Goal: Task Accomplishment & Management: Complete application form

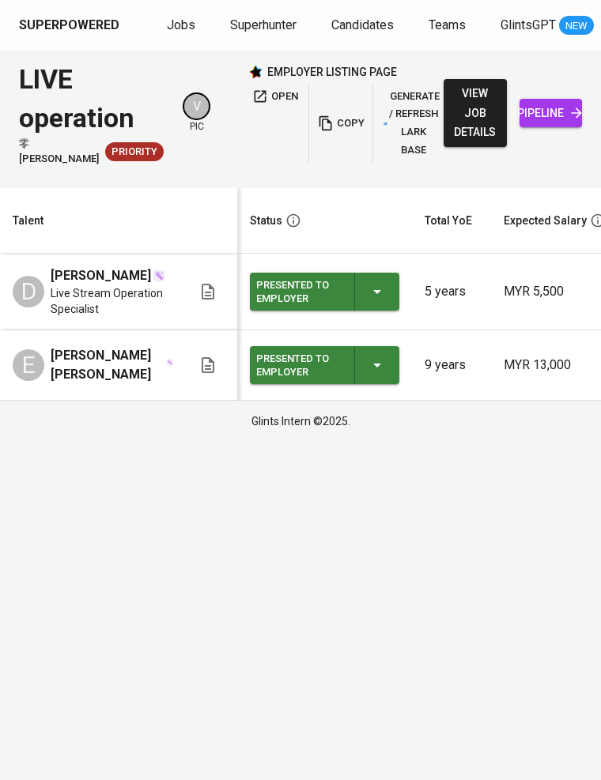
click at [183, 26] on span "Jobs" at bounding box center [181, 24] width 28 height 15
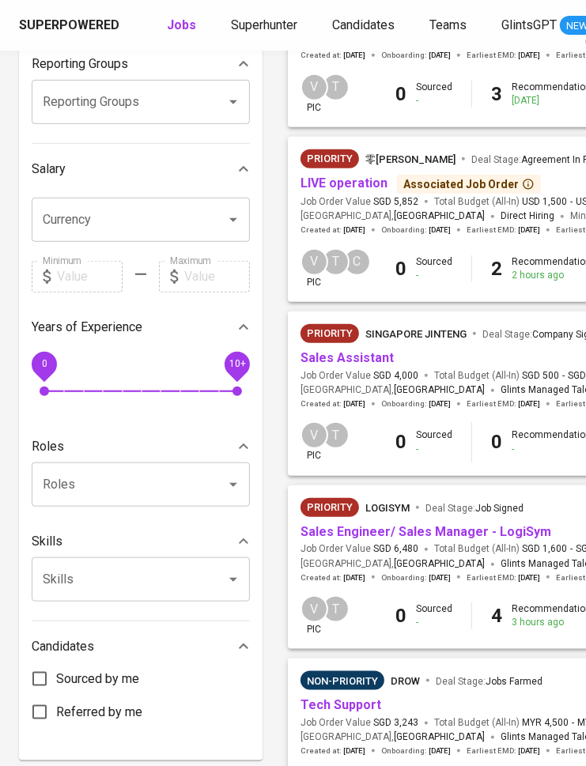
scroll to position [286, 0]
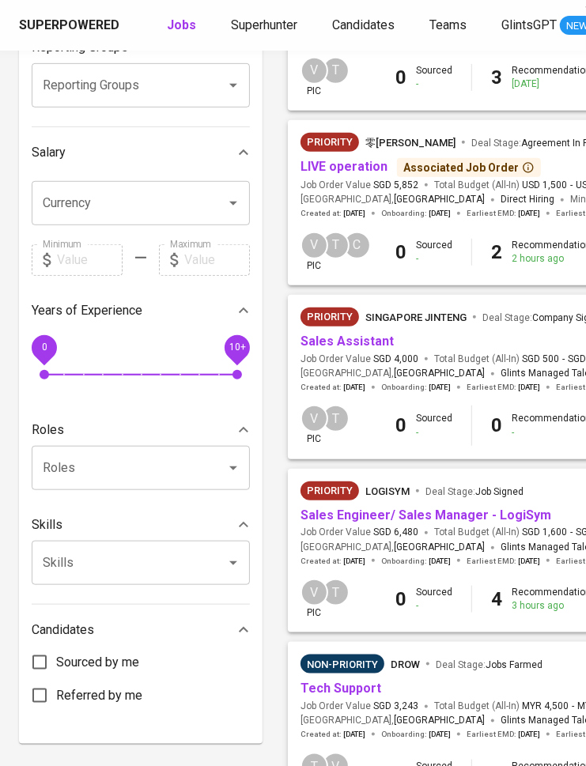
click at [406, 510] on link "Sales Engineer/ Sales Manager - LogiSym" at bounding box center [425, 515] width 251 height 15
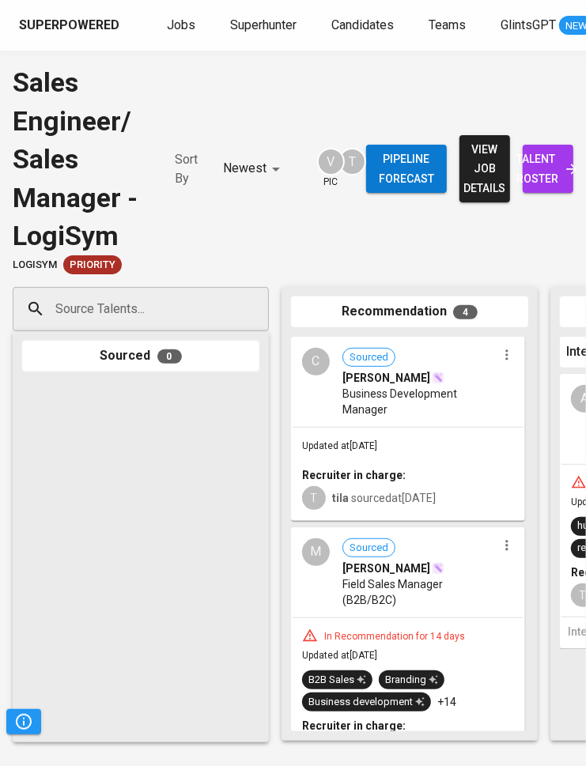
click at [158, 313] on input "Source Talents..." at bounding box center [134, 309] width 166 height 30
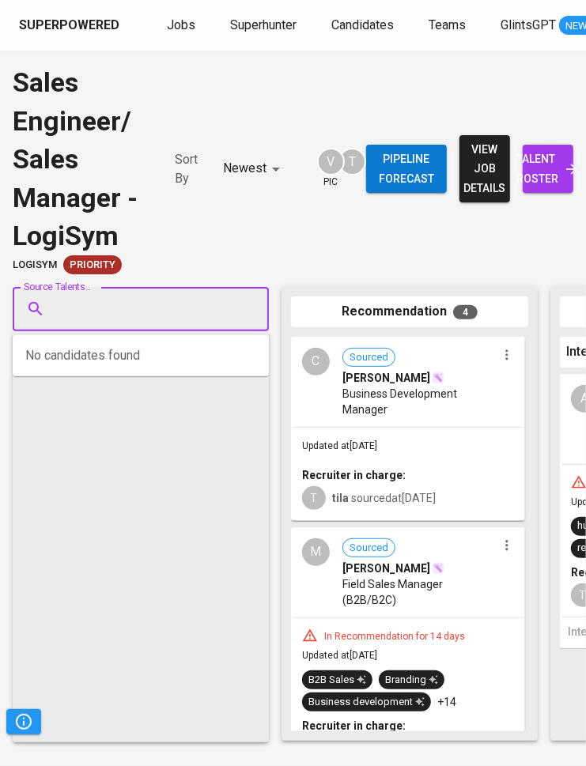
paste input "hilmih0711@gmail.com"
type input "hilmih0711@gmail.com"
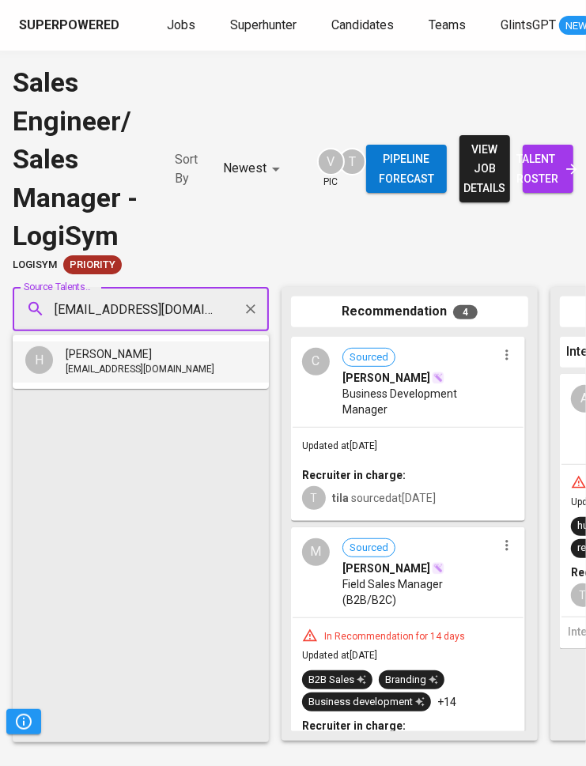
click at [164, 364] on span "hilmih0711@gmail.com" at bounding box center [140, 370] width 149 height 16
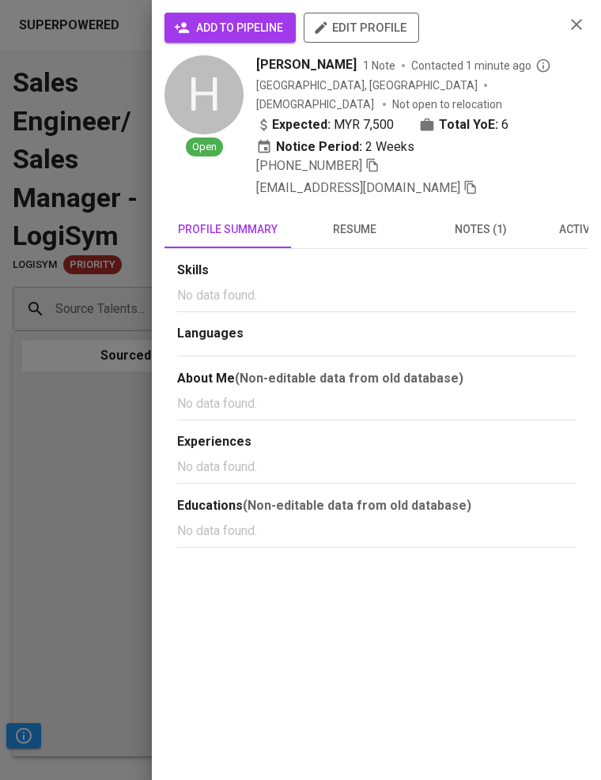
click at [243, 24] on span "add to pipeline" at bounding box center [230, 28] width 106 height 20
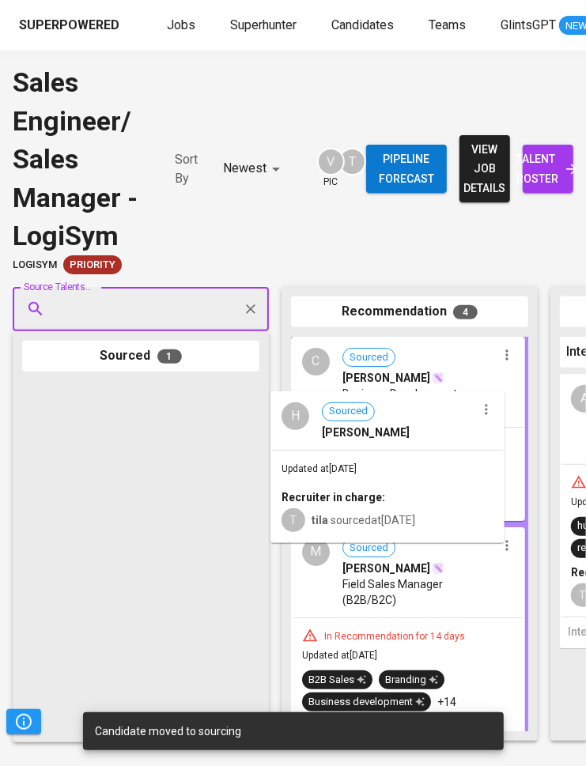
drag, startPoint x: 161, startPoint y: 471, endPoint x: 415, endPoint y: 481, distance: 254.8
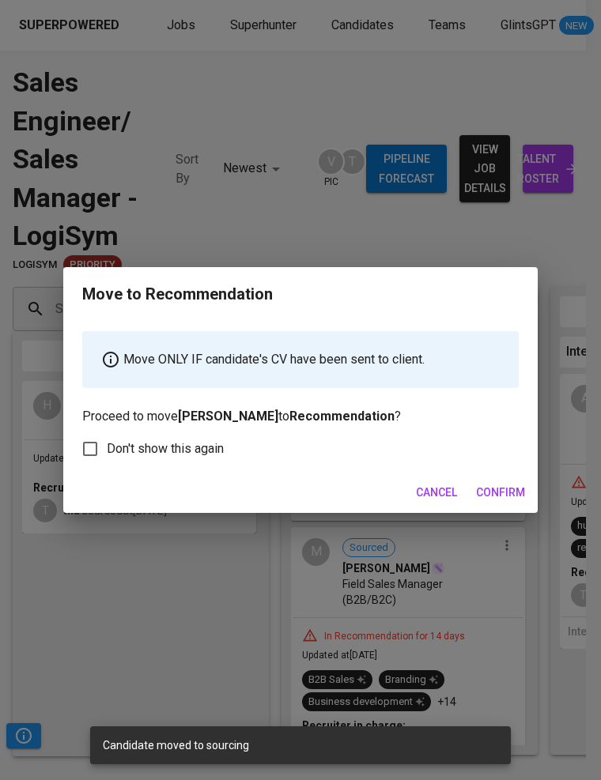
click at [498, 485] on span "Confirm" at bounding box center [500, 493] width 49 height 20
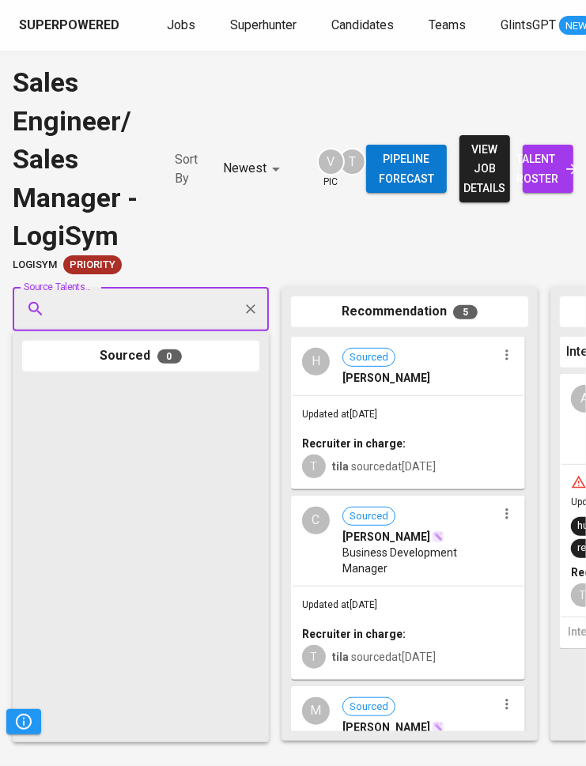
click at [550, 167] on span "talent roster" at bounding box center [547, 168] width 25 height 39
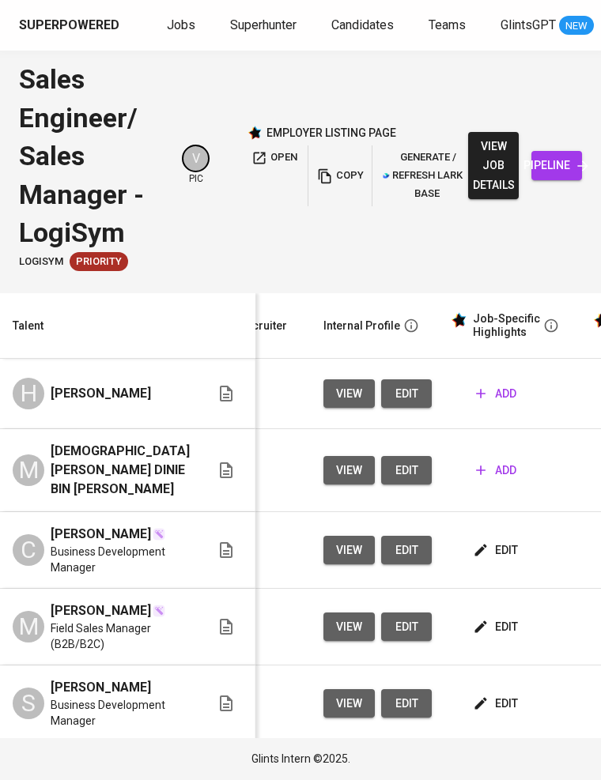
scroll to position [0, 702]
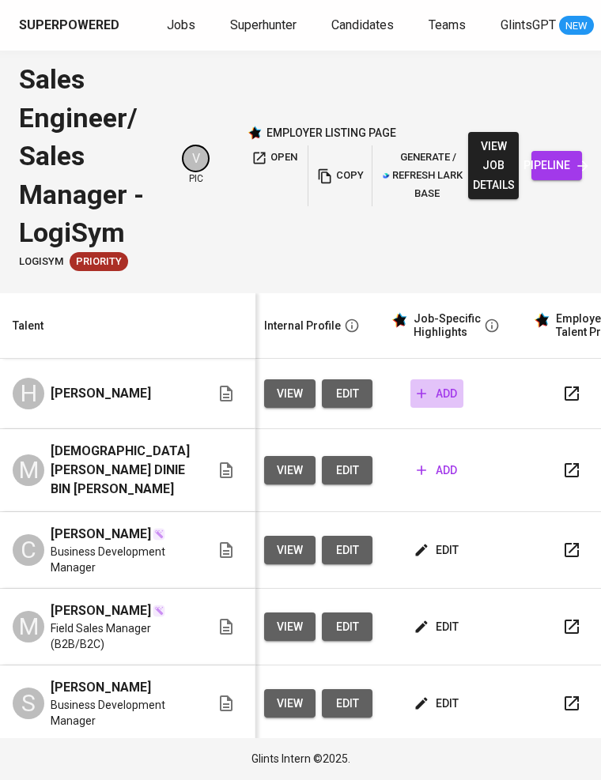
click at [432, 385] on span "add" at bounding box center [437, 394] width 40 height 20
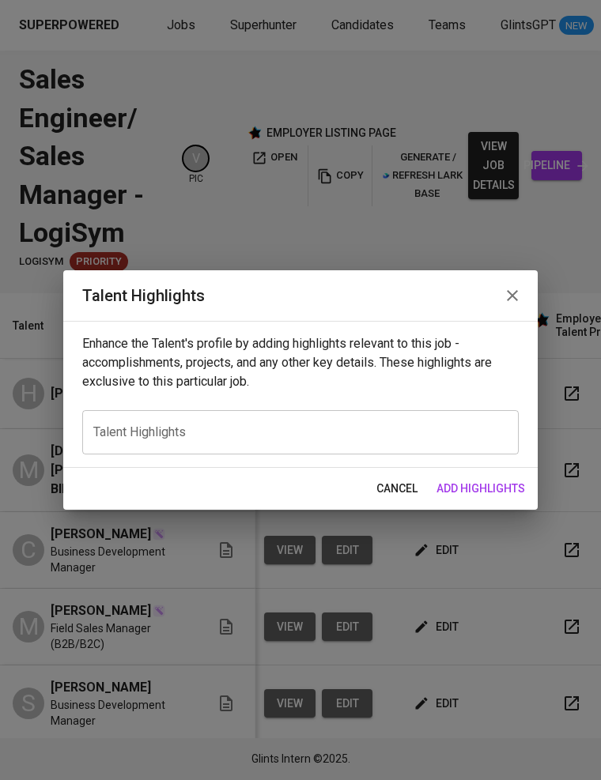
click at [395, 480] on span "cancel" at bounding box center [396, 489] width 41 height 20
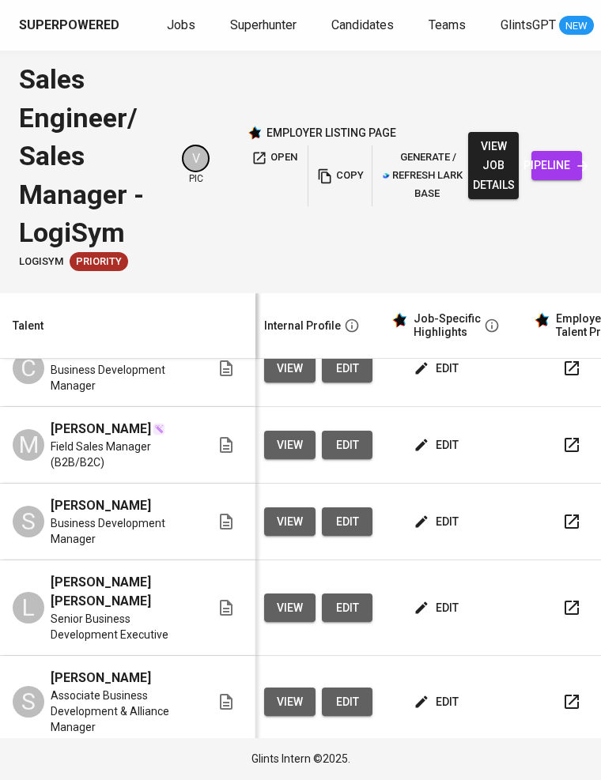
scroll to position [285, 702]
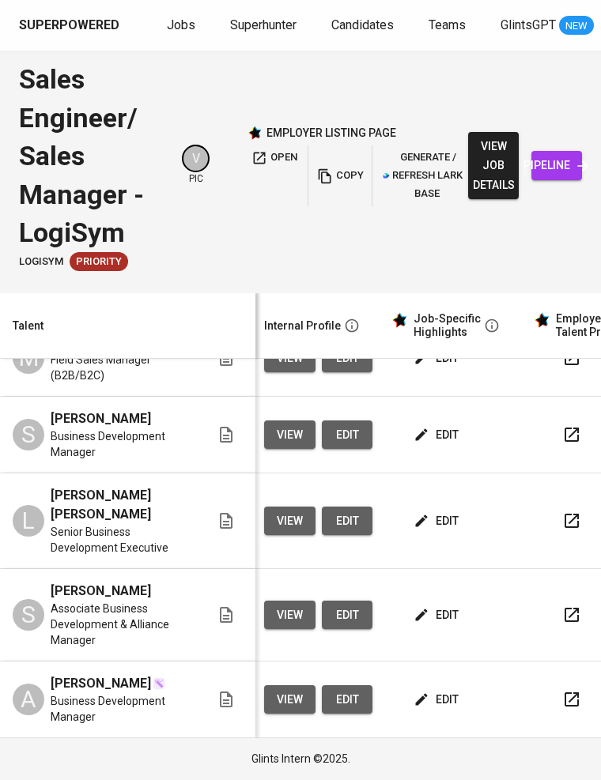
click at [424, 690] on span "edit" at bounding box center [438, 700] width 42 height 20
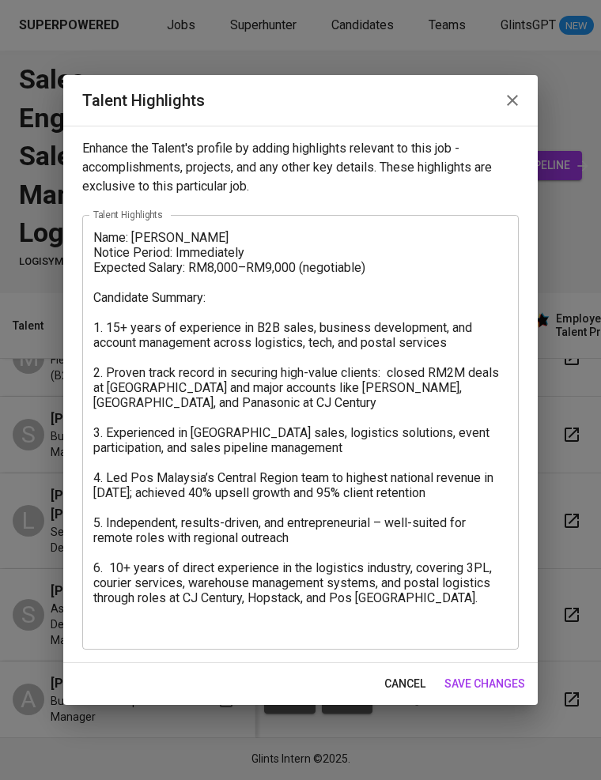
drag, startPoint x: 92, startPoint y: 234, endPoint x: 459, endPoint y: 576, distance: 501.3
click at [459, 576] on div "Name: Azriza Shahabuddin Notice Period: Immediately Expected Salary: RM8,000–RM…" at bounding box center [300, 432] width 436 height 435
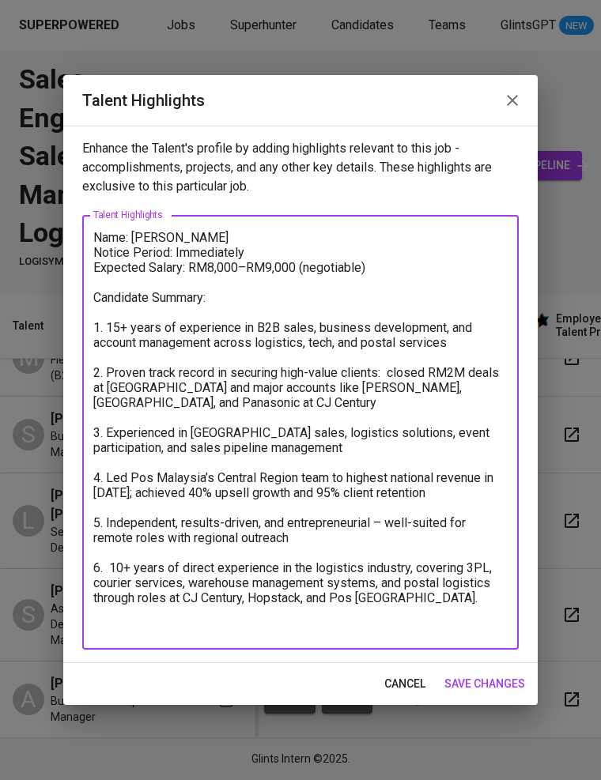
drag, startPoint x: 423, startPoint y: 602, endPoint x: -1, endPoint y: 28, distance: 713.5
click at [0, 28] on html "Superpowered Jobs Superhunter Candidates Teams GlintsGPT NEW T Sales Engineer/ …" at bounding box center [300, 390] width 601 height 780
click at [485, 678] on span "save changes" at bounding box center [484, 684] width 81 height 20
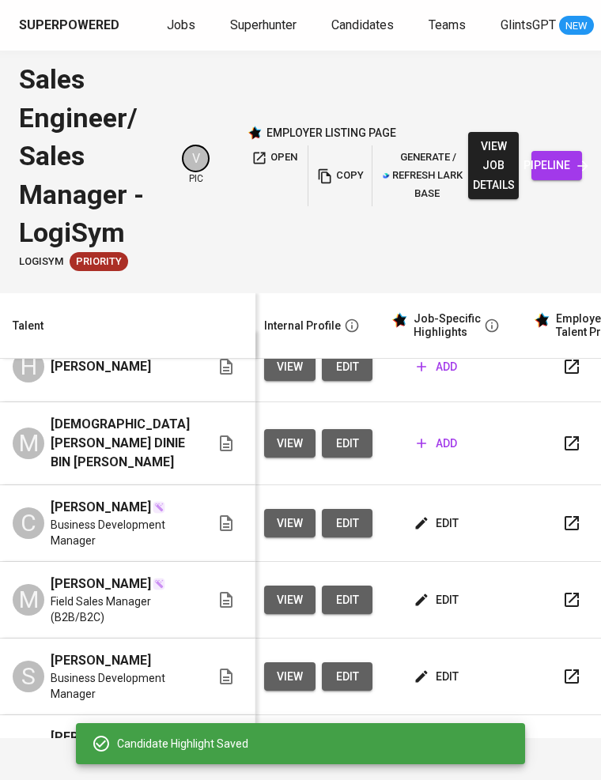
scroll to position [0, 702]
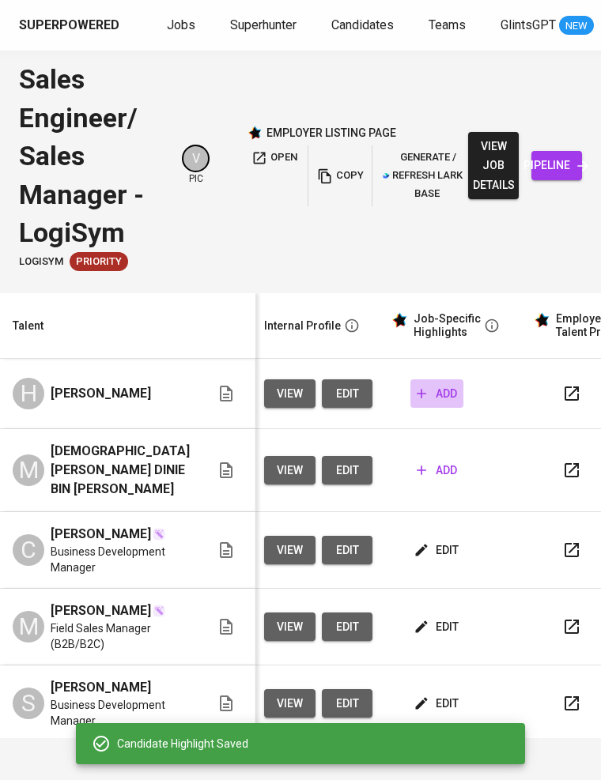
click at [417, 394] on span "add" at bounding box center [437, 394] width 40 height 20
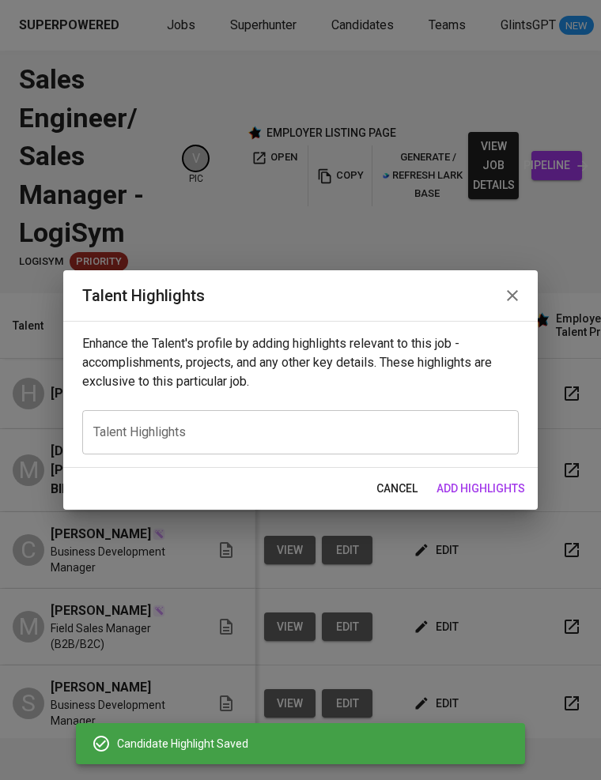
click at [222, 440] on textarea at bounding box center [300, 432] width 414 height 15
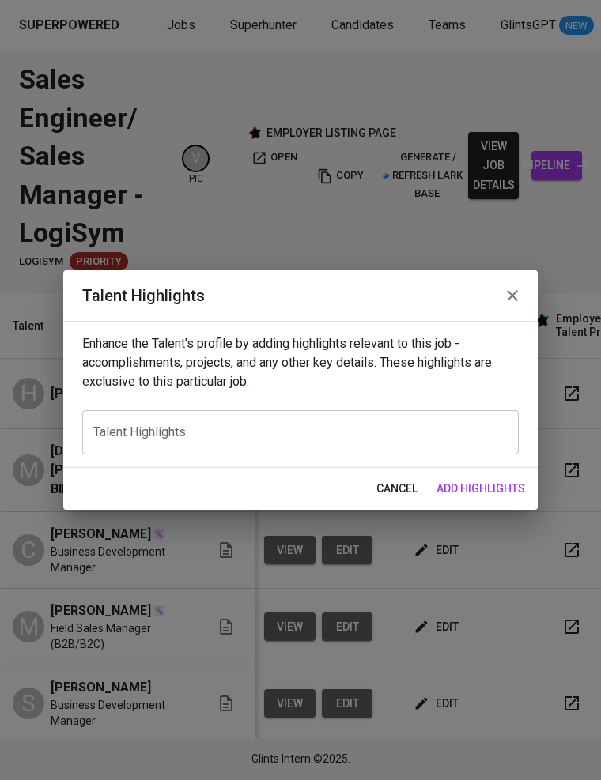
click at [180, 421] on div "x Talent Highlights" at bounding box center [300, 432] width 436 height 44
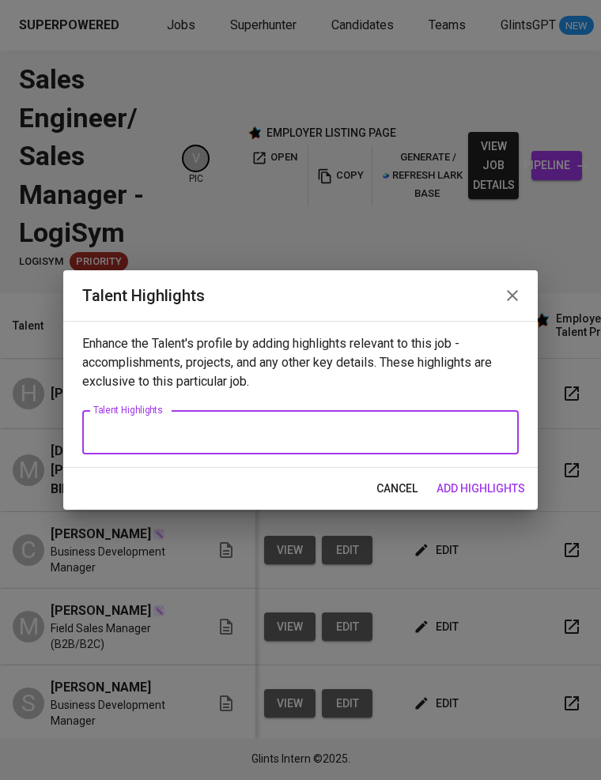
paste textarea "Name: Hilmi Halim Notice Period: Immediate Expected Salary: RM8,000–RM9,000 (ne…"
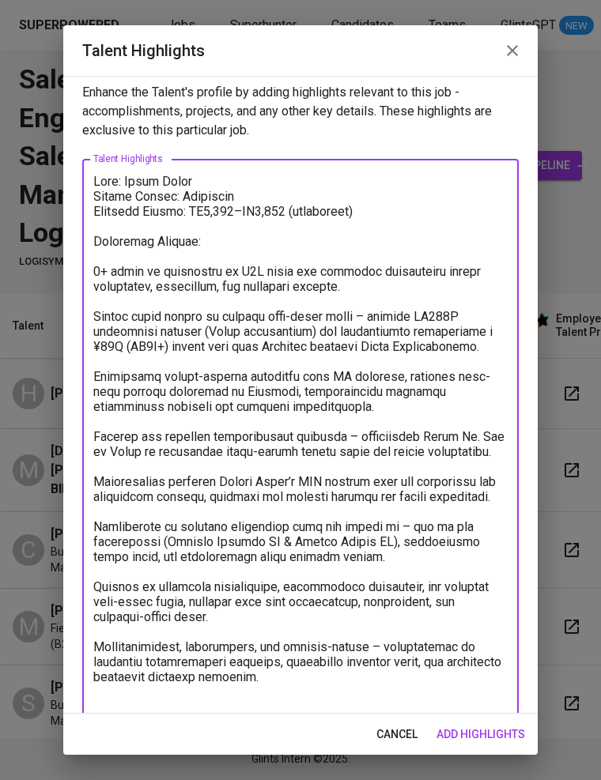
click at [213, 211] on textarea at bounding box center [300, 444] width 414 height 541
click at [271, 211] on textarea at bounding box center [300, 444] width 414 height 541
click at [95, 269] on textarea at bounding box center [300, 444] width 414 height 541
click at [95, 311] on textarea at bounding box center [300, 444] width 414 height 541
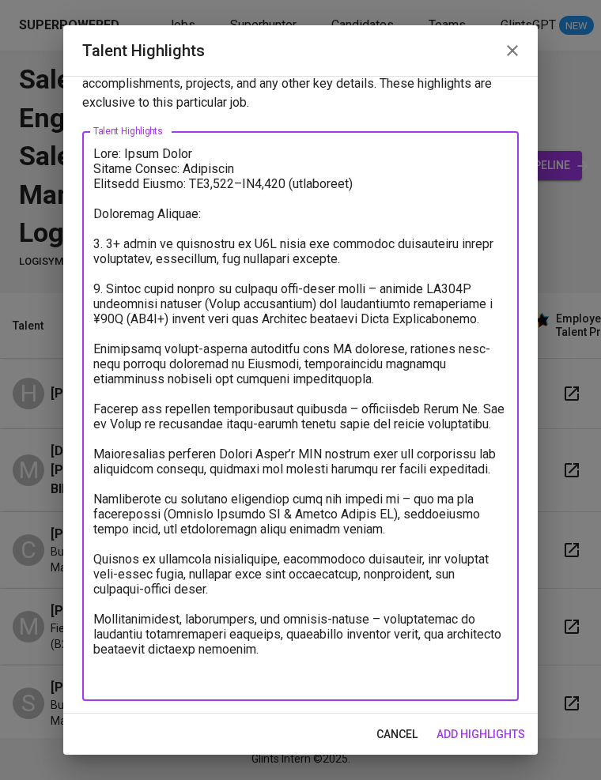
scroll to position [34, 0]
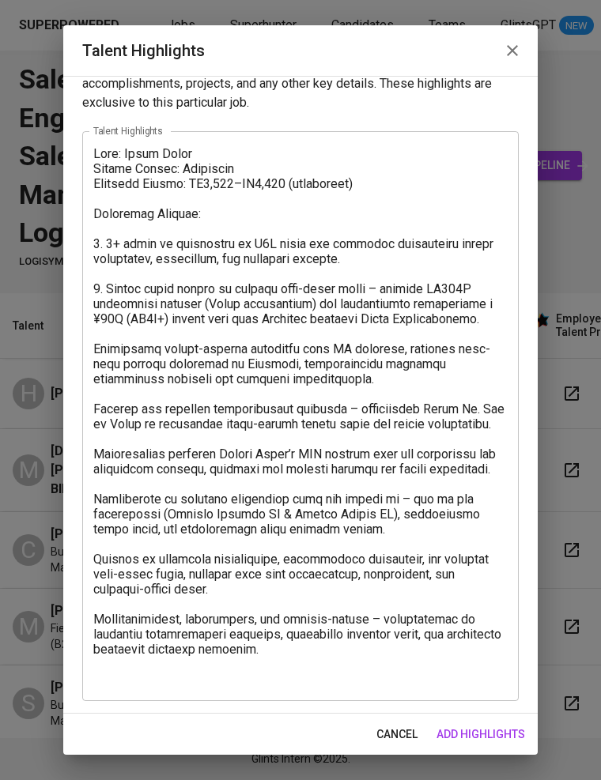
click at [91, 348] on div "x Talent Highlights" at bounding box center [300, 416] width 436 height 570
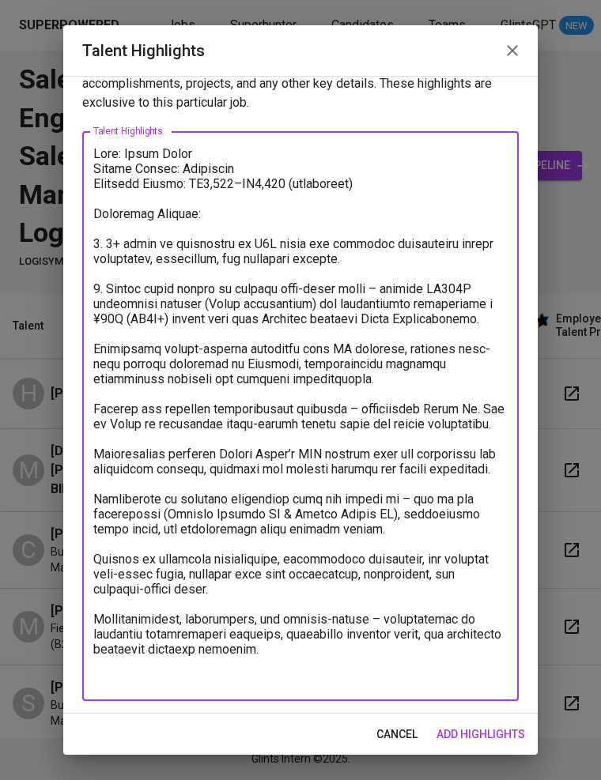
click at [95, 349] on textarea at bounding box center [300, 416] width 414 height 541
click at [96, 407] on textarea at bounding box center [300, 416] width 414 height 541
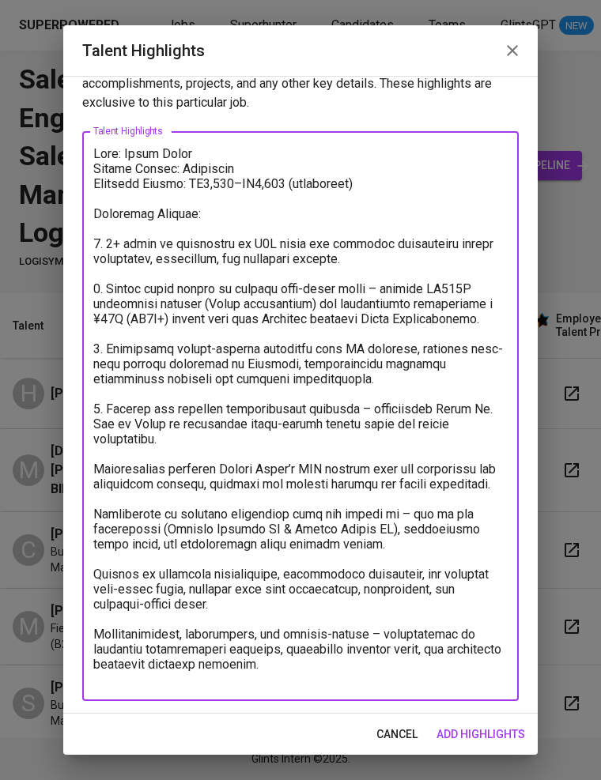
click at [93, 462] on textarea at bounding box center [300, 416] width 414 height 541
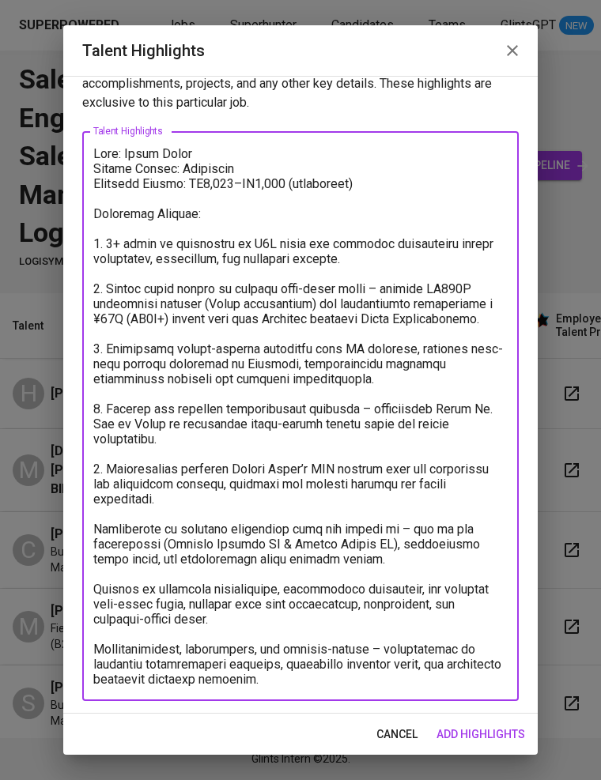
click at [92, 524] on div "x Talent Highlights" at bounding box center [300, 416] width 436 height 570
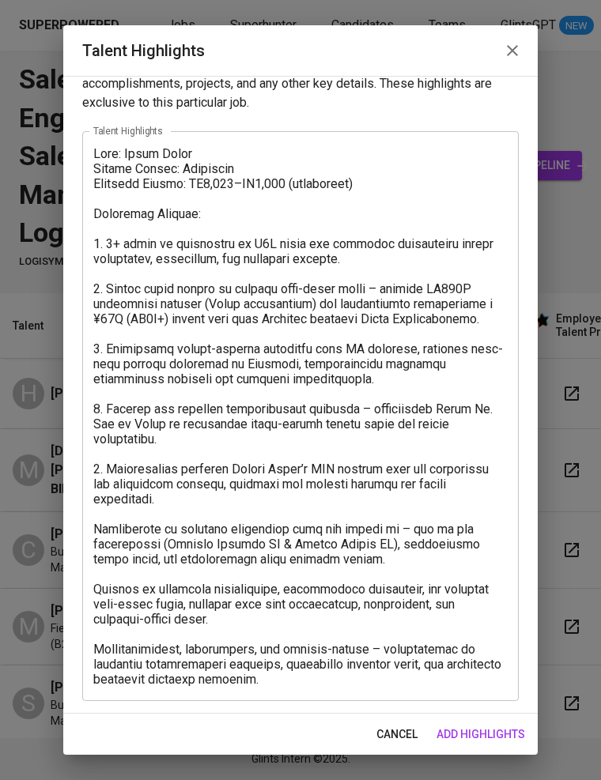
click at [92, 524] on div "x Talent Highlights" at bounding box center [300, 416] width 436 height 570
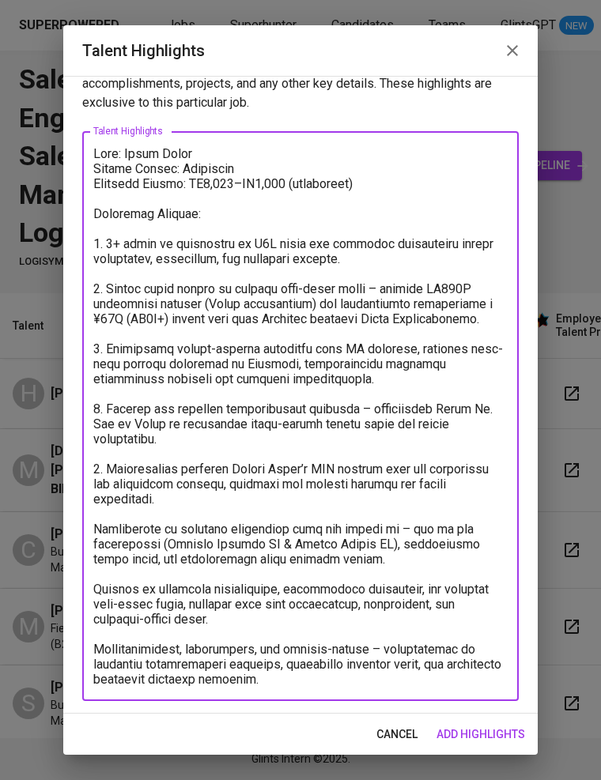
click at [92, 526] on div "x Talent Highlights" at bounding box center [300, 416] width 436 height 570
click at [93, 528] on textarea at bounding box center [300, 416] width 414 height 541
click at [93, 586] on textarea at bounding box center [300, 416] width 414 height 541
click at [93, 643] on textarea at bounding box center [300, 416] width 414 height 541
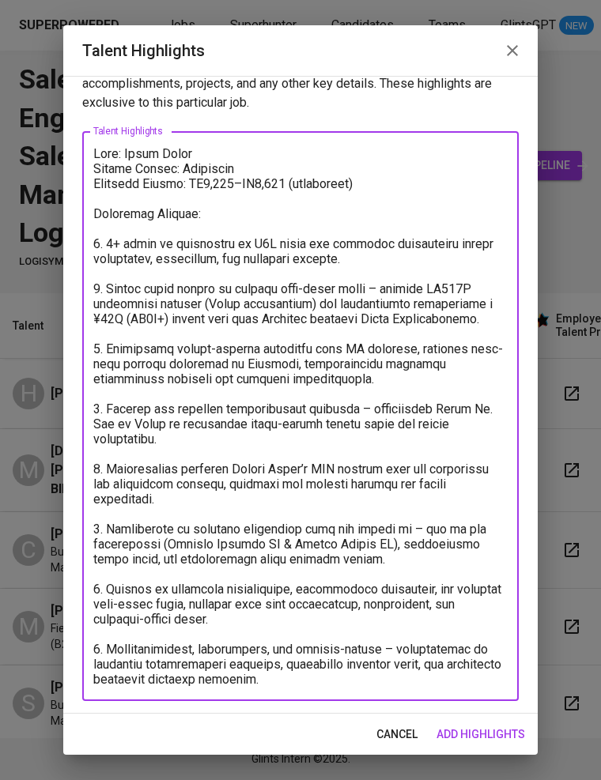
scroll to position [0, 0]
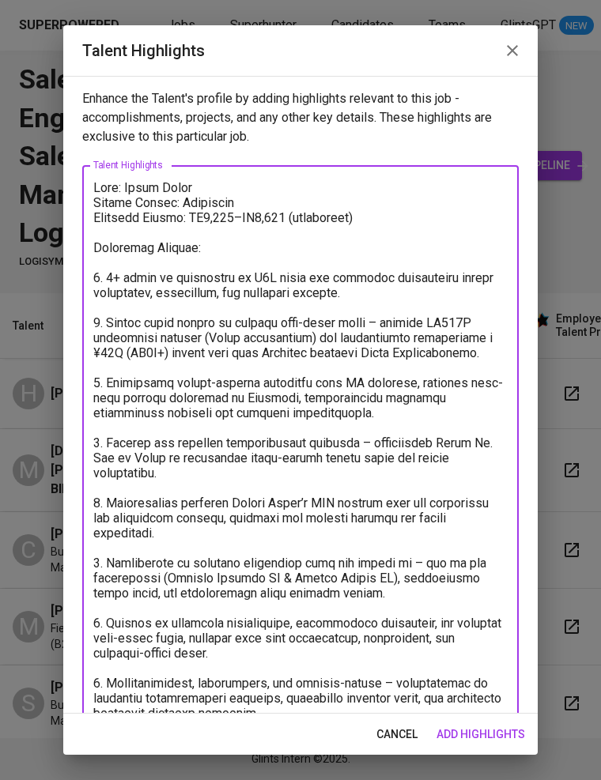
type textarea "Name: Hilmi Halim Notice Period: Immediate Expected Salary: RM6,500–RM7,500 (ne…"
click at [492, 727] on span "add highlights" at bounding box center [480, 735] width 89 height 20
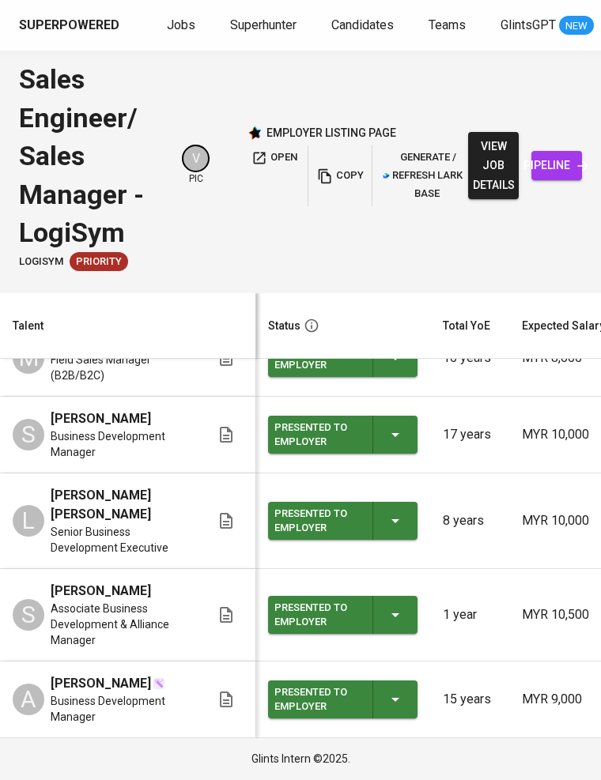
scroll to position [285, 0]
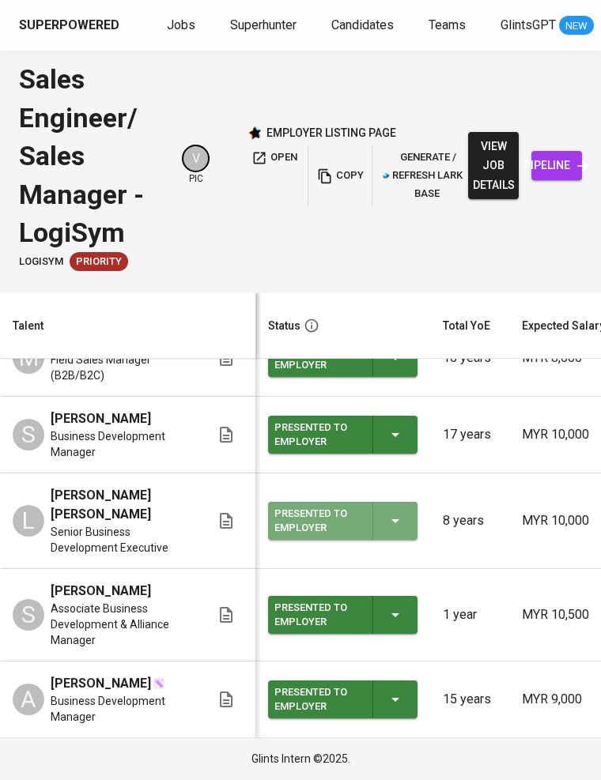
click at [391, 519] on icon "button" at bounding box center [395, 521] width 8 height 4
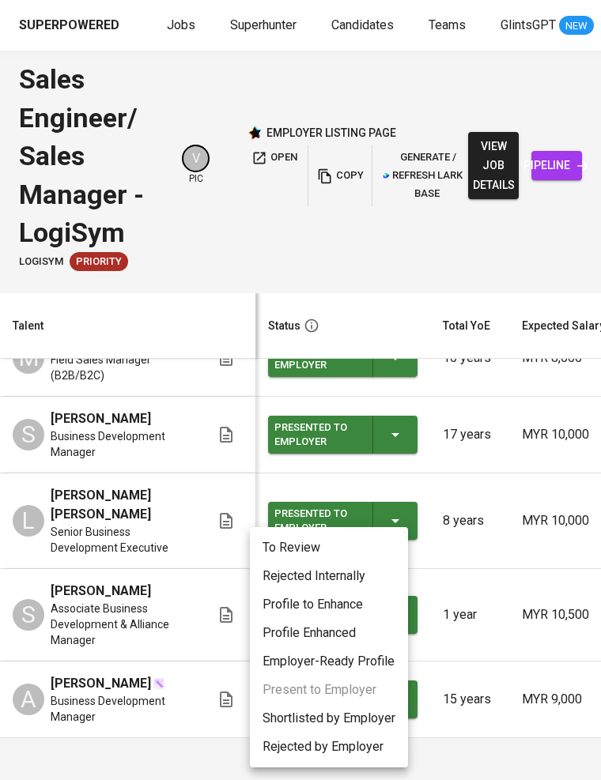
click at [339, 744] on li "Rejected by Employer" at bounding box center [329, 747] width 158 height 28
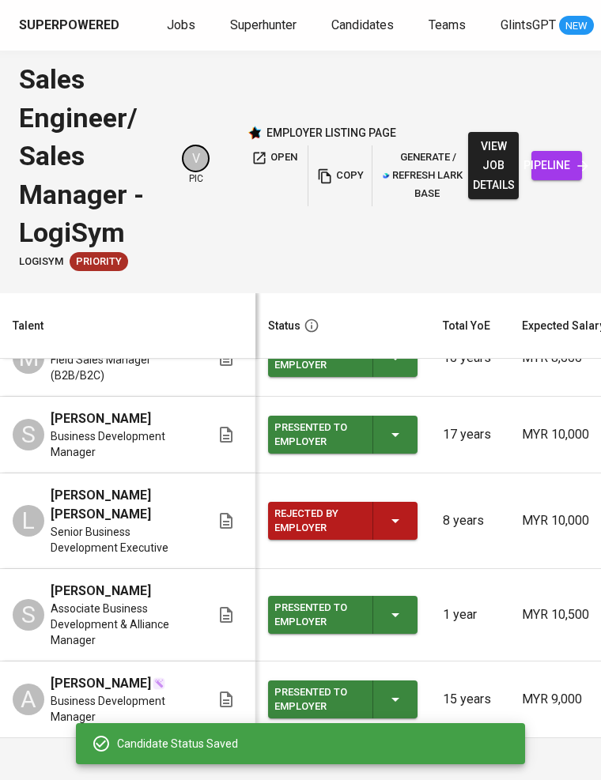
click at [389, 693] on div "Presented to Employer" at bounding box center [342, 700] width 137 height 38
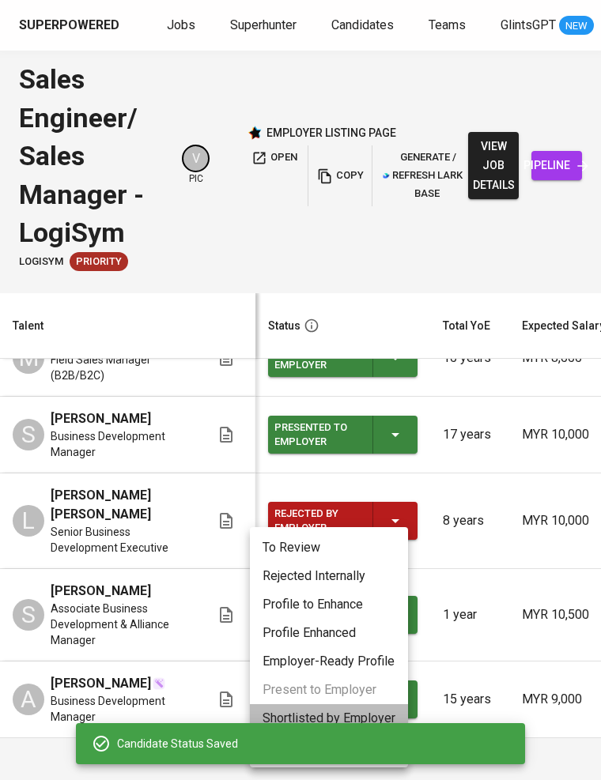
click at [361, 716] on li "Shortlisted by Employer" at bounding box center [329, 718] width 158 height 28
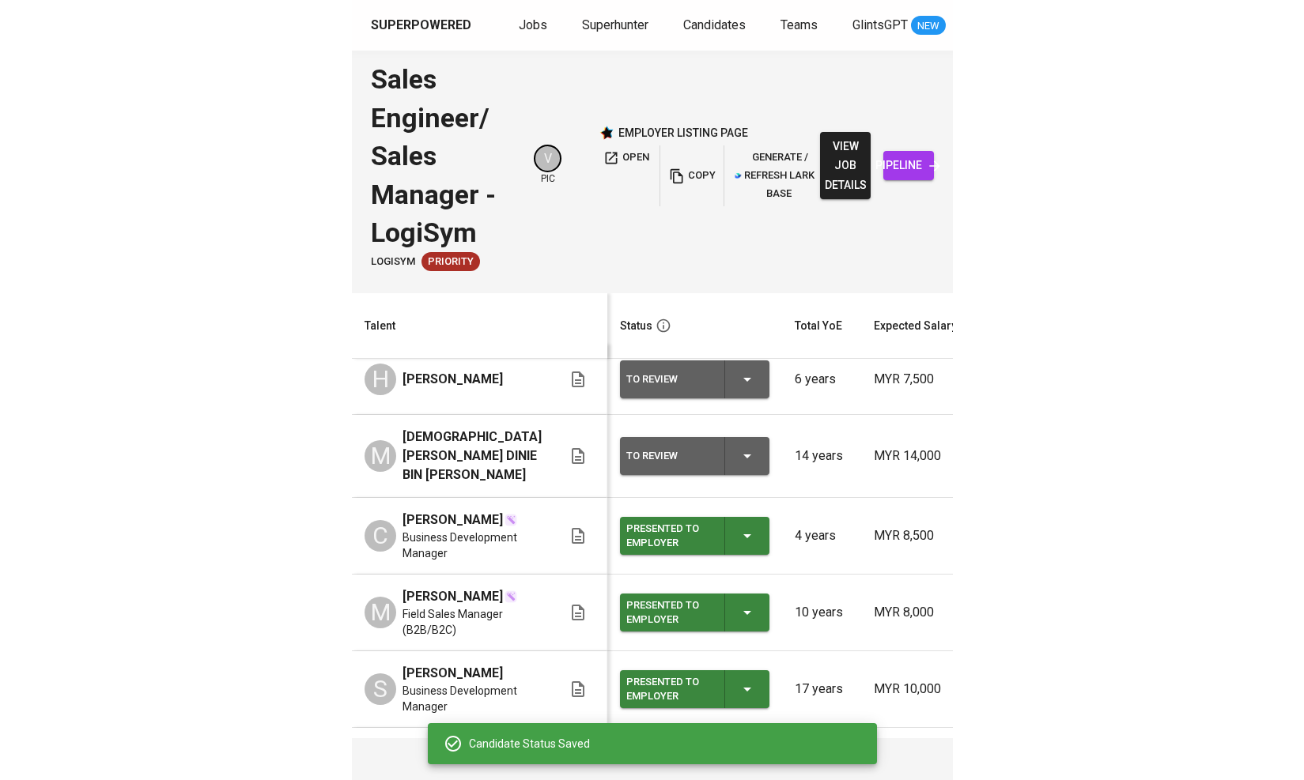
scroll to position [0, 0]
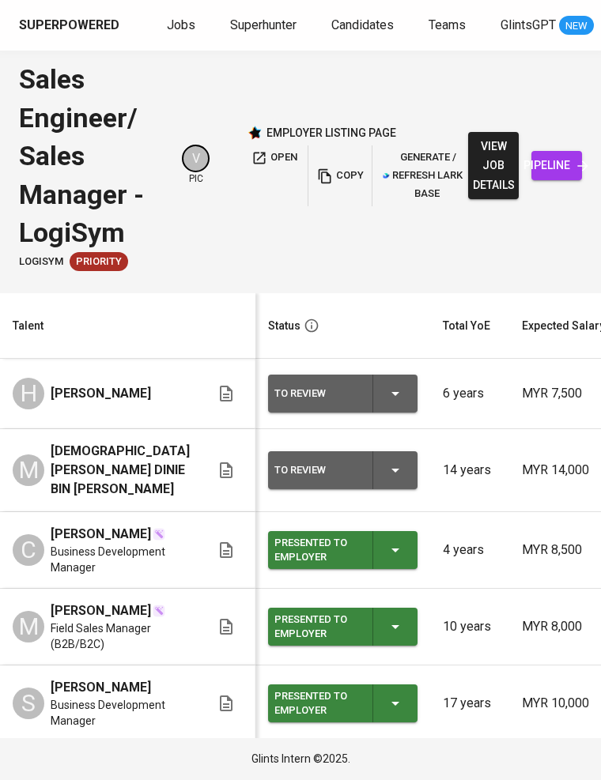
click at [375, 383] on div "To Review" at bounding box center [342, 394] width 137 height 38
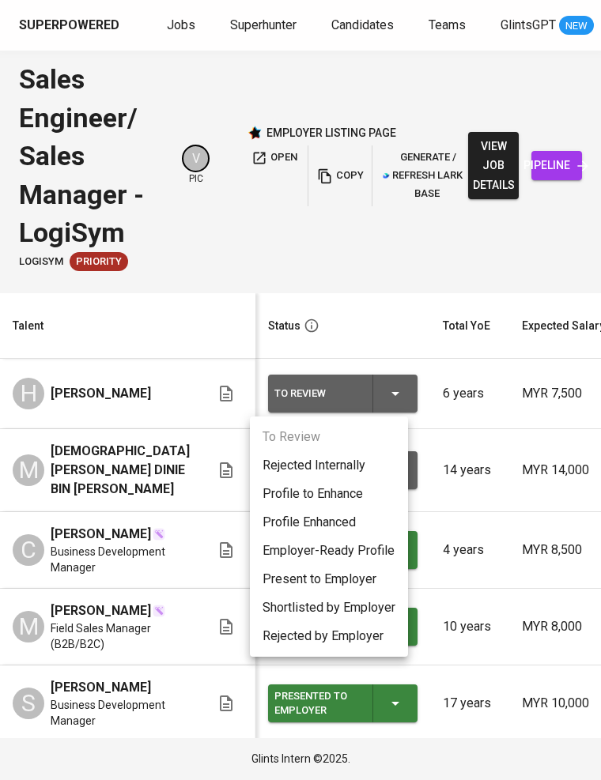
click at [352, 573] on li "Present to Employer" at bounding box center [329, 579] width 158 height 28
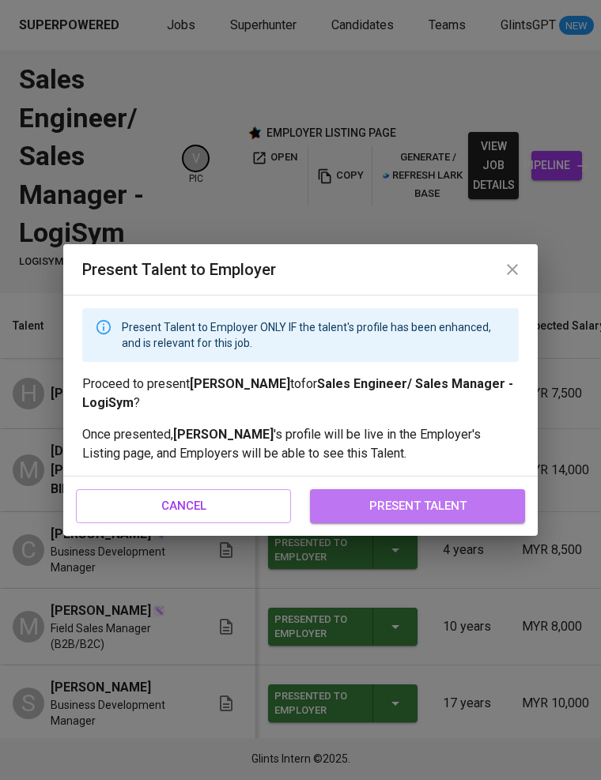
click at [382, 504] on span "present talent" at bounding box center [417, 506] width 180 height 21
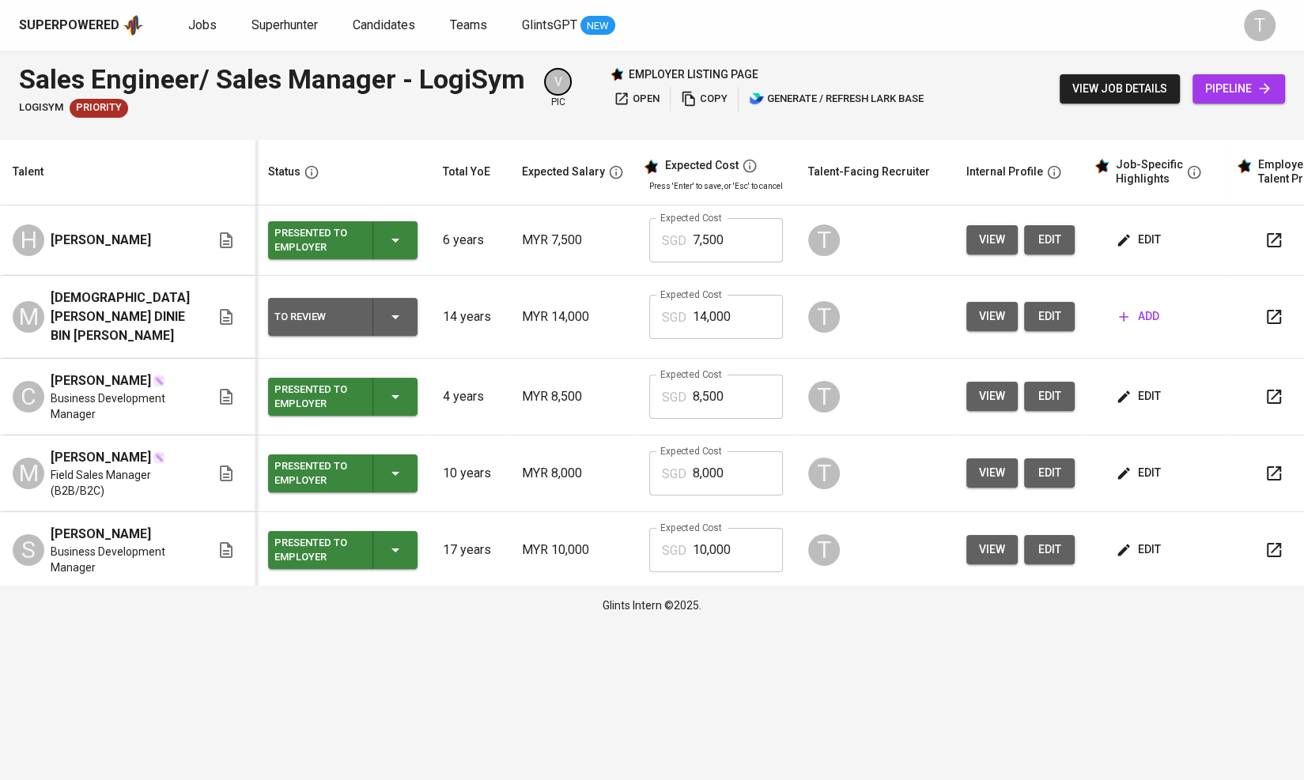
click at [600, 233] on input "7,500" at bounding box center [738, 240] width 90 height 44
click at [600, 232] on input "7,500" at bounding box center [738, 240] width 90 height 44
type input "6,000"
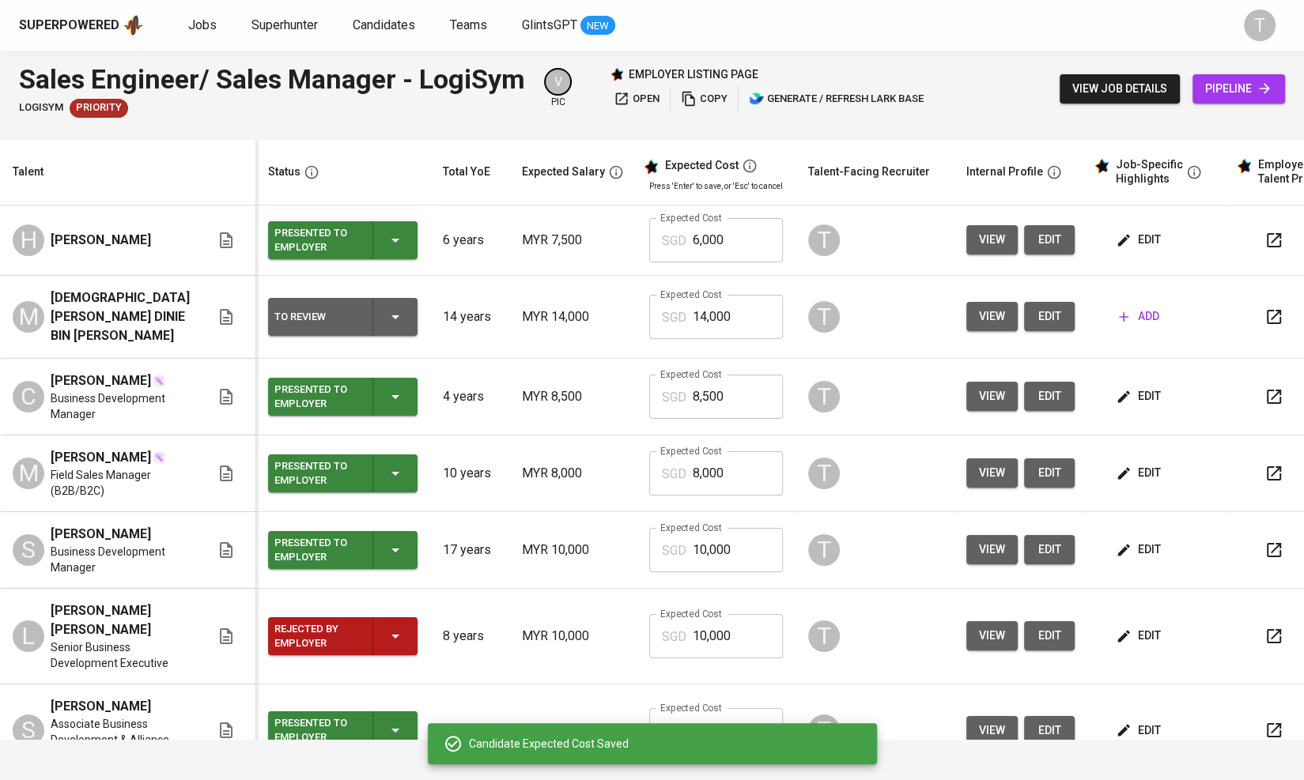
click at [600, 236] on span "edit" at bounding box center [1140, 240] width 42 height 20
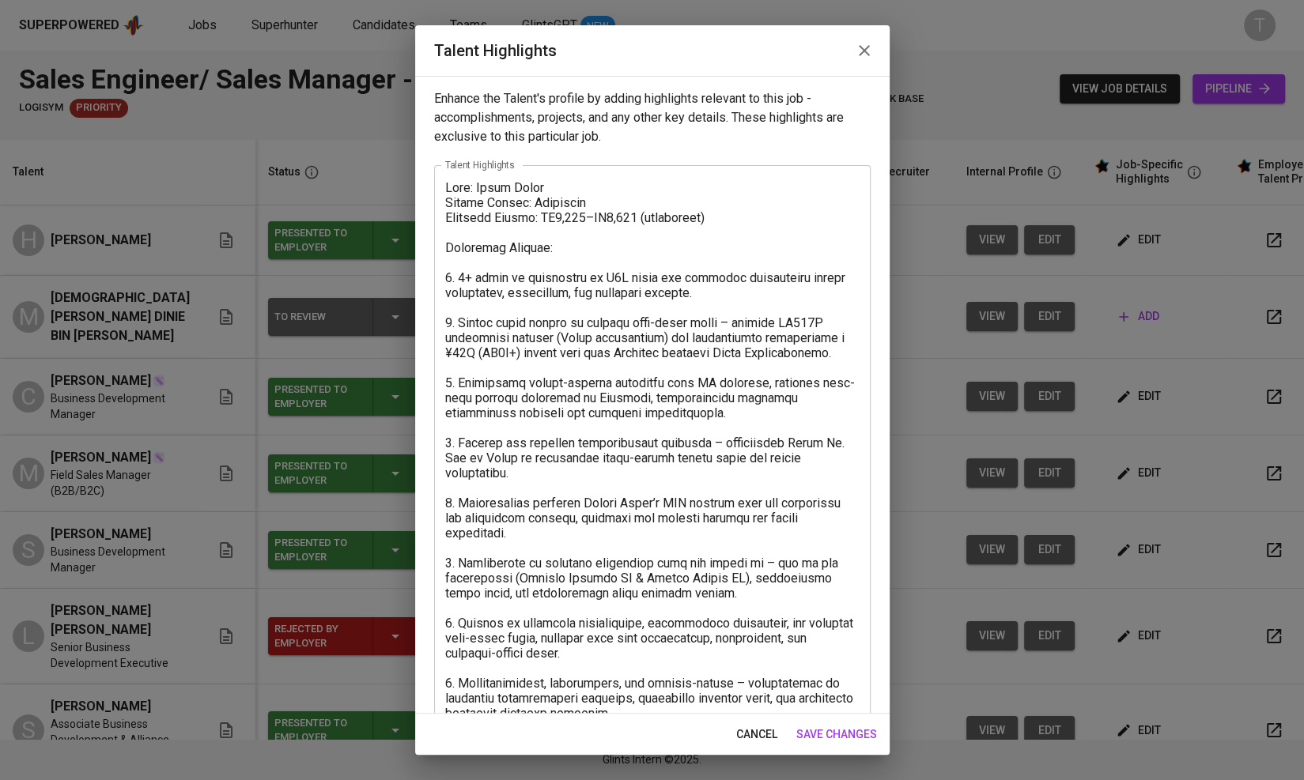
click at [574, 220] on textarea at bounding box center [652, 450] width 414 height 541
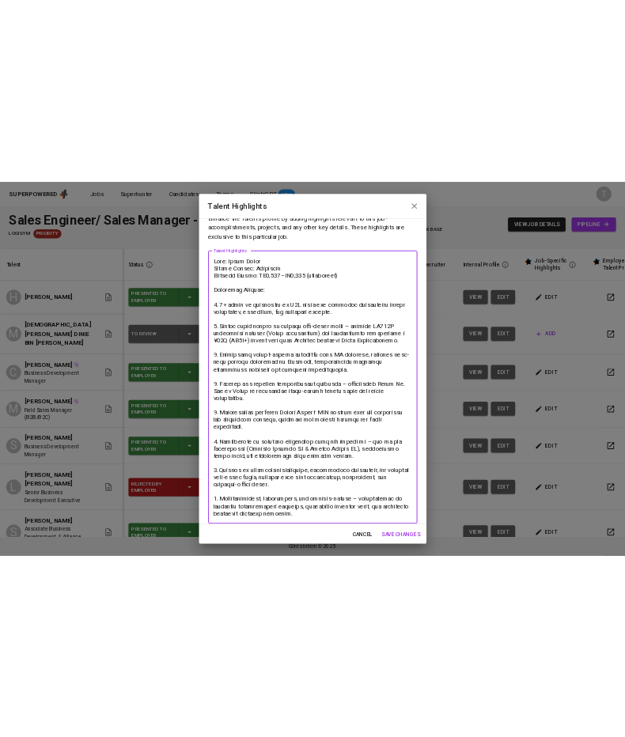
scroll to position [34, 0]
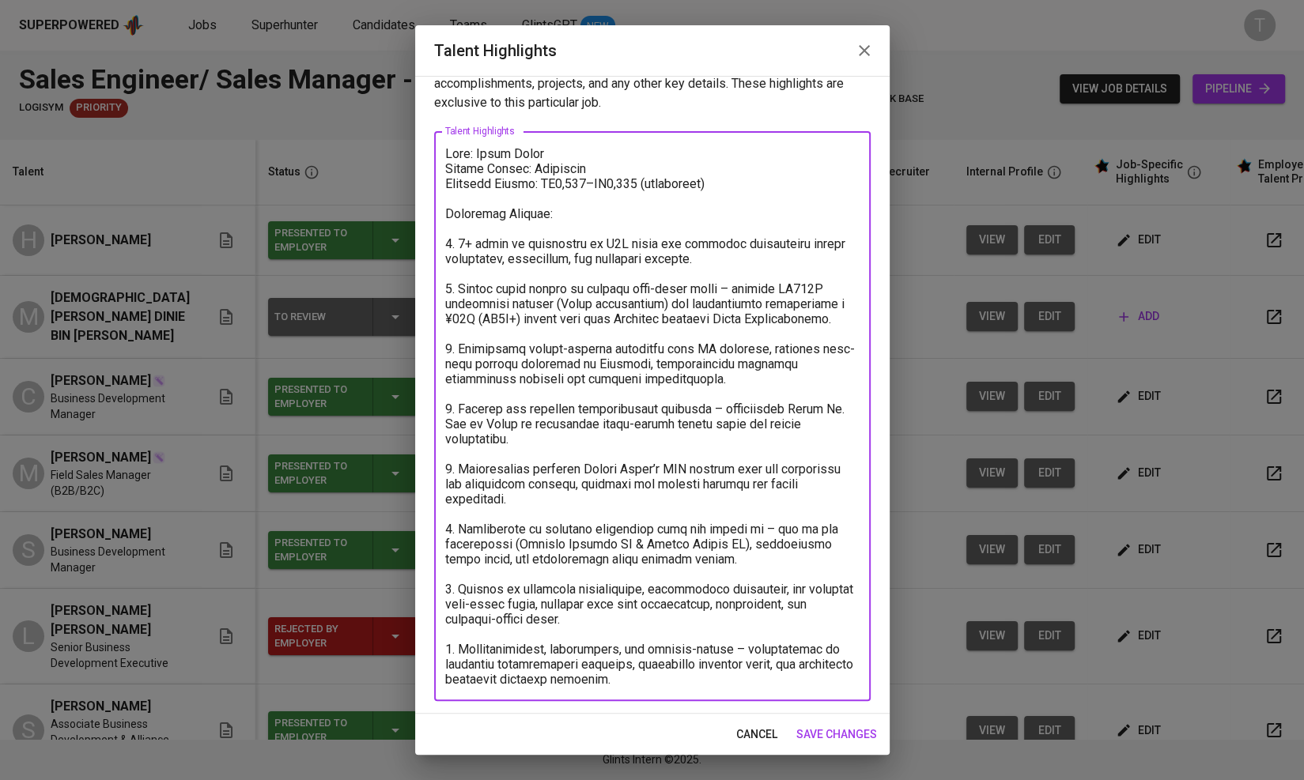
type textarea "Lore: Ipsum Dolor Sitame Consec: Adipiscin Elitsedd Eiusmo: TE0,898–IN7,979 (ut…"
click at [600, 728] on span "save changes" at bounding box center [836, 735] width 81 height 20
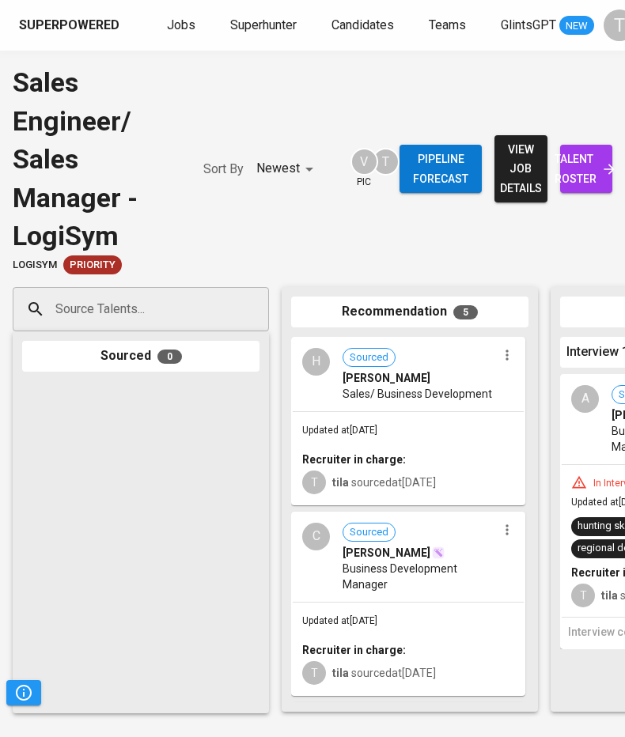
click at [172, 311] on input "Source Talents..." at bounding box center [134, 309] width 166 height 30
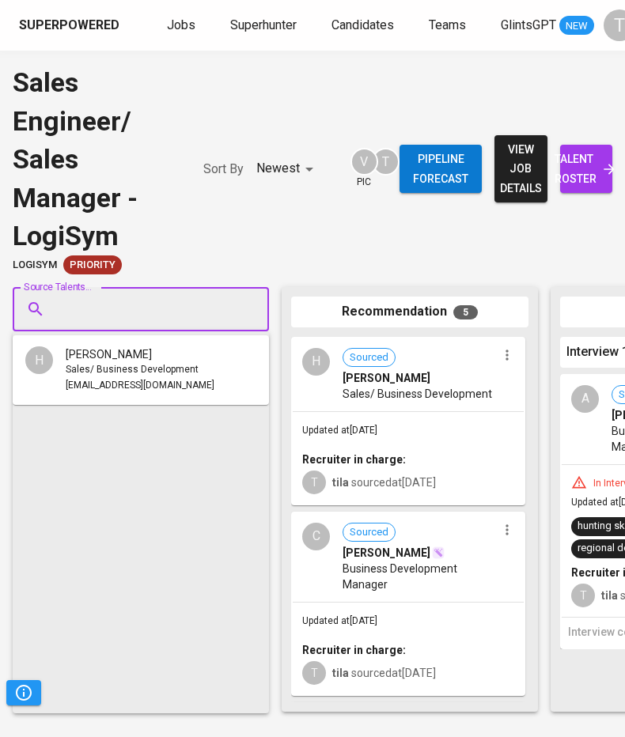
paste input "clement5494@yahoo.com"
type input "clement5494@yahoo.com"
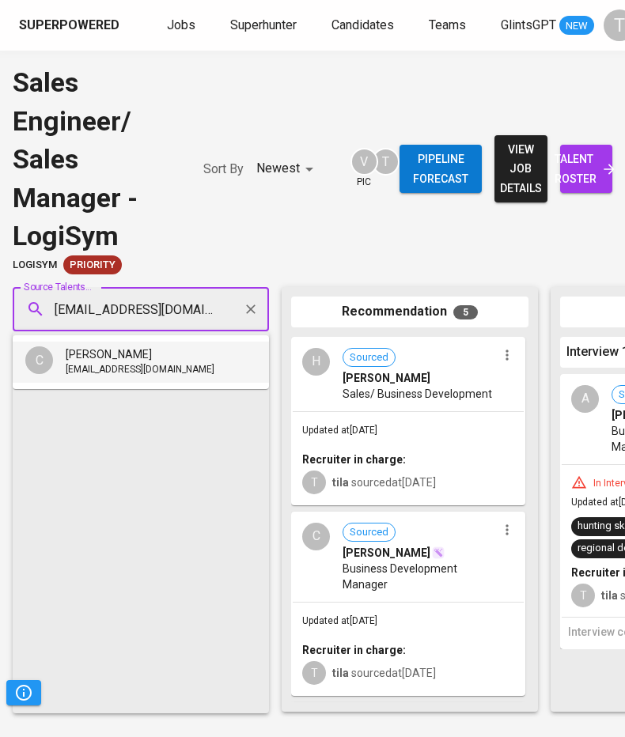
click at [183, 362] on li "C CLEMENT ANTHONY clement5494@yahoo.com" at bounding box center [141, 362] width 256 height 41
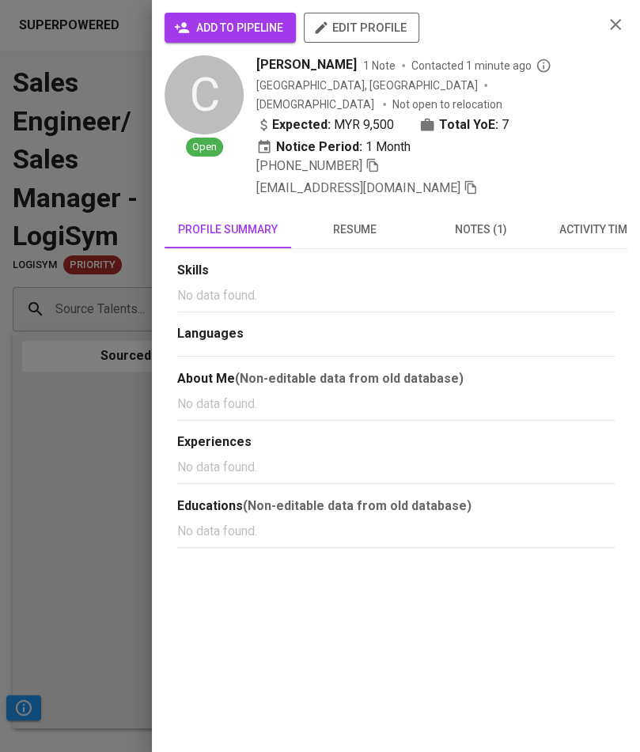
click at [274, 26] on span "add to pipeline" at bounding box center [230, 28] width 106 height 20
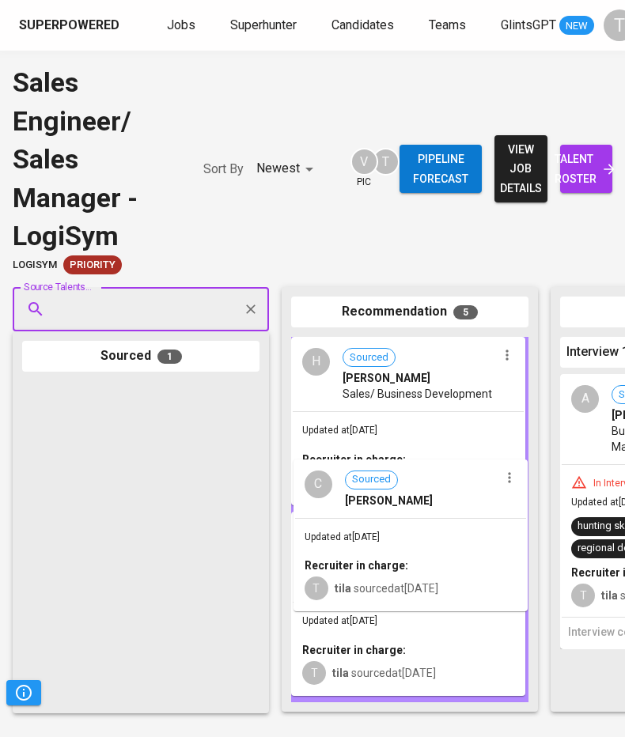
drag, startPoint x: 166, startPoint y: 456, endPoint x: 442, endPoint y: 534, distance: 286.6
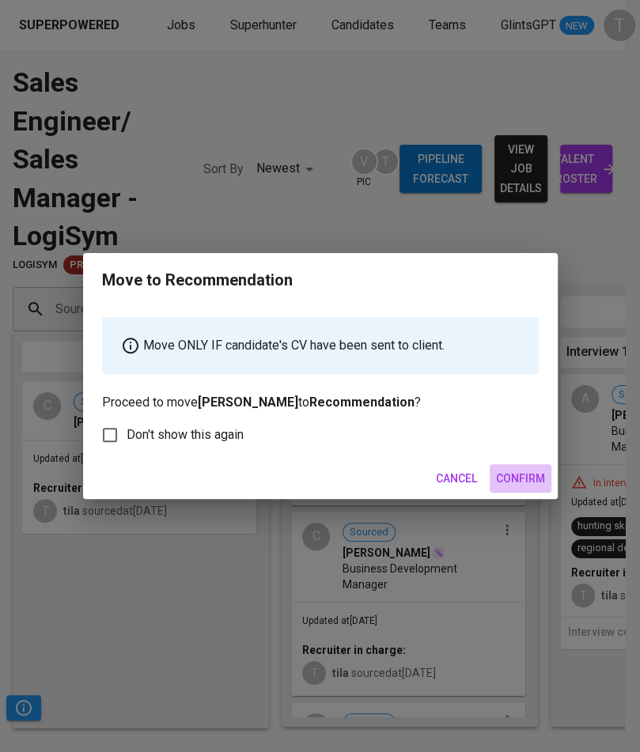
click at [519, 470] on span "Confirm" at bounding box center [520, 479] width 49 height 20
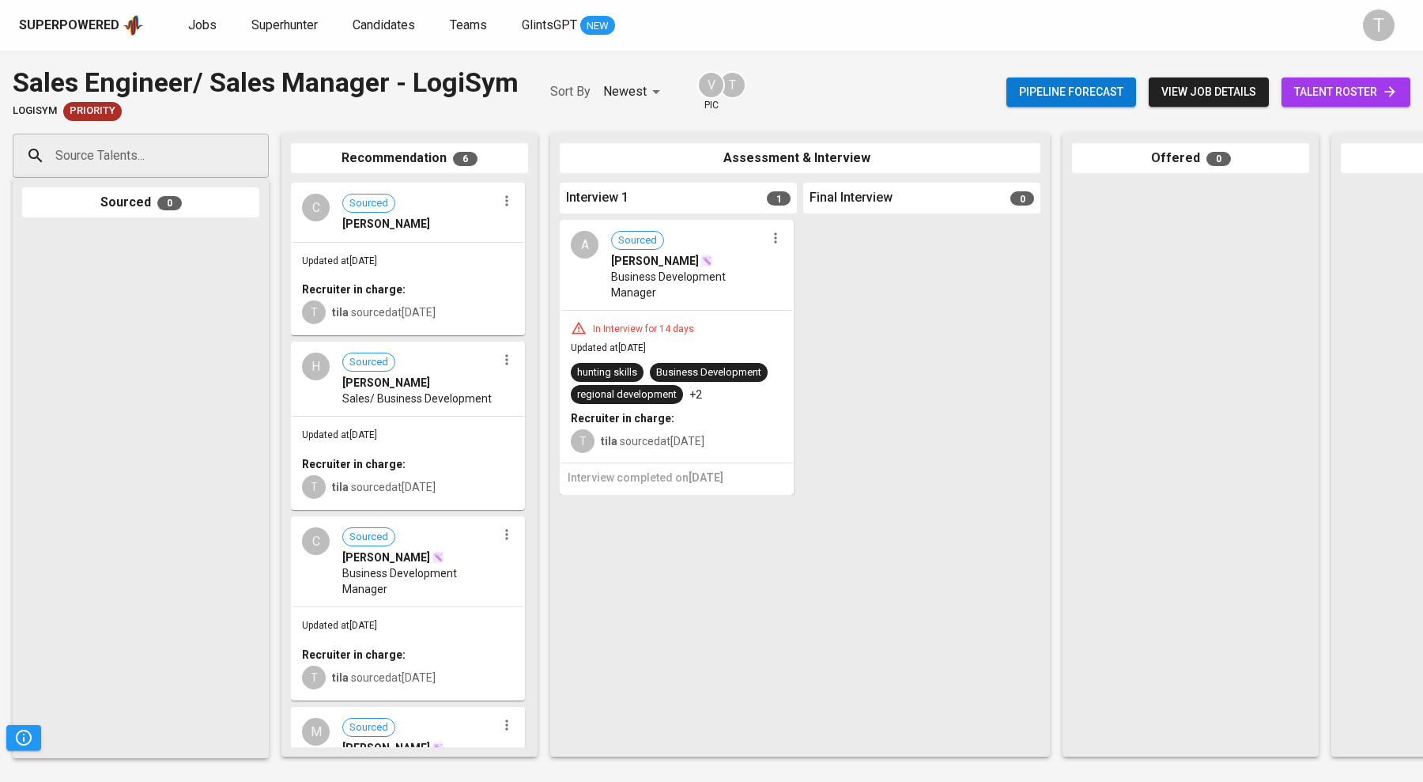
click at [600, 88] on span "talent roster" at bounding box center [1346, 92] width 104 height 20
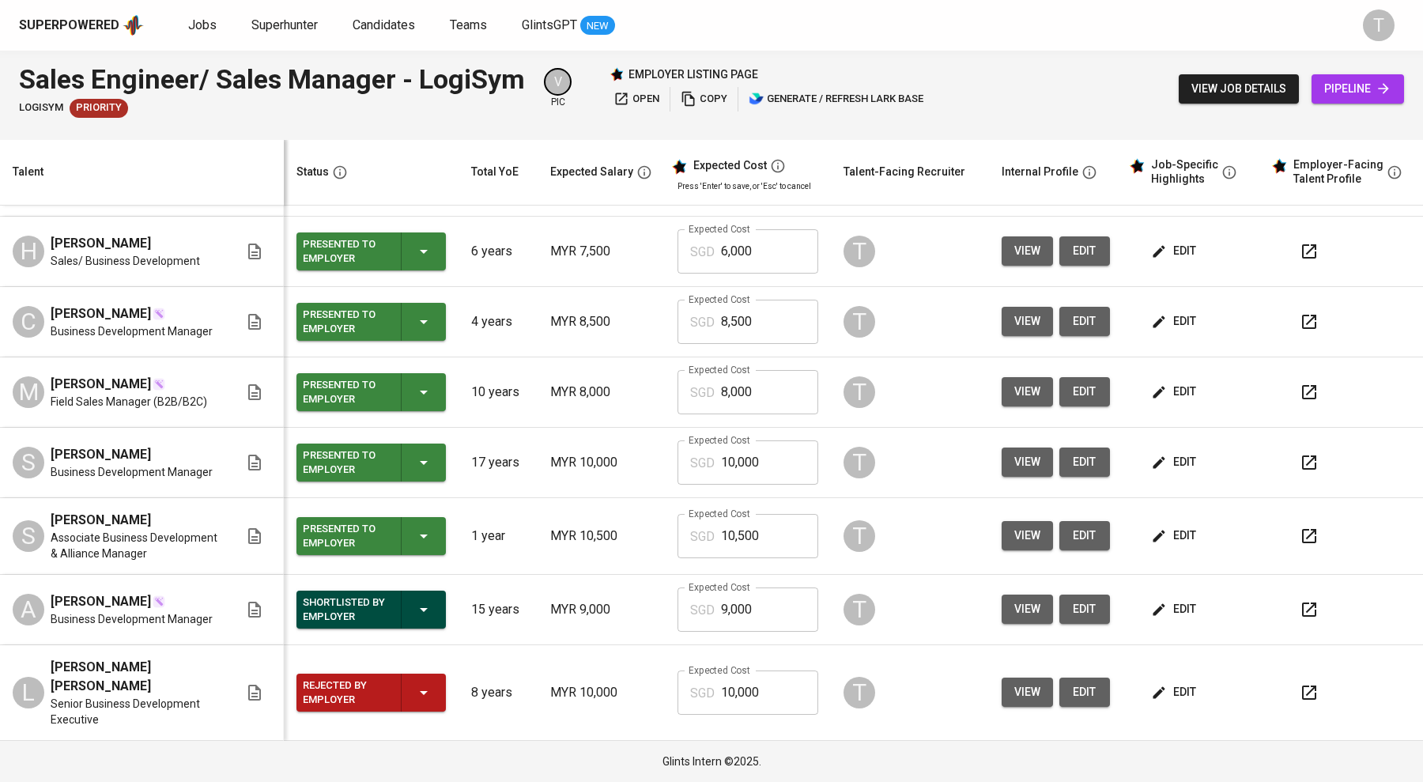
scroll to position [135, 0]
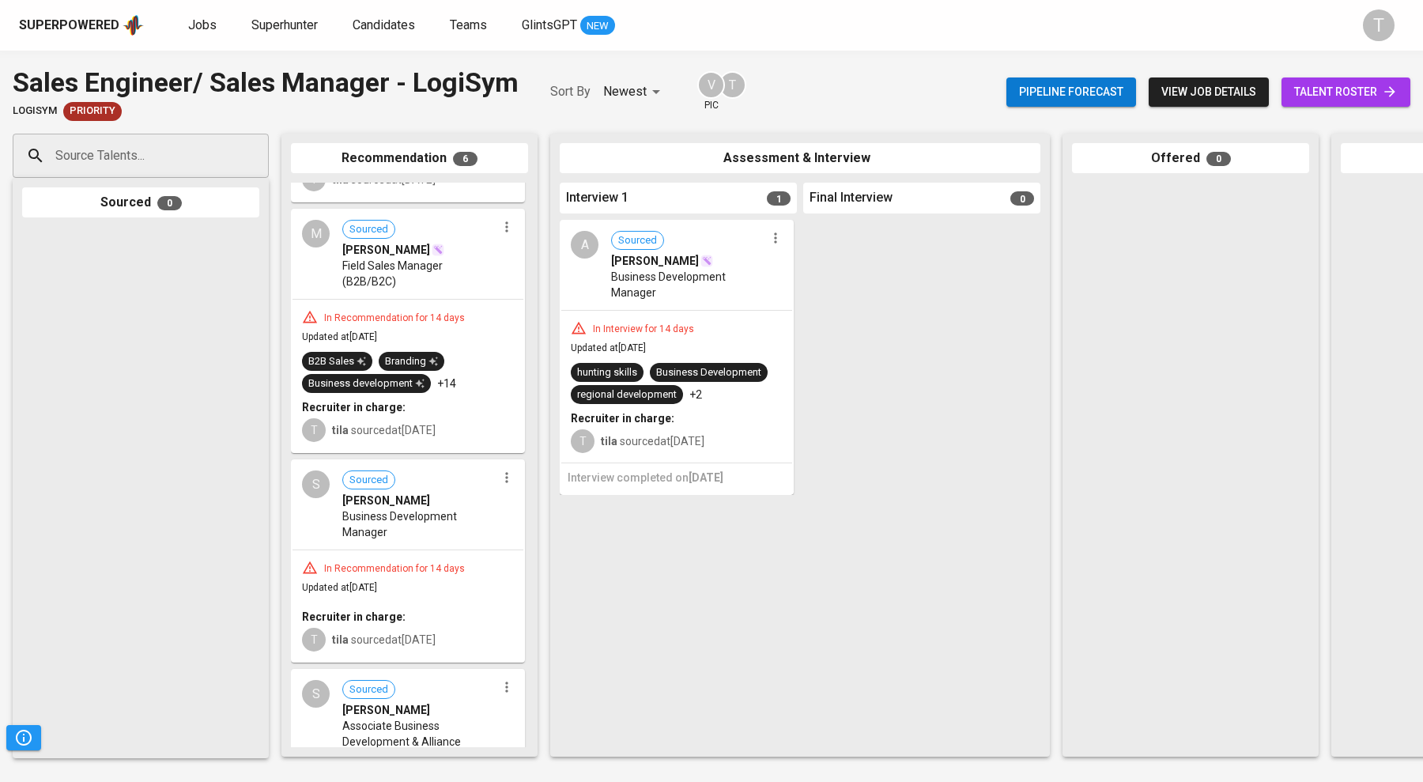
scroll to position [368, 0]
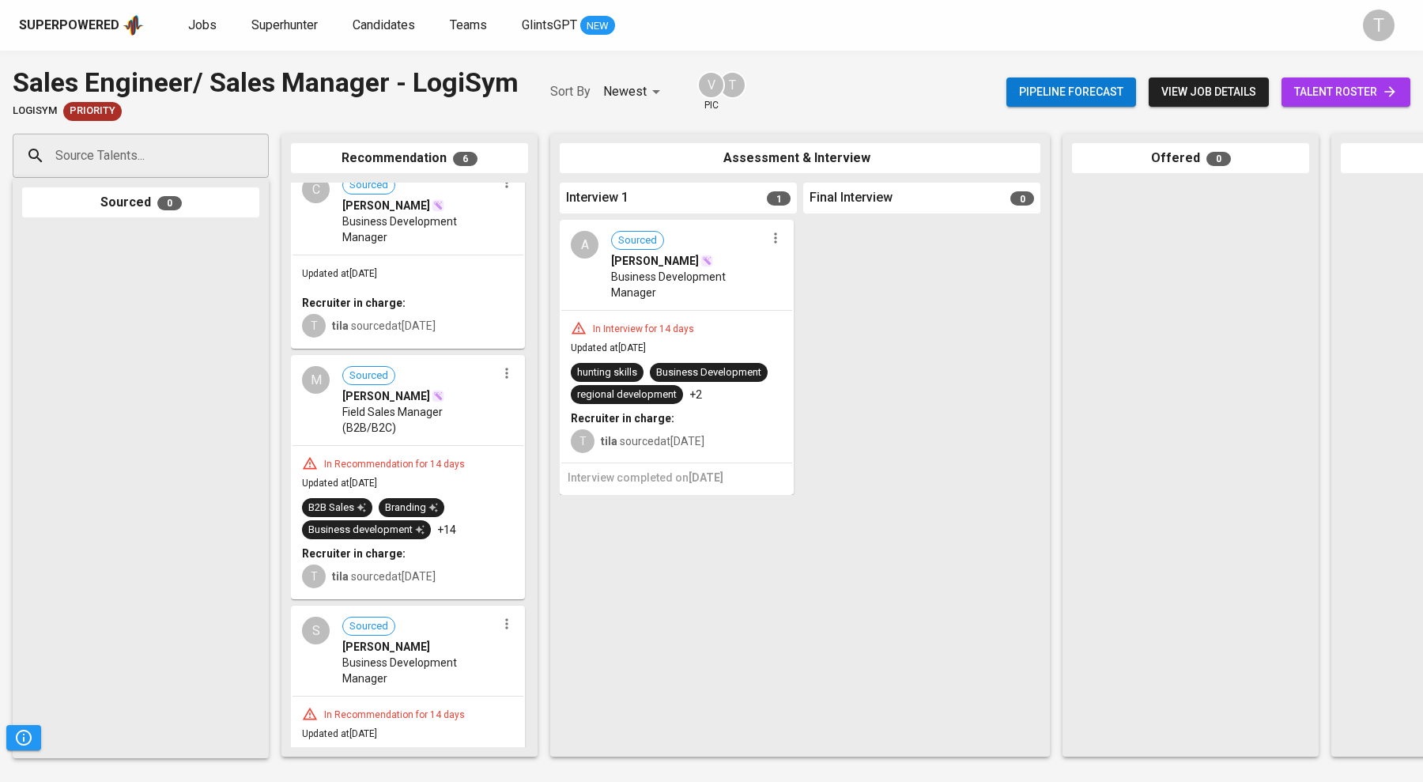
click at [396, 414] on span "Field Sales Manager (B2B/B2C)" at bounding box center [419, 420] width 154 height 32
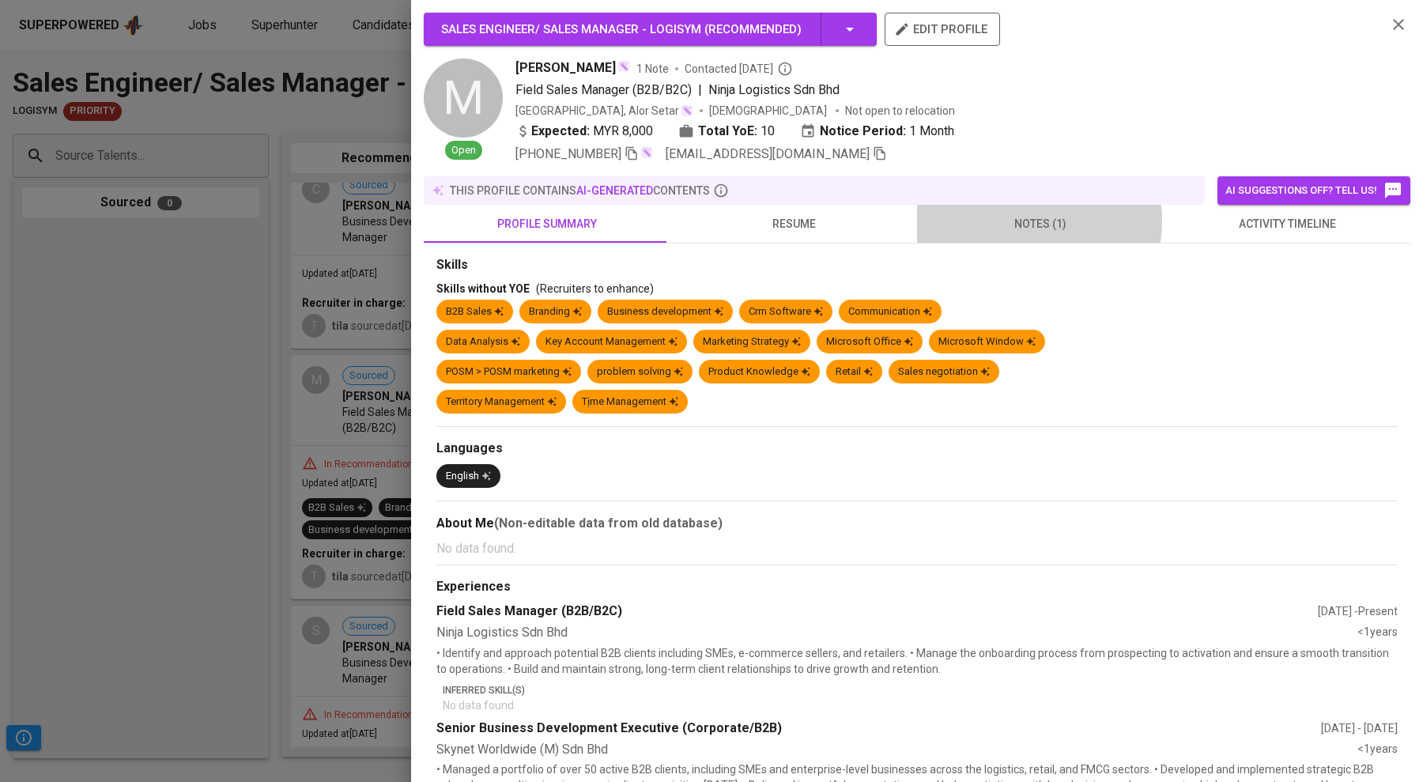
click at [600, 217] on span "notes (1)" at bounding box center [1041, 224] width 228 height 20
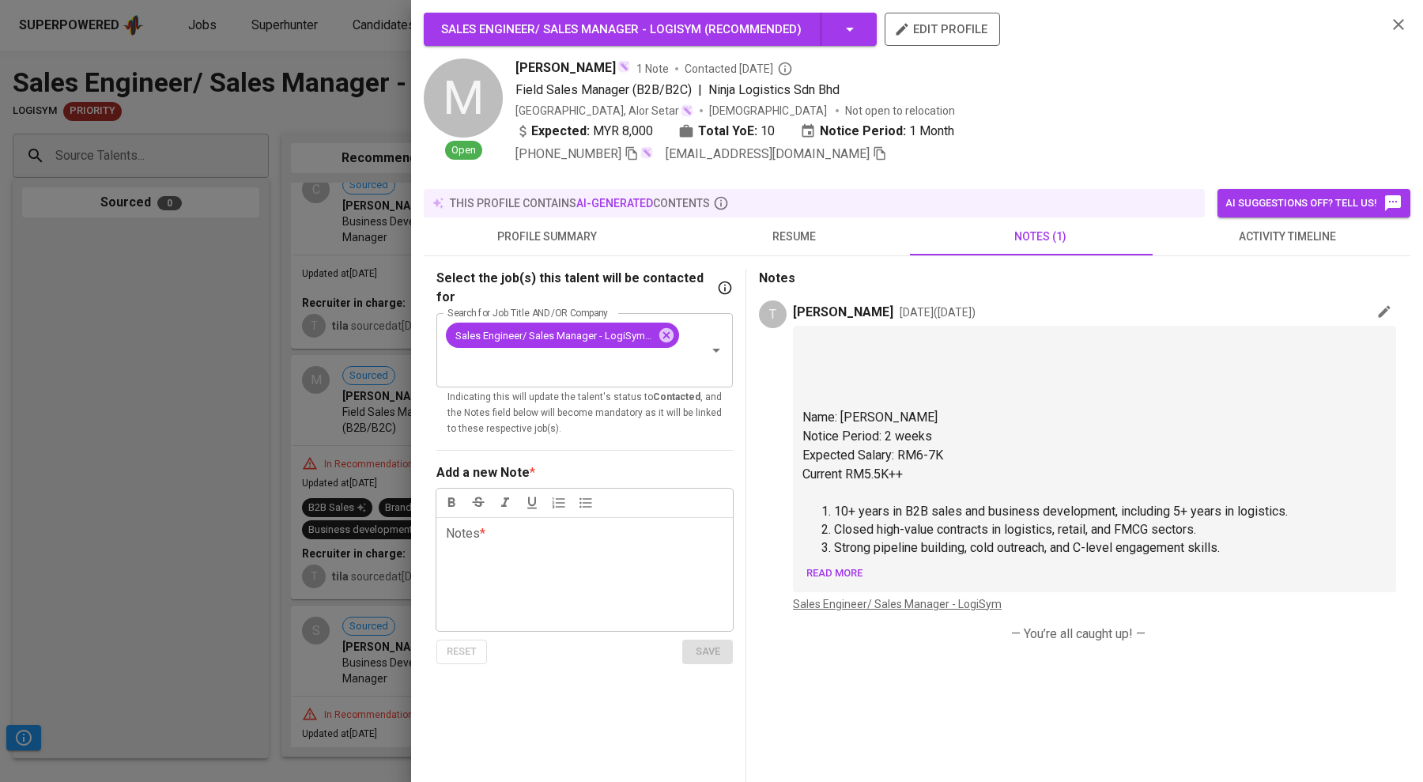
click at [149, 431] on div at bounding box center [711, 391] width 1423 height 782
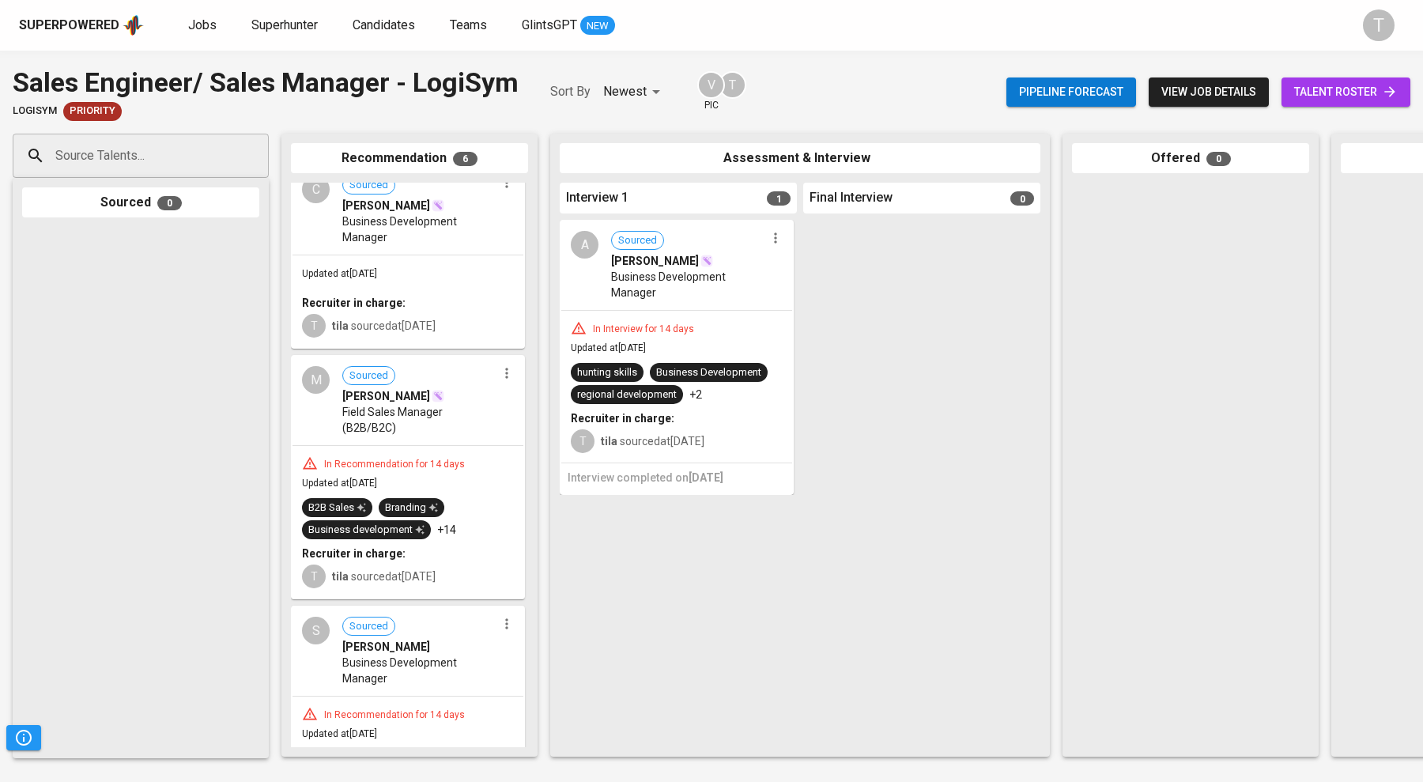
click at [410, 447] on div "In Recommendation for 14 days Updated at Aug 13, 2025 B2B Sales Branding Busine…" at bounding box center [408, 522] width 231 height 152
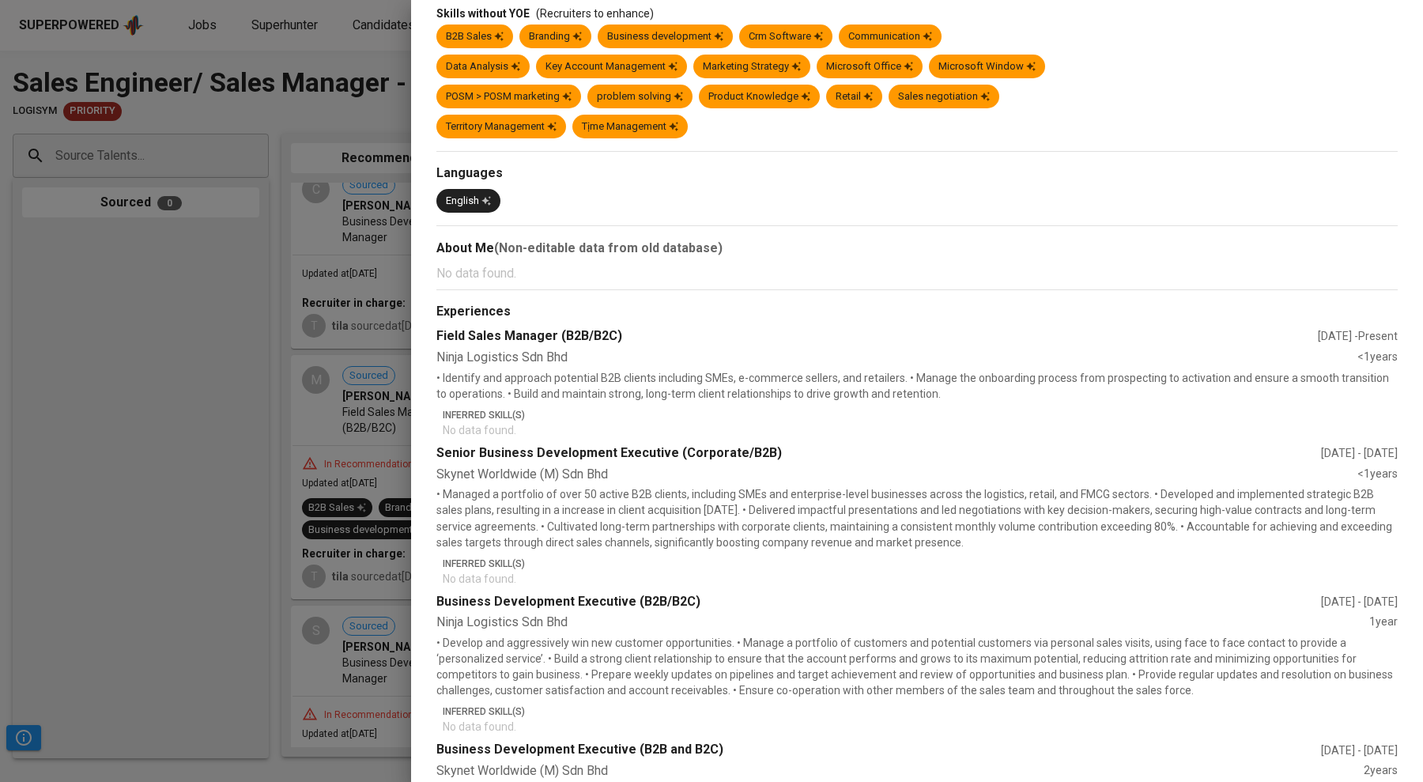
scroll to position [0, 0]
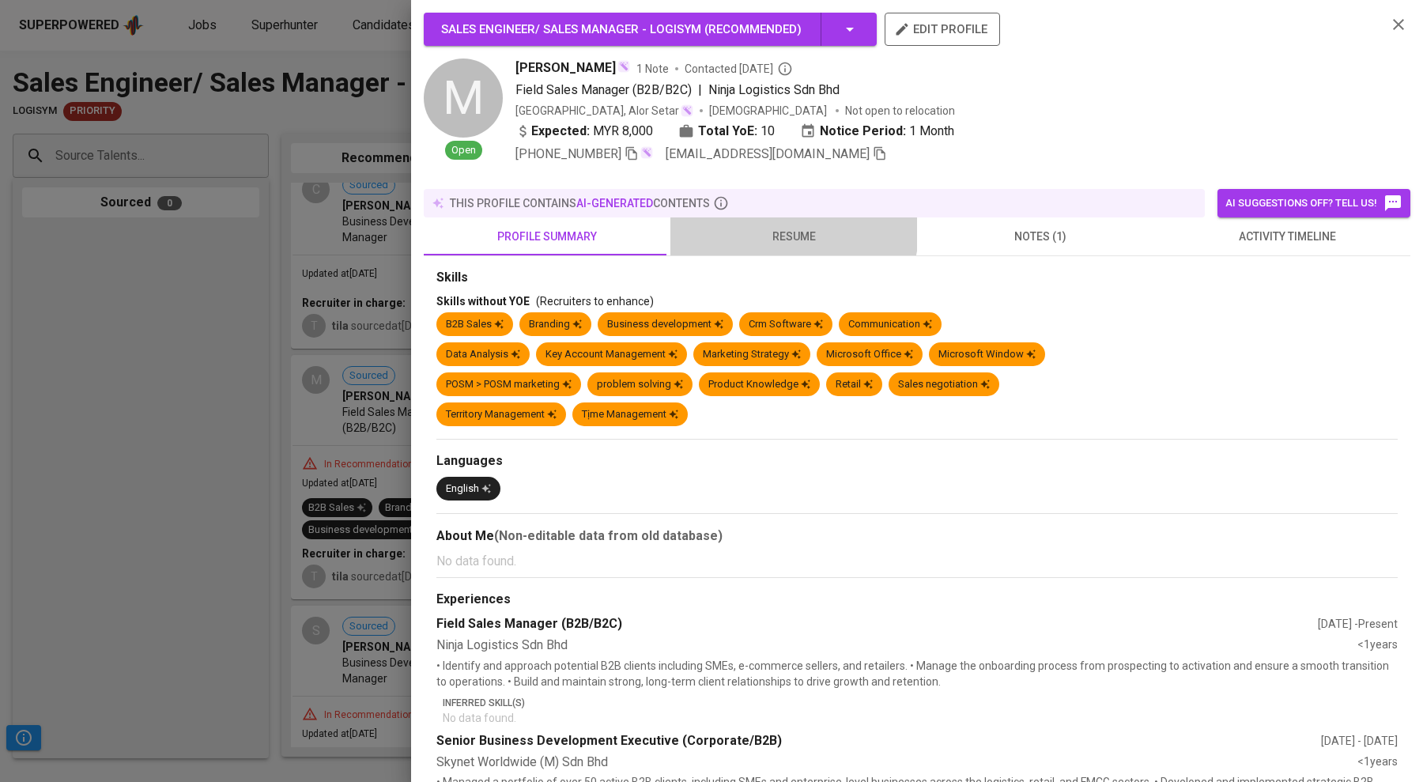
click at [600, 227] on span "resume" at bounding box center [794, 237] width 228 height 20
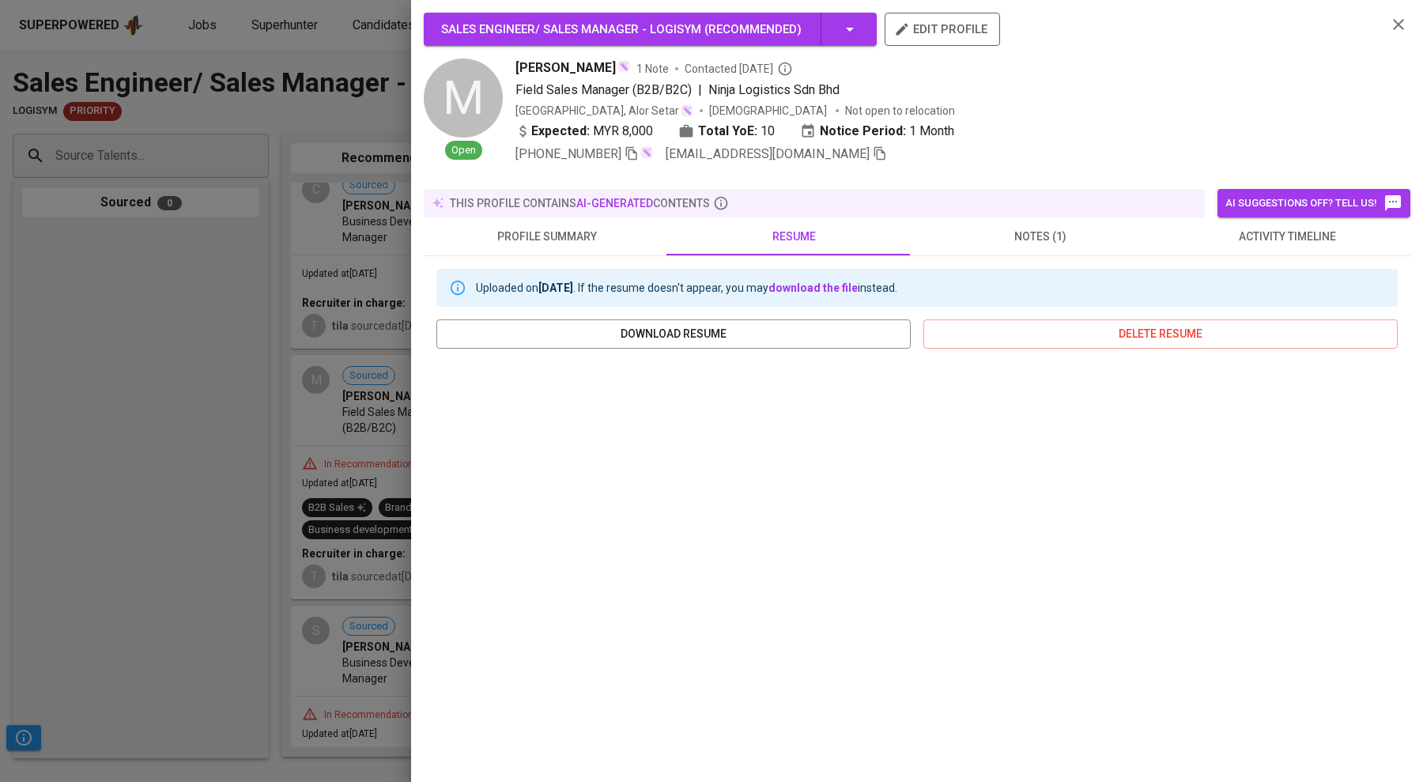
click at [157, 425] on div at bounding box center [711, 391] width 1423 height 782
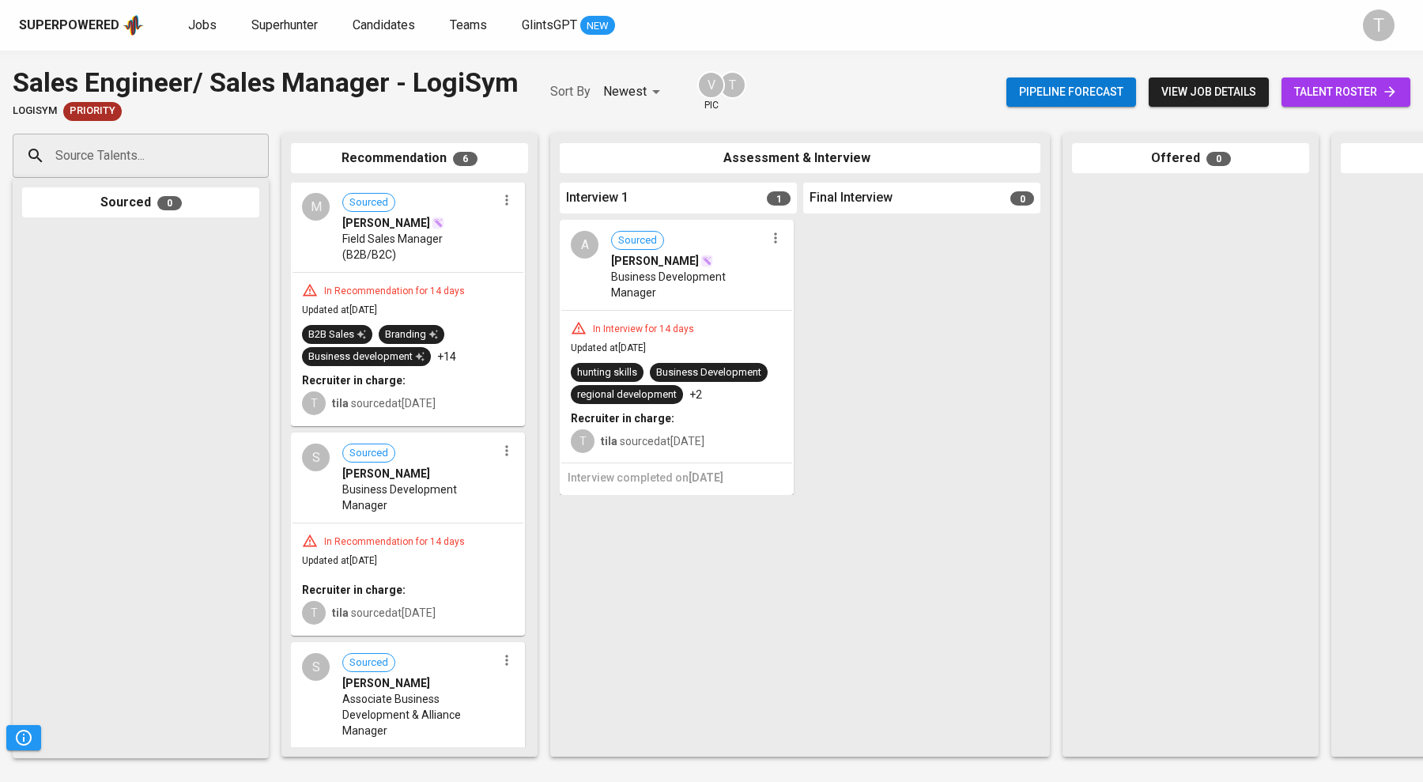
scroll to position [577, 0]
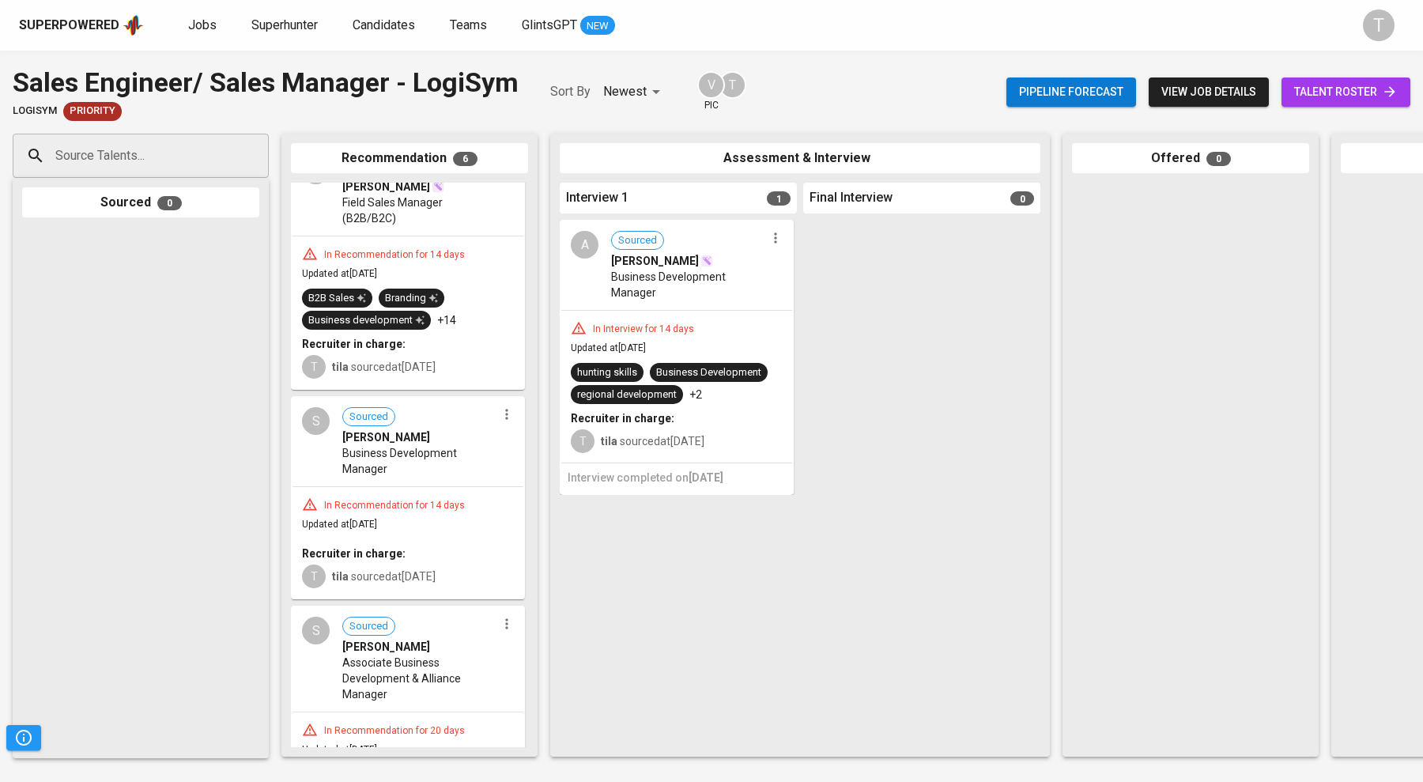
click at [394, 464] on span "Business Development Manager" at bounding box center [419, 461] width 154 height 32
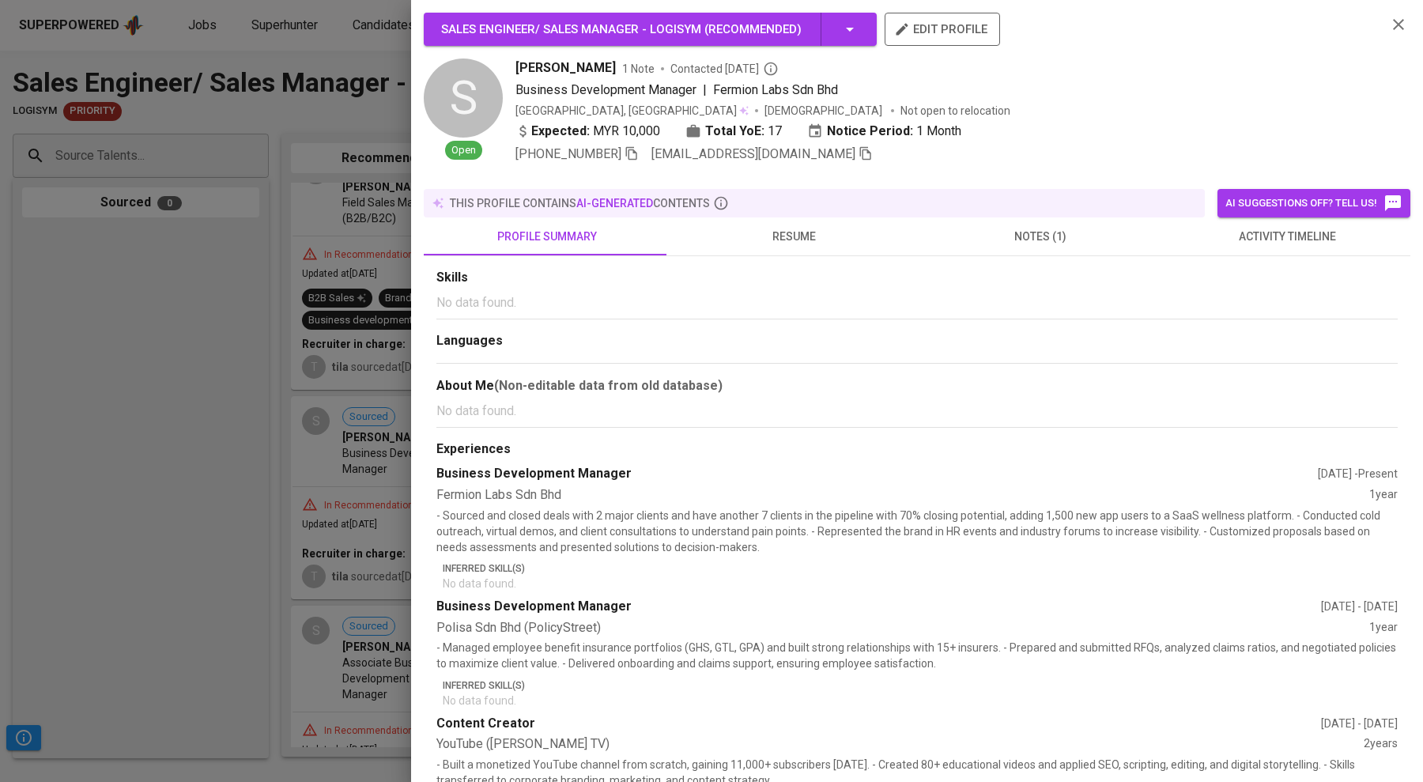
click at [600, 227] on span "notes (1)" at bounding box center [1041, 237] width 228 height 20
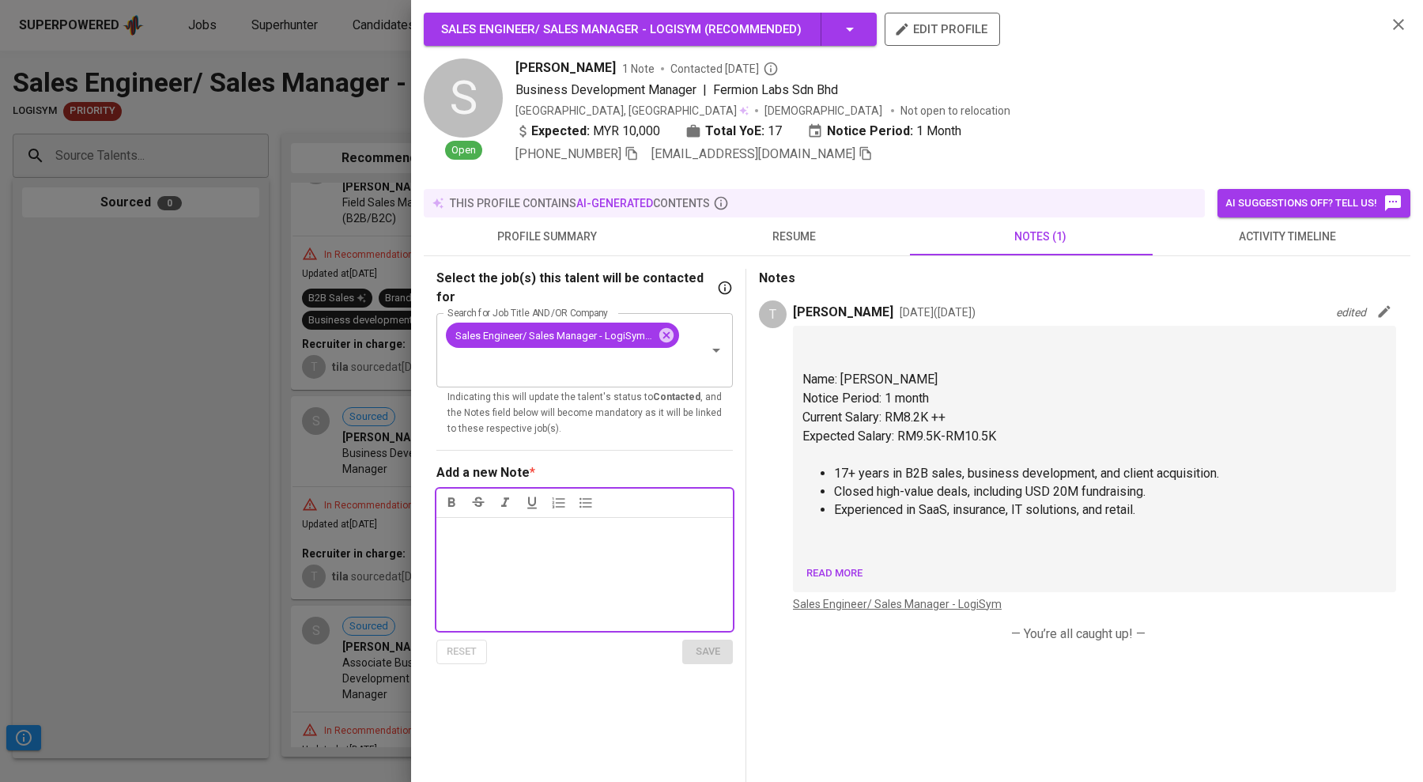
click at [600, 236] on span "resume" at bounding box center [794, 237] width 228 height 20
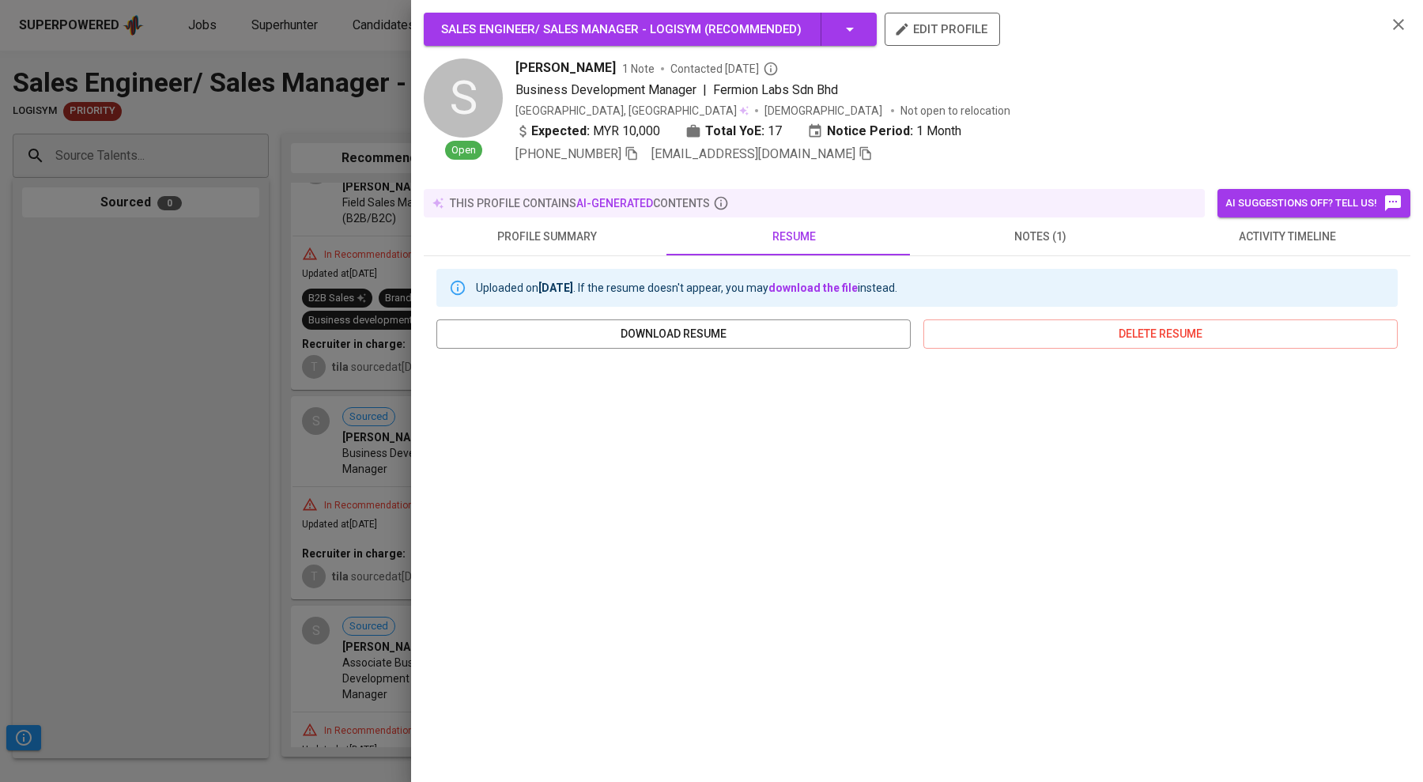
click at [600, 227] on span "notes (1)" at bounding box center [1041, 237] width 228 height 20
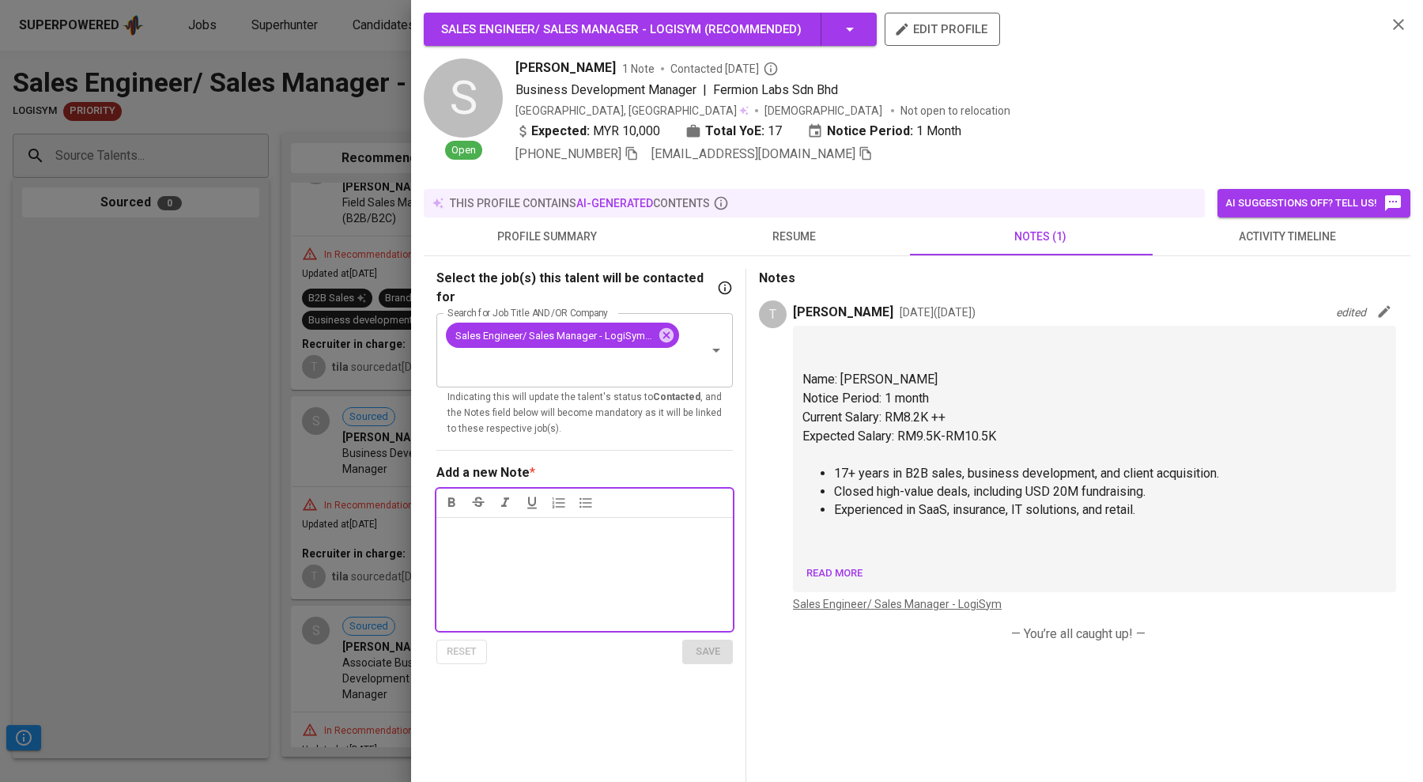
click at [600, 222] on button "resume" at bounding box center [793, 236] width 247 height 38
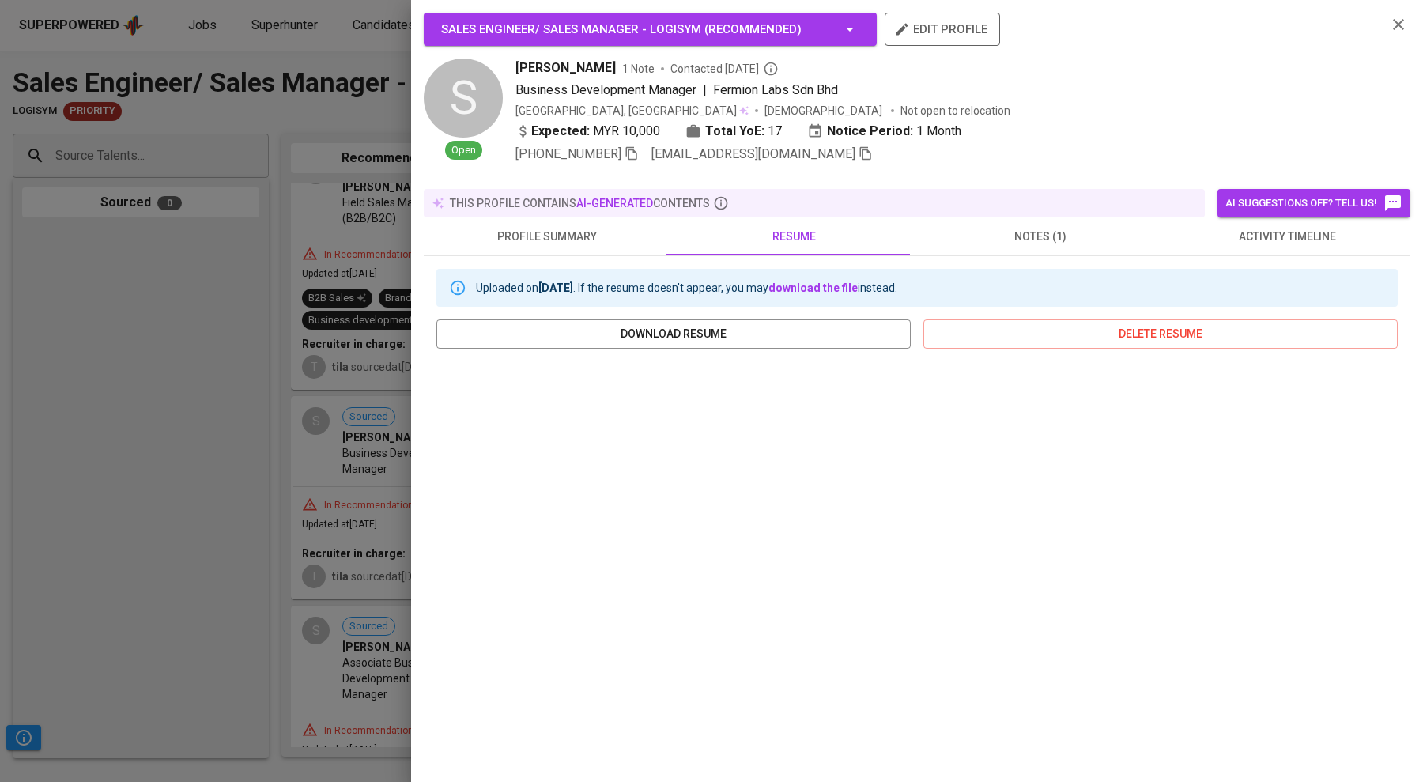
drag, startPoint x: 40, startPoint y: 470, endPoint x: 61, endPoint y: 465, distance: 21.1
click at [40, 469] on div at bounding box center [711, 391] width 1423 height 782
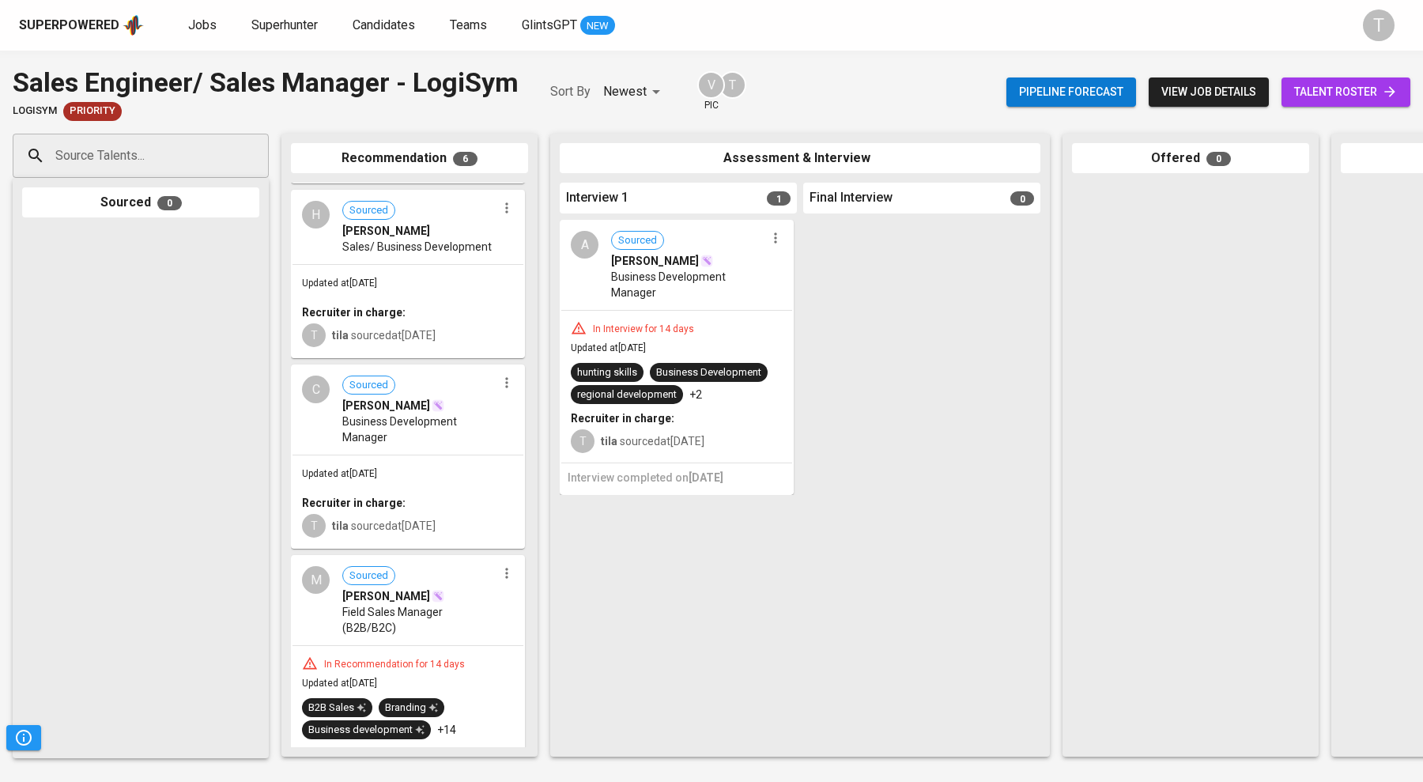
scroll to position [119, 0]
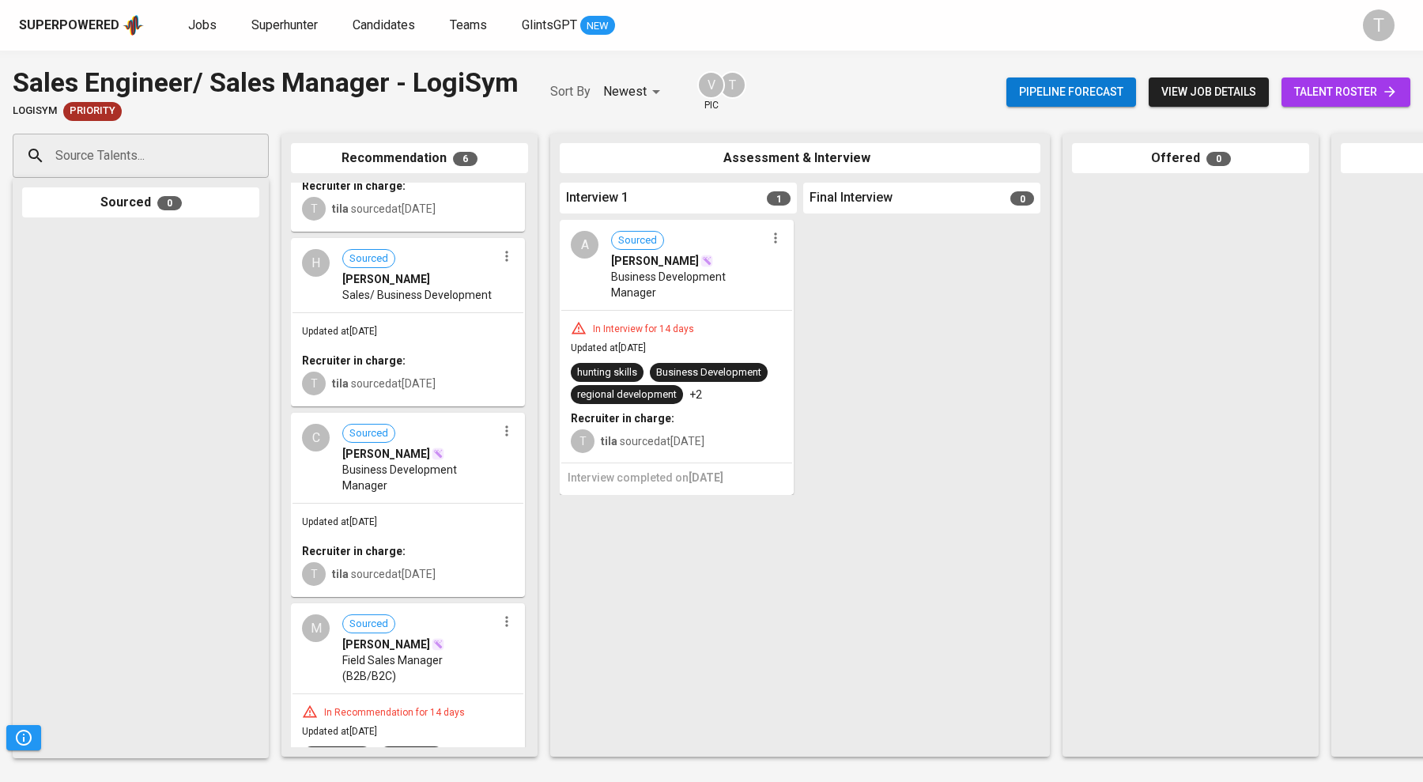
click at [406, 437] on span "Sourced CALEB KHOO" at bounding box center [419, 443] width 154 height 38
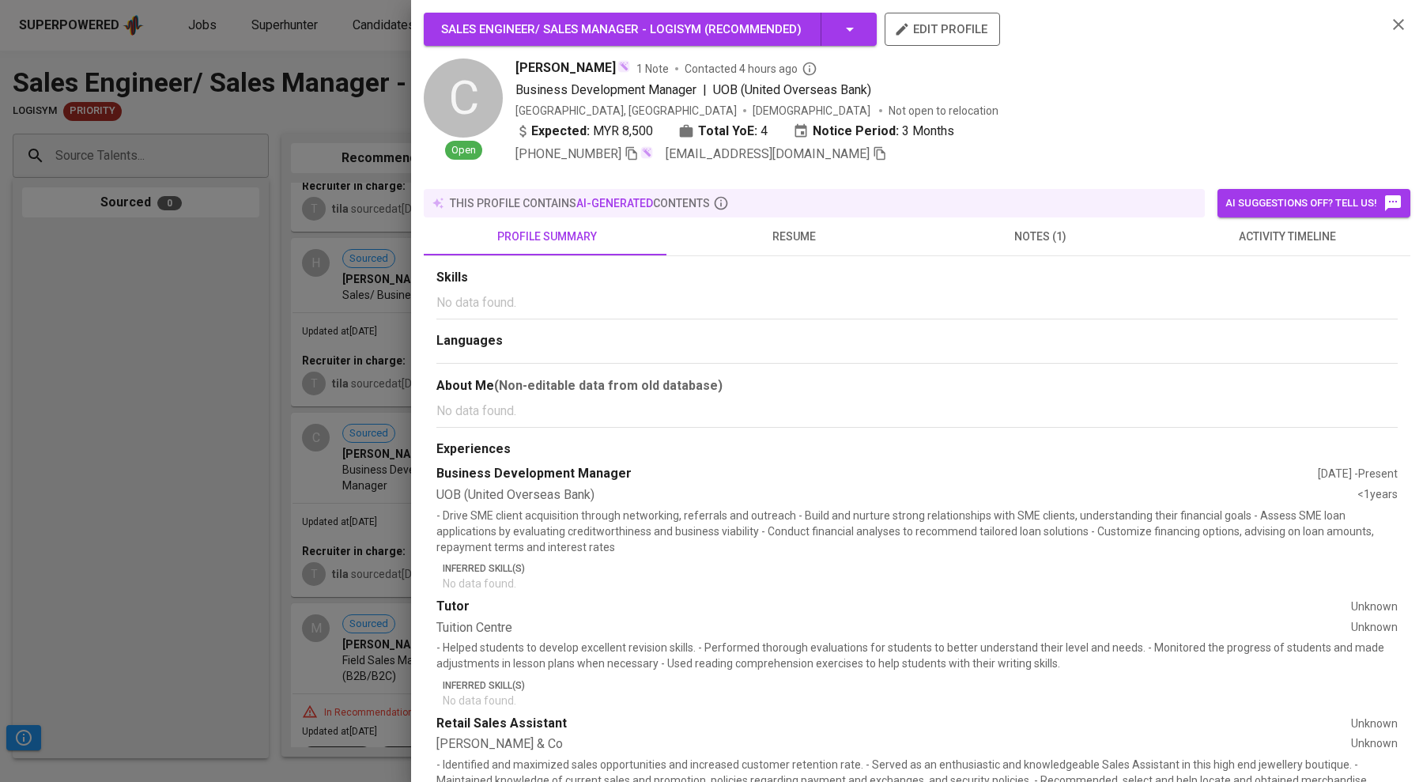
click at [600, 227] on span "notes (1)" at bounding box center [1041, 237] width 228 height 20
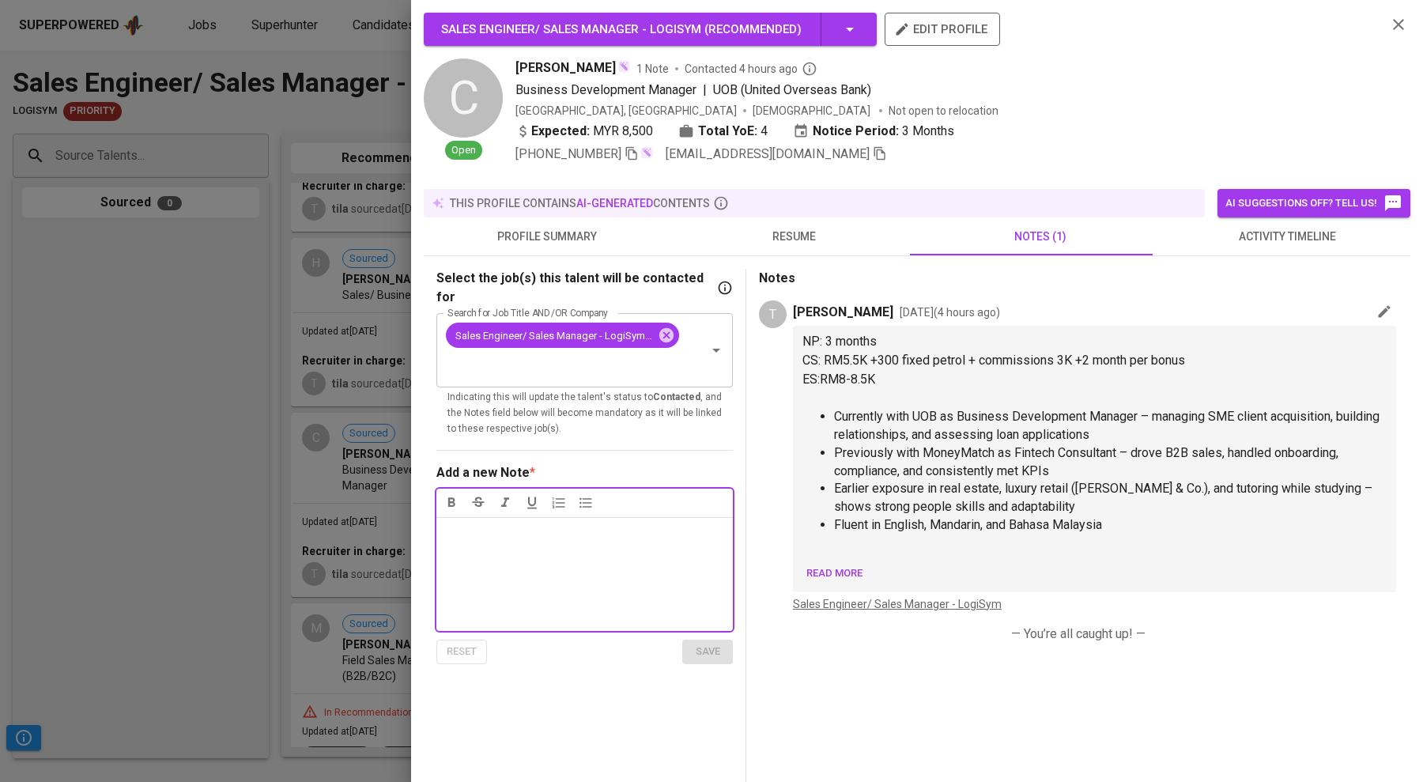
click at [305, 416] on div at bounding box center [711, 391] width 1423 height 782
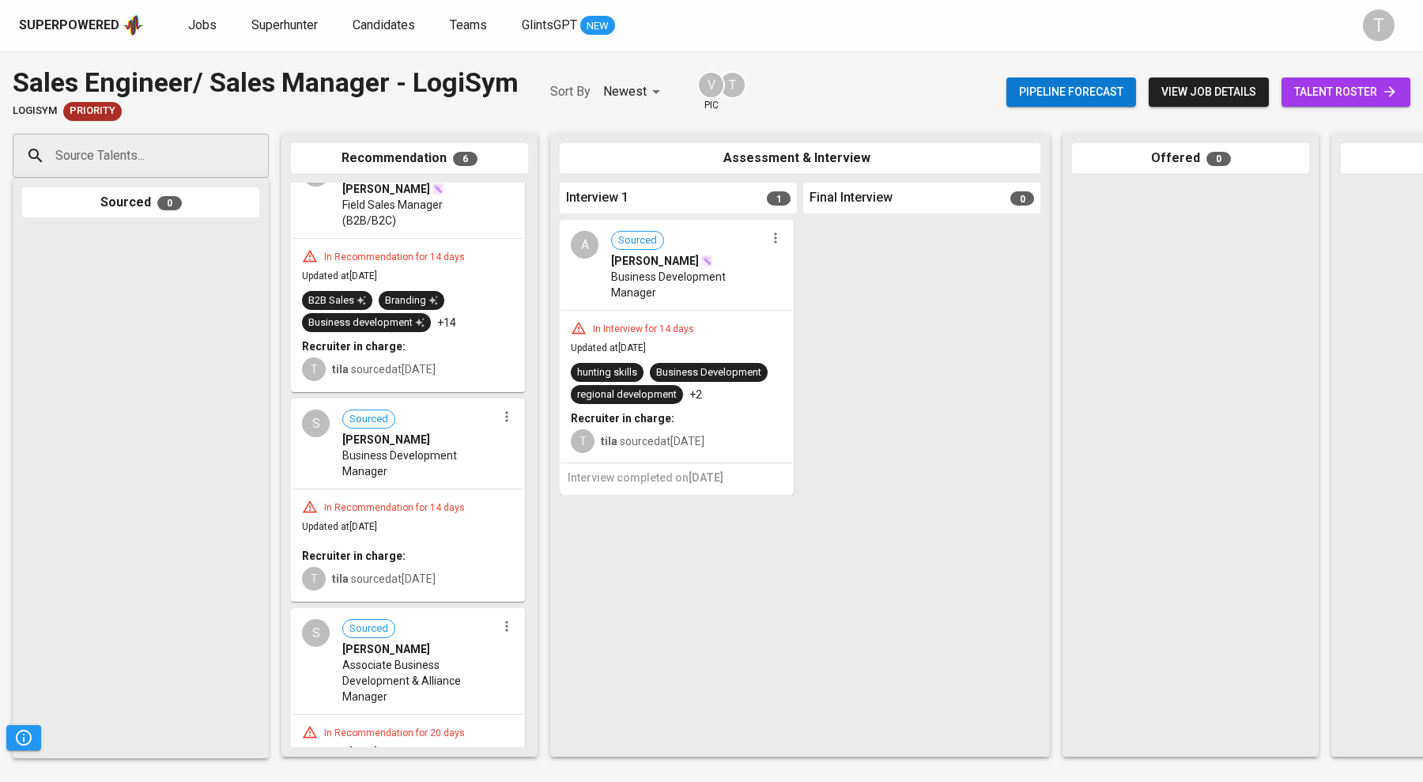
scroll to position [677, 0]
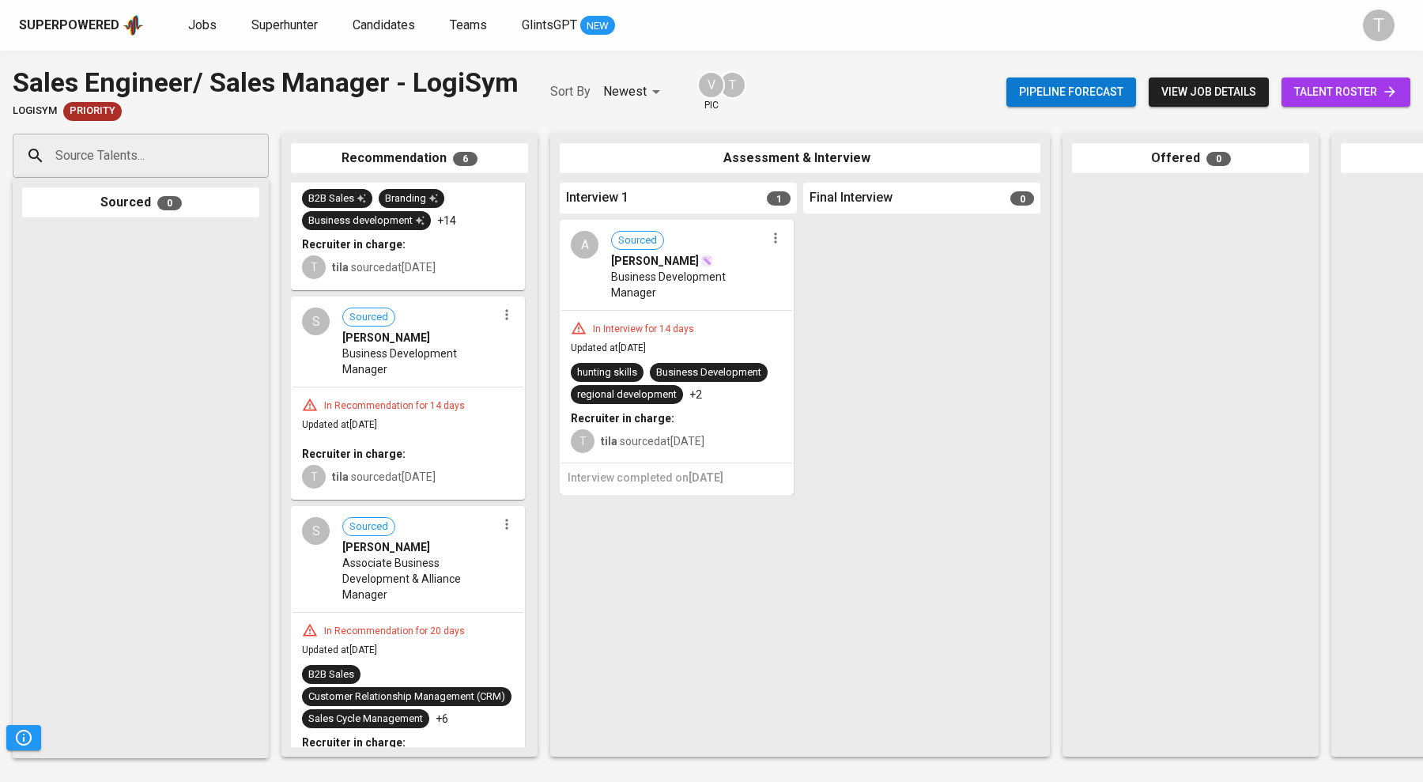
click at [405, 387] on div "In Recommendation for 14 days Updated at Aug 12, 2025 Recruiter in charge: T ti…" at bounding box center [408, 442] width 231 height 111
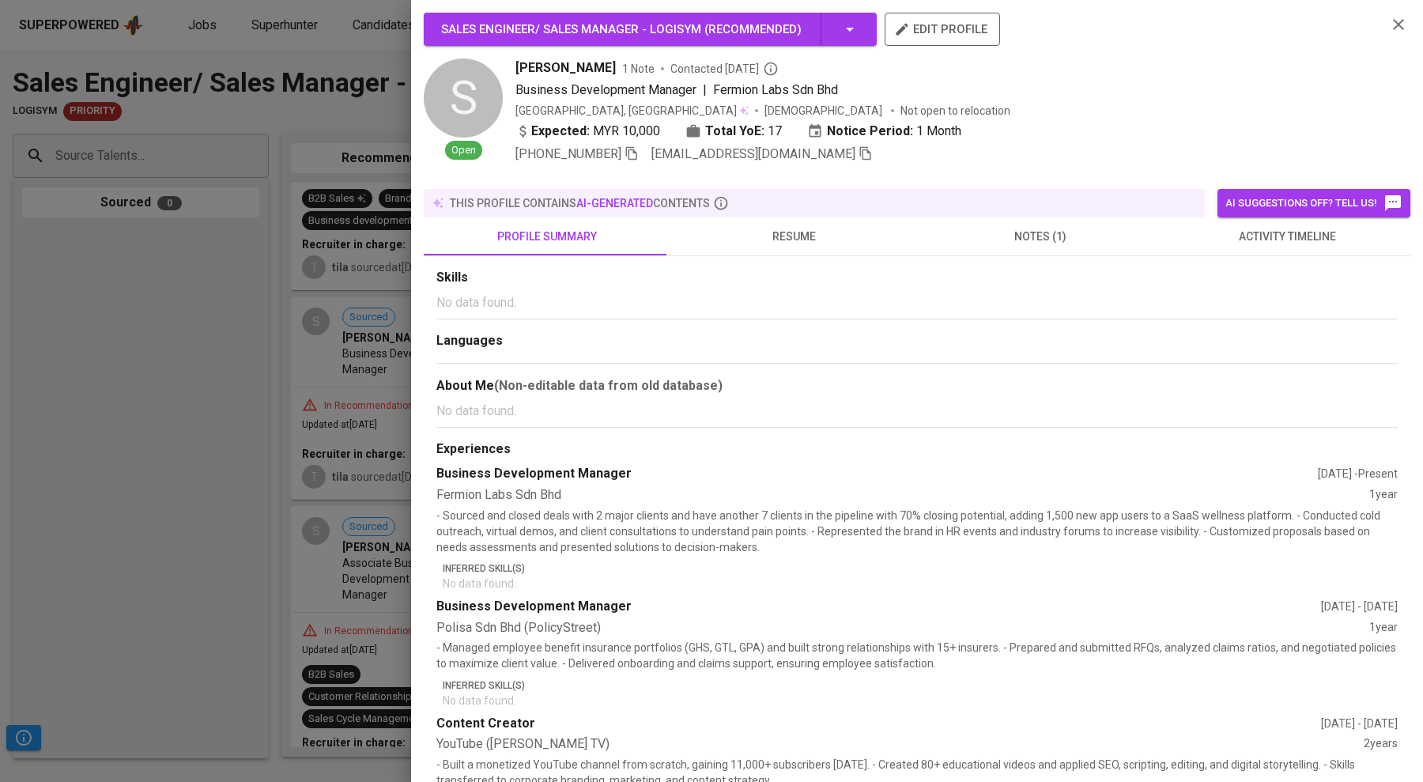
click at [600, 227] on span "notes (1)" at bounding box center [1041, 237] width 228 height 20
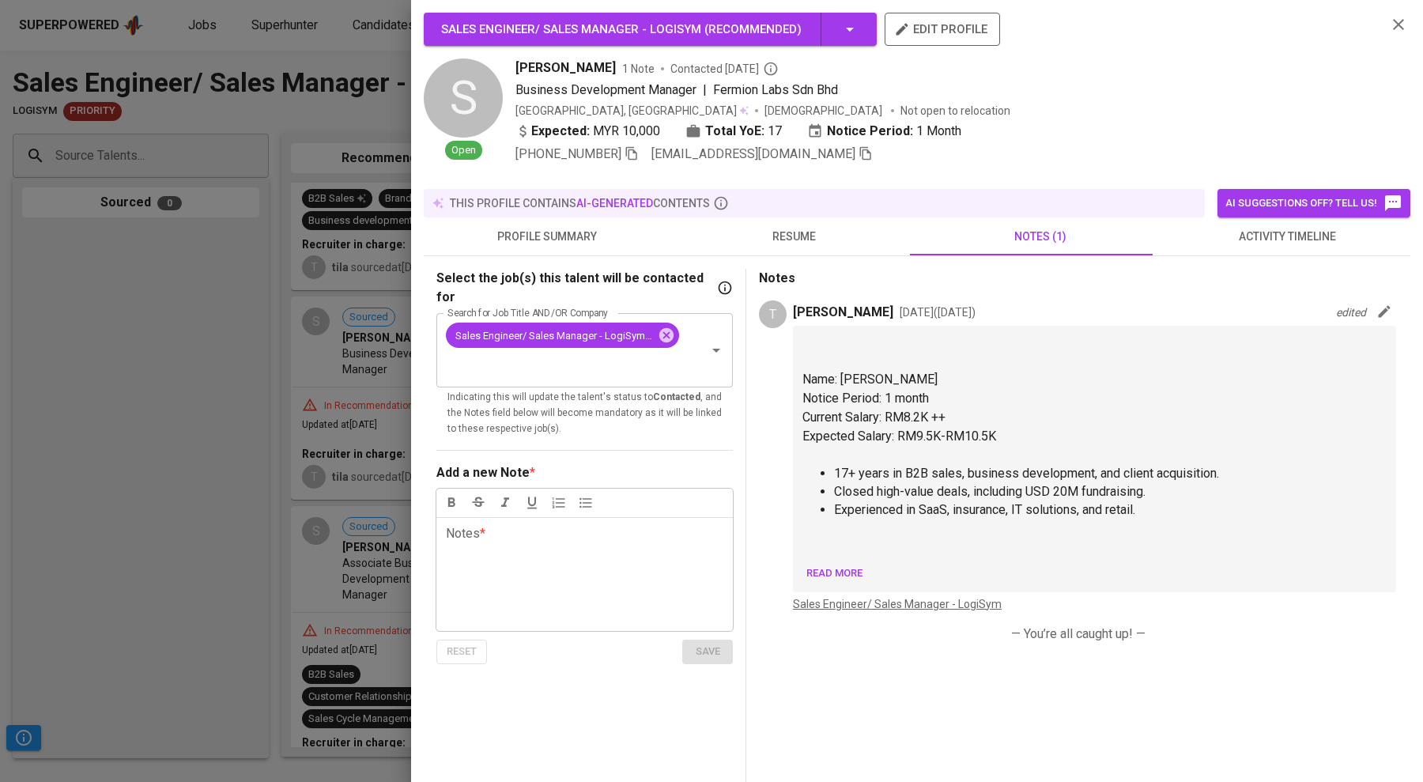
click at [325, 376] on div at bounding box center [711, 391] width 1423 height 782
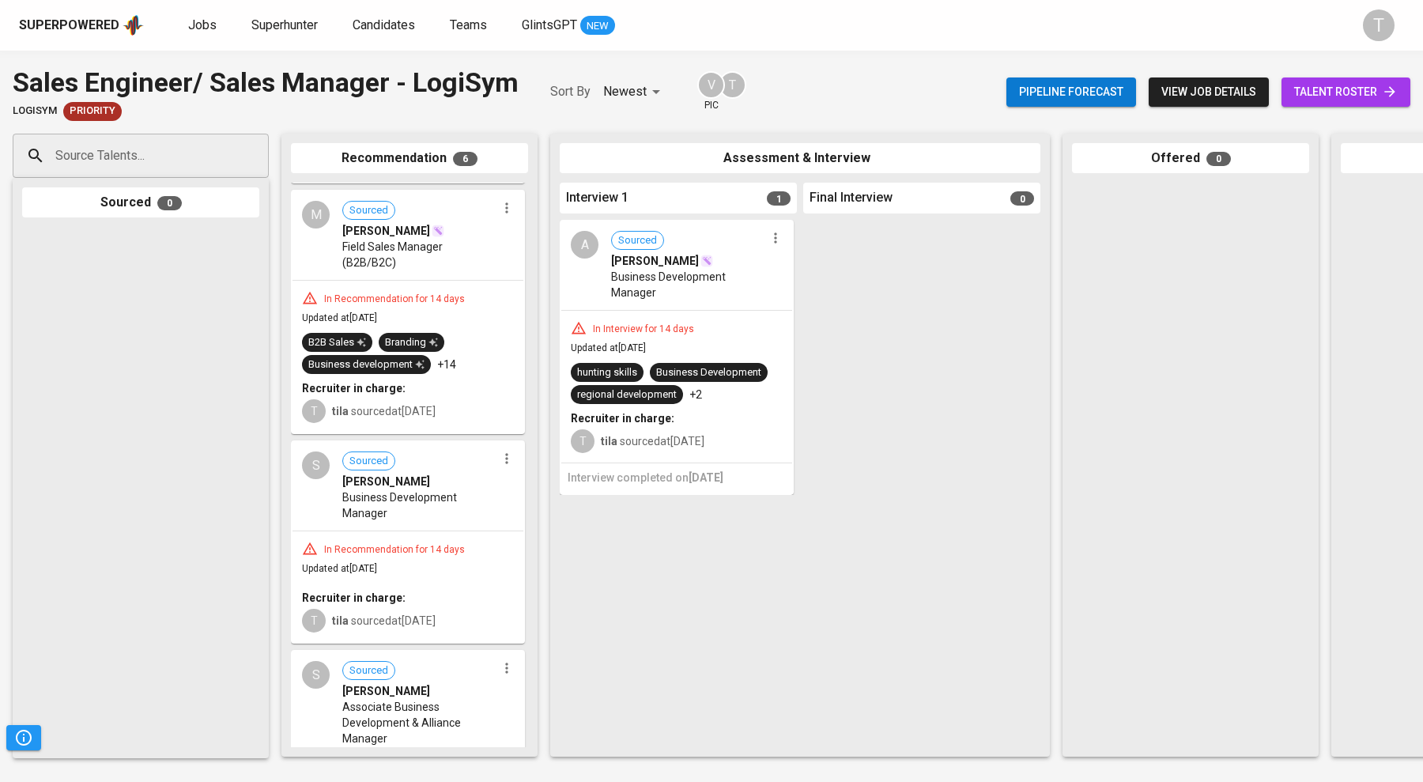
scroll to position [531, 0]
click at [354, 255] on span "Field Sales Manager (B2B/B2C)" at bounding box center [419, 256] width 154 height 32
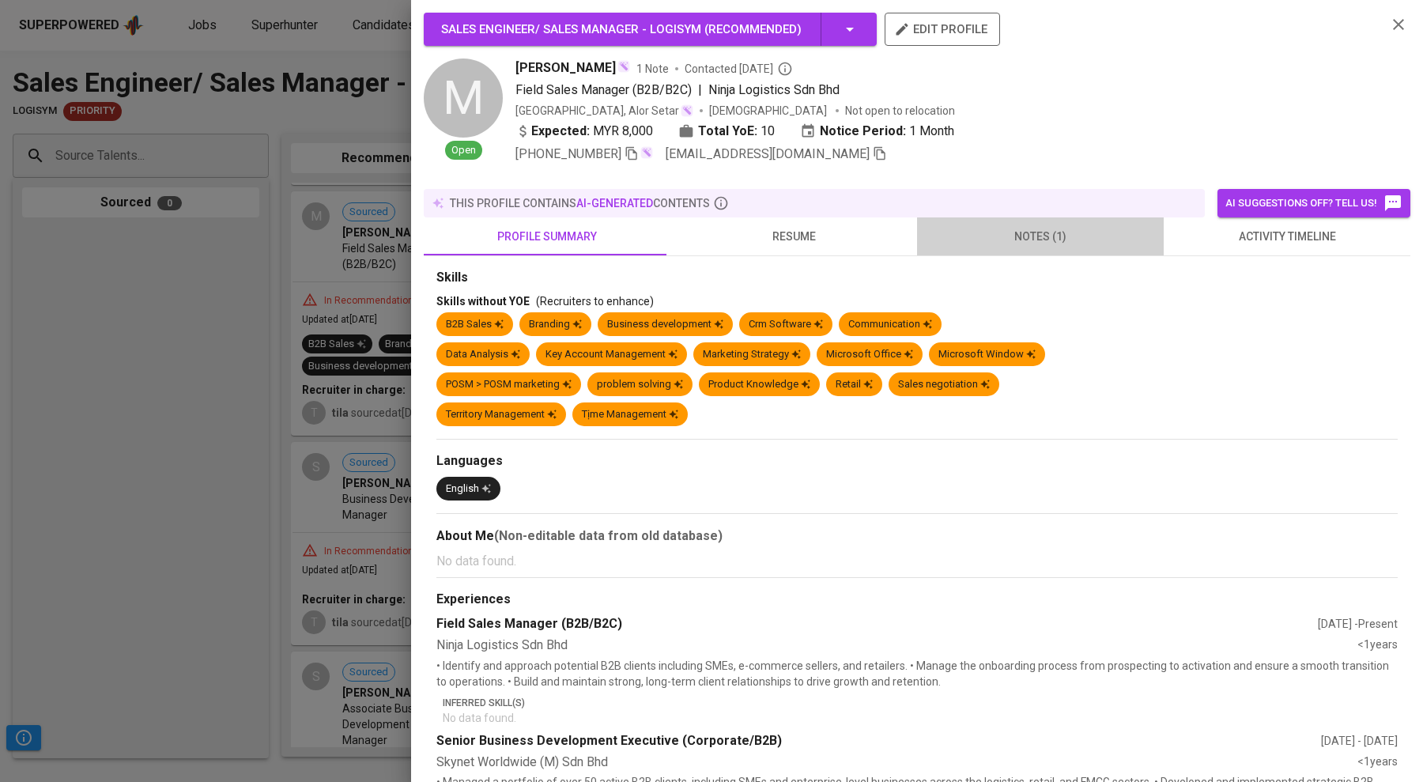
click at [600, 227] on span "notes (1)" at bounding box center [1041, 237] width 228 height 20
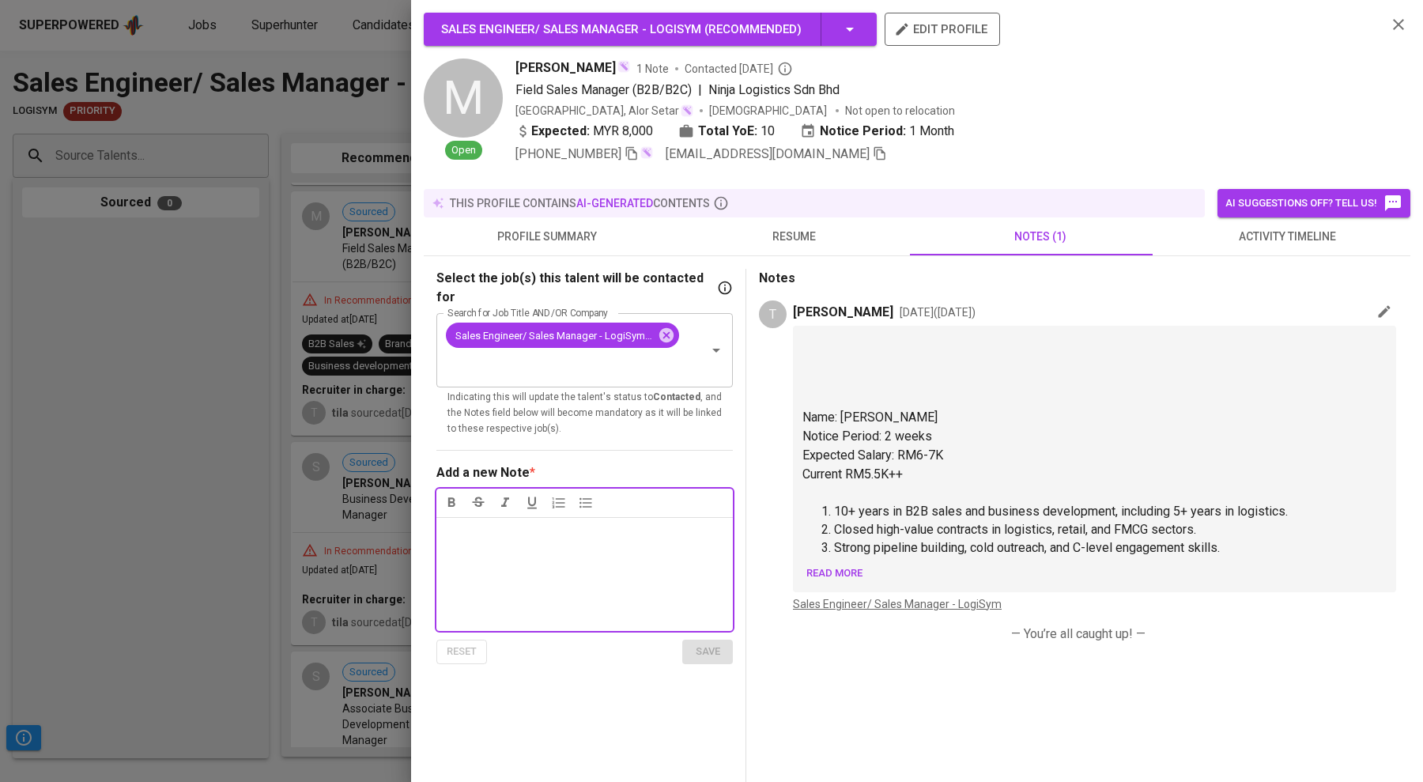
click at [270, 375] on div at bounding box center [711, 391] width 1423 height 782
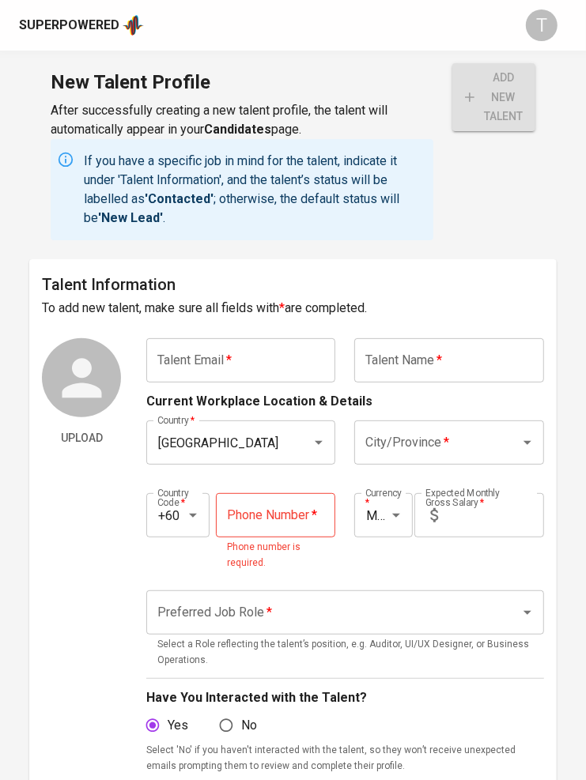
click at [230, 359] on input "text" at bounding box center [240, 360] width 189 height 44
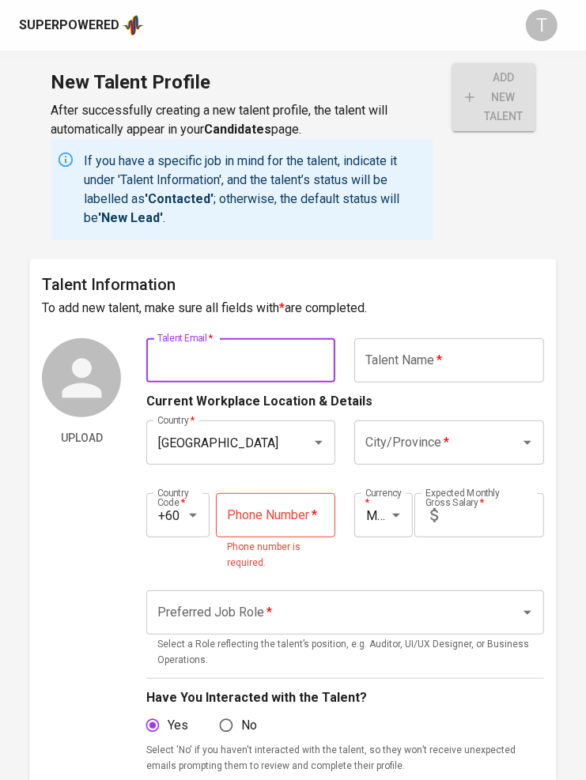
paste input "[EMAIL_ADDRESS][DOMAIN_NAME]"
type input "[EMAIL_ADDRESS][DOMAIN_NAME]"
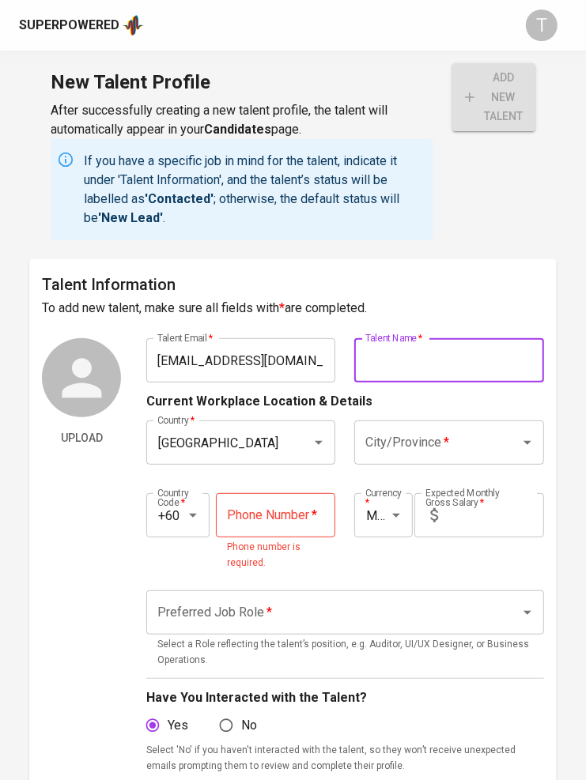
click at [459, 376] on input "text" at bounding box center [448, 360] width 189 height 44
click at [438, 344] on input "text" at bounding box center [448, 360] width 189 height 44
type input "c"
paste input "[PERSON_NAME]"
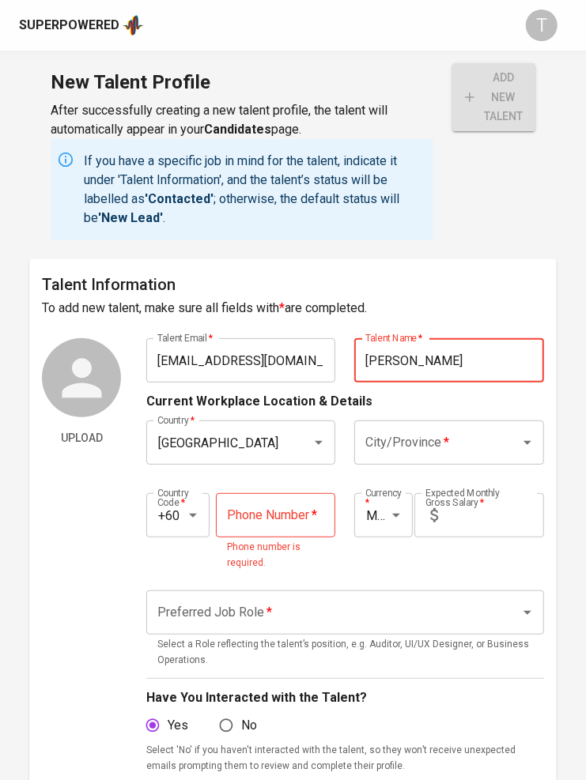
type input "[PERSON_NAME]"
click at [410, 436] on input "City/Province   *" at bounding box center [426, 443] width 130 height 30
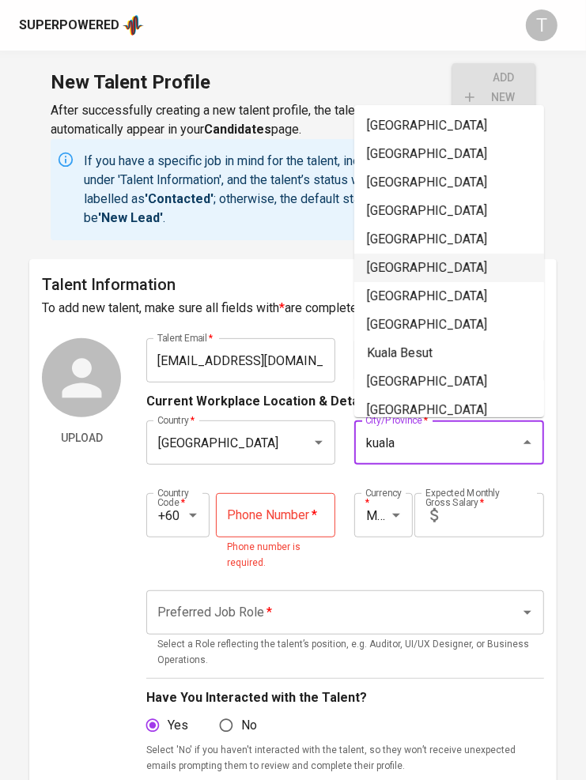
click at [428, 265] on li "[GEOGRAPHIC_DATA]" at bounding box center [449, 268] width 190 height 28
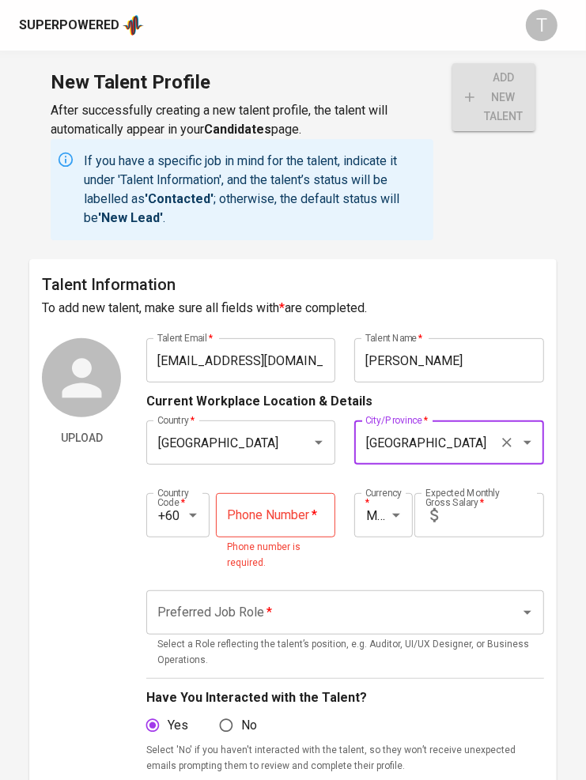
type input "[GEOGRAPHIC_DATA]"
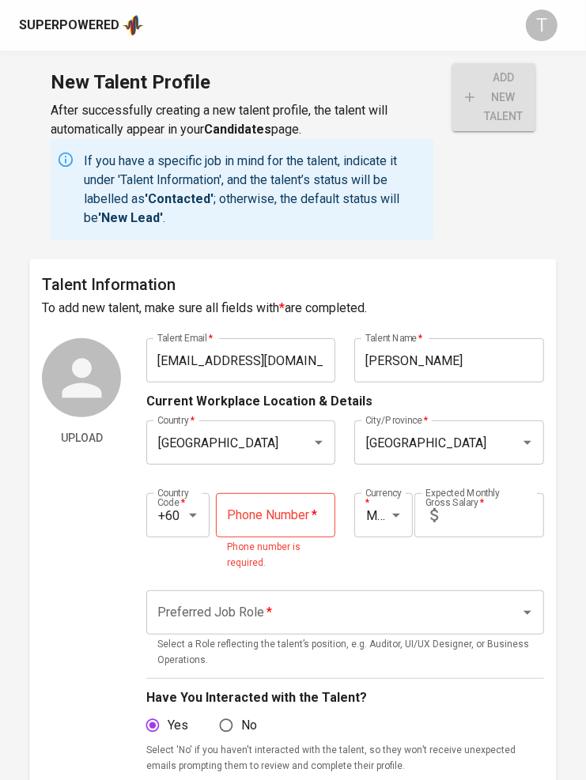
drag, startPoint x: 263, startPoint y: 520, endPoint x: 253, endPoint y: 516, distance: 10.3
click at [263, 518] on input "tel" at bounding box center [276, 515] width 120 height 44
paste input "17-234-7051"
type input "17-234-7051"
click at [467, 514] on input "text" at bounding box center [494, 515] width 100 height 44
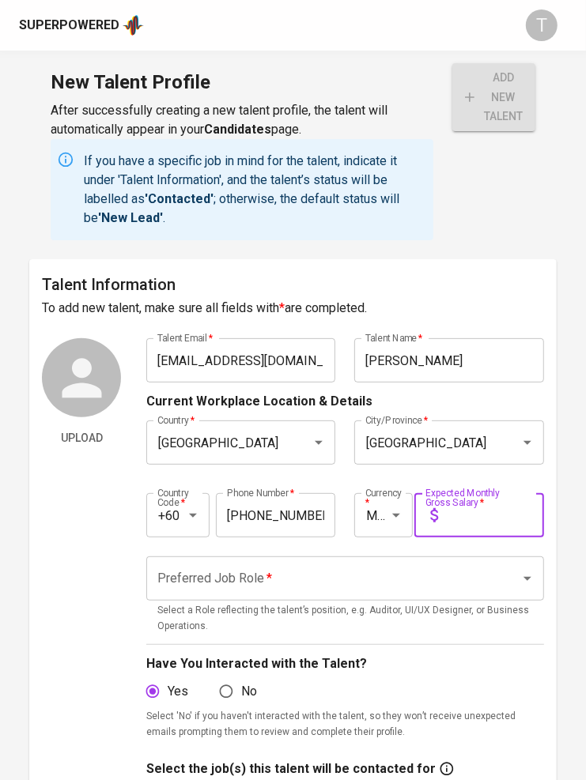
click at [295, 562] on div "Preferred Job Role *" at bounding box center [345, 579] width 398 height 44
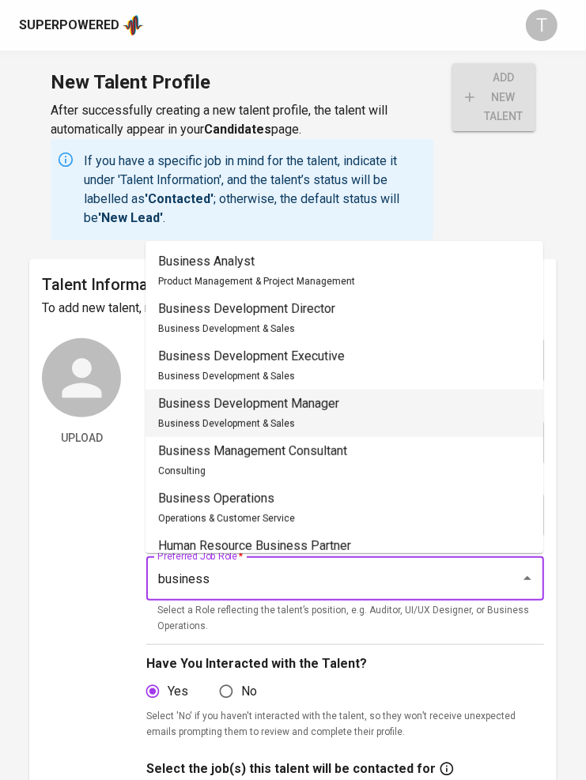
click at [300, 413] on p "Business Development Manager" at bounding box center [248, 404] width 181 height 19
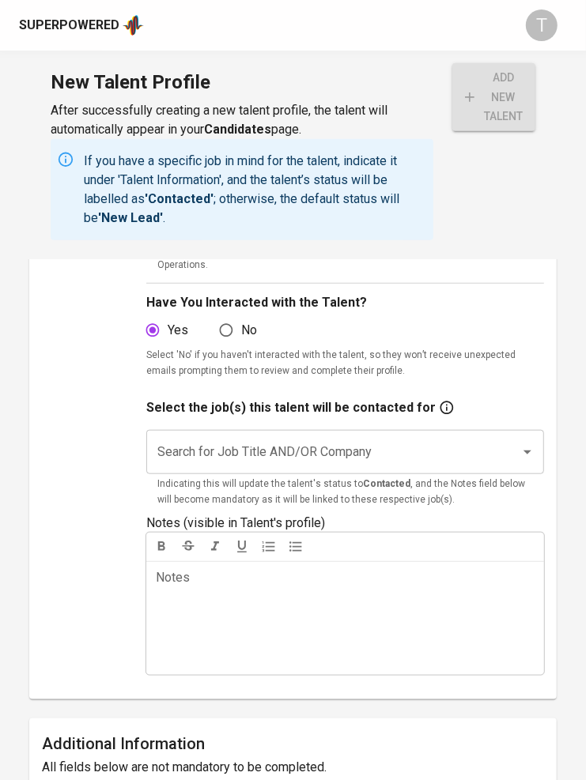
scroll to position [364, 0]
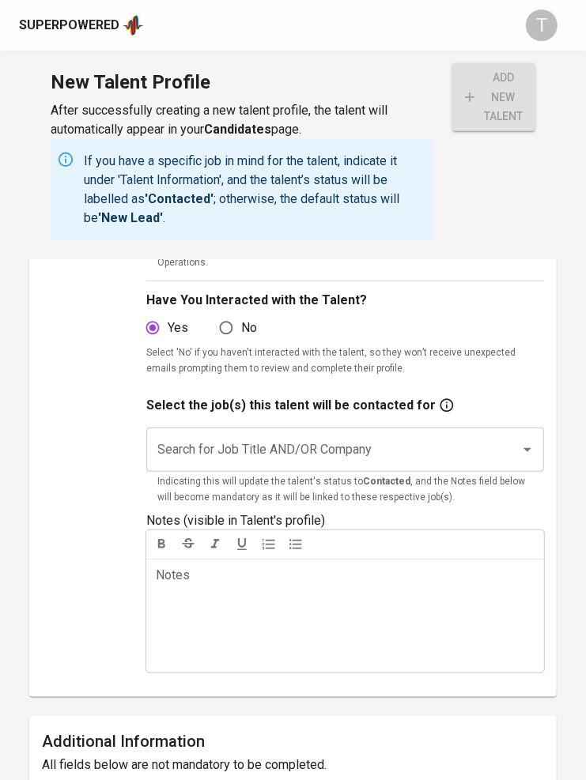
type input "Business Development Manager"
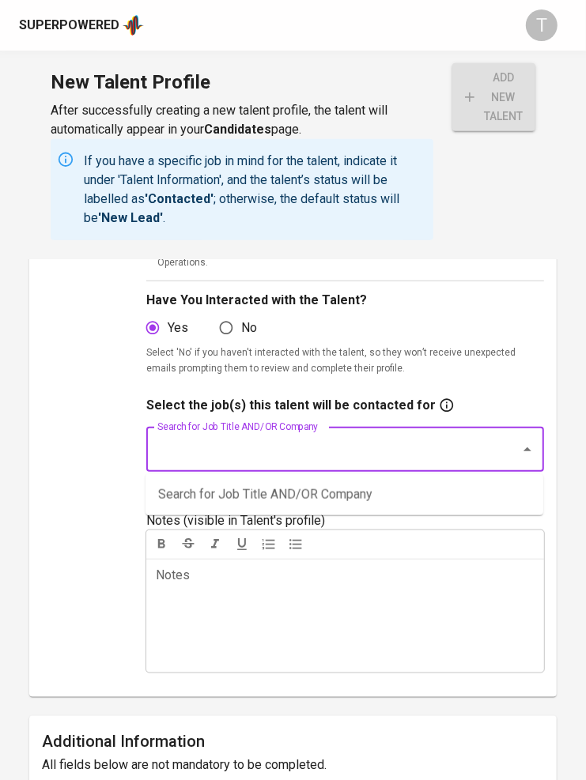
click at [299, 439] on input "Search for Job Title AND/OR Company" at bounding box center [322, 450] width 339 height 30
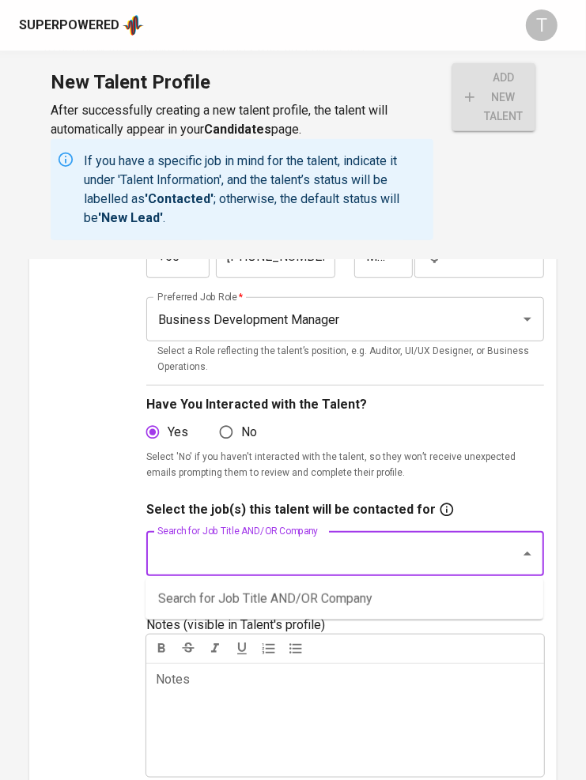
scroll to position [253, 0]
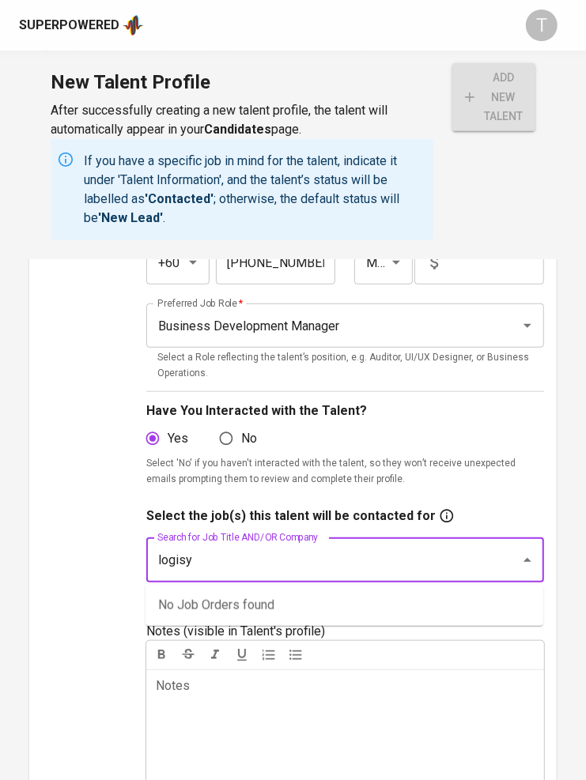
type input "logisym"
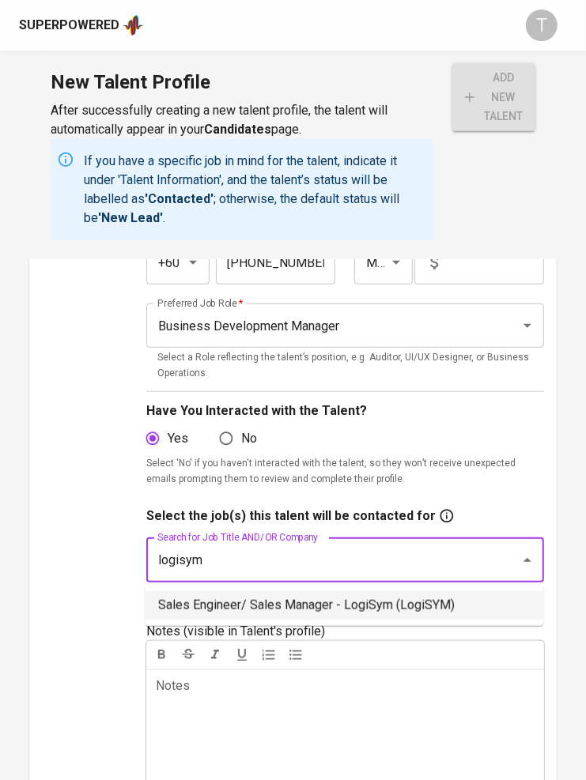
click at [242, 605] on li "Sales Engineer/ Sales Manager - LogiSym (LogiSYM)" at bounding box center [344, 605] width 398 height 28
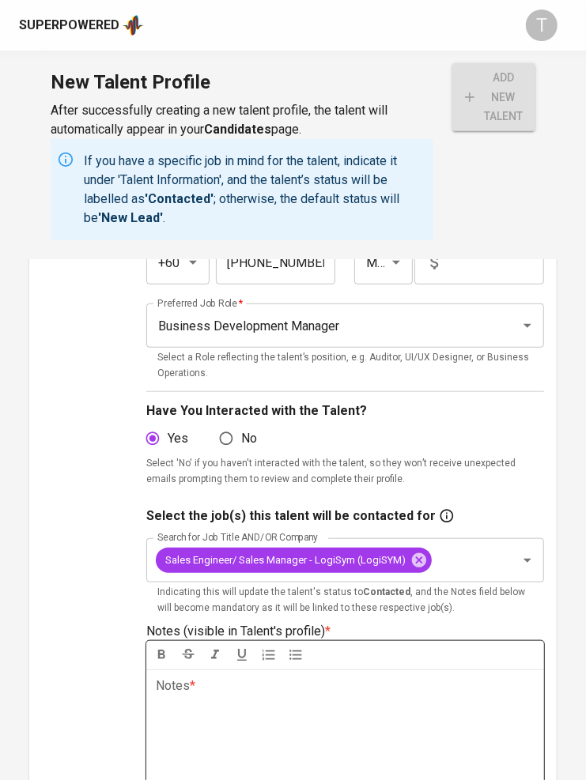
click at [348, 741] on div "Notes * ﻿" at bounding box center [345, 727] width 398 height 114
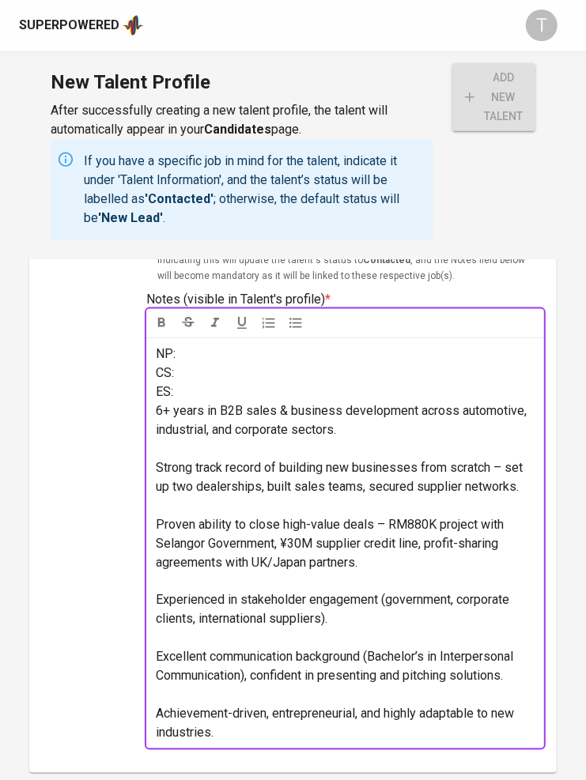
scroll to position [585, 0]
click at [192, 396] on p "ES:" at bounding box center [345, 392] width 379 height 19
click at [229, 351] on p "NP:" at bounding box center [345, 354] width 379 height 19
drag, startPoint x: 221, startPoint y: 387, endPoint x: 219, endPoint y: 402, distance: 14.4
click at [221, 388] on p "ES:" at bounding box center [345, 392] width 379 height 19
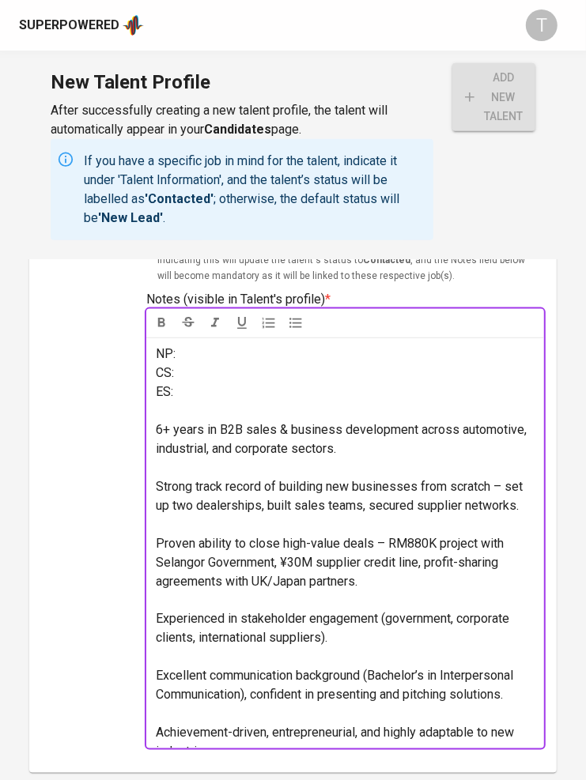
click at [158, 433] on span "6+ years in B2B sales & business development across automotive, industrial, and…" at bounding box center [343, 439] width 374 height 34
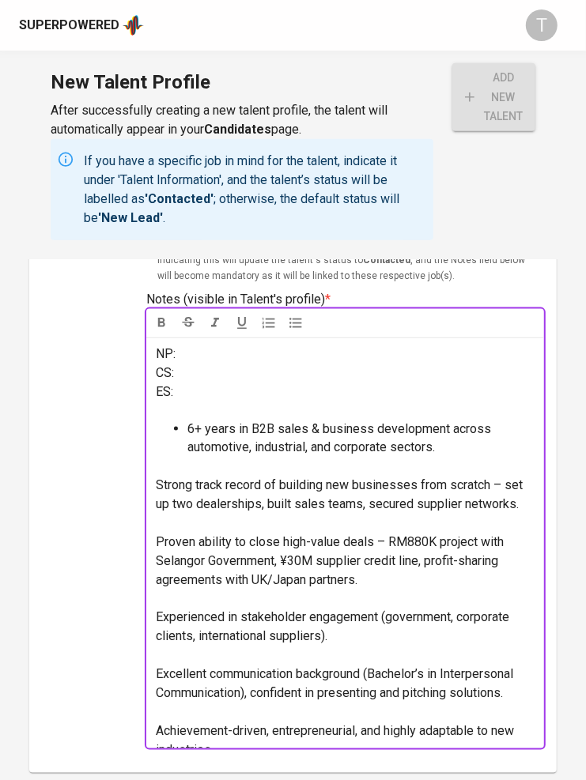
drag, startPoint x: 336, startPoint y: 356, endPoint x: 325, endPoint y: 355, distance: 11.1
click at [327, 355] on p "NP:" at bounding box center [345, 354] width 379 height 19
click at [151, 485] on div "NP: 2 weeks CS: ES: ﻿ 6+ years in B2B sales & business development across autom…" at bounding box center [345, 543] width 398 height 411
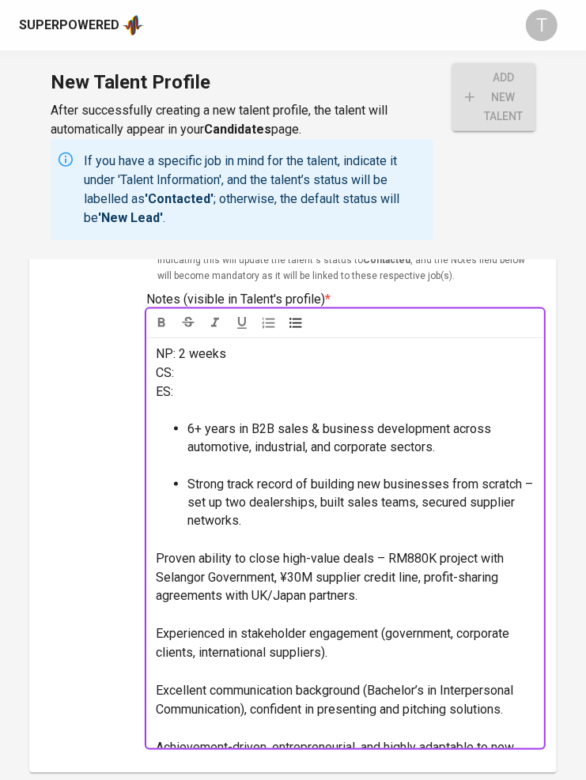
click at [158, 554] on span "Proven ability to close high-value deals – RM880K project with Selangor Governm…" at bounding box center [331, 577] width 351 height 53
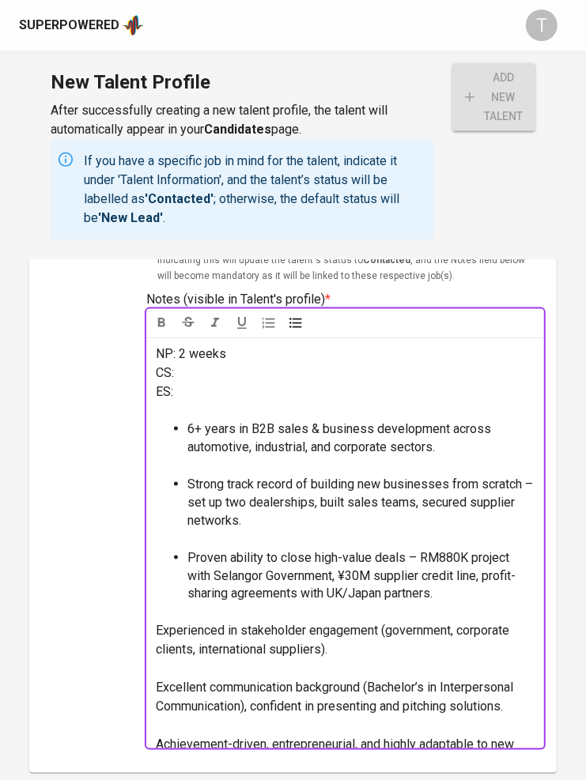
click at [153, 629] on div "NP: 2 weeks CS: ES: ﻿ 6+ years in B2B sales & business development across autom…" at bounding box center [345, 543] width 398 height 411
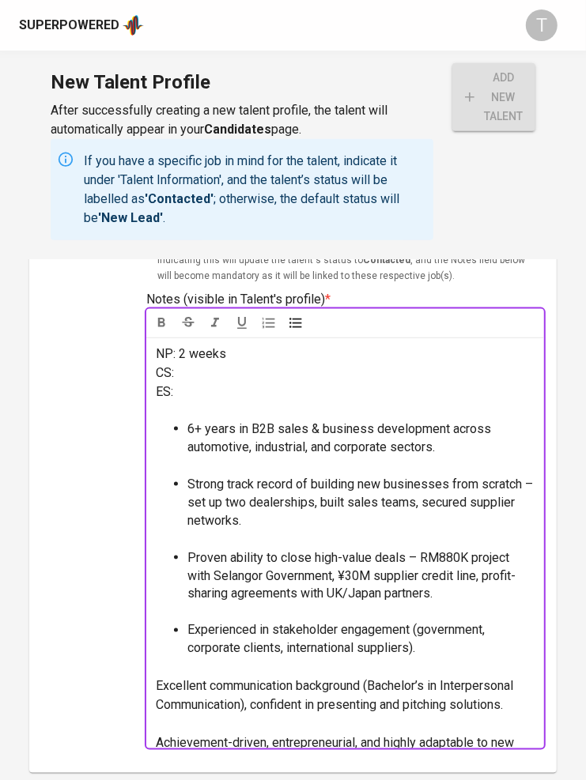
click at [155, 681] on div "NP: 2 weeks CS: ES: ﻿ 6+ years in B2B sales & business development across autom…" at bounding box center [345, 543] width 398 height 411
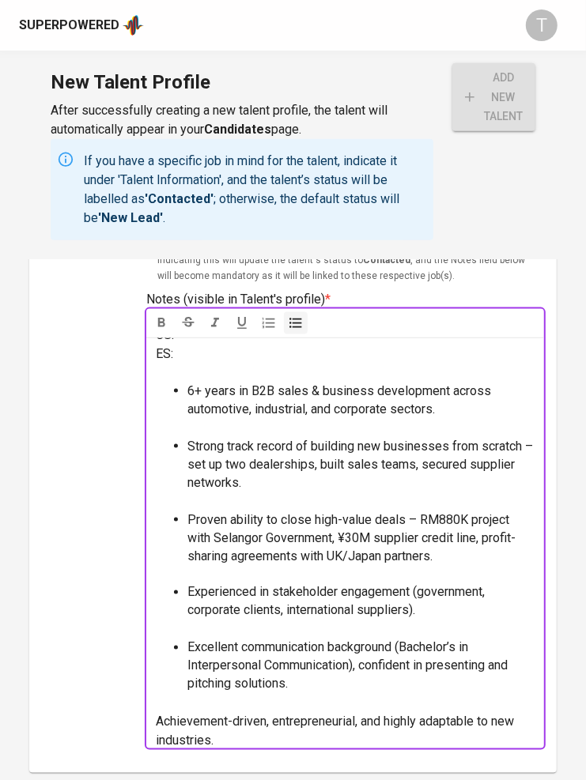
scroll to position [46, 0]
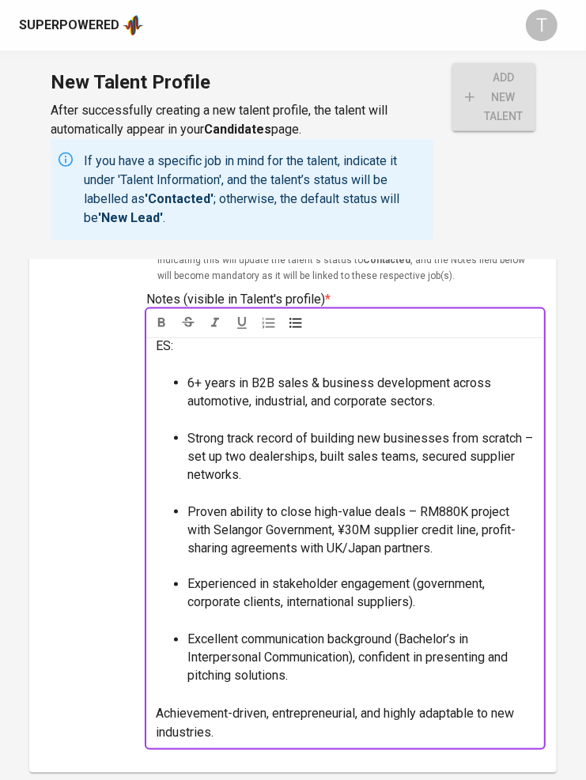
click at [160, 712] on span "Achievement-driven, entrepreneurial, and highly adaptable to new industries." at bounding box center [336, 724] width 361 height 34
click at [158, 719] on span "Achievement-driven, entrepreneurial, and highly adaptable to new industries." at bounding box center [336, 724] width 361 height 34
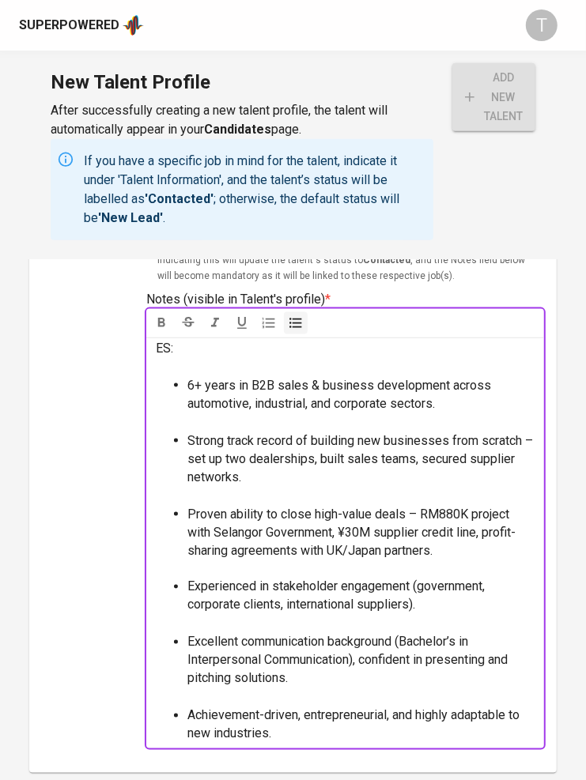
scroll to position [0, 0]
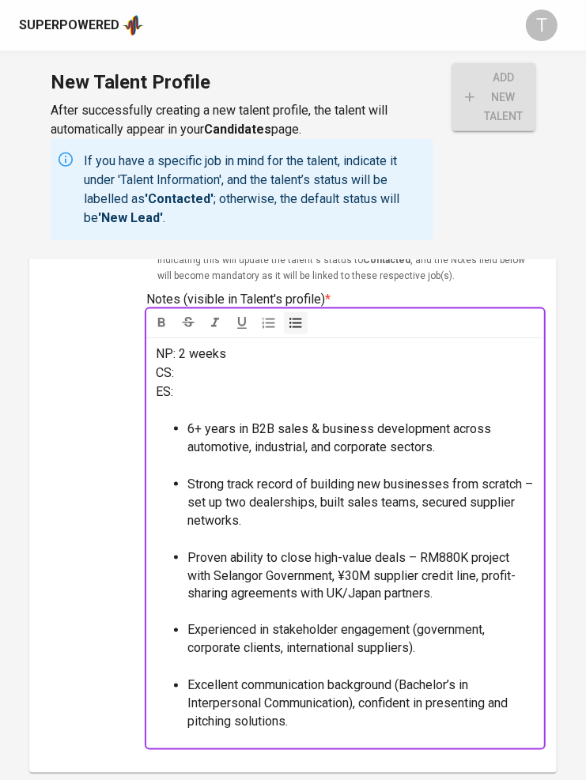
click at [226, 370] on p "CS:" at bounding box center [345, 373] width 379 height 19
drag, startPoint x: 225, startPoint y: 396, endPoint x: 239, endPoint y: 415, distance: 23.7
click at [225, 396] on p "ES:" at bounding box center [345, 392] width 379 height 19
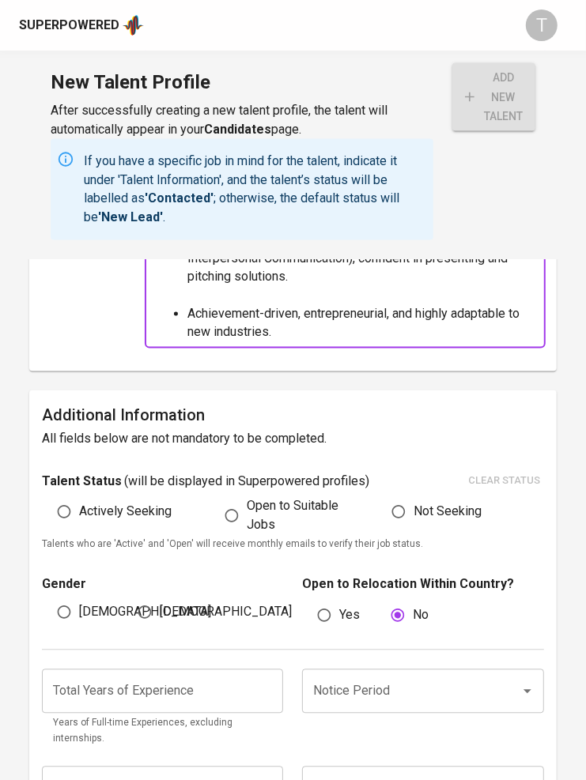
scroll to position [988, 0]
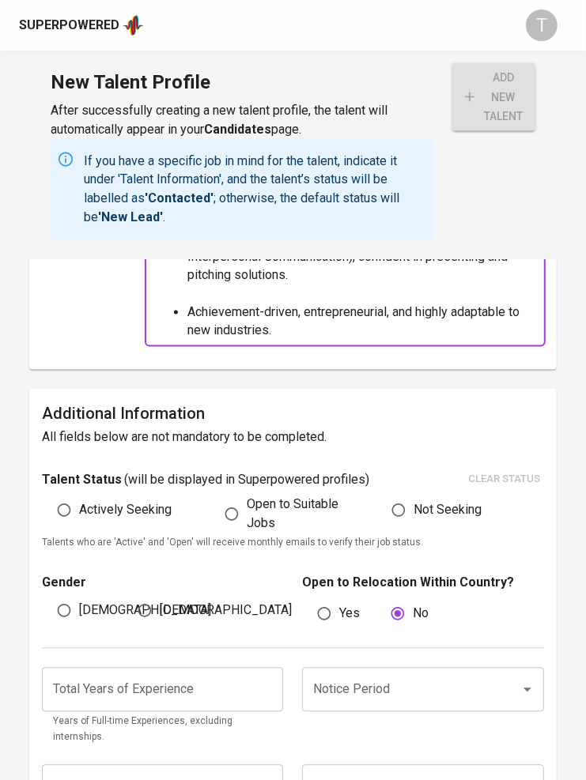
click at [138, 503] on span "Actively Seeking" at bounding box center [125, 510] width 93 height 19
click at [79, 503] on input "Actively Seeking" at bounding box center [64, 511] width 30 height 30
radio input "true"
drag, startPoint x: 67, startPoint y: 615, endPoint x: 85, endPoint y: 613, distance: 17.6
click at [71, 614] on input "Male" at bounding box center [64, 611] width 30 height 30
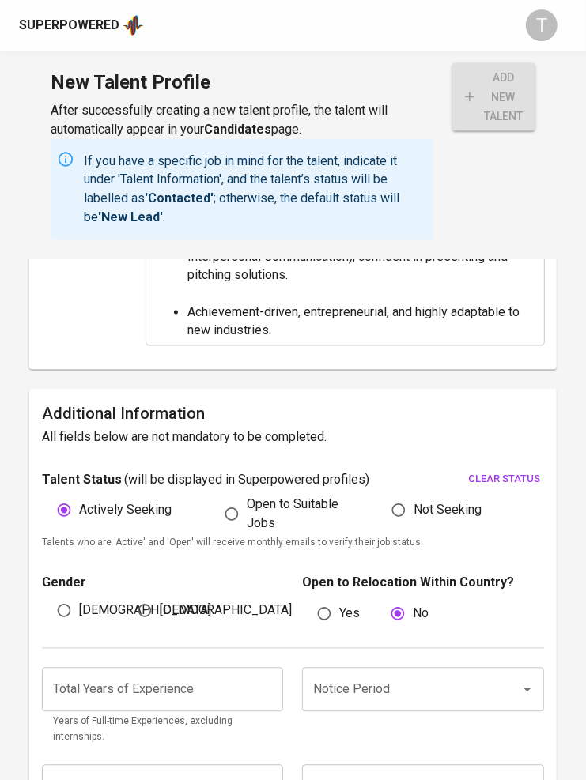
radio input "true"
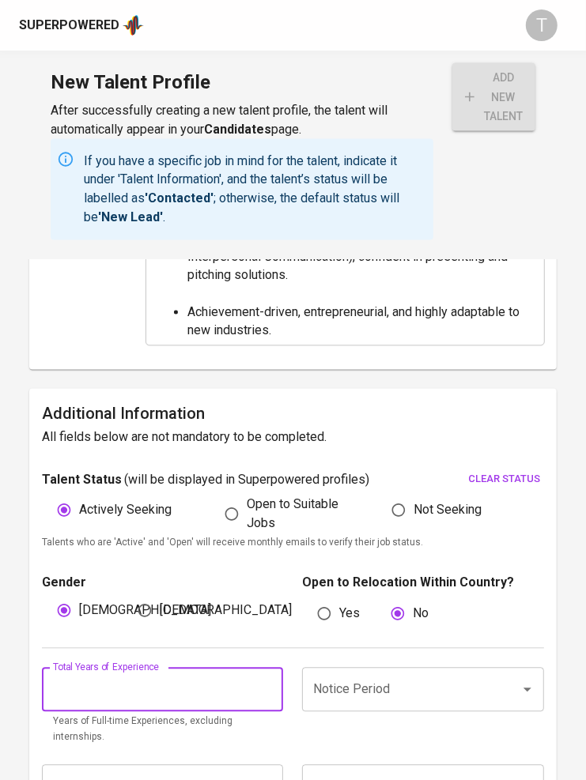
click at [176, 685] on input "number" at bounding box center [162, 690] width 241 height 44
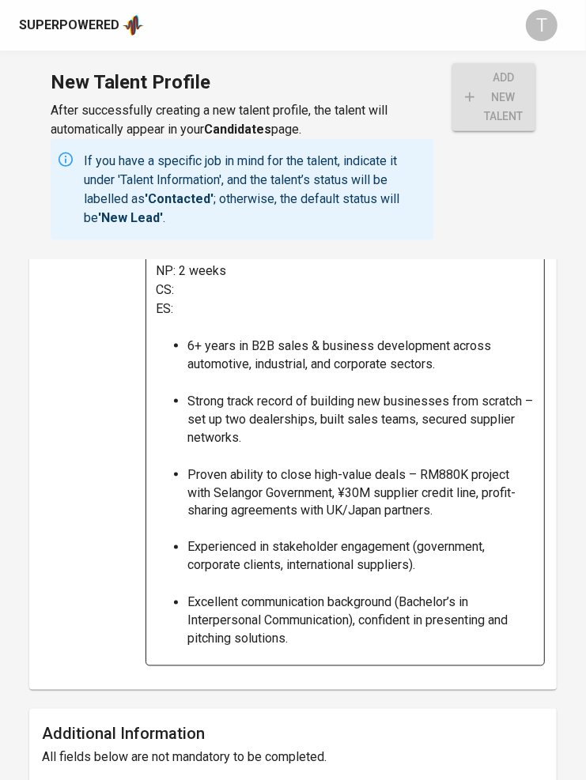
scroll to position [667, 0]
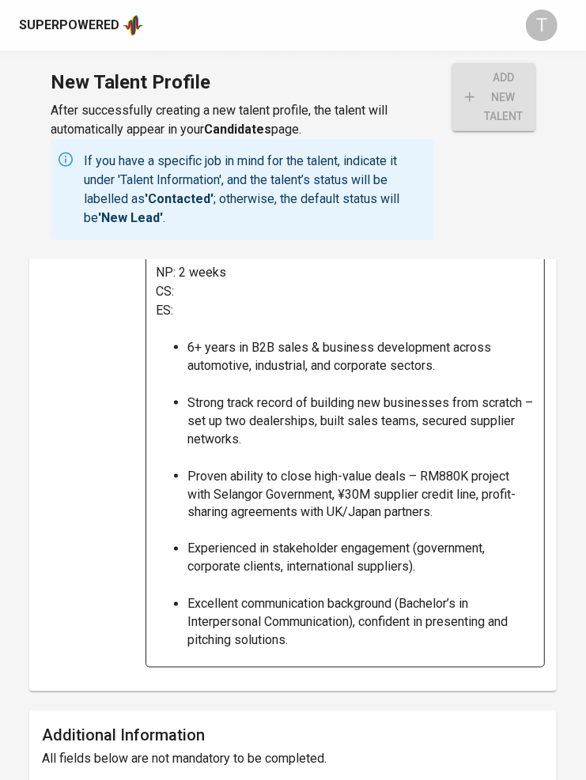
type input "6"
click at [210, 290] on p "CS:" at bounding box center [345, 291] width 379 height 19
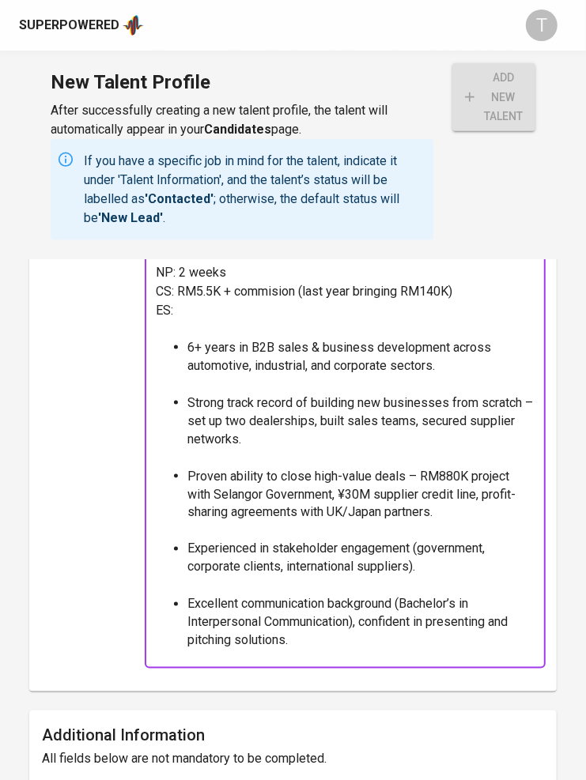
click at [451, 289] on span "CS: RM5.5K + commision (last year bringing RM140K)" at bounding box center [304, 291] width 297 height 15
click at [312, 320] on p "ES:" at bounding box center [345, 310] width 379 height 19
click at [308, 301] on p "CS: RM5.5K + commision (last year bringing RM140K basic com)" at bounding box center [345, 291] width 379 height 19
click at [247, 320] on p "ES:" at bounding box center [345, 310] width 379 height 19
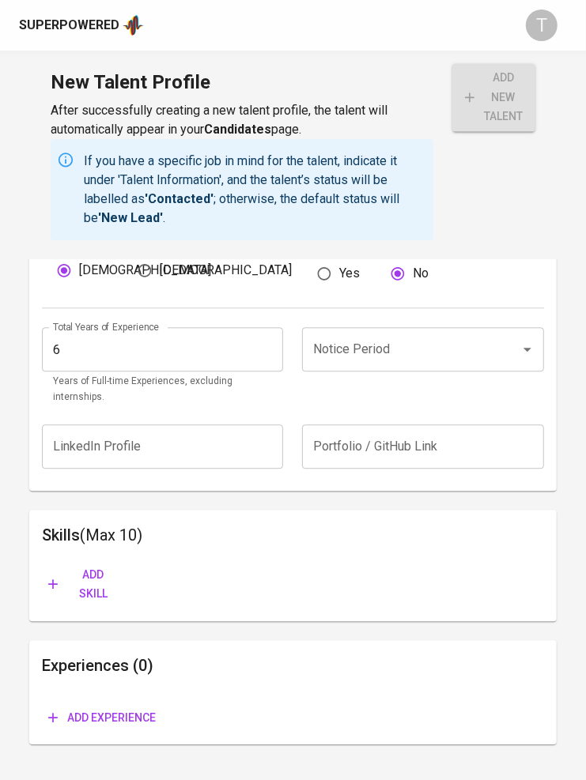
scroll to position [1329, 0]
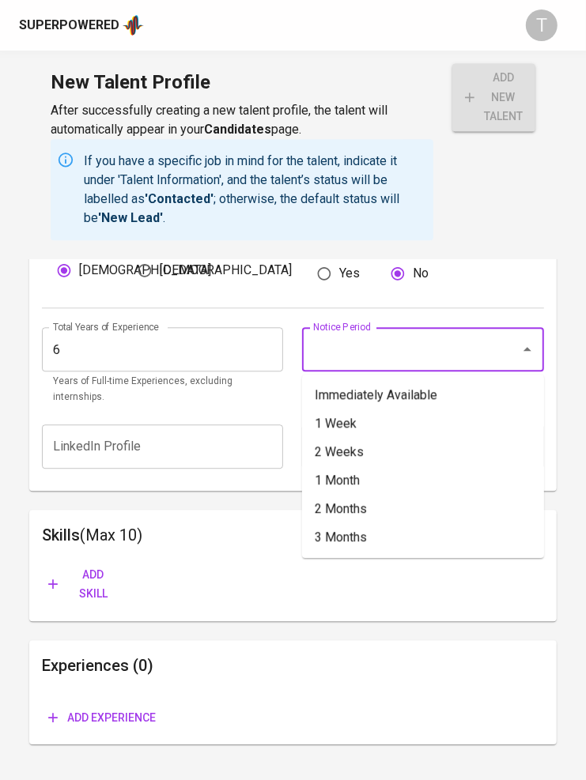
click at [421, 345] on input "Notice Period" at bounding box center [400, 349] width 183 height 30
click at [365, 444] on li "2 Weeks" at bounding box center [423, 452] width 242 height 28
type input "2 Weeks"
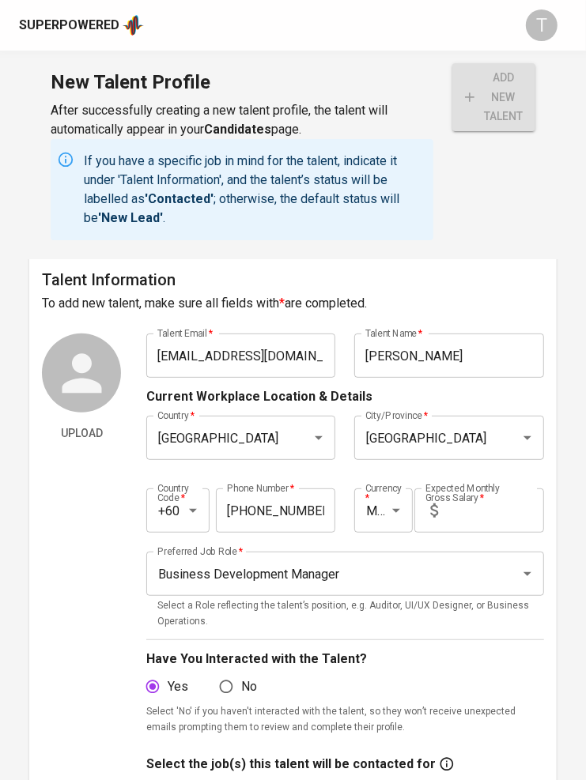
scroll to position [0, 0]
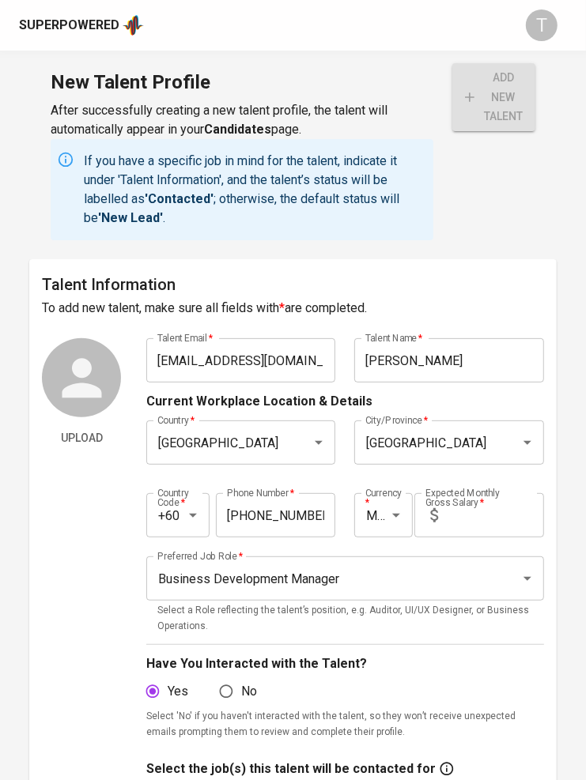
click at [483, 511] on input "text" at bounding box center [494, 515] width 100 height 44
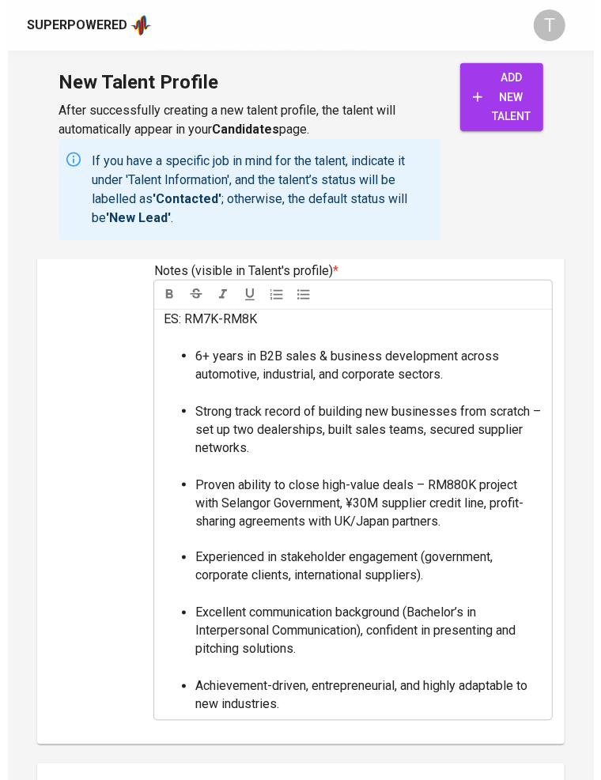
scroll to position [1362, 0]
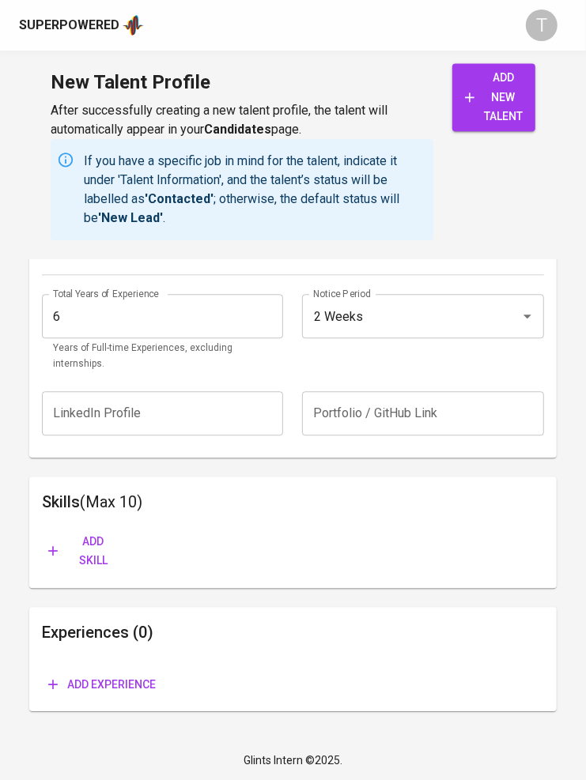
type input "7,500"
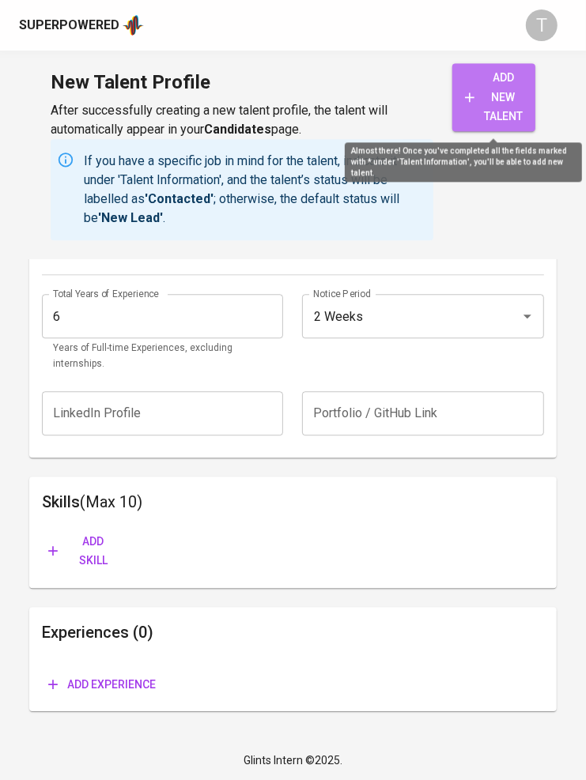
click at [520, 101] on span "add new talent" at bounding box center [494, 97] width 58 height 59
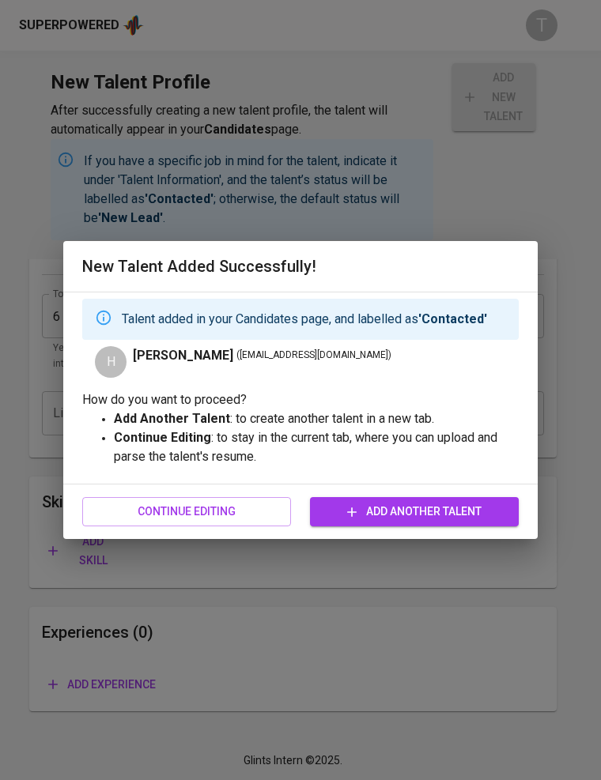
click at [210, 512] on span "Continue Editing" at bounding box center [186, 512] width 183 height 20
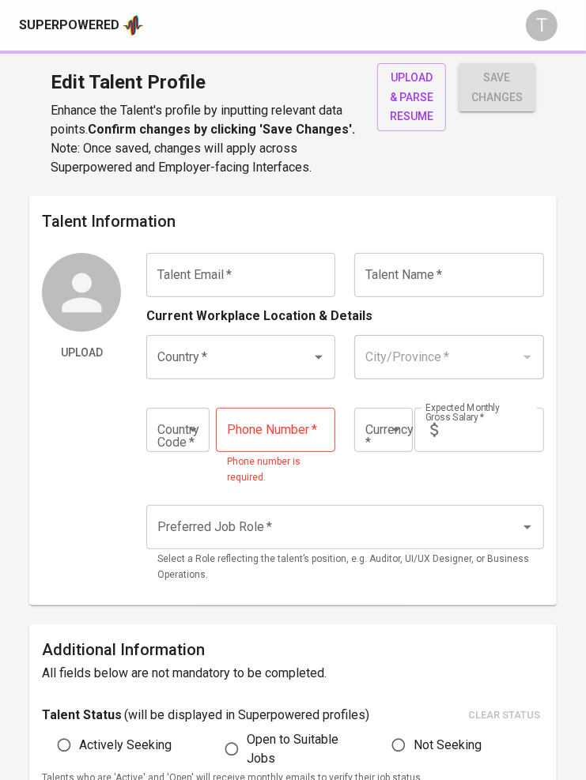
type input "hilmih0711@gmail.com"
type input "[PERSON_NAME]"
type input "Malaysia"
type input "Kuala Lumpur"
type input "+60"
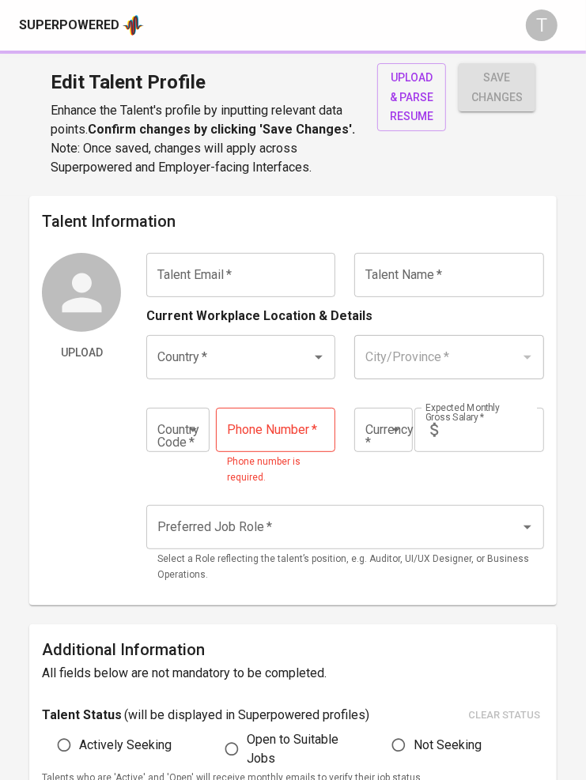
type input "17-234-7051"
type input "MYR"
type input "7,500"
type input "Business Development Manager"
radio input "true"
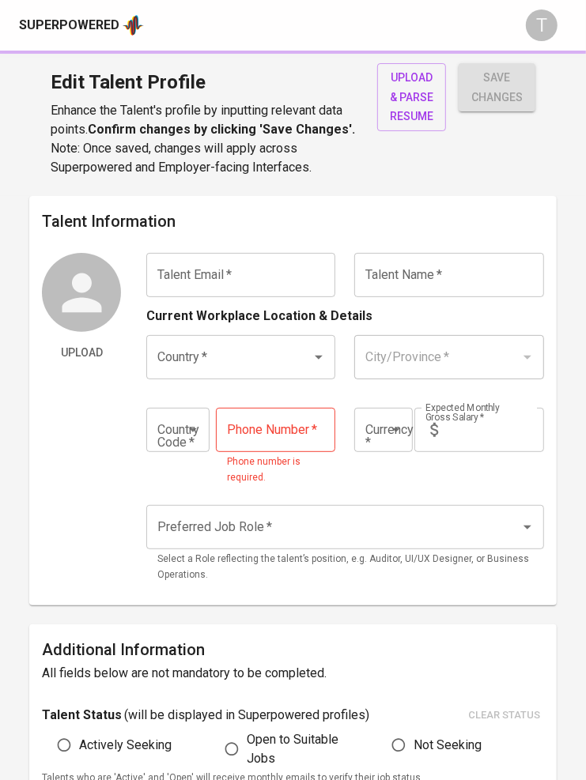
radio input "true"
type input "6"
type input "2 Weeks"
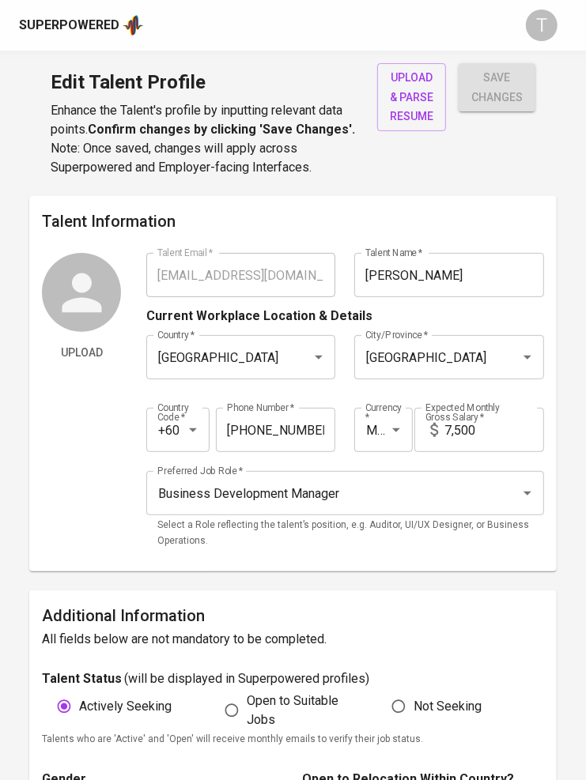
drag, startPoint x: 433, startPoint y: 153, endPoint x: 423, endPoint y: 137, distance: 19.5
click at [432, 149] on div "upload & parse resume" at bounding box center [411, 120] width 69 height 114
click at [419, 127] on span "upload & parse resume" at bounding box center [411, 97] width 43 height 59
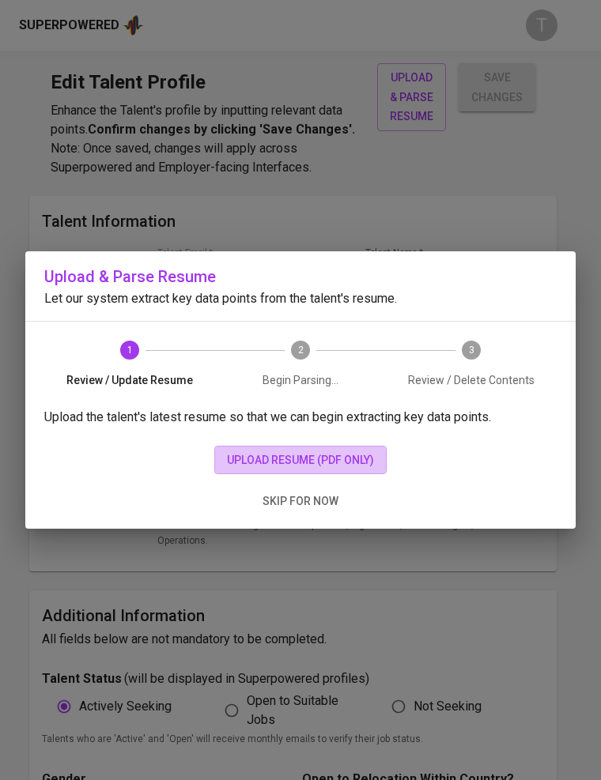
click at [354, 451] on span "upload resume (pdf only)" at bounding box center [300, 461] width 147 height 20
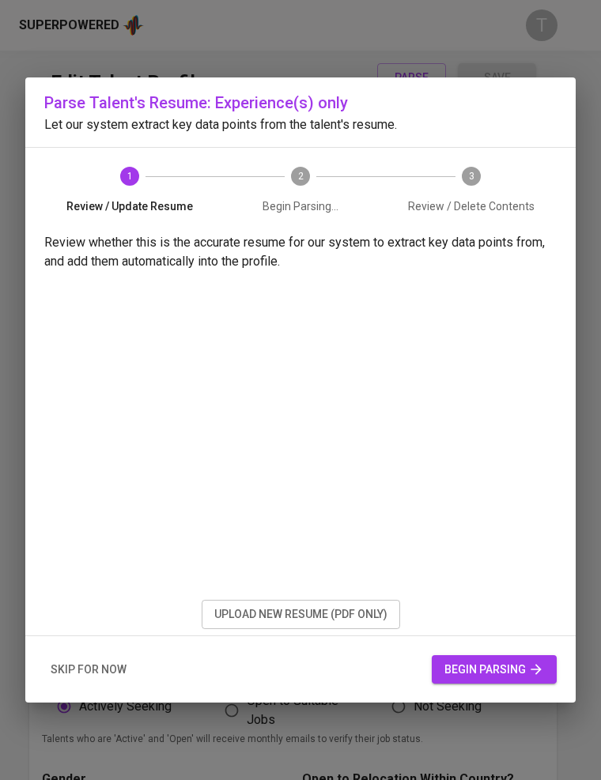
click at [476, 677] on span "begin parsing" at bounding box center [494, 670] width 100 height 20
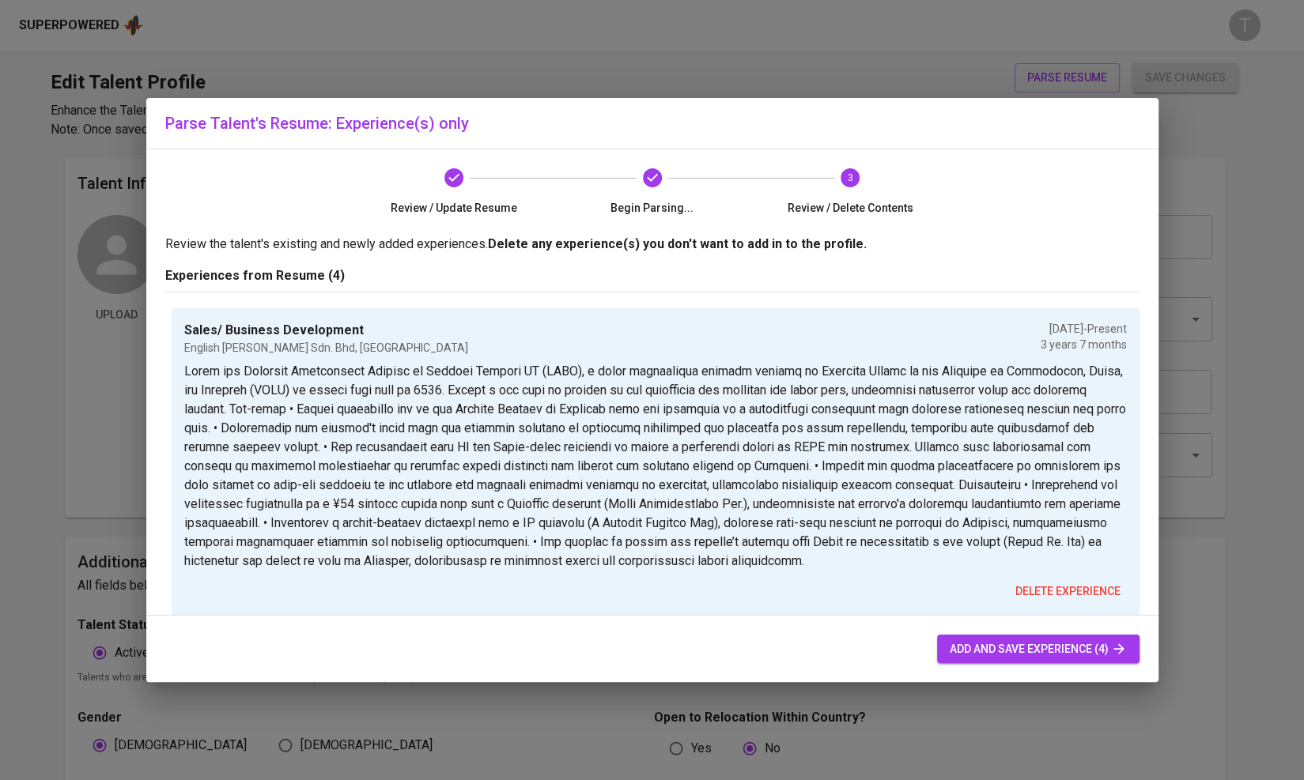
click at [585, 655] on span "add and save experience (4)" at bounding box center [1038, 650] width 177 height 20
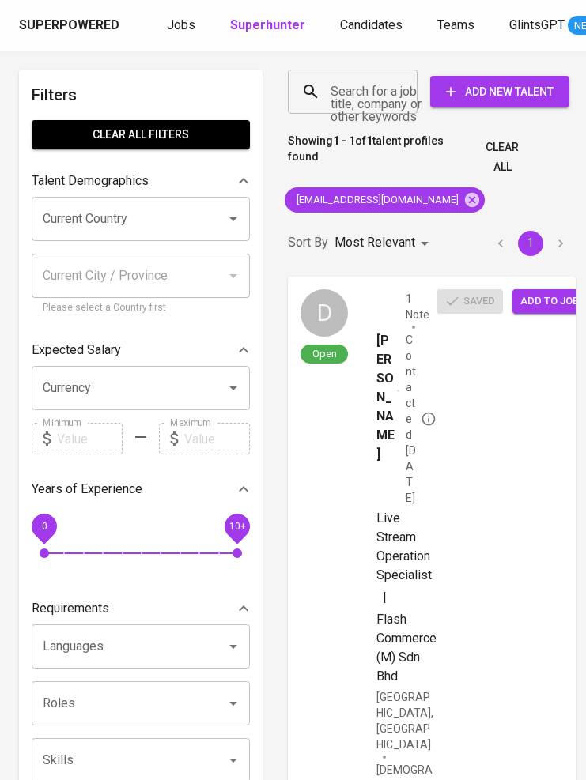
scroll to position [8, 0]
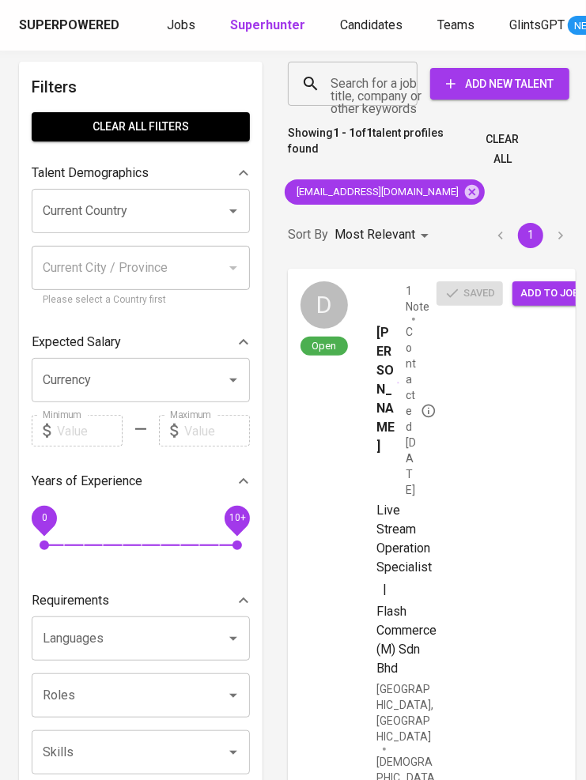
click at [334, 74] on input "Search for a job title, company or other keywords" at bounding box center [357, 84] width 60 height 30
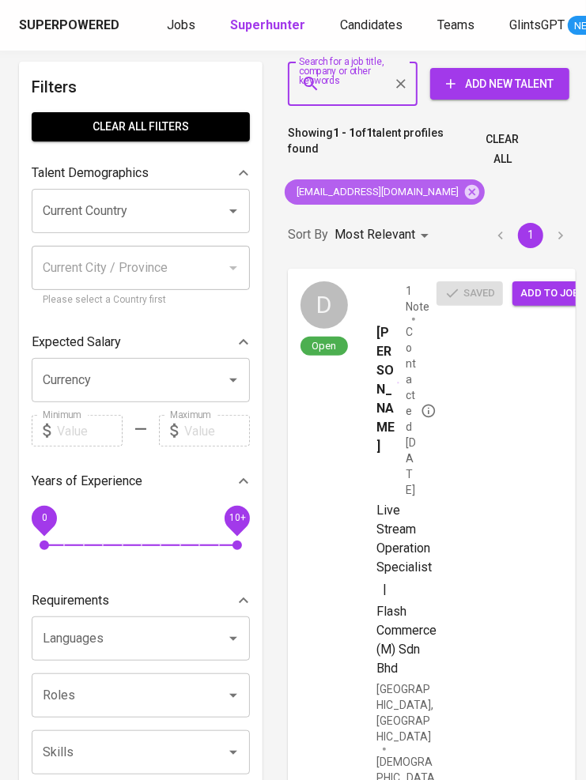
click at [463, 190] on icon at bounding box center [471, 191] width 17 height 17
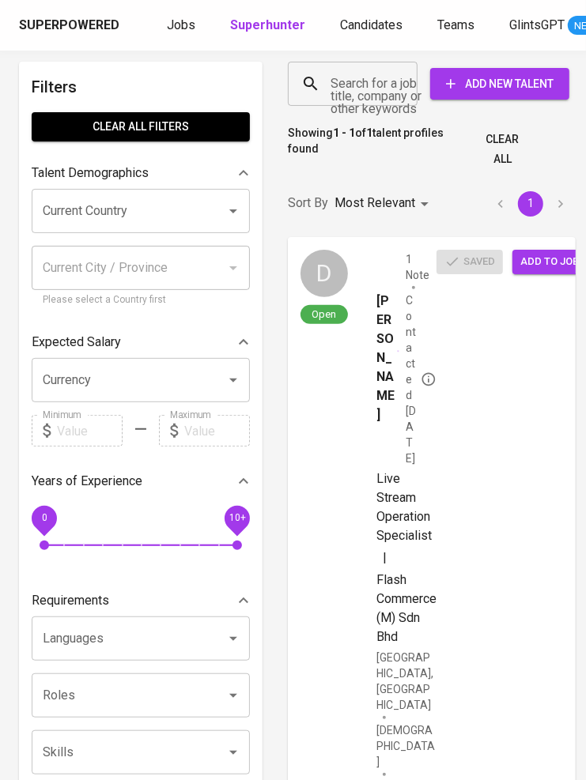
click at [335, 76] on input "Search for a job title, company or other keywords" at bounding box center [357, 84] width 60 height 30
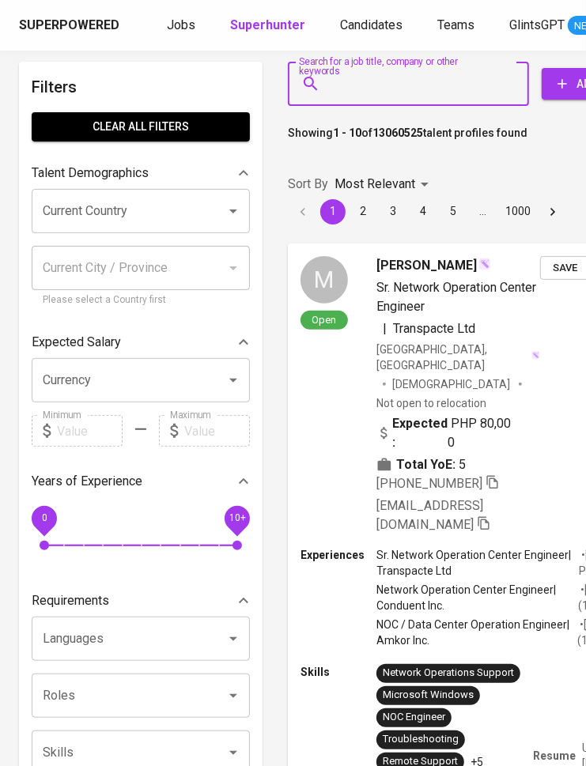
paste input "hilmih0711@gmail.com"
type input "hilmih0711@gmail.com"
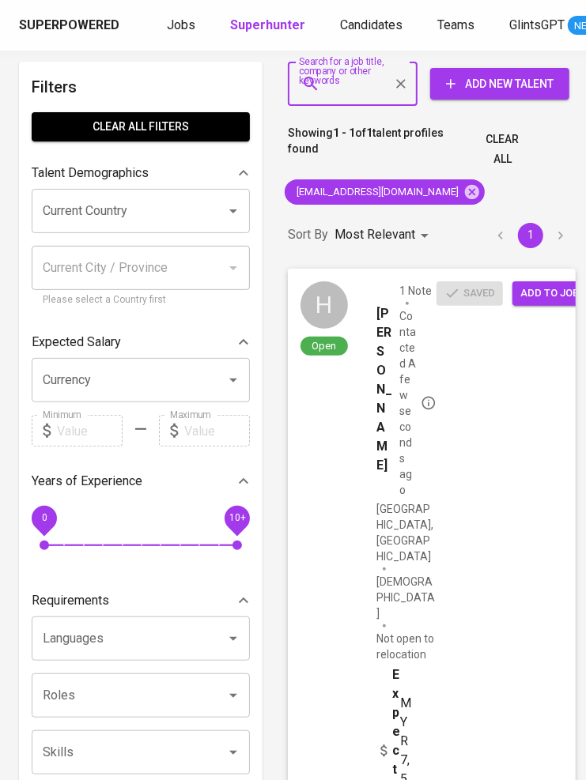
click at [552, 289] on span "Add to job" at bounding box center [549, 294] width 59 height 18
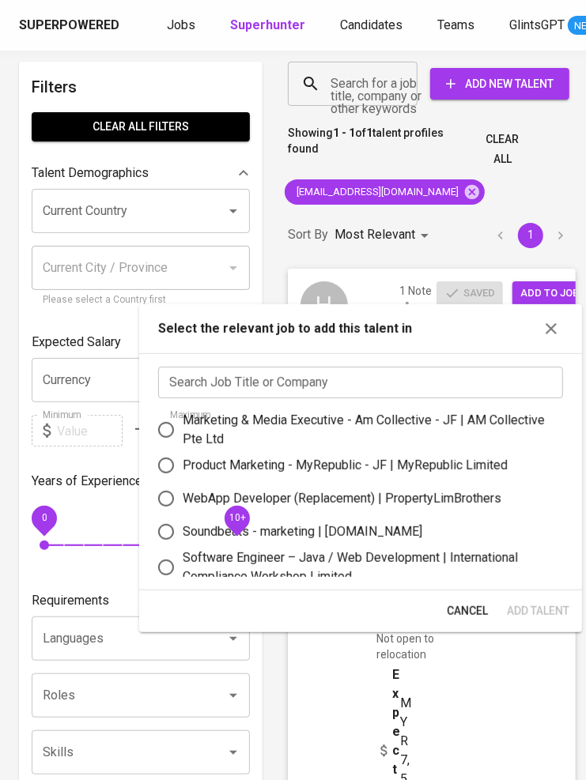
click at [352, 369] on input "text" at bounding box center [360, 383] width 405 height 32
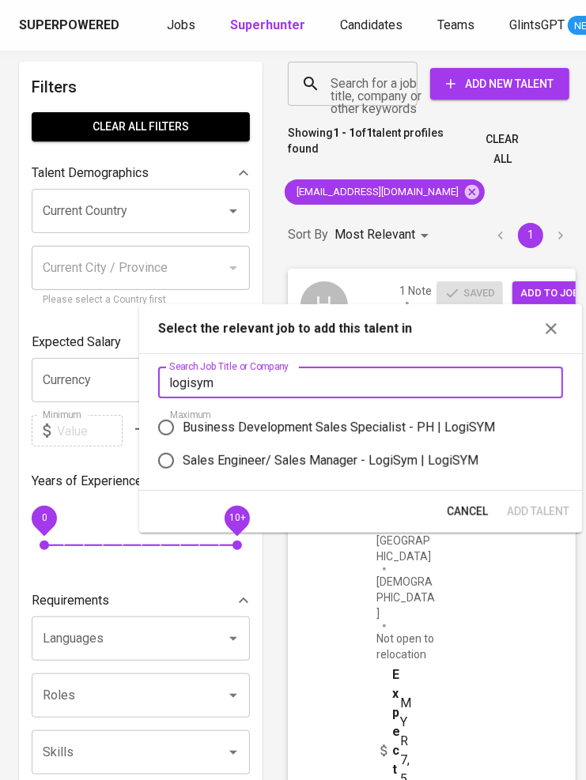
type input "logisym"
click at [347, 455] on div "Sales Engineer/ Sales Manager - LogiSym | LogiSYM" at bounding box center [331, 460] width 296 height 19
click at [183, 455] on input "Sales Engineer/ Sales Manager - LogiSym | LogiSYM" at bounding box center [165, 460] width 33 height 33
radio input "true"
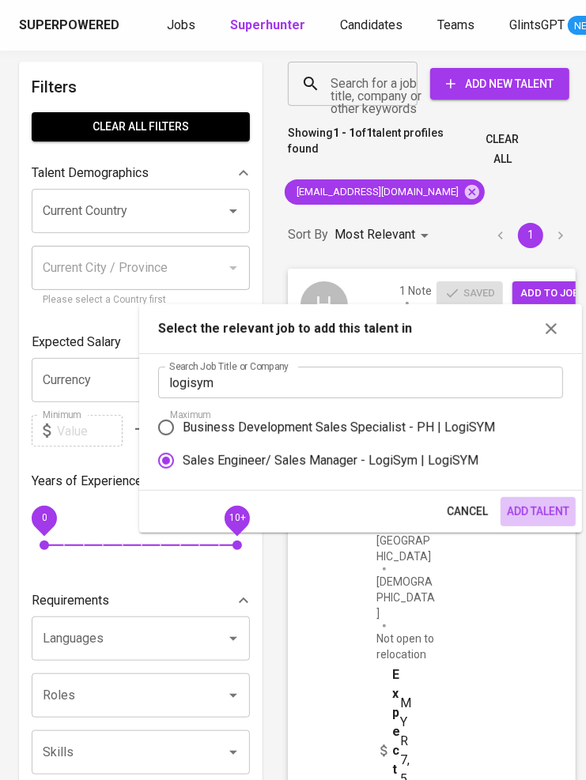
click at [534, 512] on span "Add Talent" at bounding box center [538, 512] width 62 height 20
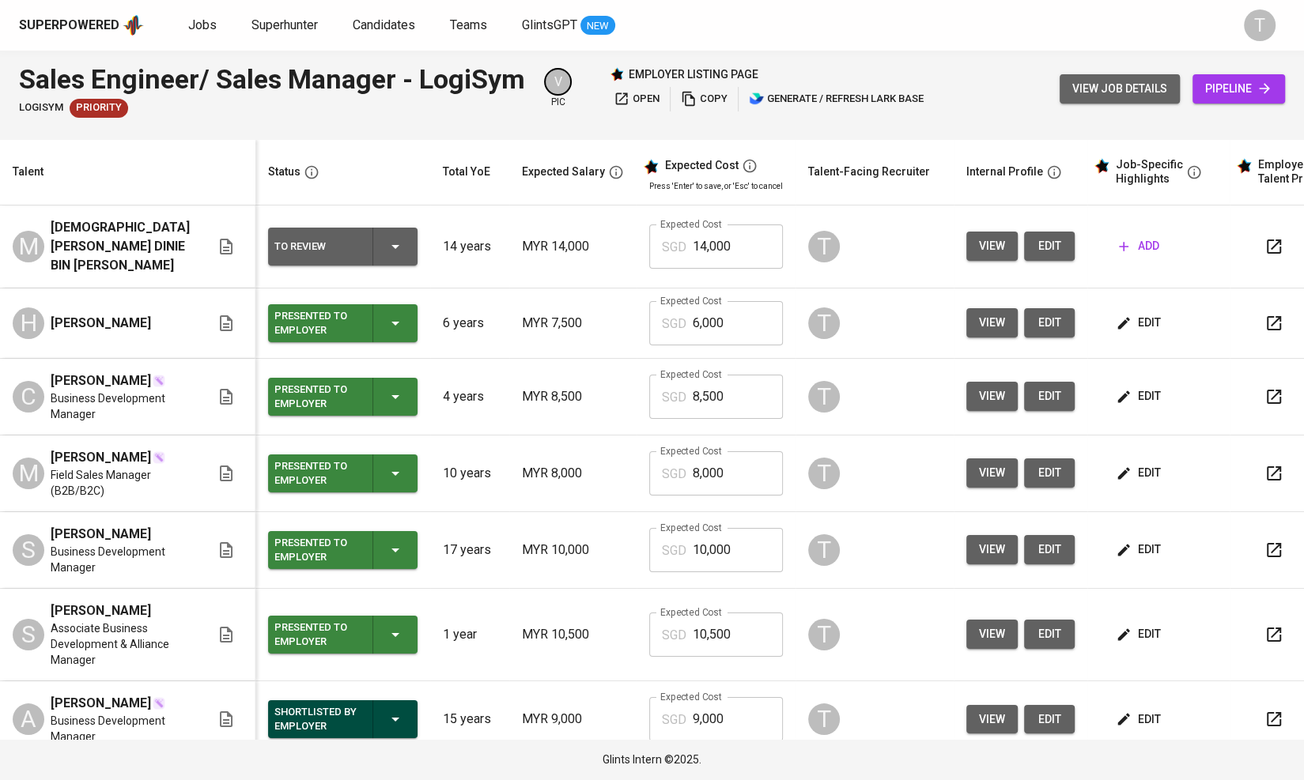
click at [1118, 81] on span "view job details" at bounding box center [1119, 89] width 95 height 20
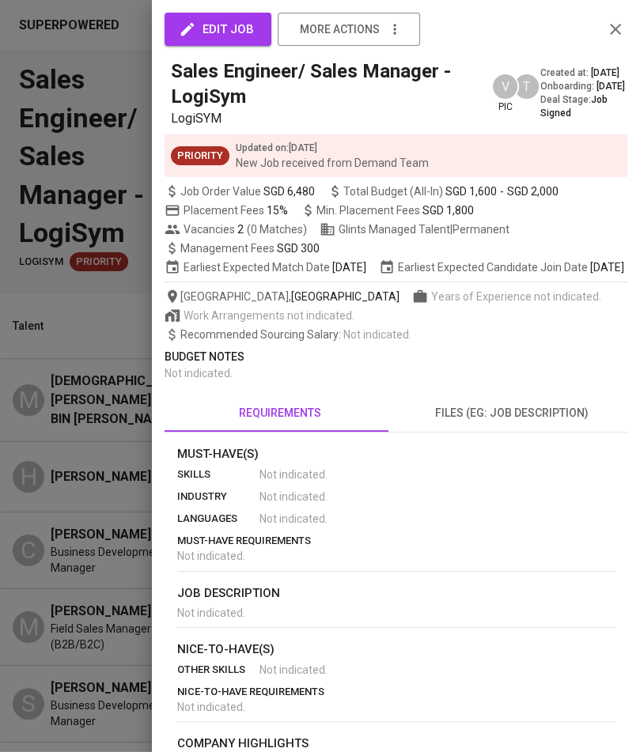
click at [123, 74] on div at bounding box center [320, 376] width 640 height 752
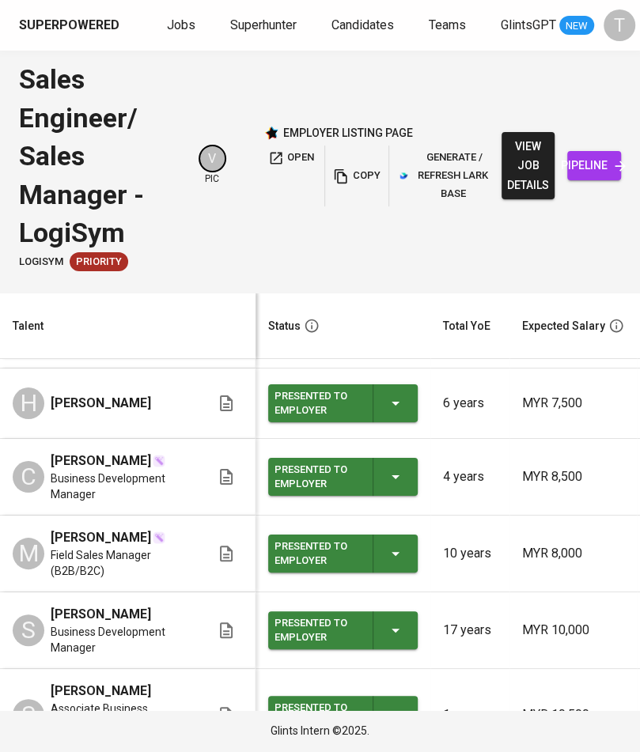
scroll to position [85, 0]
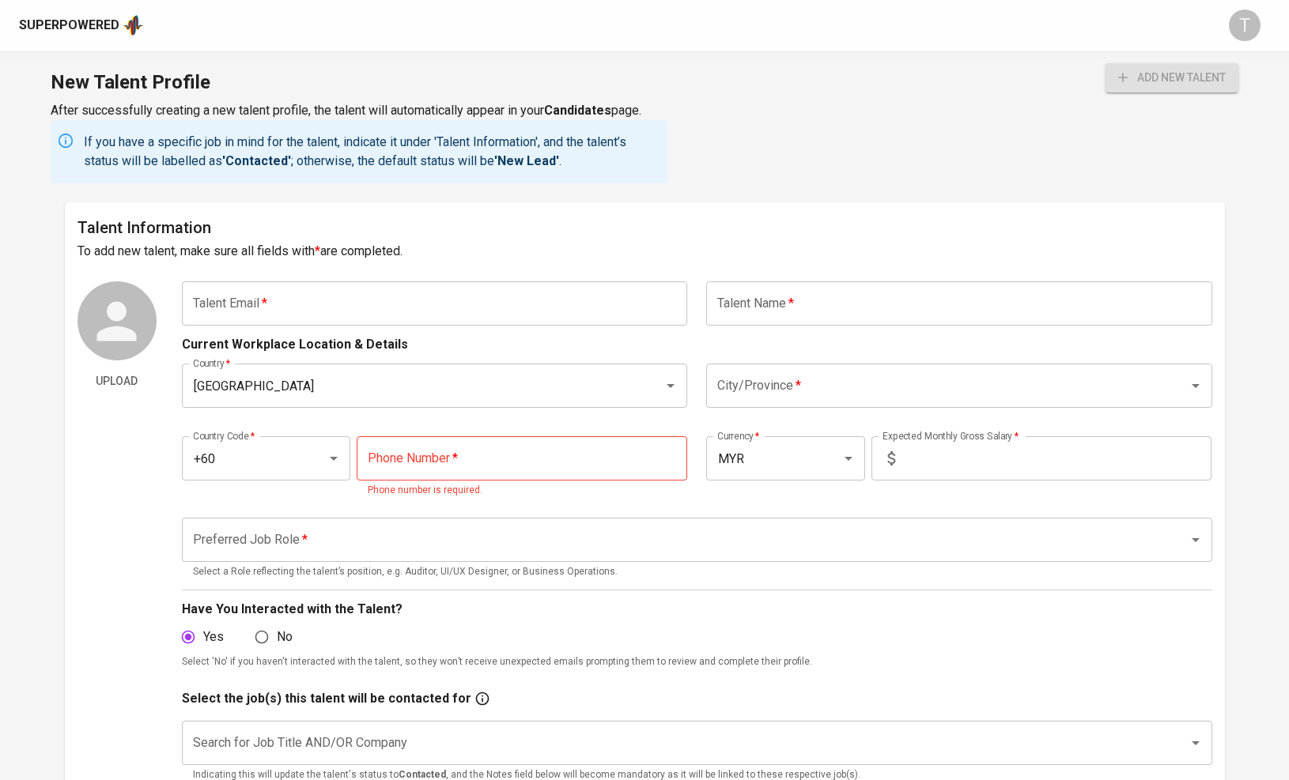
click at [441, 315] on input "text" at bounding box center [435, 303] width 506 height 44
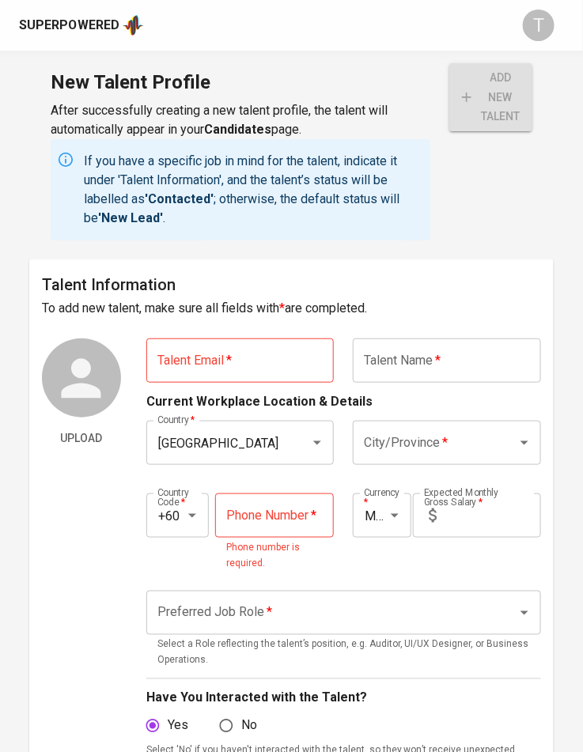
click at [266, 358] on input "text" at bounding box center [240, 360] width 188 height 44
paste input "[EMAIL_ADDRESS][DOMAIN_NAME]"
type input "[EMAIL_ADDRESS][DOMAIN_NAME]"
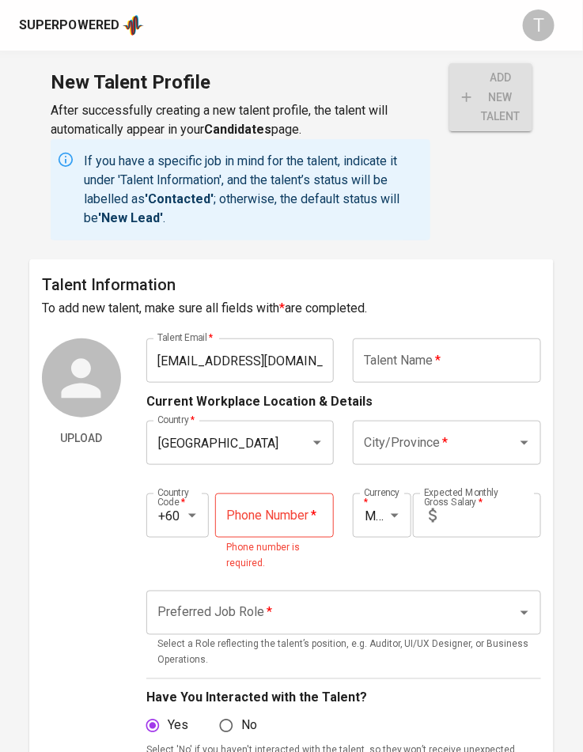
click at [451, 359] on input "text" at bounding box center [447, 360] width 188 height 44
paste input "[PERSON_NAME]"
type input "[PERSON_NAME]"
click at [459, 438] on input "City/Province   *" at bounding box center [425, 443] width 130 height 30
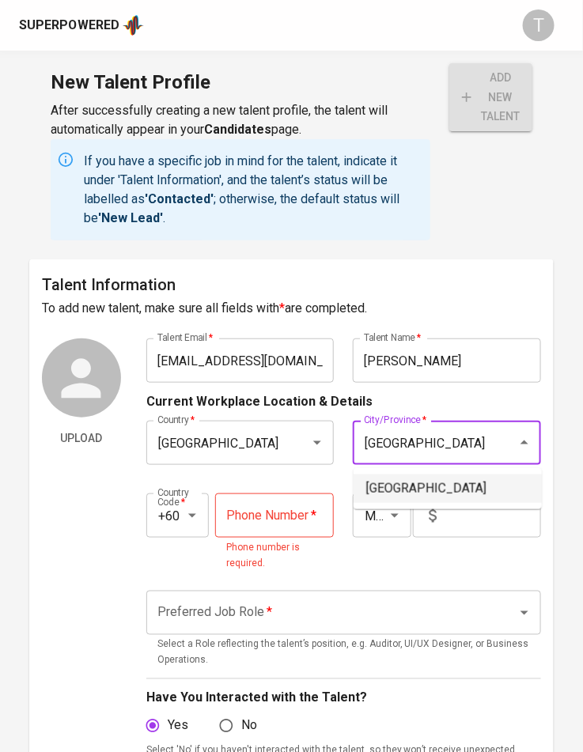
click at [455, 489] on li "Kuala Lumpur" at bounding box center [447, 488] width 188 height 28
type input "Kuala Lumpur"
click at [249, 516] on input "tel" at bounding box center [274, 515] width 119 height 44
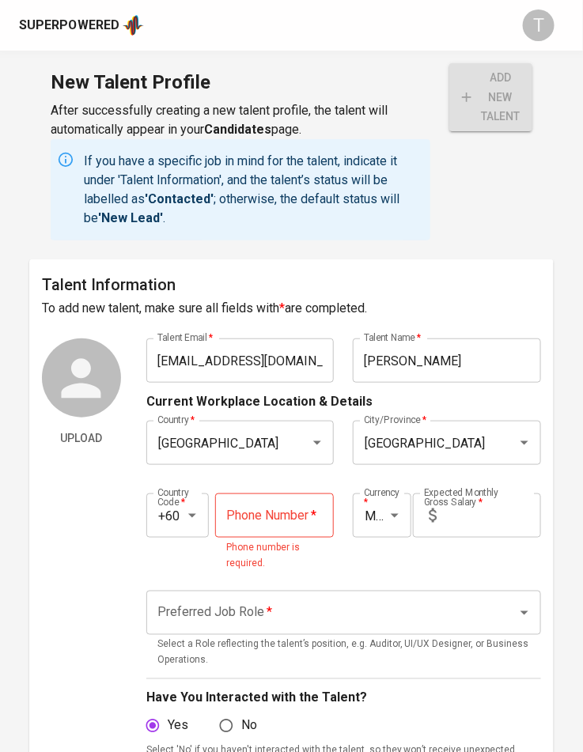
click at [289, 527] on input "tel" at bounding box center [274, 515] width 119 height 44
paste input "16-288-5477"
type input "16-288-5477"
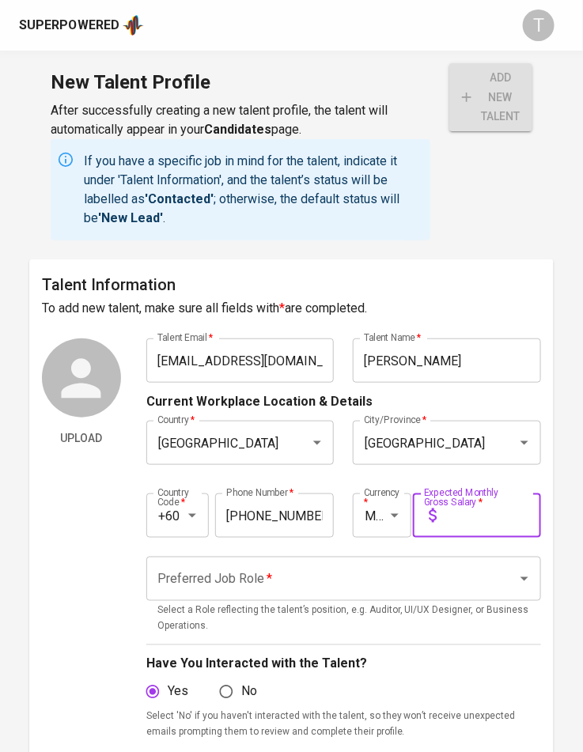
click at [494, 508] on input "text" at bounding box center [492, 515] width 98 height 44
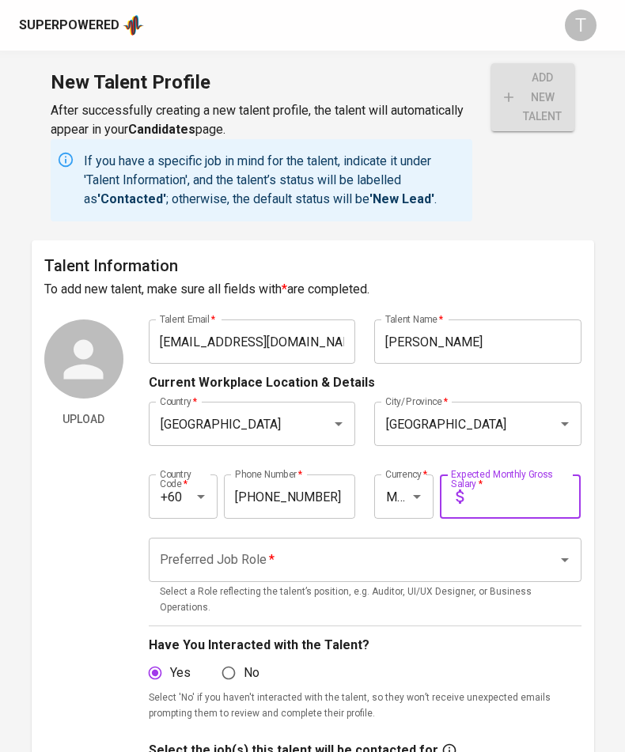
click at [318, 560] on input "Preferred Job Role   *" at bounding box center [343, 560] width 374 height 30
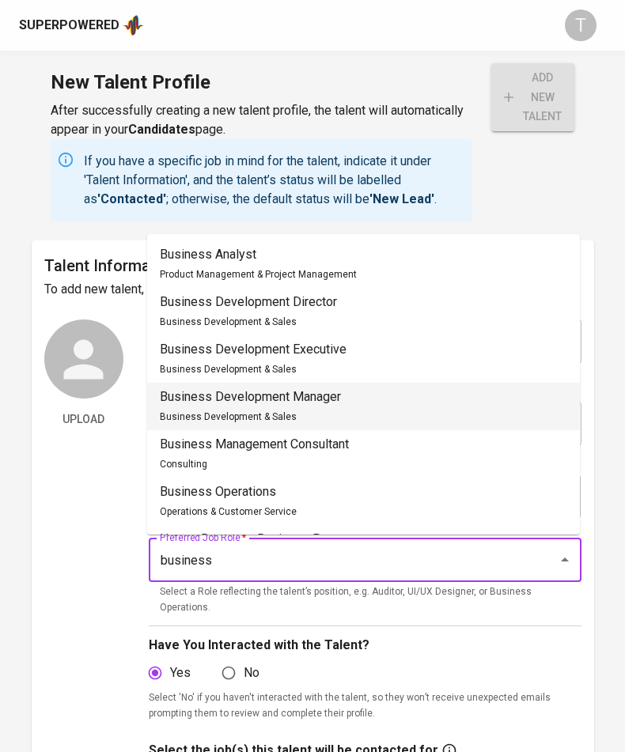
click at [304, 412] on div "Business Development Manager Business Development & Sales" at bounding box center [250, 406] width 181 height 38
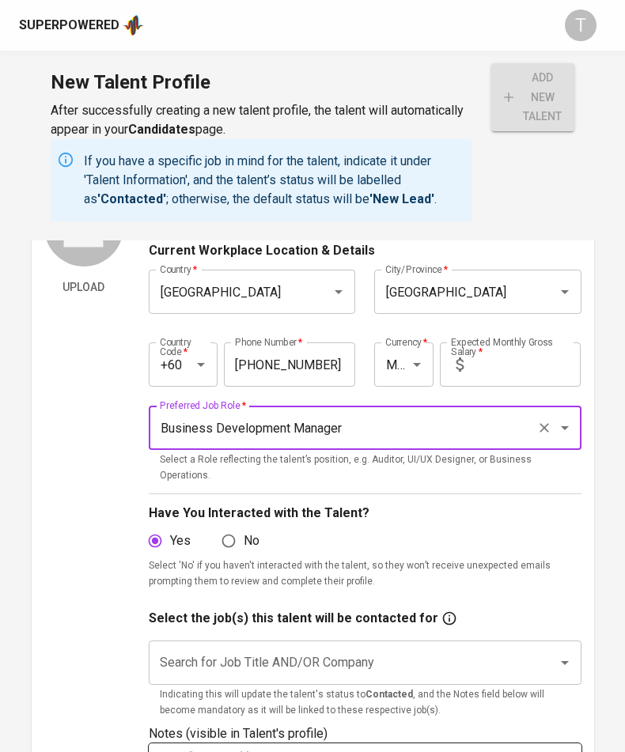
scroll to position [300, 0]
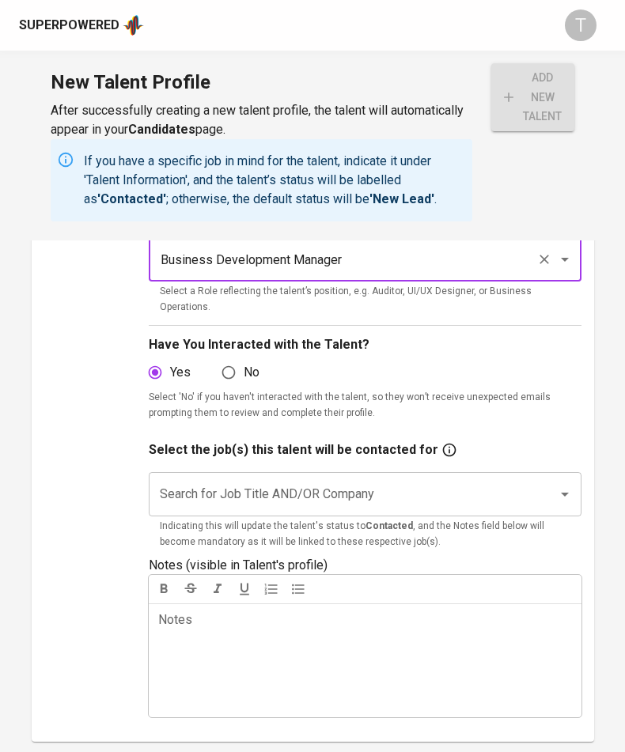
click at [365, 496] on div "Search for Job Title AND/OR Company" at bounding box center [365, 494] width 433 height 44
type input "Business Development Manager"
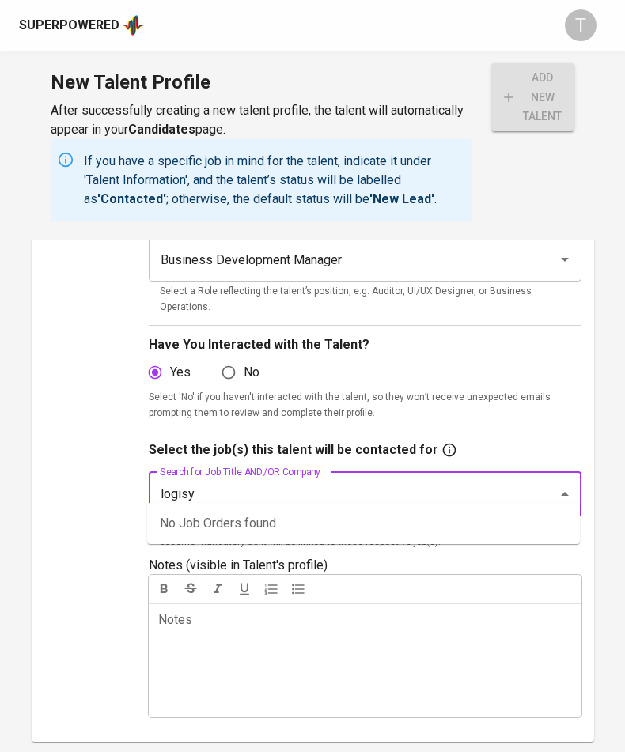
type input "logisym"
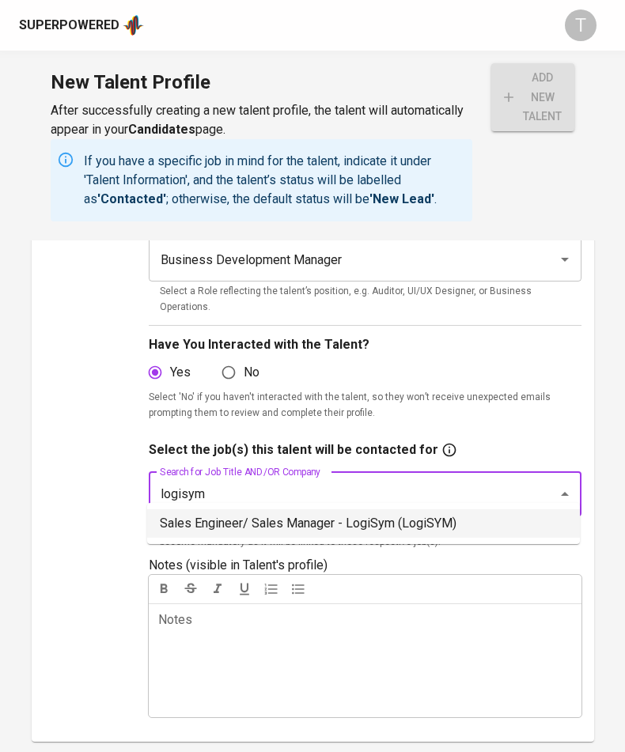
click at [311, 519] on li "Sales Engineer/ Sales Manager - LogiSym (LogiSYM)" at bounding box center [363, 523] width 433 height 28
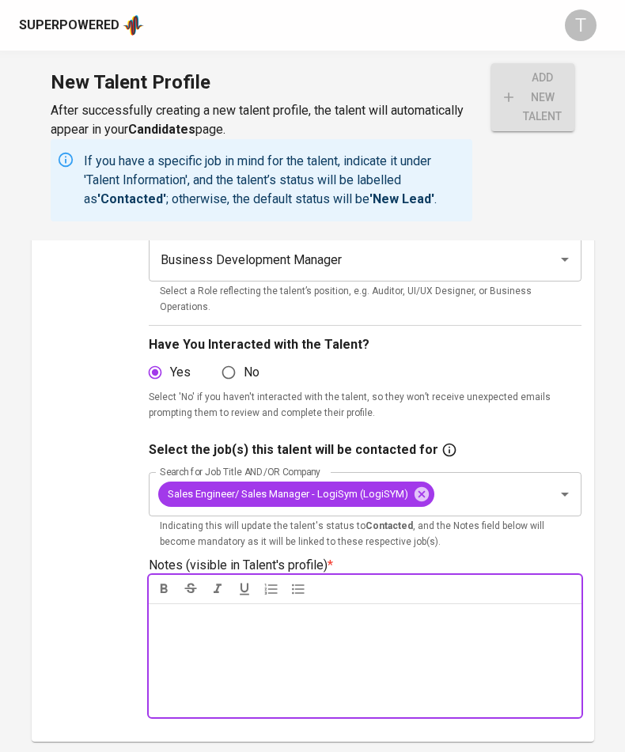
click at [208, 612] on p "Notes * ﻿" at bounding box center [365, 619] width 414 height 19
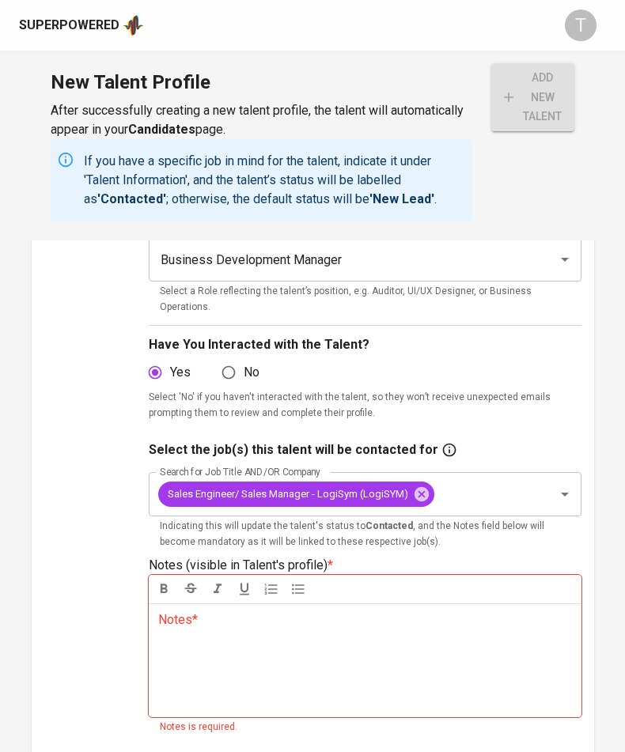
click at [345, 653] on div "Notes * ﻿" at bounding box center [365, 660] width 433 height 114
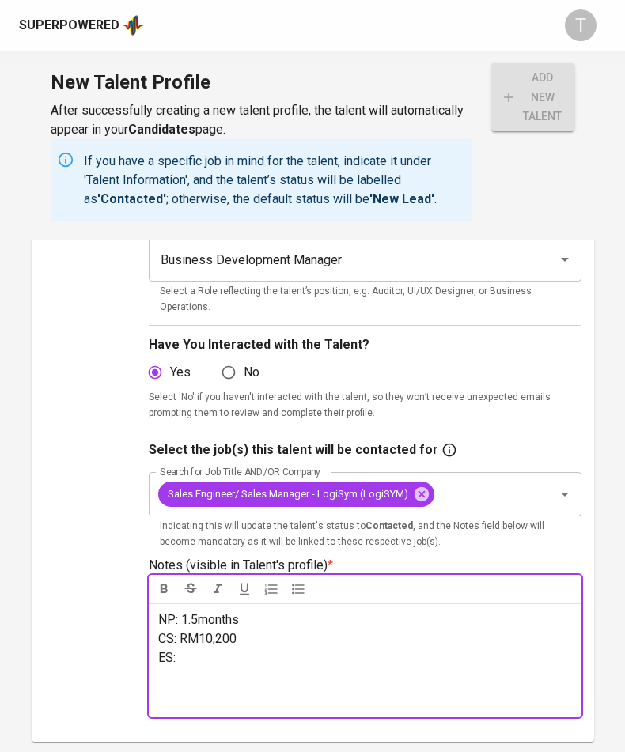
click at [225, 648] on p "ES:" at bounding box center [365, 657] width 414 height 19
click at [247, 629] on p "CS: RM10,200" at bounding box center [365, 638] width 414 height 19
click at [259, 648] on p "ES: RM10,200" at bounding box center [365, 657] width 414 height 19
drag, startPoint x: 248, startPoint y: 616, endPoint x: 204, endPoint y: 618, distance: 44.3
click at [204, 629] on p "CS: RM10,200" at bounding box center [365, 638] width 414 height 19
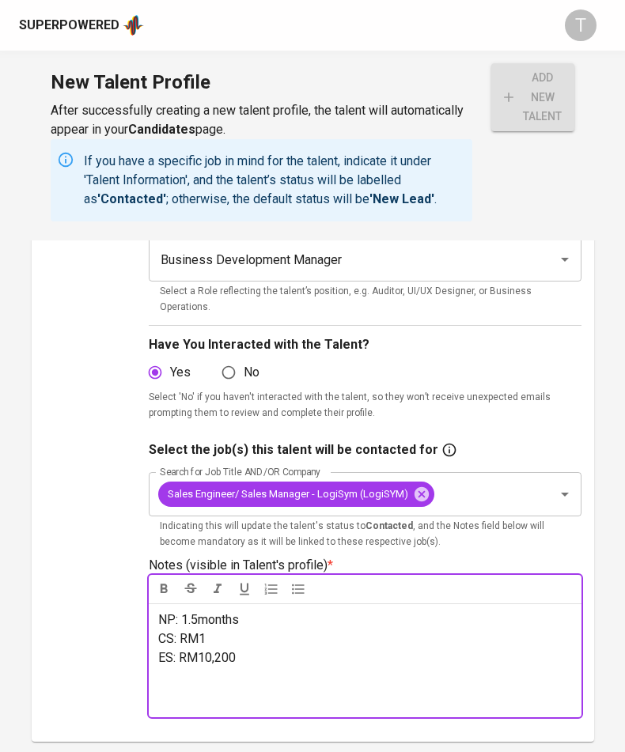
click at [262, 648] on p "ES: RM10,200" at bounding box center [365, 657] width 414 height 19
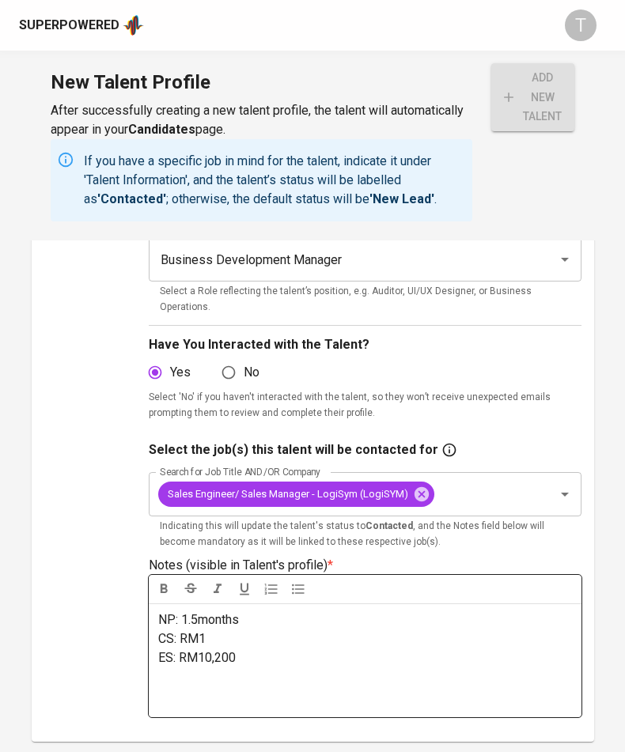
click at [211, 669] on p "﻿" at bounding box center [365, 676] width 414 height 19
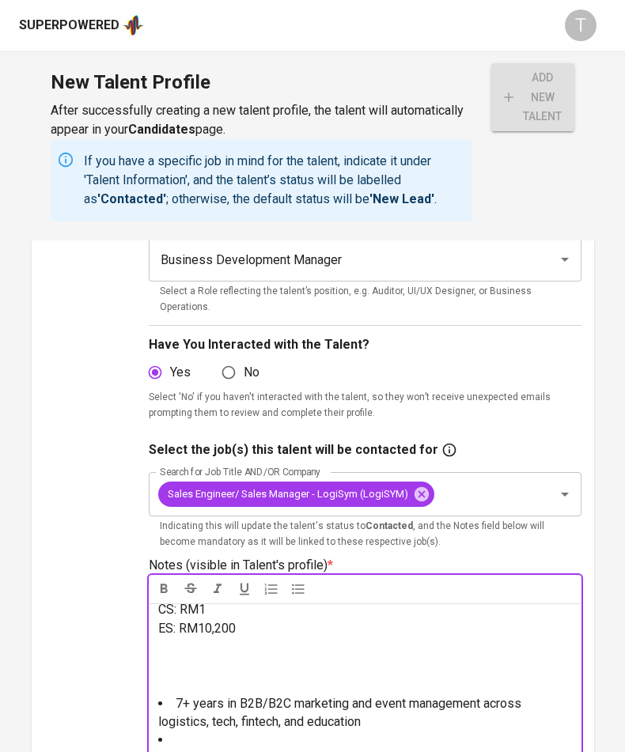
scroll to position [330, 0]
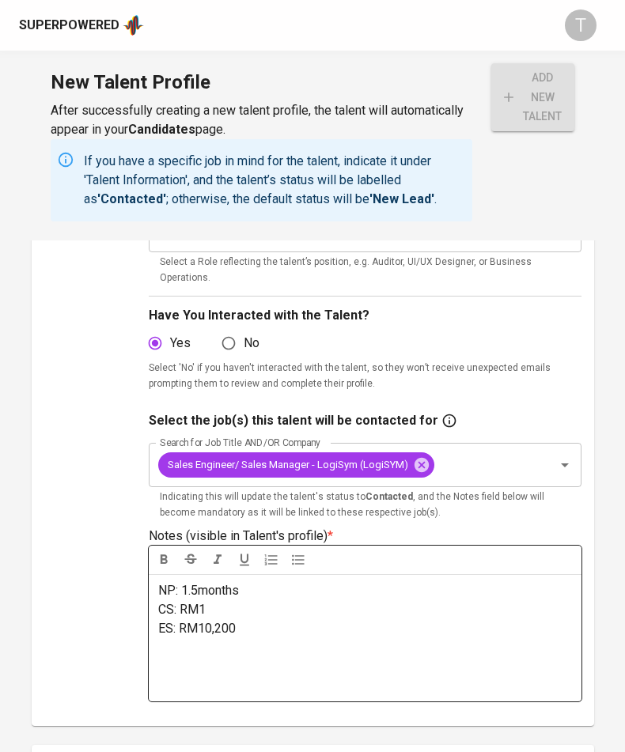
click at [214, 657] on p "﻿" at bounding box center [365, 666] width 414 height 19
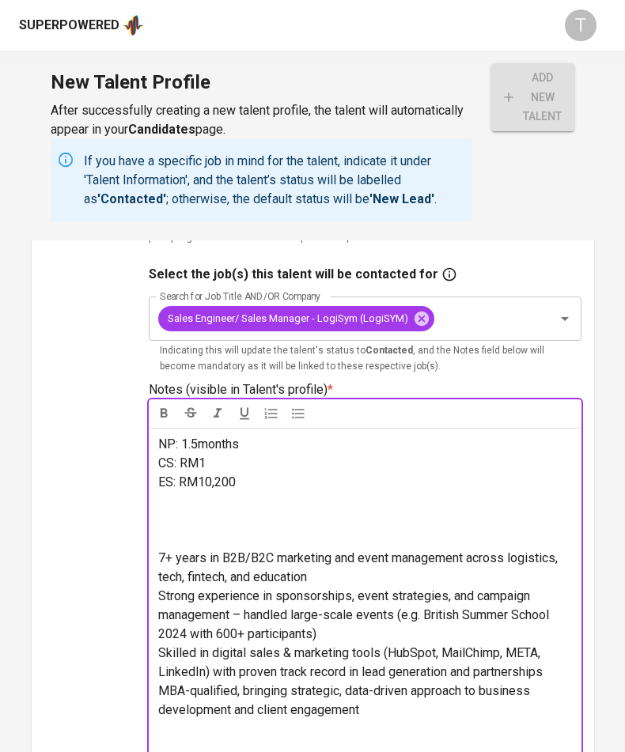
scroll to position [477, 0]
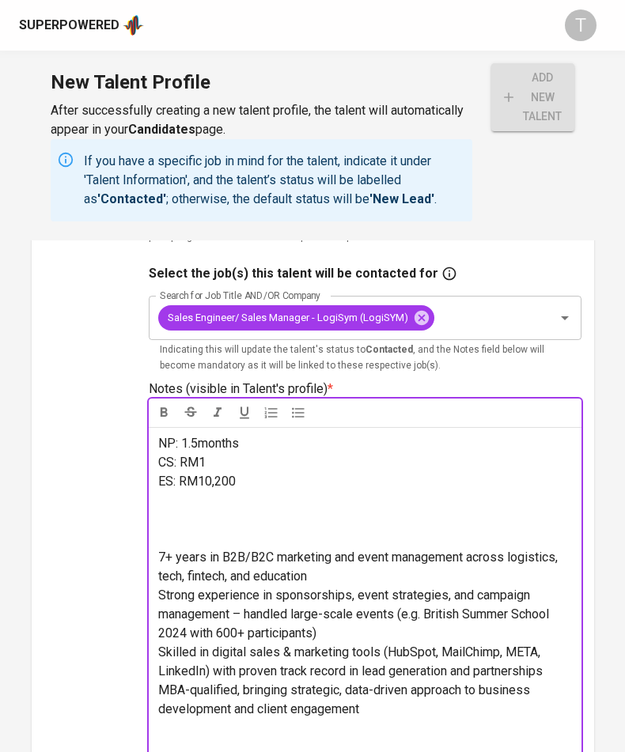
click at [157, 542] on div "NP: 1.5months CS: RM1 ES: RM10,200 7+ years in B2B/B2C marketing and event mana…" at bounding box center [365, 614] width 433 height 374
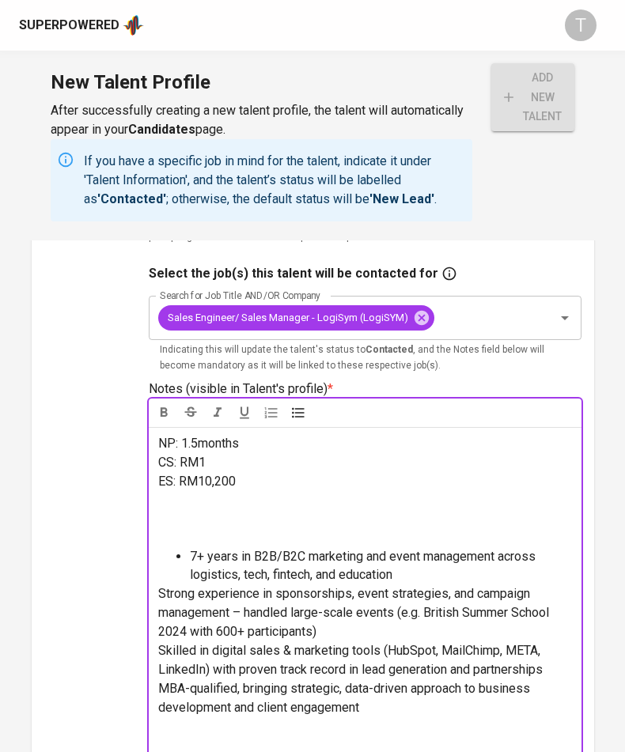
click at [159, 586] on span "Strong experience in sponsorships, event strategies, and campaign management – …" at bounding box center [355, 612] width 394 height 53
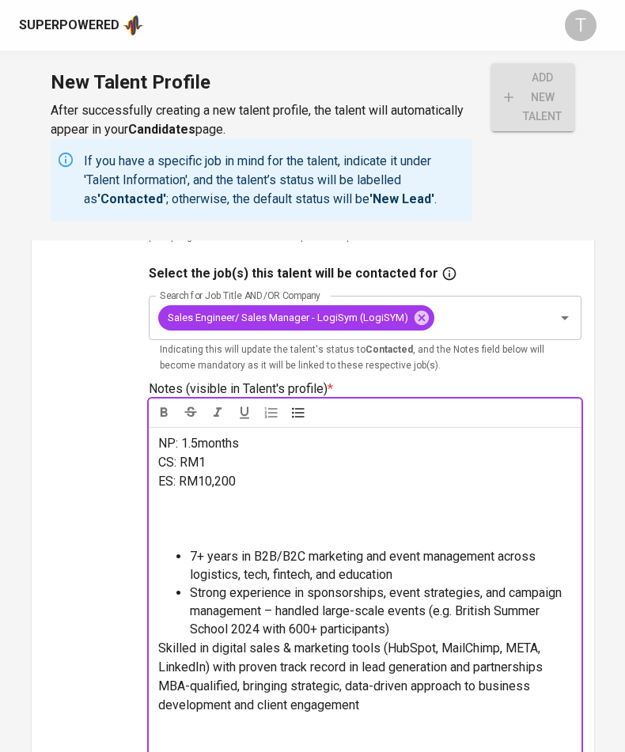
click at [156, 627] on div "NP: 1.5months CS: RM1 ES: RM10,200 7+ years in B2B/B2C marketing and event mana…" at bounding box center [365, 611] width 433 height 369
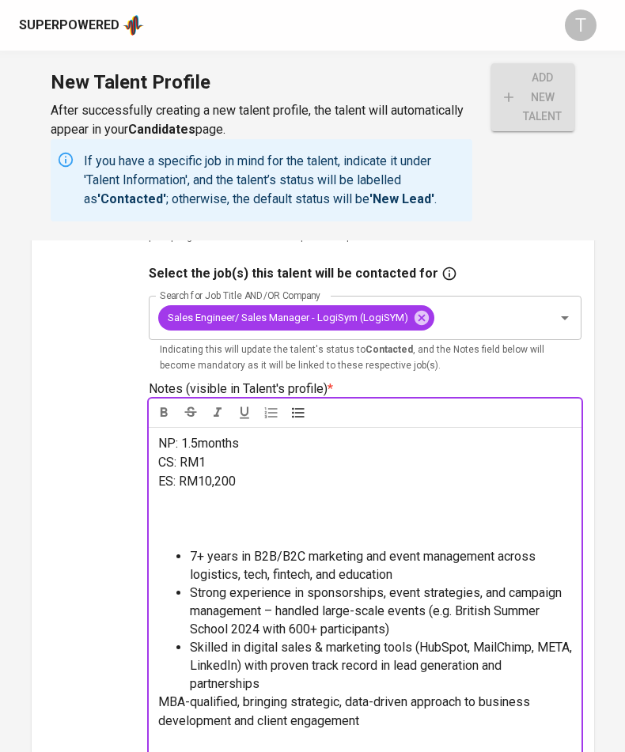
click at [160, 694] on span "MBA-qualified, bringing strategic, data-driven approach to business development…" at bounding box center [345, 711] width 375 height 34
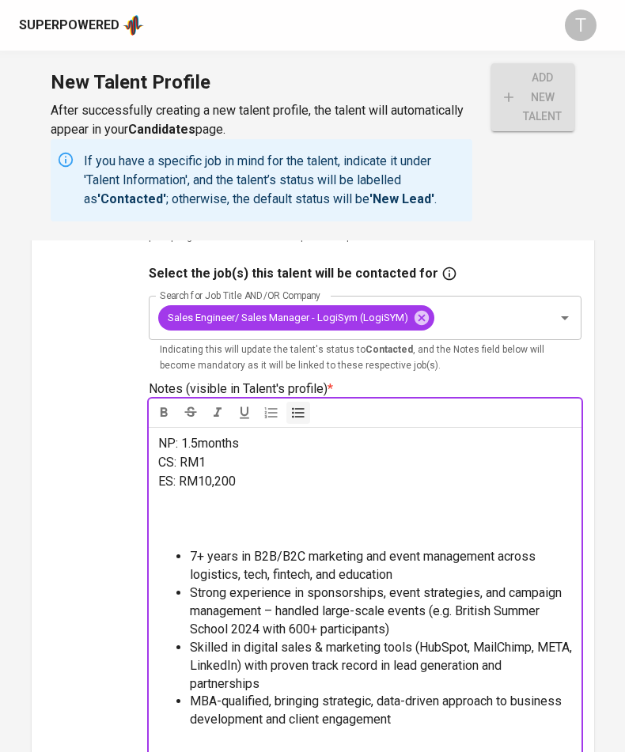
click at [254, 453] on p "CS: RM1" at bounding box center [365, 462] width 414 height 19
drag, startPoint x: 236, startPoint y: 465, endPoint x: 200, endPoint y: 466, distance: 35.6
click at [200, 472] on p "ES: RM10,200" at bounding box center [365, 481] width 414 height 19
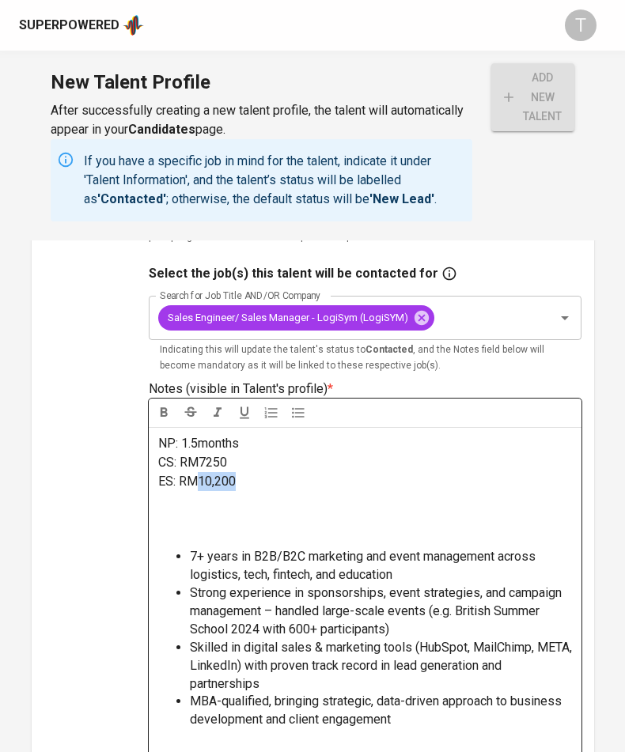
click at [247, 472] on p "ES: RM10,200" at bounding box center [365, 481] width 414 height 19
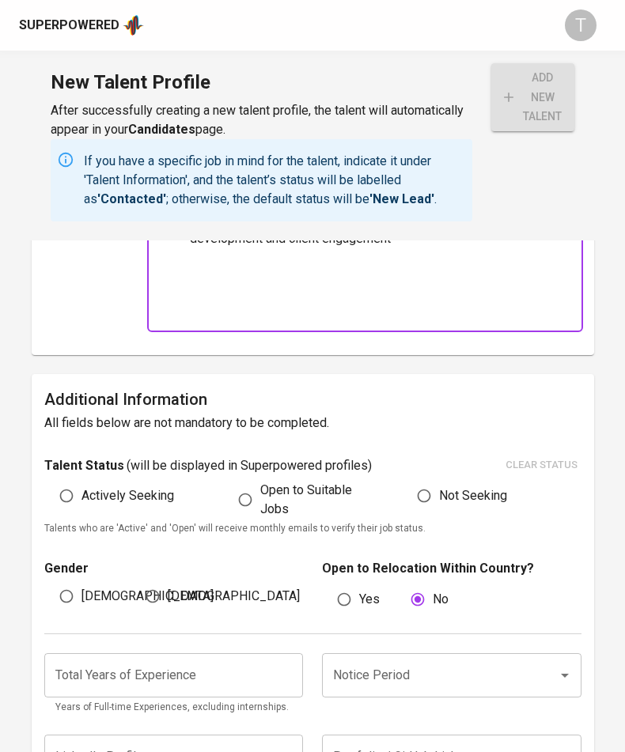
scroll to position [1000, 0]
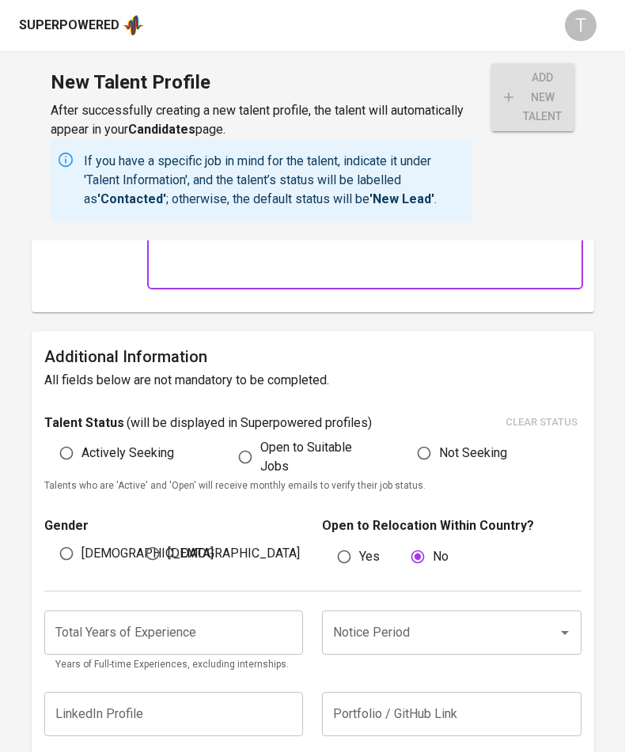
click at [108, 444] on span "Actively Seeking" at bounding box center [127, 453] width 93 height 19
click at [81, 438] on input "Actively Seeking" at bounding box center [66, 453] width 30 height 30
radio input "true"
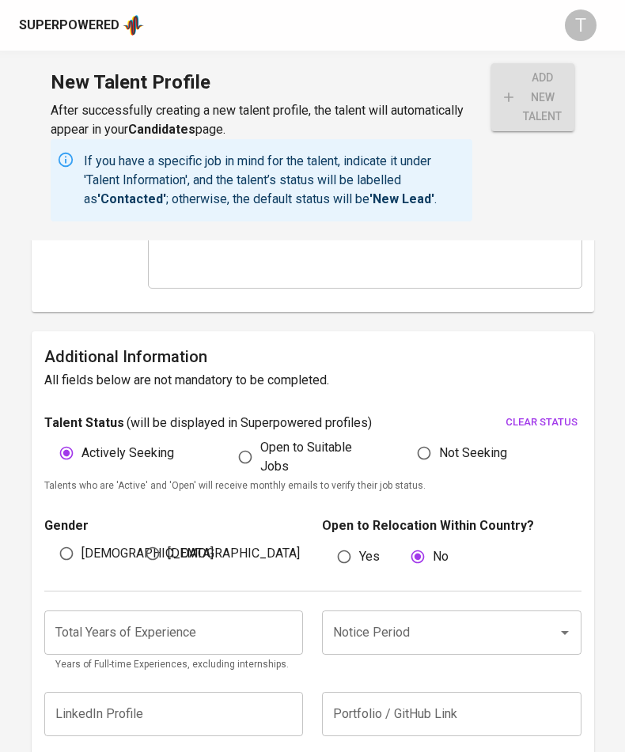
drag, startPoint x: 86, startPoint y: 527, endPoint x: 99, endPoint y: 528, distance: 12.7
click at [86, 544] on span "Male" at bounding box center [147, 553] width 132 height 19
click at [81, 538] on input "Male" at bounding box center [66, 553] width 30 height 30
radio input "true"
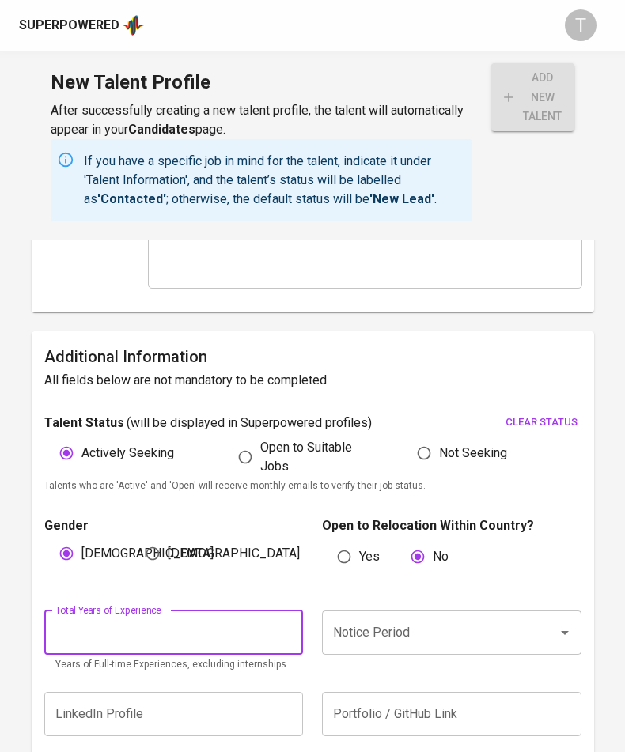
click at [238, 610] on input "number" at bounding box center [173, 632] width 259 height 44
type input "7"
click at [447, 618] on input "Notice Period" at bounding box center [429, 633] width 201 height 30
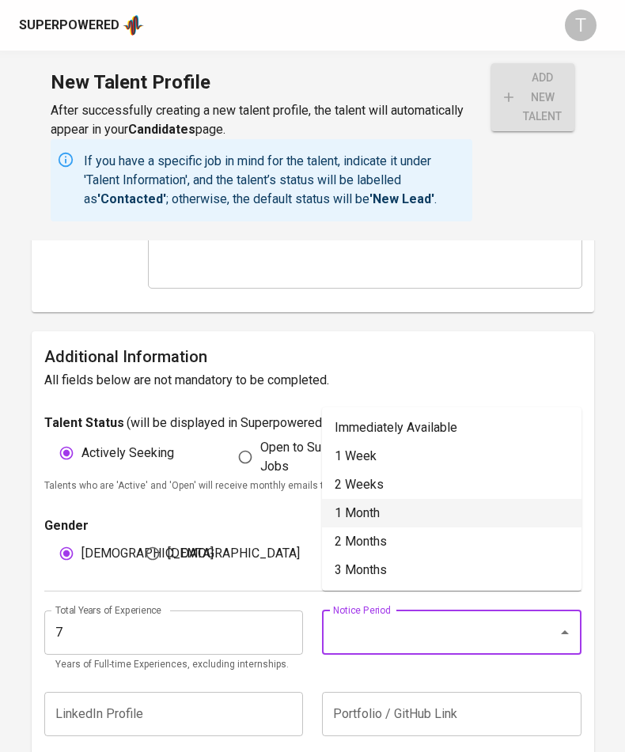
click at [424, 511] on li "1 Month" at bounding box center [451, 513] width 259 height 28
type input "1 Month"
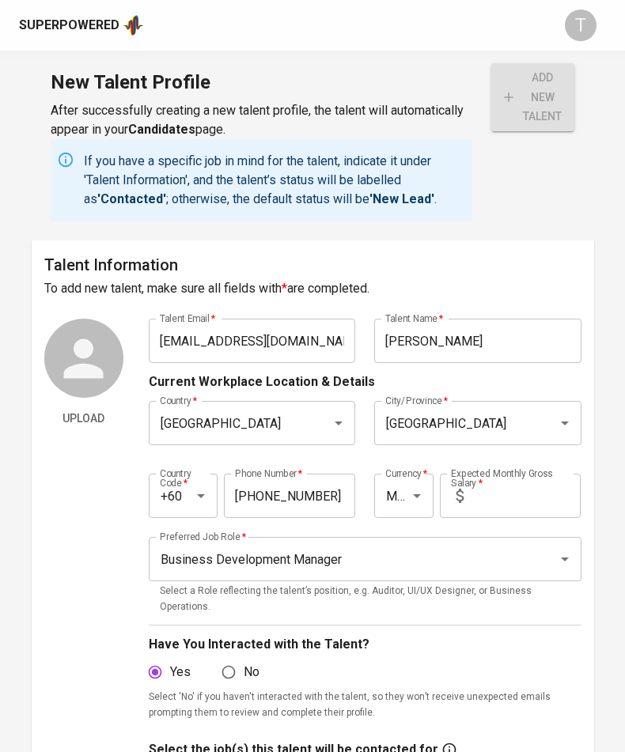
scroll to position [0, 0]
click at [545, 505] on input "text" at bounding box center [525, 496] width 111 height 44
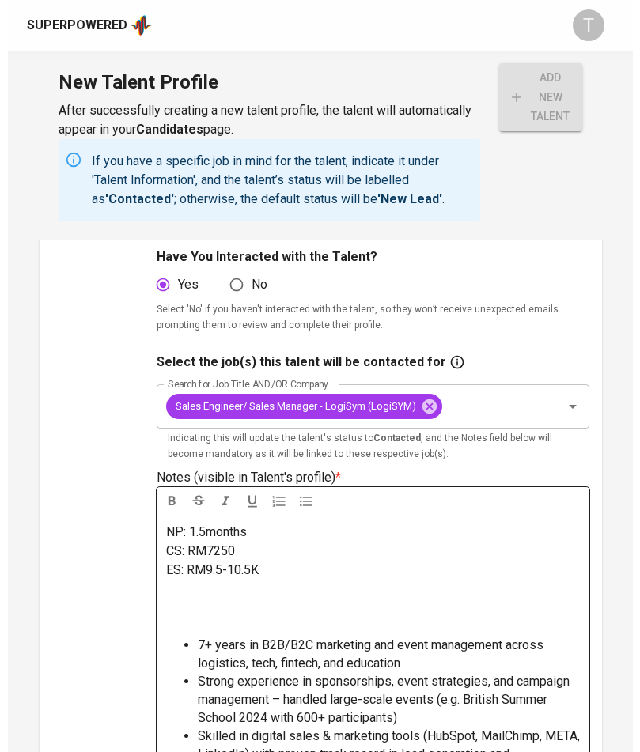
scroll to position [419, 0]
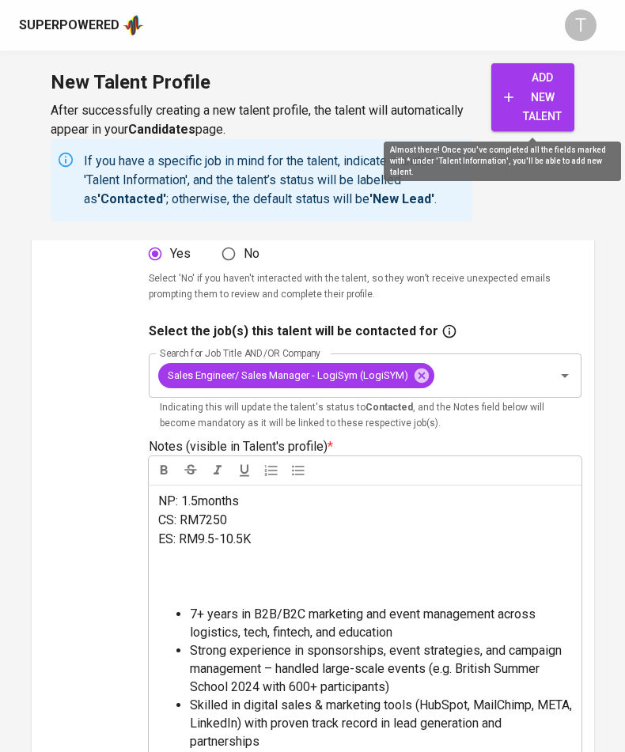
type input "9,500"
click at [523, 70] on span "add new talent" at bounding box center [533, 97] width 58 height 59
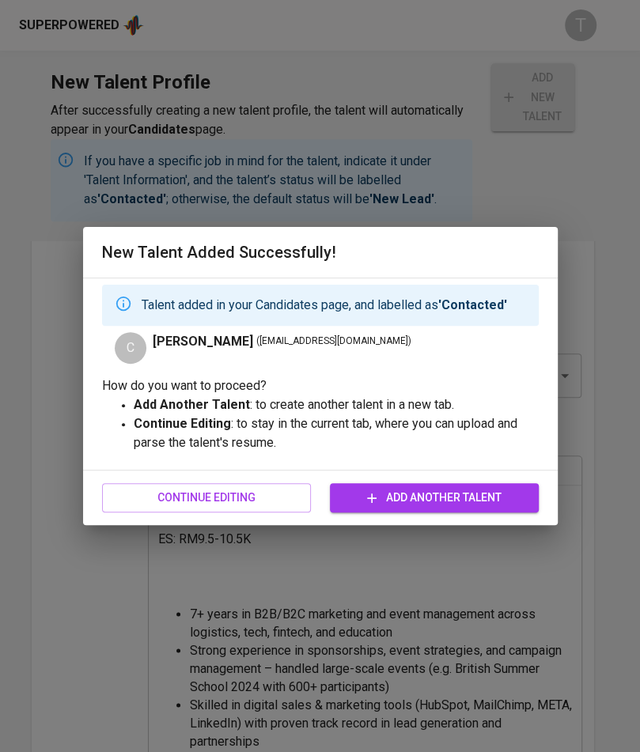
click at [250, 497] on span "Continue Editing" at bounding box center [206, 498] width 183 height 20
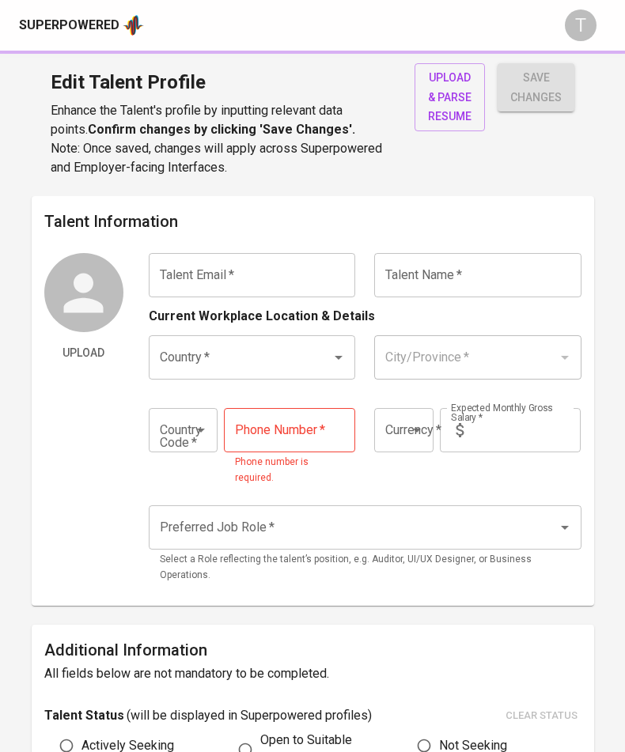
type input "clement5494@yahoo.com"
type input "[PERSON_NAME]"
type input "Malaysia"
type input "Kuala Lumpur"
type input "+60"
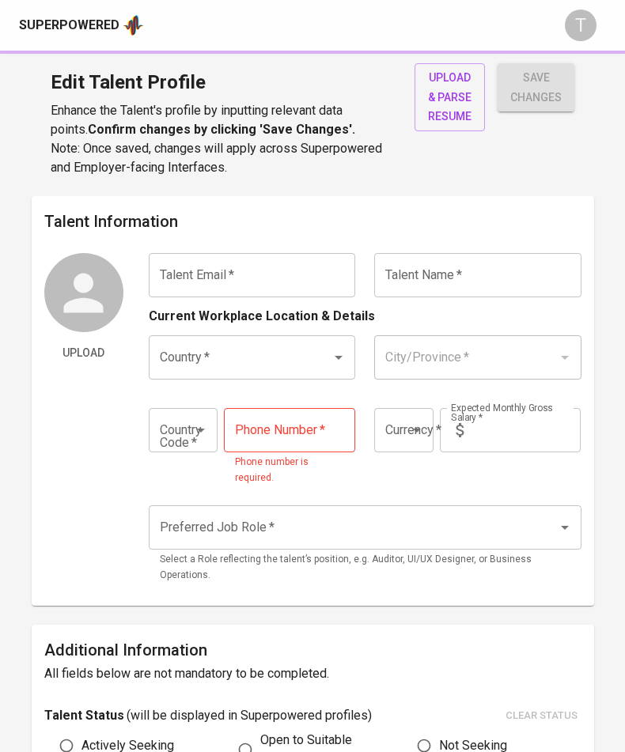
type input "16-288-5477"
type input "MYR"
type input "9,500"
type input "Business Development Manager"
radio input "true"
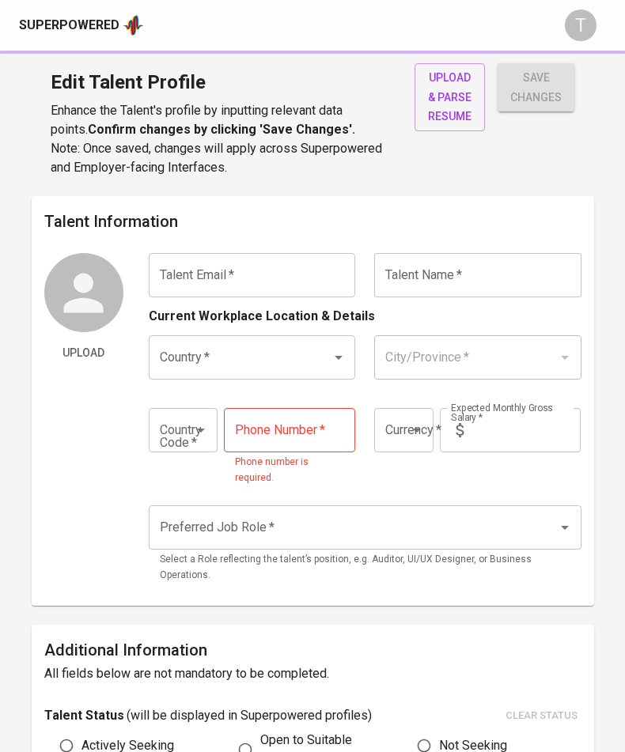
radio input "true"
type input "7"
type input "1 Month"
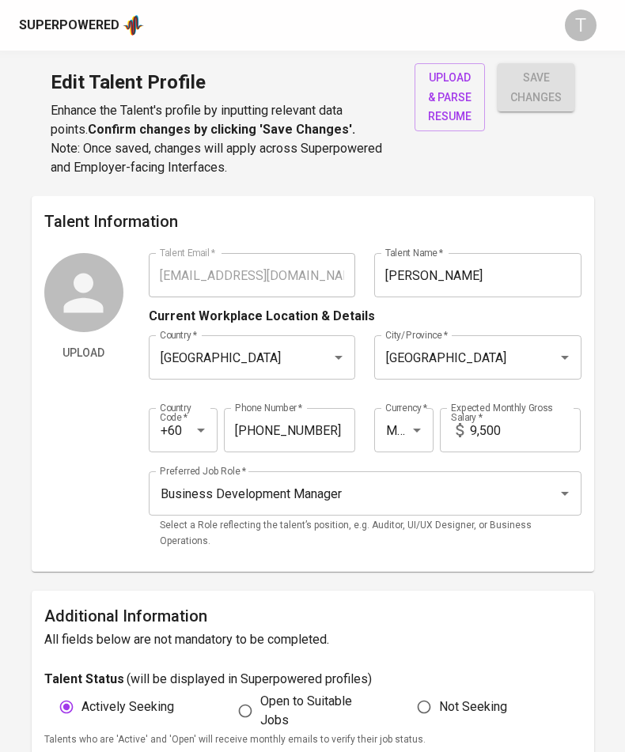
click at [423, 104] on button "upload & parse resume" at bounding box center [449, 97] width 70 height 68
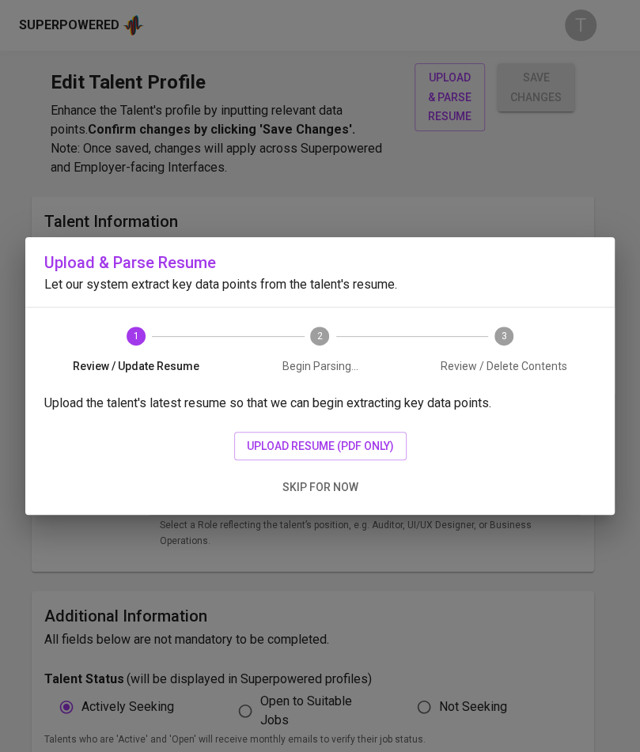
click at [291, 432] on button "upload resume (pdf only)" at bounding box center [320, 446] width 172 height 29
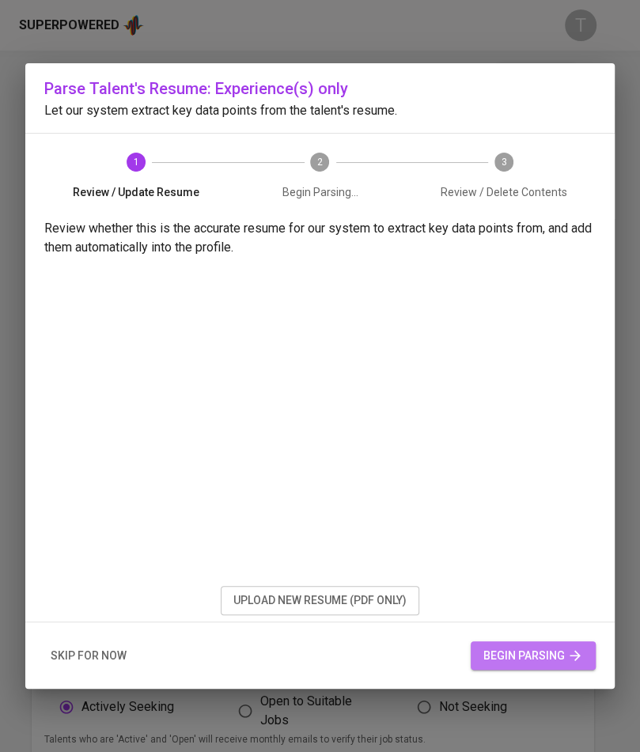
click at [525, 656] on span "begin parsing" at bounding box center [533, 656] width 100 height 20
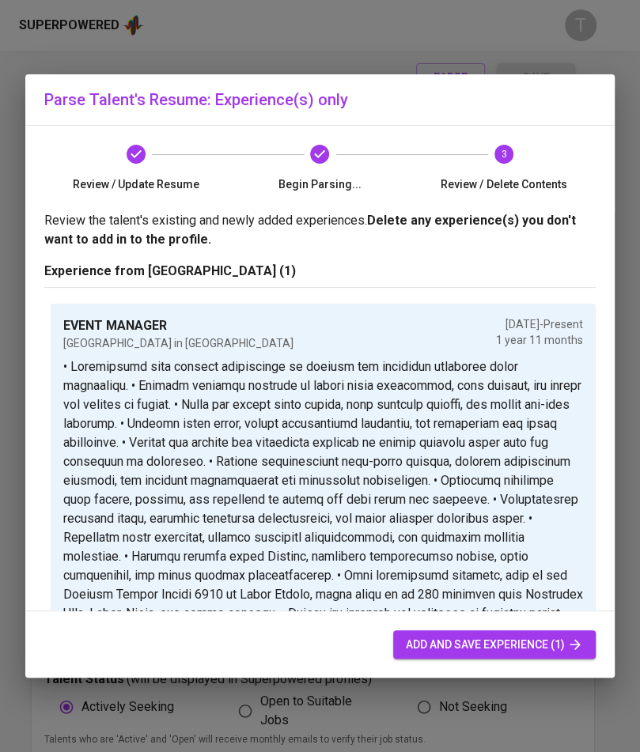
click at [467, 649] on span "add and save experience (1)" at bounding box center [494, 645] width 177 height 20
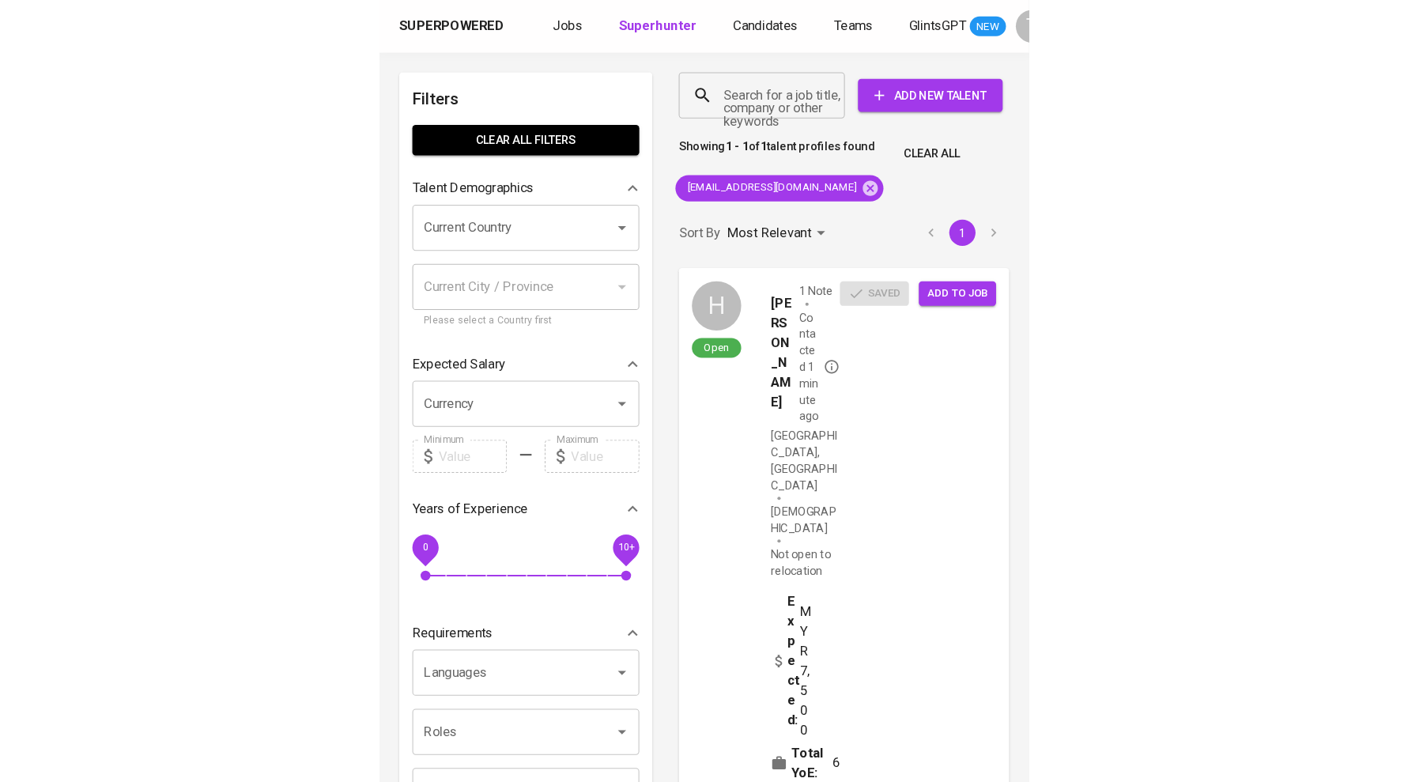
scroll to position [8, 0]
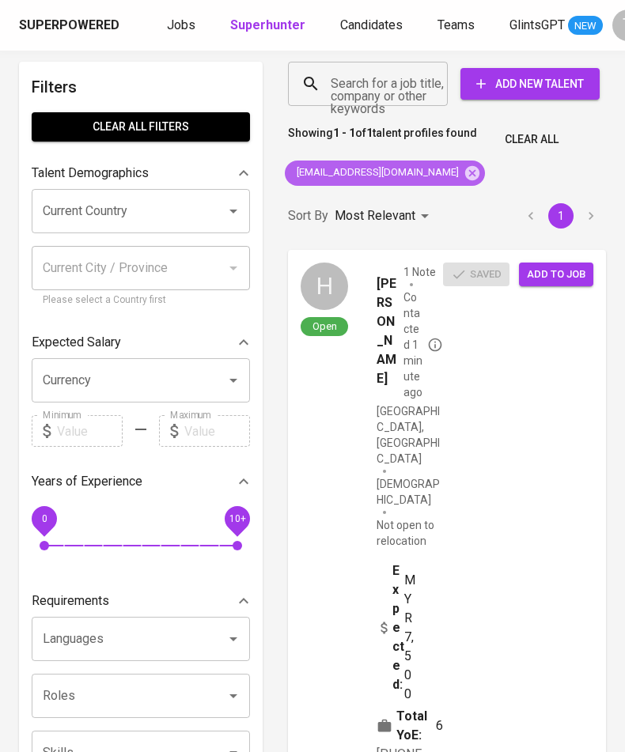
drag, startPoint x: 414, startPoint y: 166, endPoint x: 401, endPoint y: 149, distance: 21.5
click at [463, 166] on icon at bounding box center [471, 172] width 17 height 17
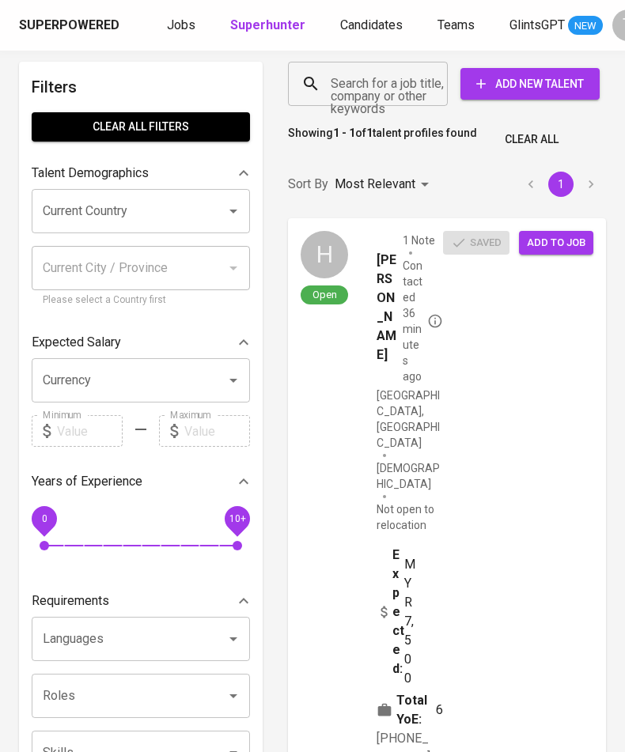
click at [354, 84] on input "Search for a job title, company or other keywords" at bounding box center [372, 84] width 90 height 30
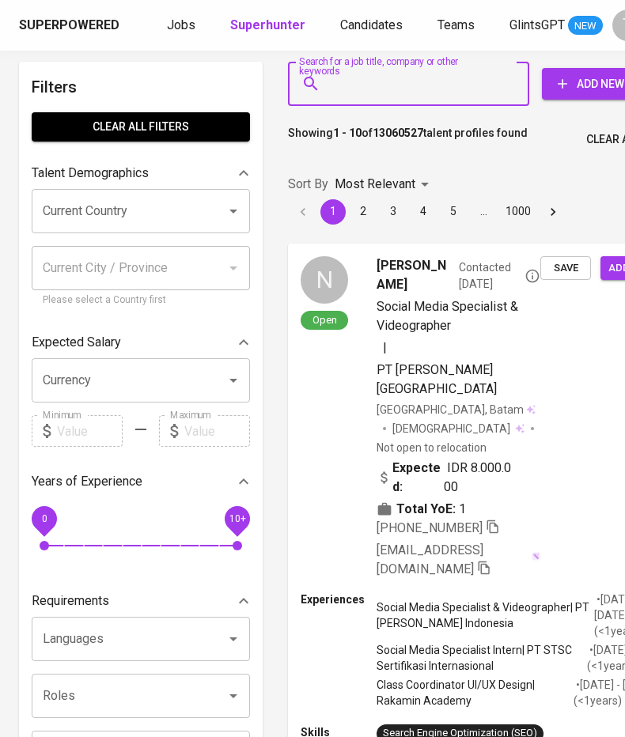
paste input "[EMAIL_ADDRESS][DOMAIN_NAME]"
type input "[EMAIL_ADDRESS][DOMAIN_NAME]"
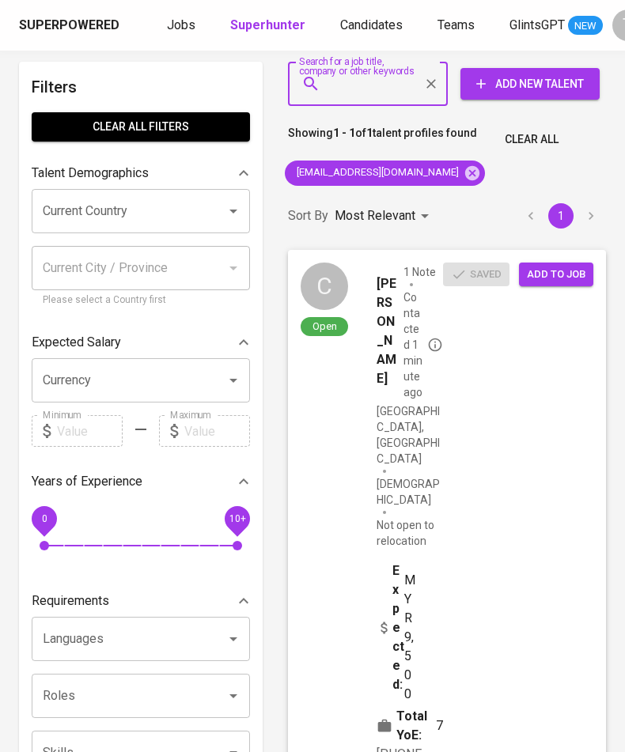
click at [550, 271] on span "Add to job" at bounding box center [556, 275] width 59 height 18
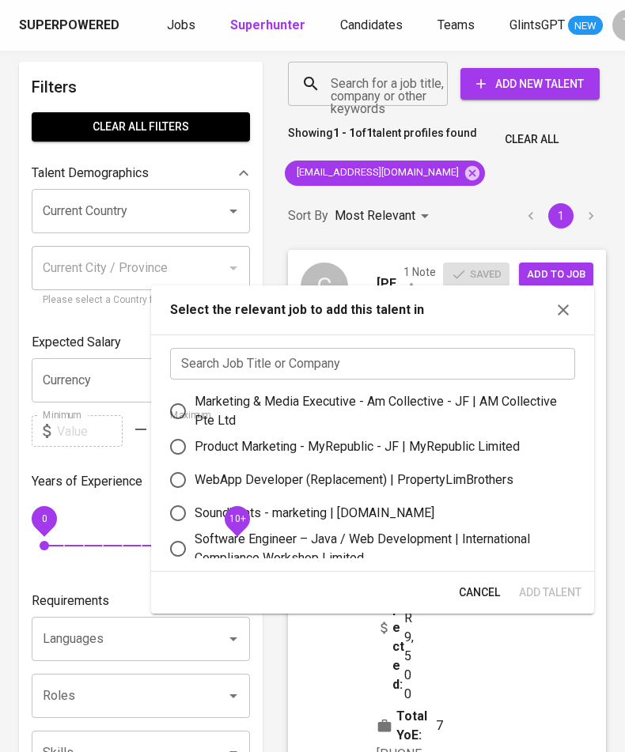
click at [415, 354] on input "text" at bounding box center [372, 364] width 405 height 32
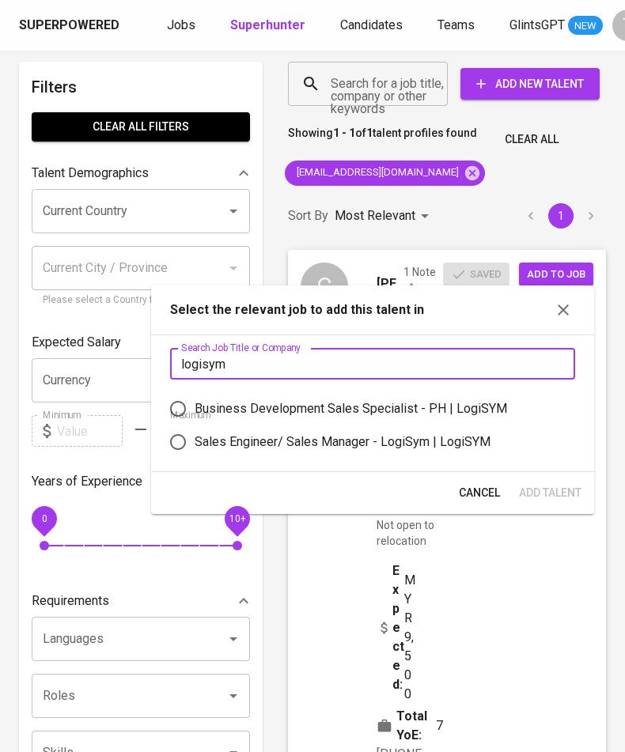
type input "logisym"
click at [398, 435] on div "Sales Engineer/ Sales Manager - LogiSym | LogiSYM" at bounding box center [343, 442] width 296 height 19
click at [195, 435] on input "Sales Engineer/ Sales Manager - LogiSym | LogiSYM" at bounding box center [177, 441] width 33 height 33
radio input "true"
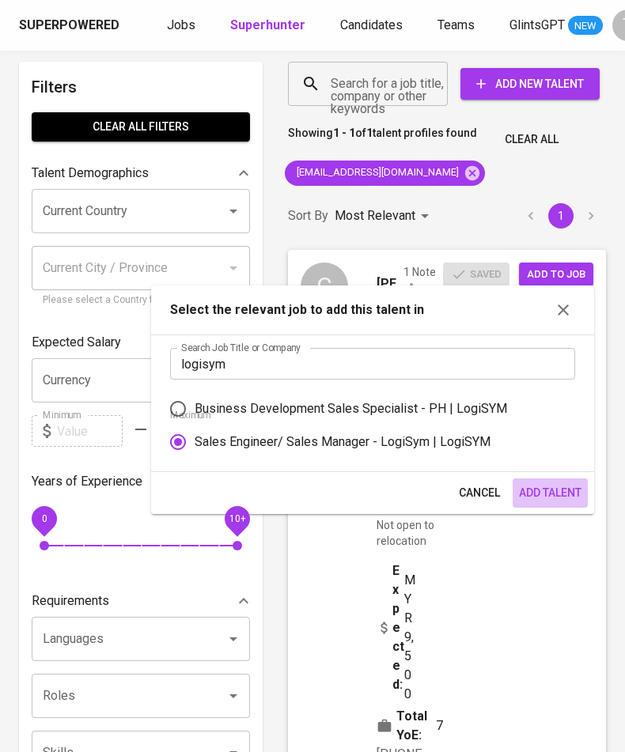
click at [546, 485] on span "Add Talent" at bounding box center [550, 493] width 62 height 20
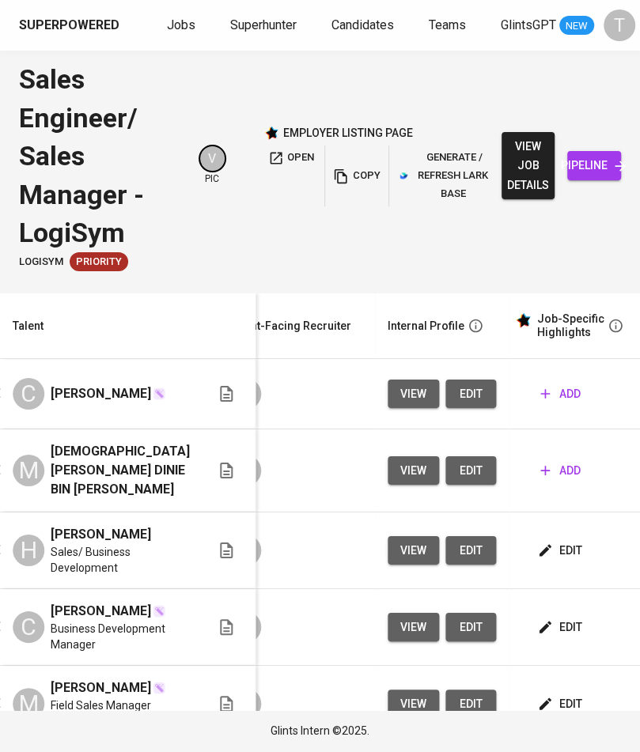
scroll to position [0, 586]
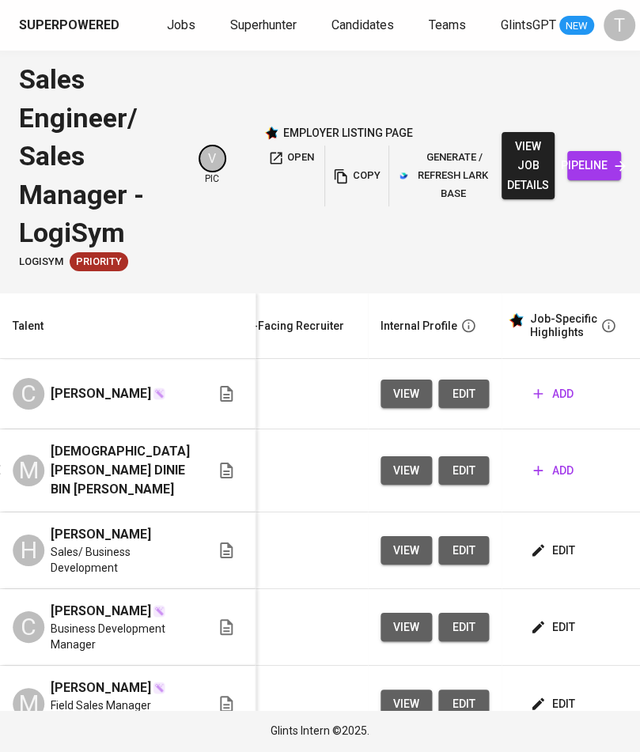
click at [533, 398] on span "add" at bounding box center [553, 394] width 40 height 20
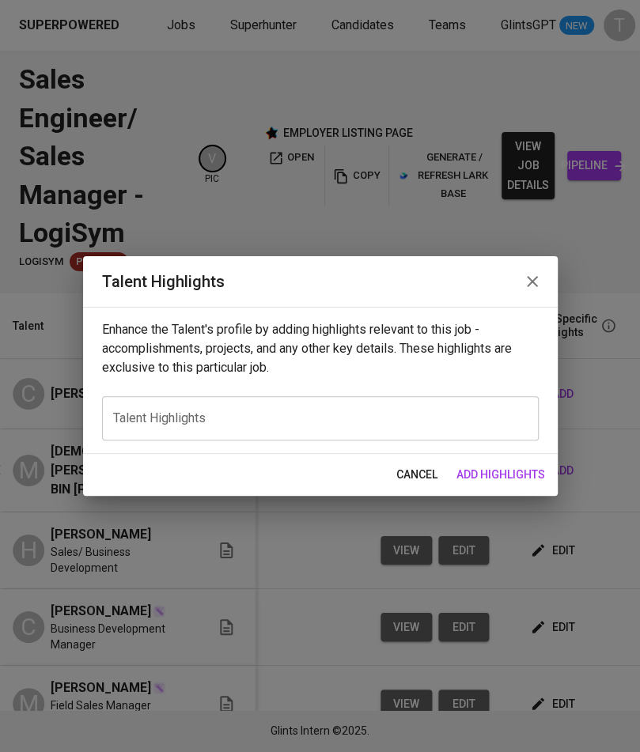
drag, startPoint x: 160, startPoint y: 423, endPoint x: 159, endPoint y: 436, distance: 13.5
click at [161, 424] on textarea at bounding box center [320, 418] width 414 height 15
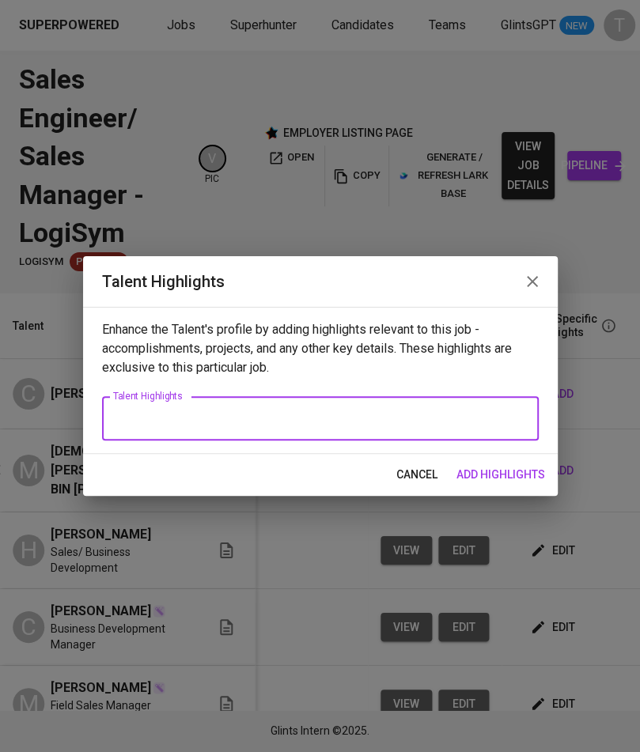
paste textarea "Lore: Ipsumdo Sitamet Consec Adipis: Elitseddo Eiusmodt Incidi: UT0,100–LA7,164…"
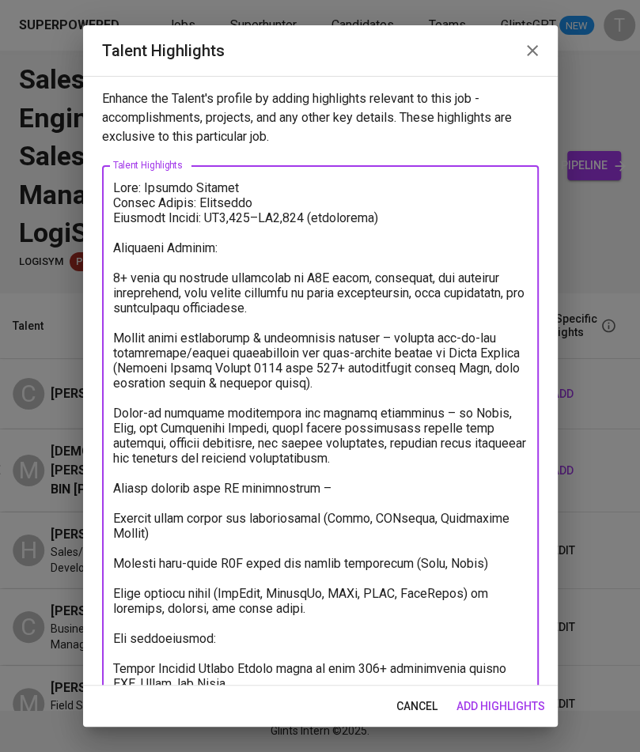
scroll to position [96, 0]
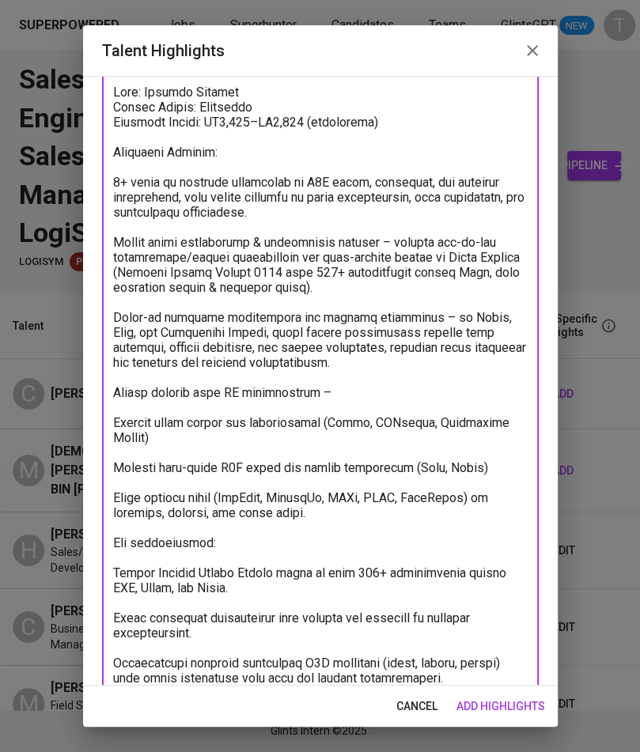
click at [113, 179] on textarea at bounding box center [320, 385] width 414 height 601
drag, startPoint x: 234, startPoint y: 121, endPoint x: 232, endPoint y: 149, distance: 27.7
click at [234, 121] on textarea at bounding box center [320, 385] width 414 height 601
click at [292, 120] on textarea at bounding box center [320, 385] width 414 height 601
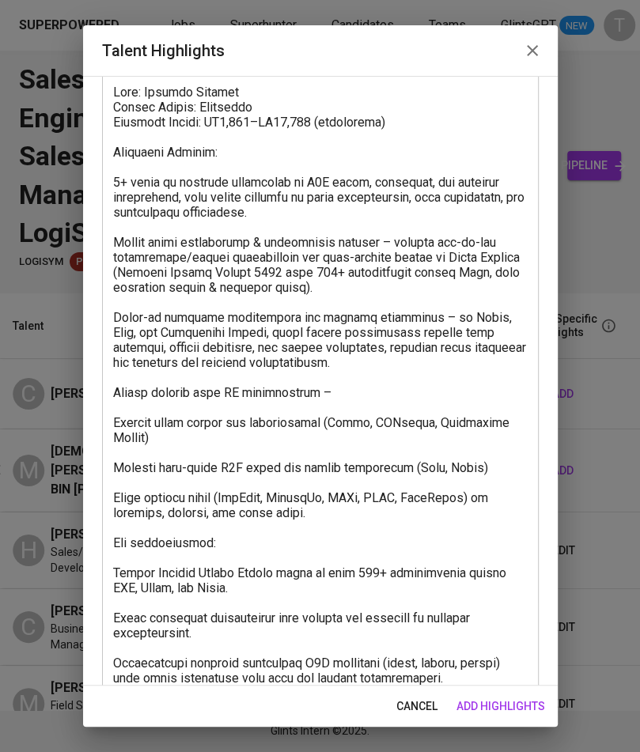
click at [109, 182] on div "x Talent Highlights" at bounding box center [320, 385] width 436 height 630
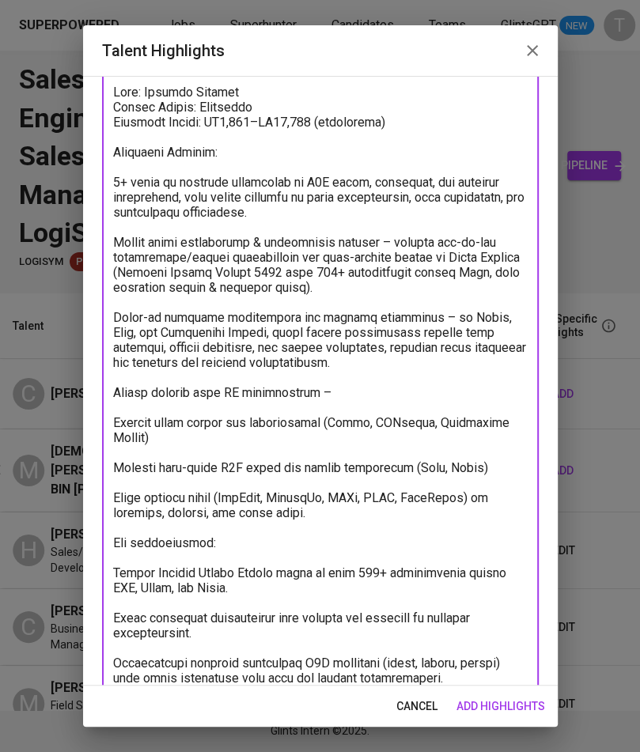
click at [114, 183] on textarea at bounding box center [320, 385] width 414 height 601
click at [113, 237] on textarea at bounding box center [320, 385] width 414 height 601
click at [115, 315] on textarea at bounding box center [320, 385] width 414 height 601
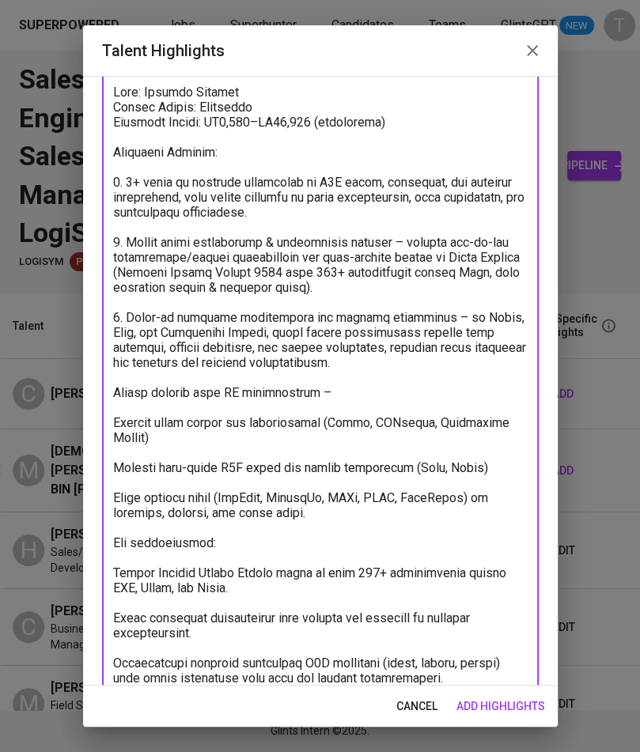
click at [113, 389] on textarea at bounding box center [320, 385] width 414 height 601
click at [113, 422] on textarea at bounding box center [320, 385] width 414 height 601
click at [113, 470] on textarea at bounding box center [320, 385] width 414 height 601
drag, startPoint x: 114, startPoint y: 496, endPoint x: 324, endPoint y: 513, distance: 211.0
click at [324, 513] on textarea at bounding box center [320, 385] width 414 height 601
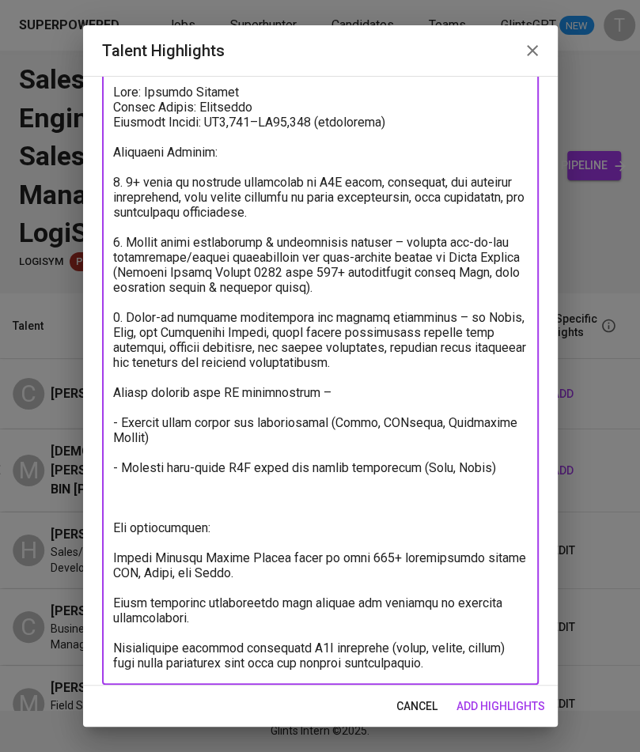
scroll to position [108, 0]
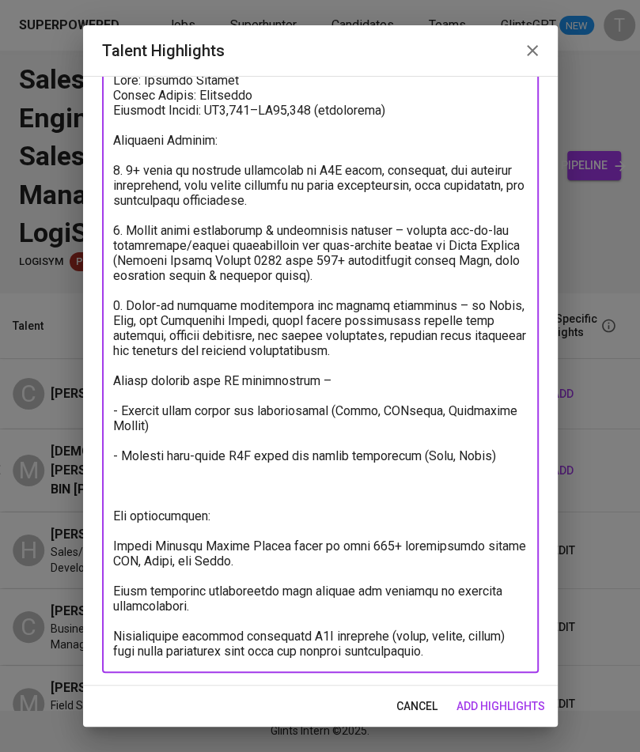
drag, startPoint x: 204, startPoint y: 606, endPoint x: 106, endPoint y: 580, distance: 101.7
click at [106, 580] on div "x Talent Highlights" at bounding box center [320, 365] width 436 height 615
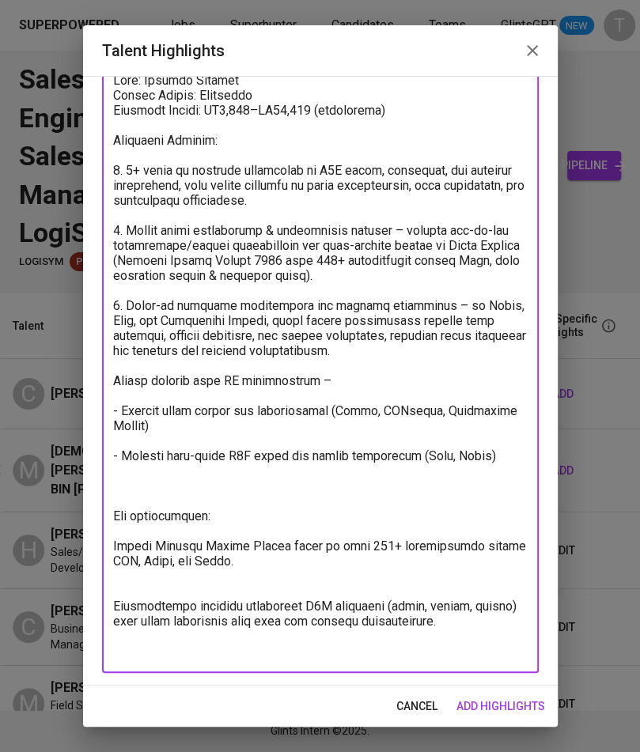
scroll to position [77, 0]
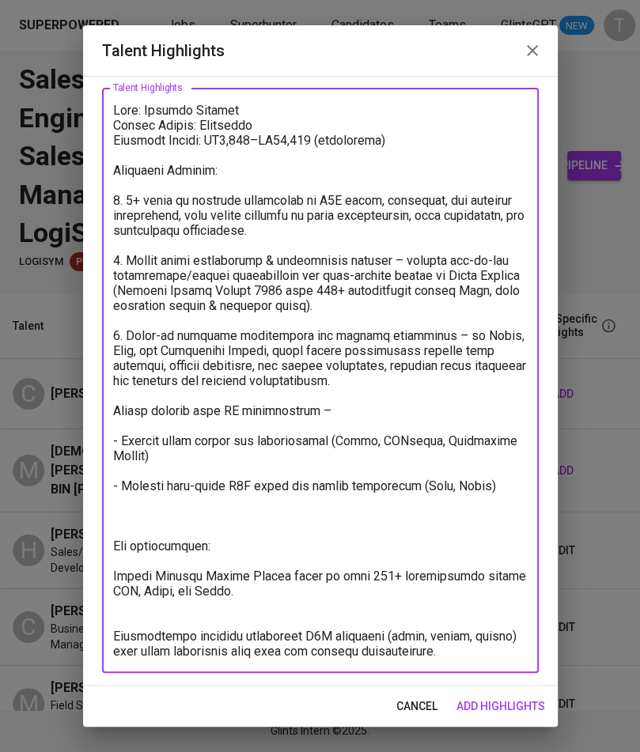
drag, startPoint x: 500, startPoint y: 646, endPoint x: 65, endPoint y: 614, distance: 436.9
click at [65, 614] on div "Talent Highlights Enhance the Talent's profile by adding highlights relevant to…" at bounding box center [320, 376] width 640 height 752
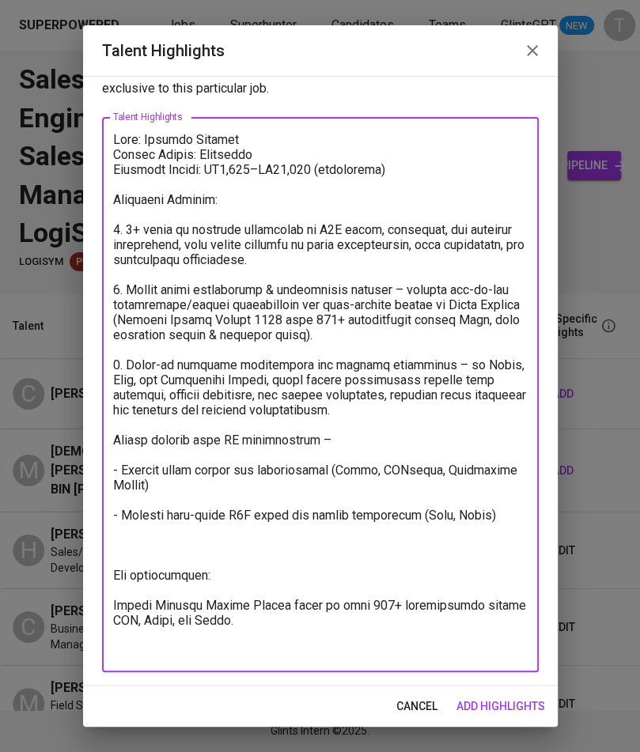
scroll to position [47, 0]
drag, startPoint x: 251, startPoint y: 565, endPoint x: 62, endPoint y: 565, distance: 188.2
click at [62, 564] on div "Talent Highlights Enhance the Talent's profile by adding highlights relevant to…" at bounding box center [320, 376] width 640 height 752
drag, startPoint x: 265, startPoint y: 582, endPoint x: 54, endPoint y: 542, distance: 214.8
click at [54, 542] on div "Talent Highlights Enhance the Talent's profile by adding highlights relevant to…" at bounding box center [320, 376] width 640 height 752
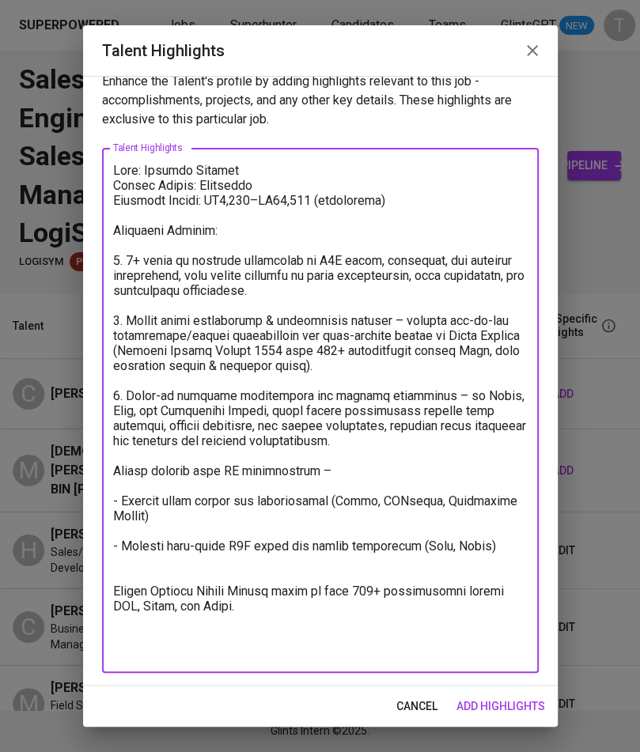
scroll to position [2, 0]
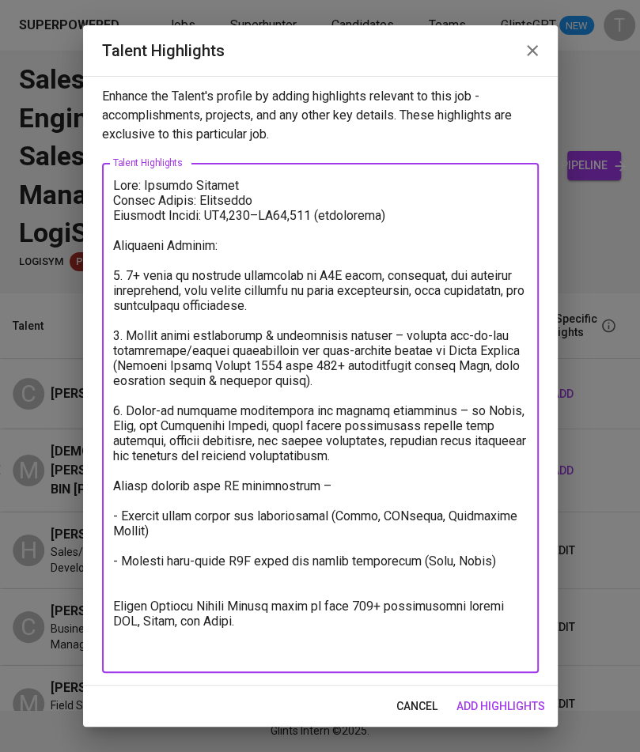
drag, startPoint x: 344, startPoint y: 481, endPoint x: 100, endPoint y: 471, distance: 243.7
click at [100, 471] on div "Enhance the Talent's profile by adding highlights relevant to this job - accomp…" at bounding box center [320, 381] width 474 height 610
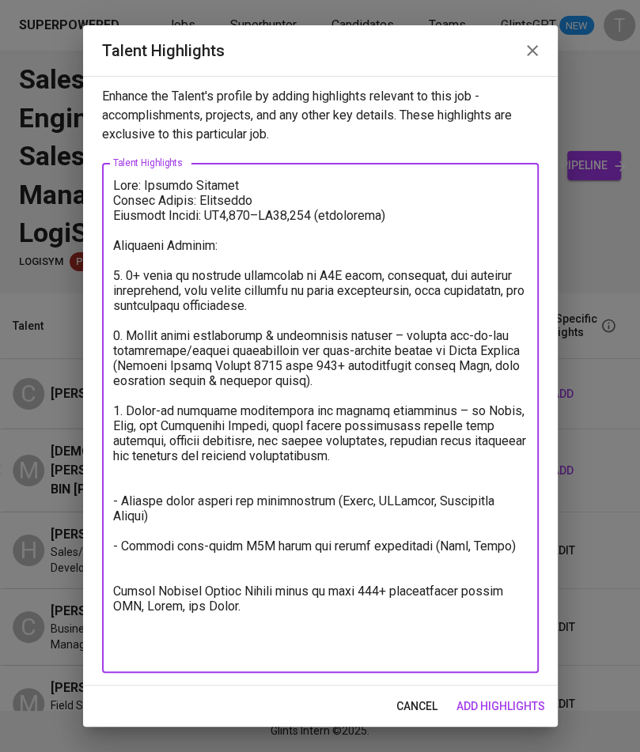
scroll to position [0, 0]
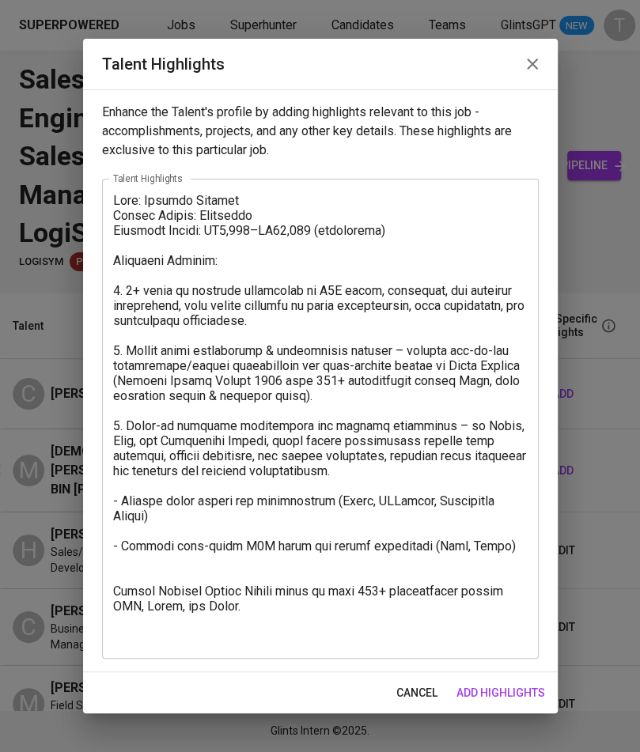
drag, startPoint x: 109, startPoint y: 502, endPoint x: 123, endPoint y: 505, distance: 13.8
click at [119, 504] on div "x Talent Highlights" at bounding box center [320, 419] width 436 height 480
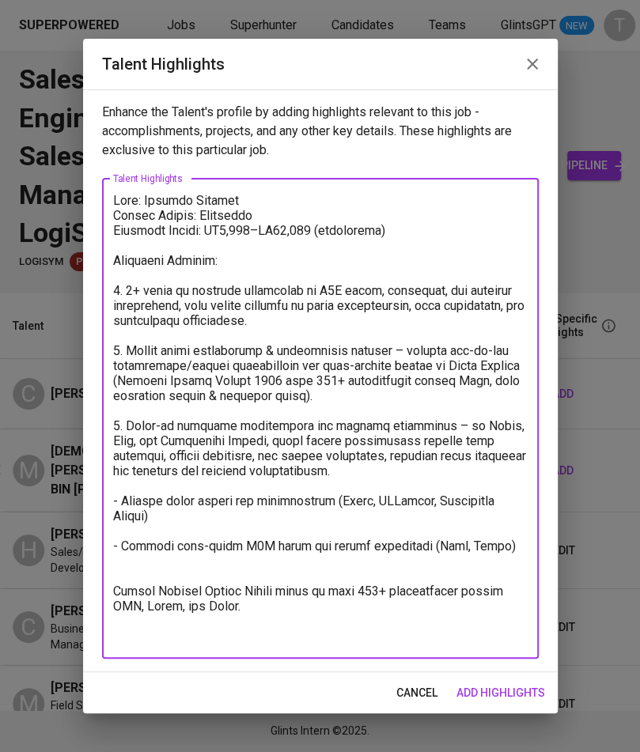
click at [123, 505] on textarea at bounding box center [320, 418] width 414 height 451
click at [119, 543] on textarea at bounding box center [320, 418] width 414 height 451
click at [115, 598] on textarea at bounding box center [320, 418] width 414 height 451
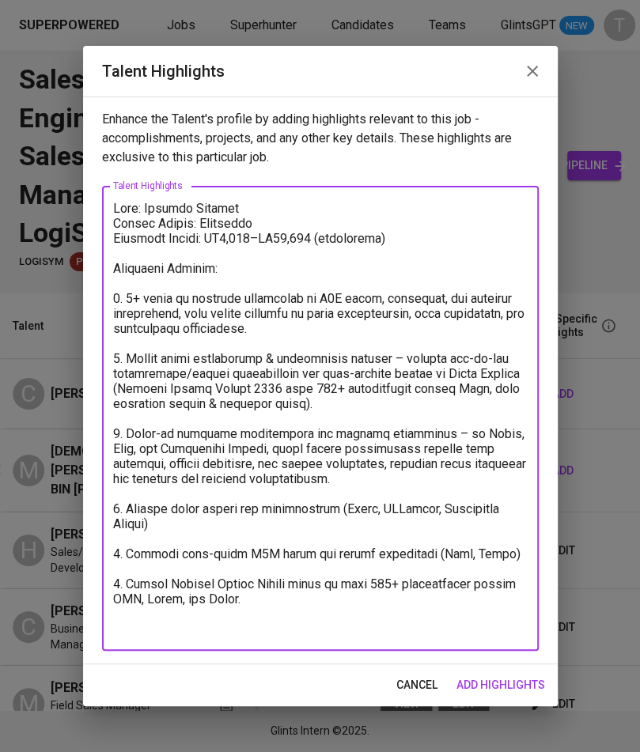
type textarea "Lore: Ipsumdo Sitamet Consec Adipis: Elitseddo Eiusmodt Incidi: UT2,351–LA89,78…"
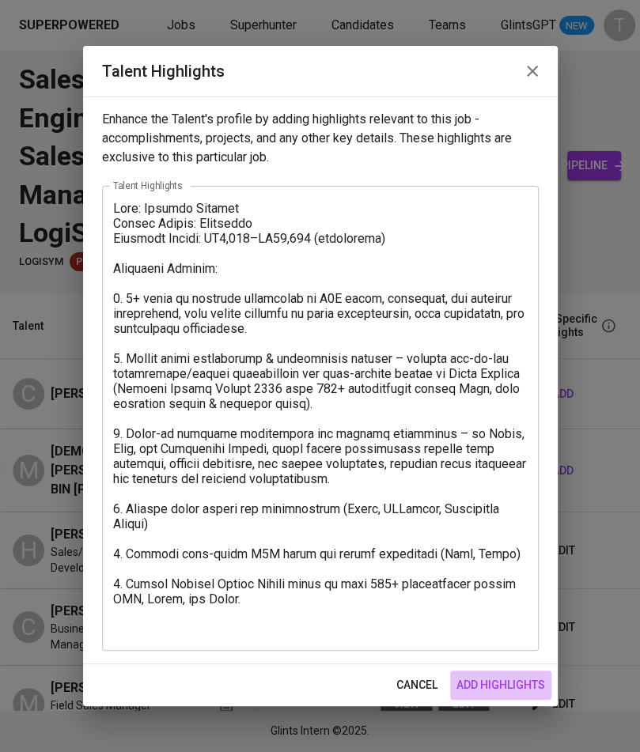
click at [498, 675] on span "add highlights" at bounding box center [500, 685] width 89 height 20
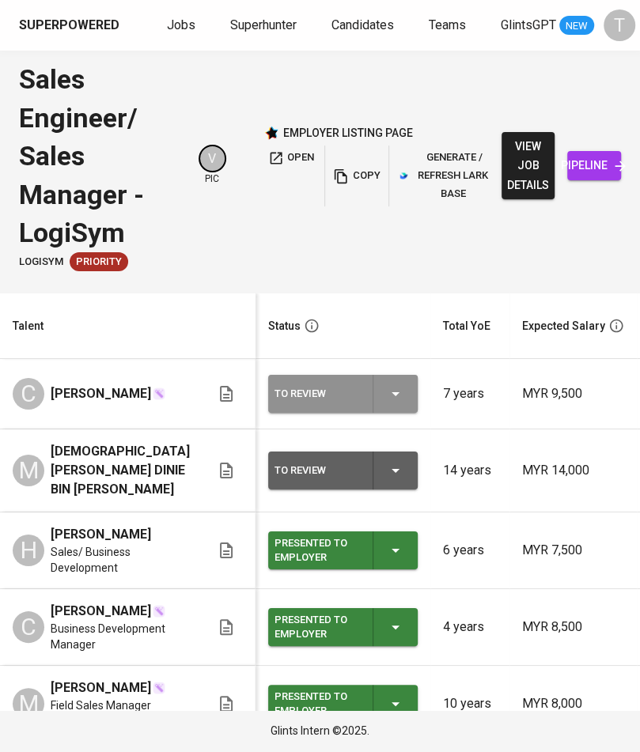
click at [386, 401] on icon "button" at bounding box center [395, 393] width 19 height 19
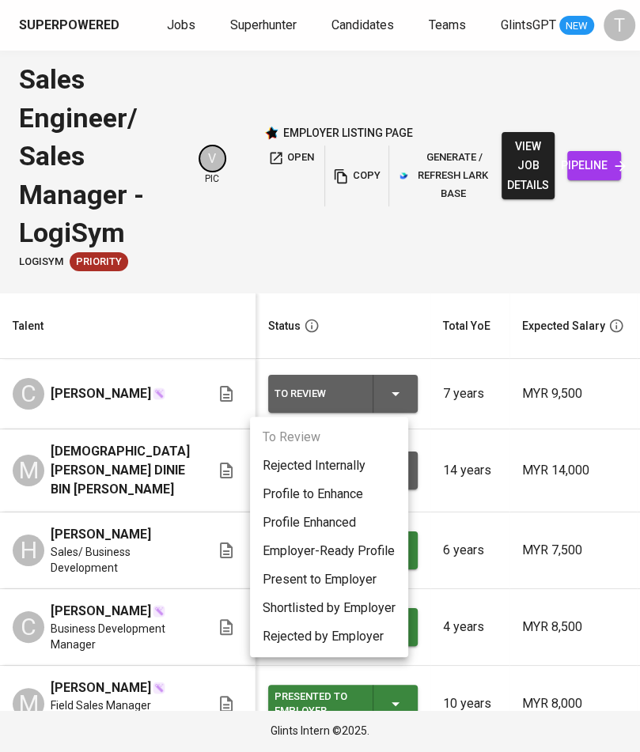
click at [315, 576] on li "Present to Employer" at bounding box center [329, 579] width 158 height 28
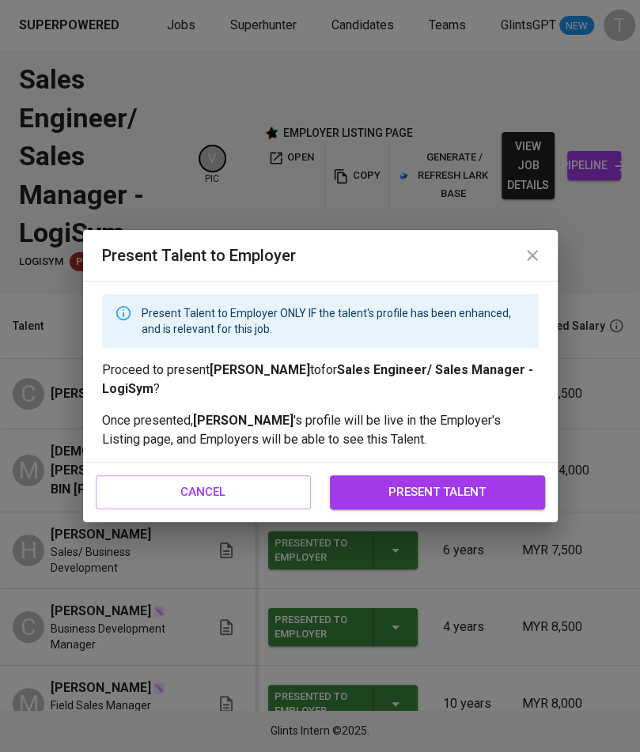
drag, startPoint x: 398, startPoint y: 486, endPoint x: 301, endPoint y: 279, distance: 228.5
click at [399, 489] on span "present talent" at bounding box center [437, 492] width 180 height 21
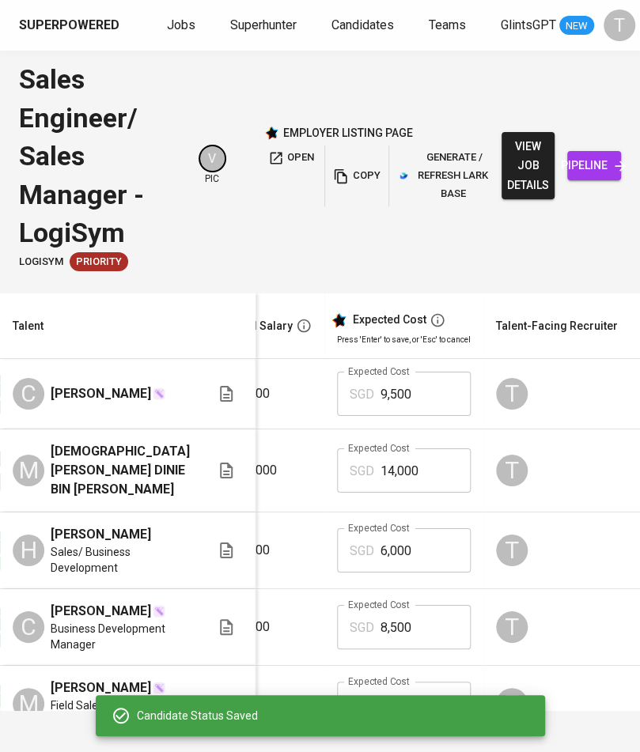
scroll to position [0, 381]
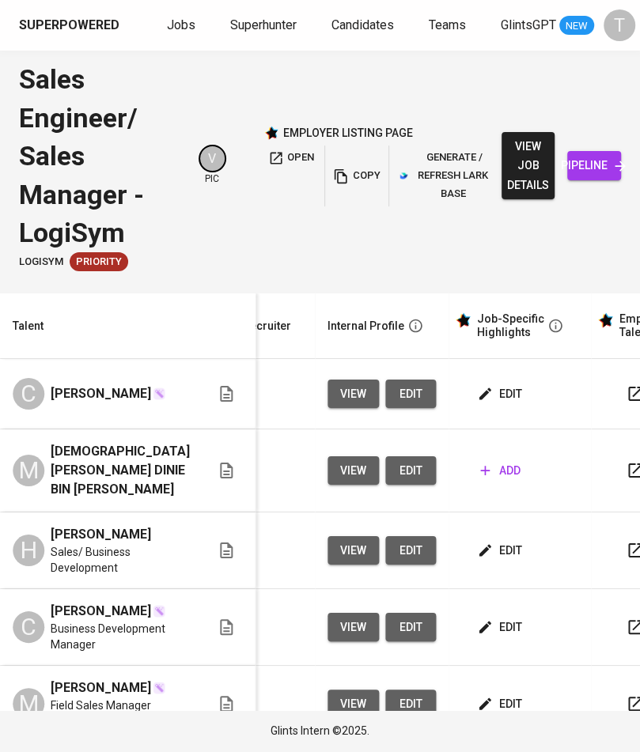
click at [491, 395] on span "edit" at bounding box center [501, 394] width 42 height 20
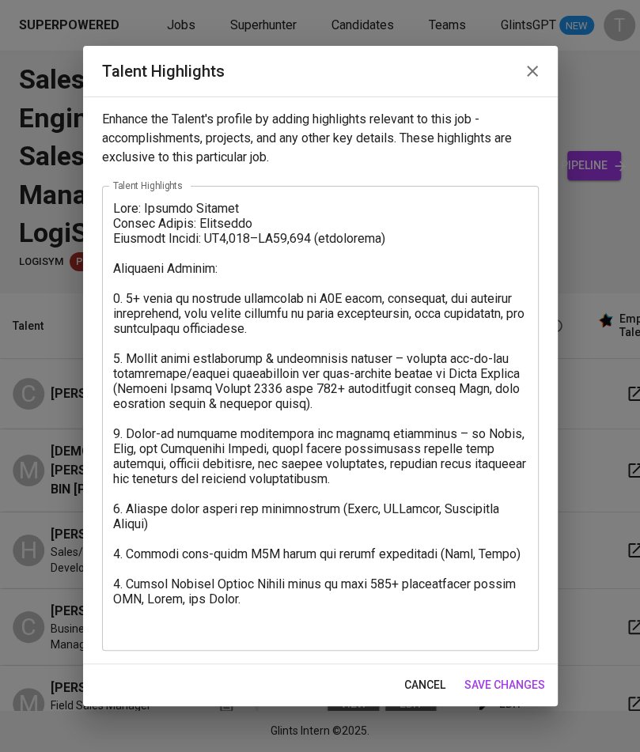
click at [532, 685] on span "save changes" at bounding box center [504, 685] width 81 height 20
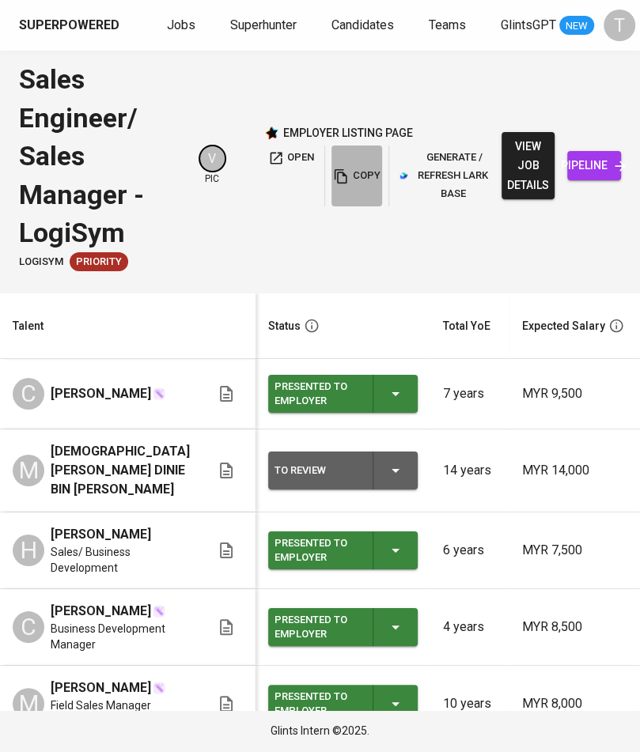
click at [357, 176] on span "copy" at bounding box center [356, 176] width 43 height 18
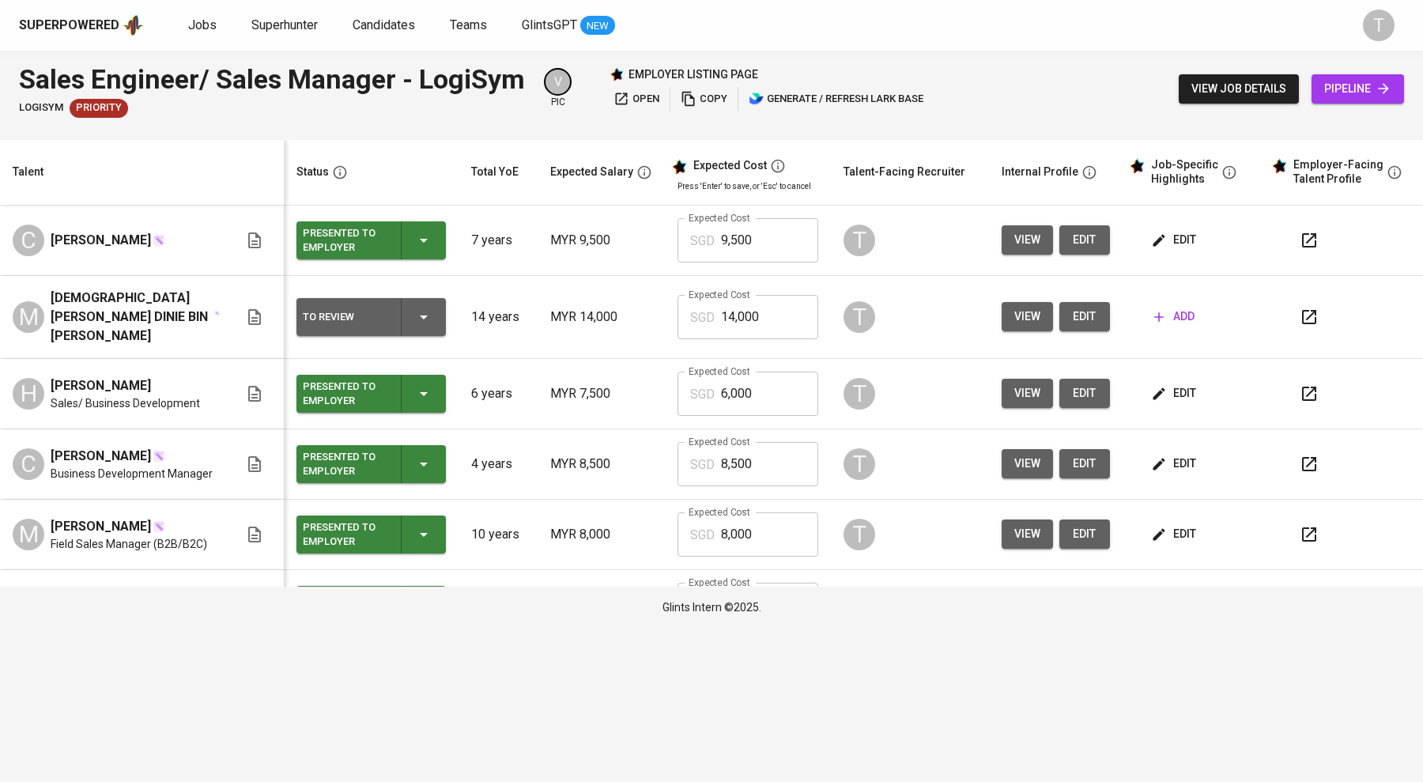
click at [639, 550] on input "8,000" at bounding box center [769, 534] width 97 height 44
type input "8"
type input "6,000"
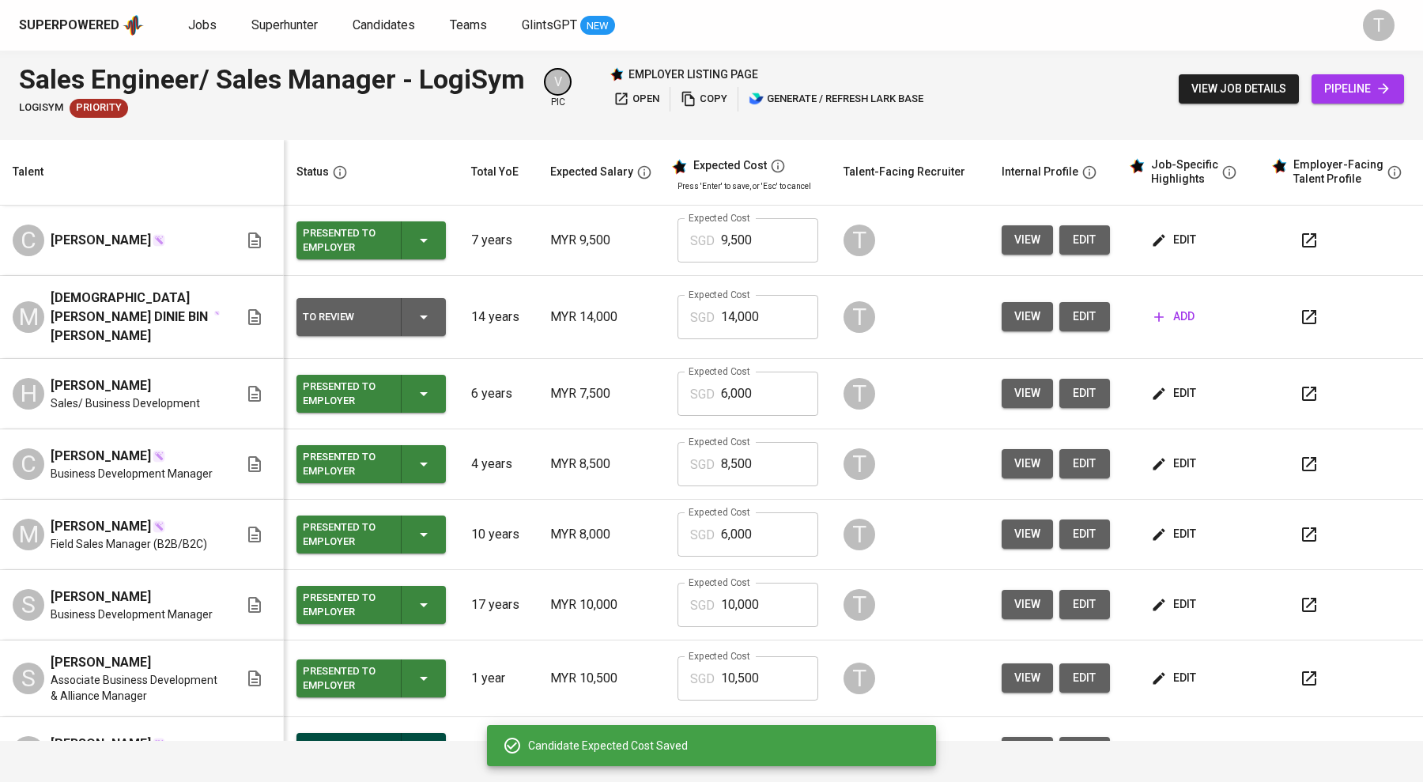
click at [639, 538] on span "edit" at bounding box center [1175, 534] width 42 height 20
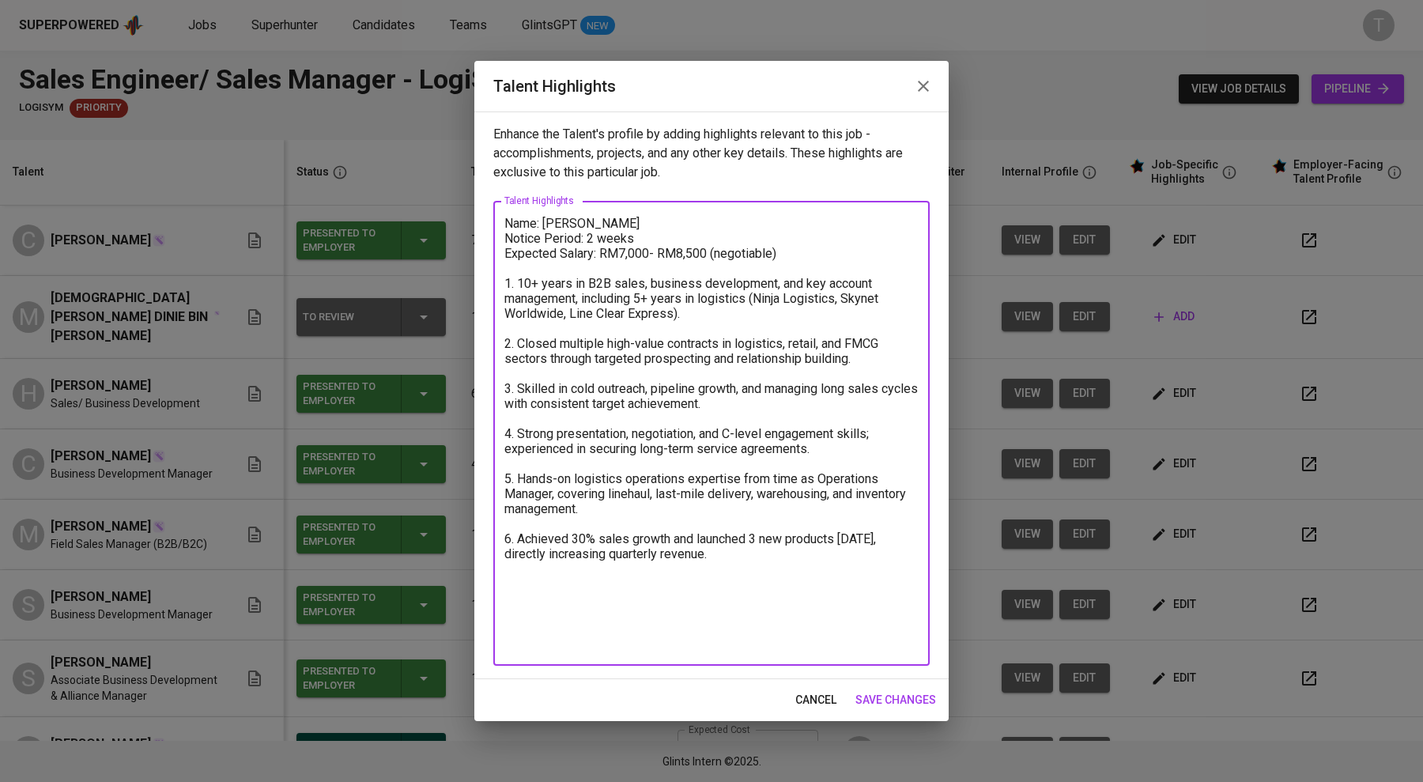
drag, startPoint x: 704, startPoint y: 255, endPoint x: 620, endPoint y: 253, distance: 84.6
click at [620, 253] on textarea "Name: Mohd Shahril Yahaya Notice Period: 2 weeks Expected Salary: RM7,000- RM8,…" at bounding box center [711, 434] width 414 height 436
type textarea "Name: [PERSON_NAME] Notice Period: 2 weeks Expected Salary: RM6,000- RM7,000 (n…"
click at [639, 701] on span "save changes" at bounding box center [896, 700] width 81 height 20
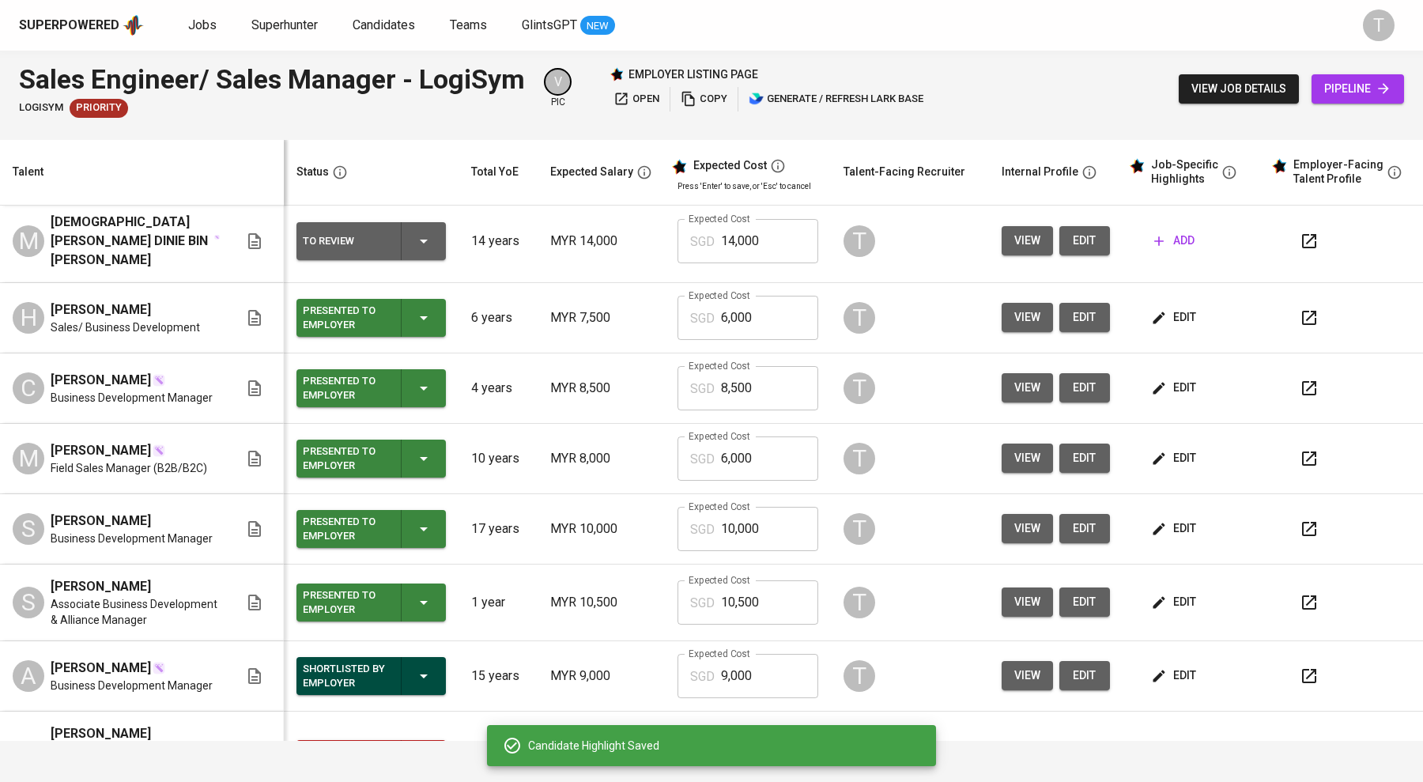
scroll to position [168, 0]
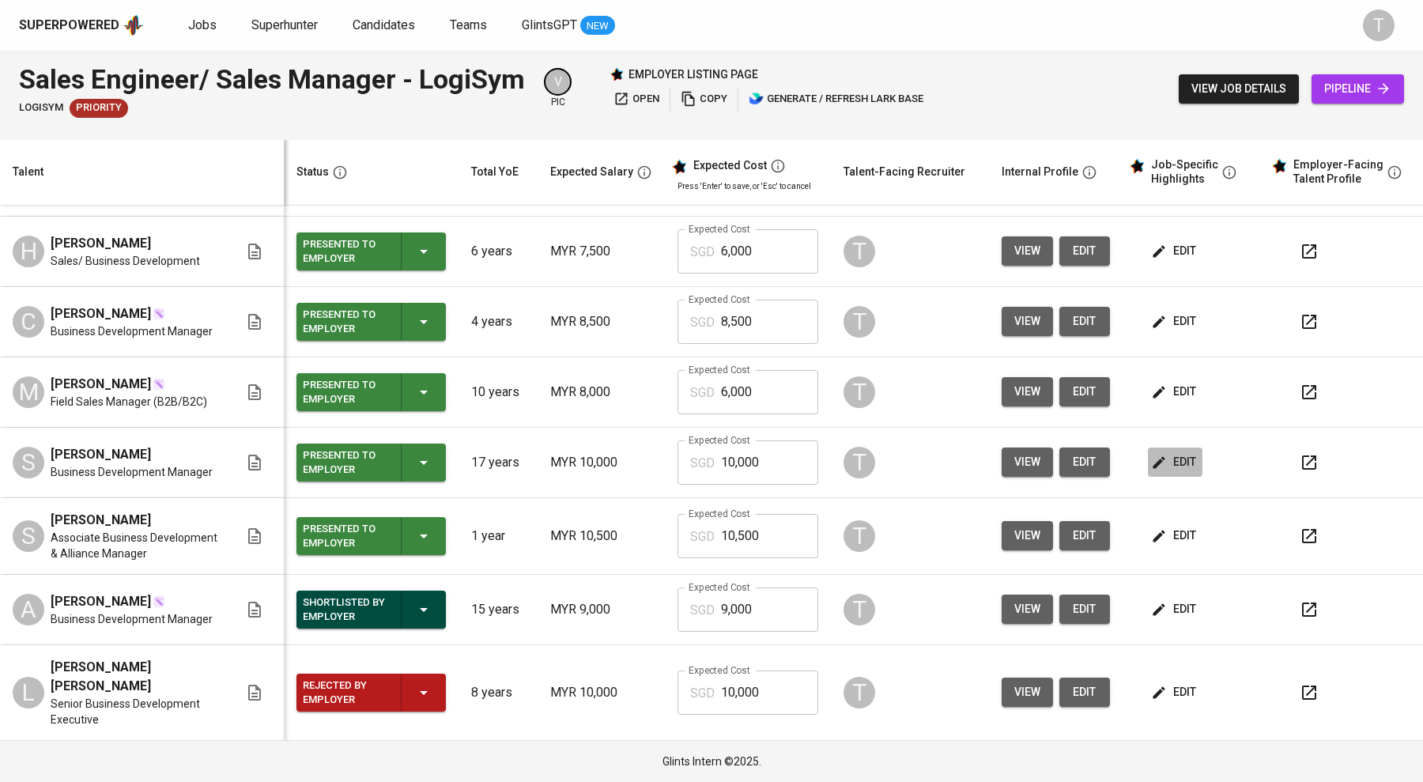
click at [639, 460] on span "edit" at bounding box center [1175, 462] width 42 height 20
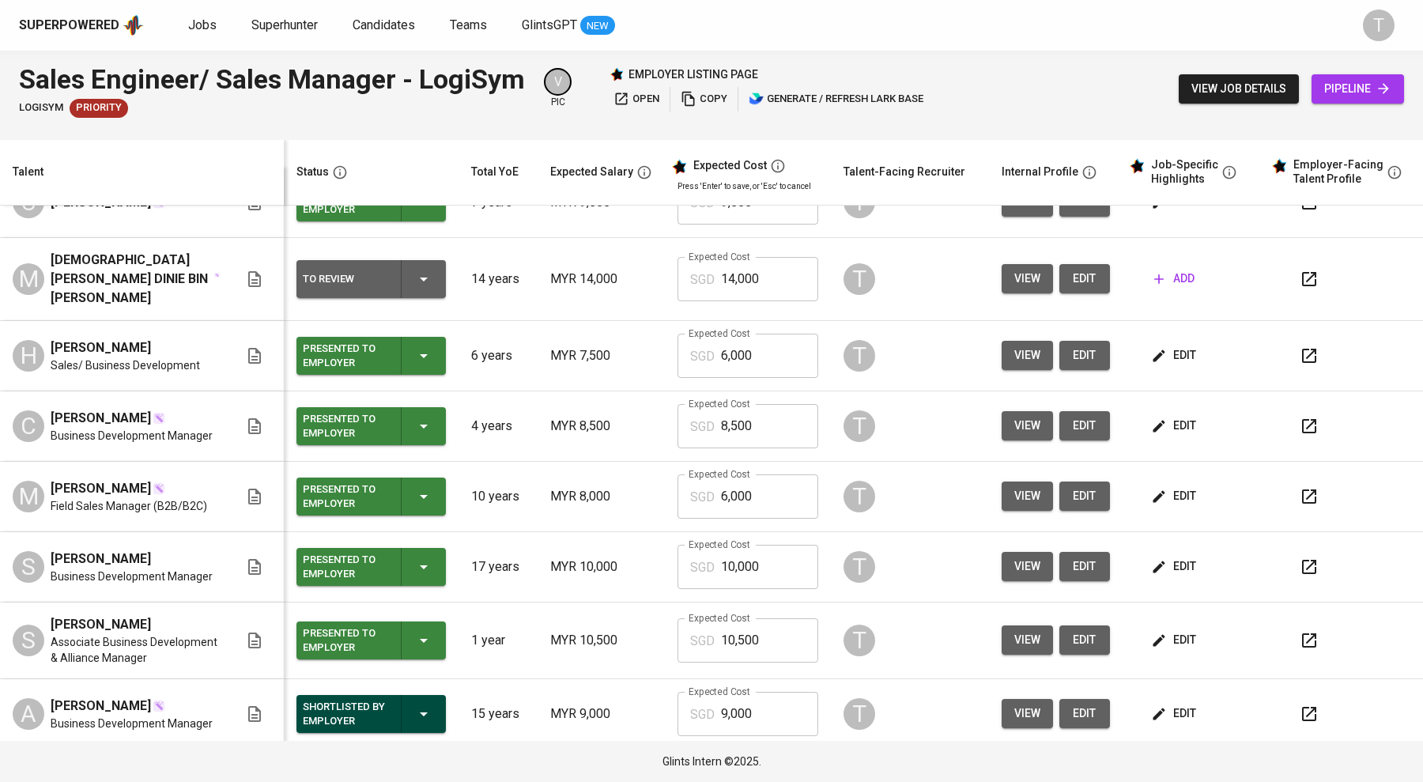
scroll to position [35, 0]
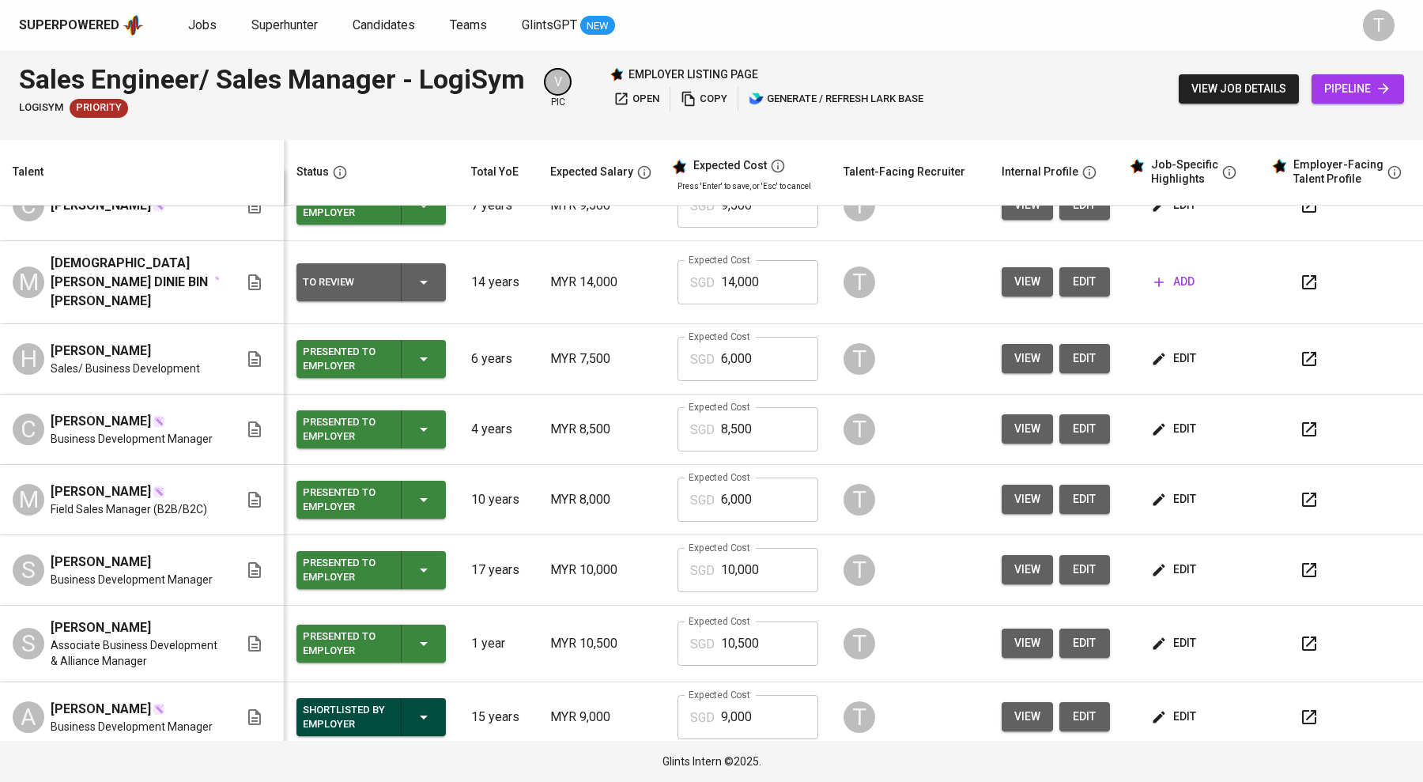
click at [639, 419] on span "edit" at bounding box center [1175, 429] width 42 height 20
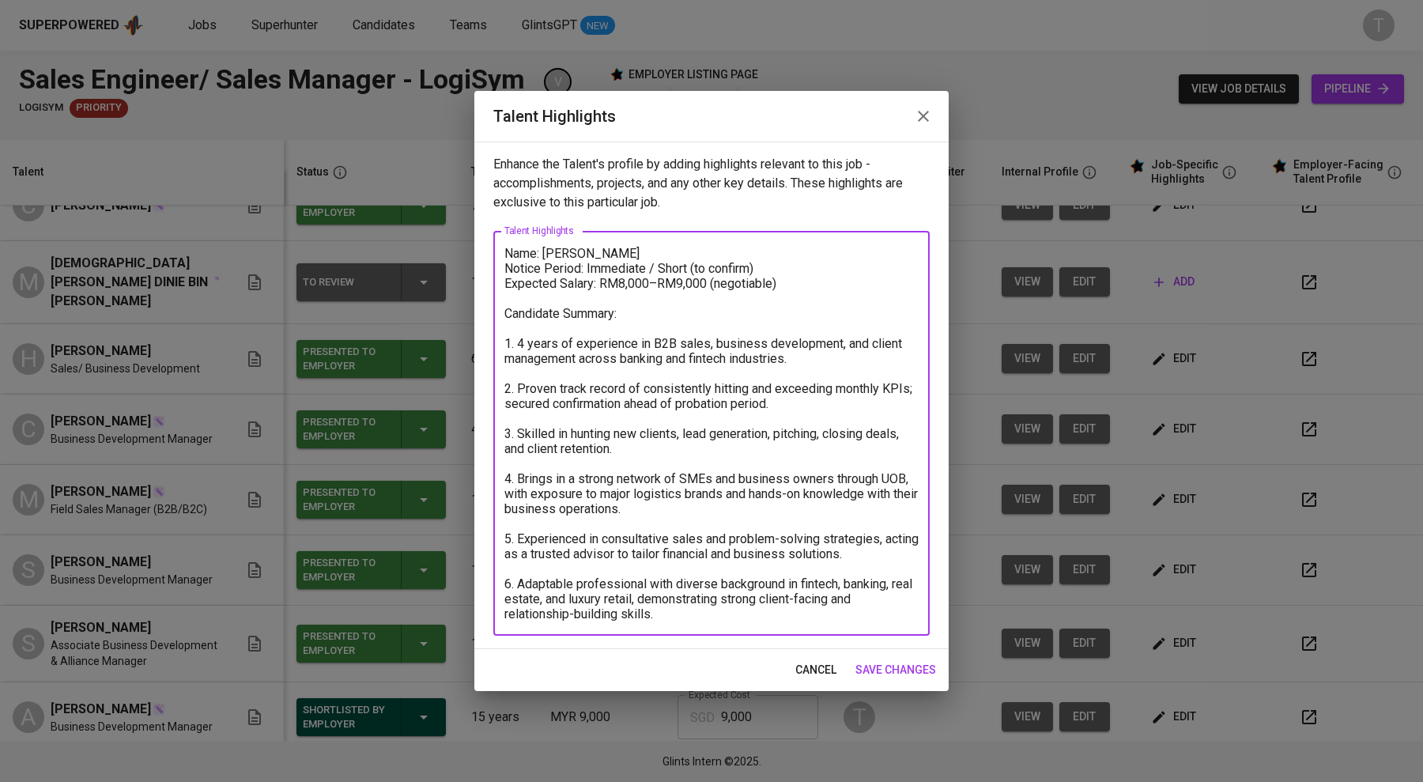
drag, startPoint x: 765, startPoint y: 266, endPoint x: 585, endPoint y: 270, distance: 180.3
click at [585, 270] on textarea "Name: Caleb Khoo Notice Period: Immediate / Short (to confirm) Expected Salary:…" at bounding box center [711, 434] width 414 height 376
type textarea "Name: Caleb Khoo Notice Period: 3 months Expected Salary: RM8,000–RM9,000 (nego…"
click at [639, 674] on span "save changes" at bounding box center [896, 670] width 81 height 20
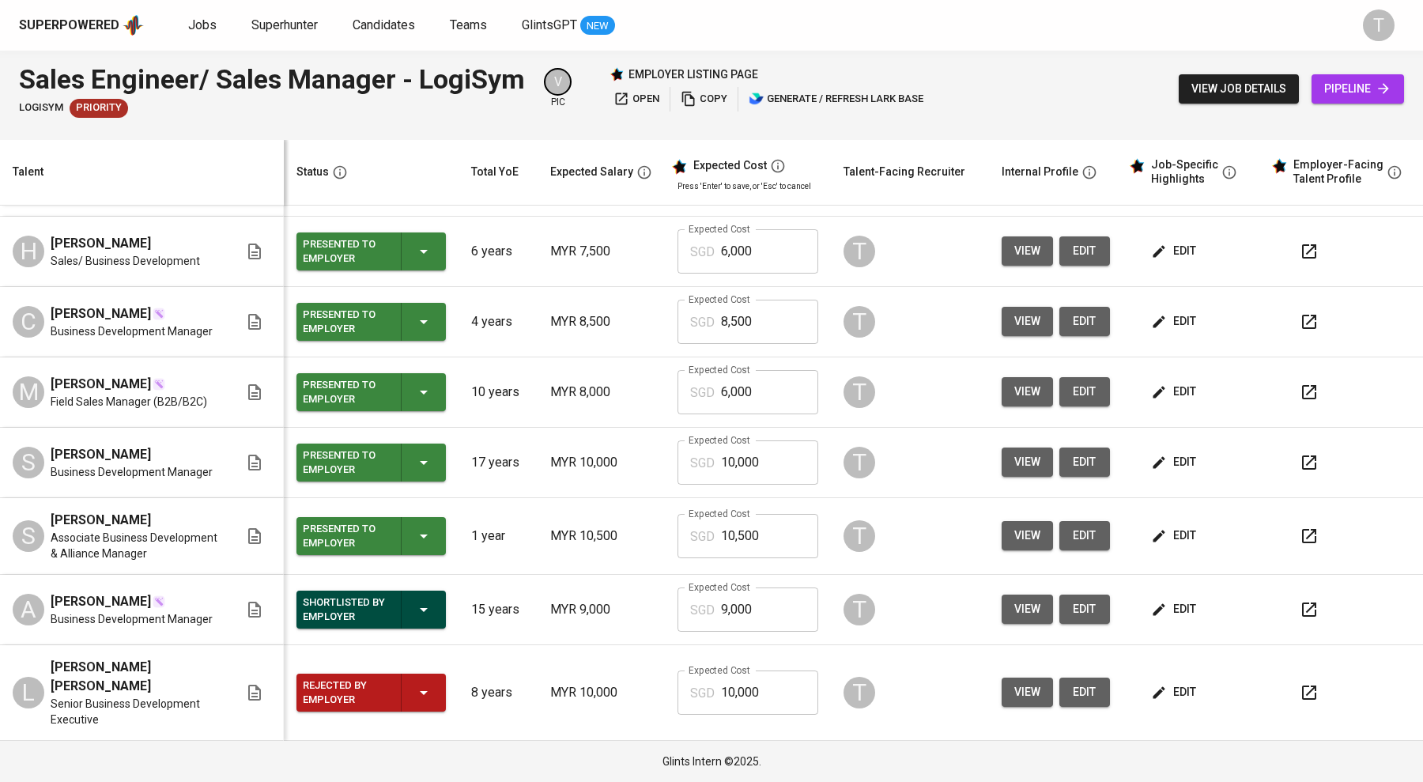
scroll to position [168, 0]
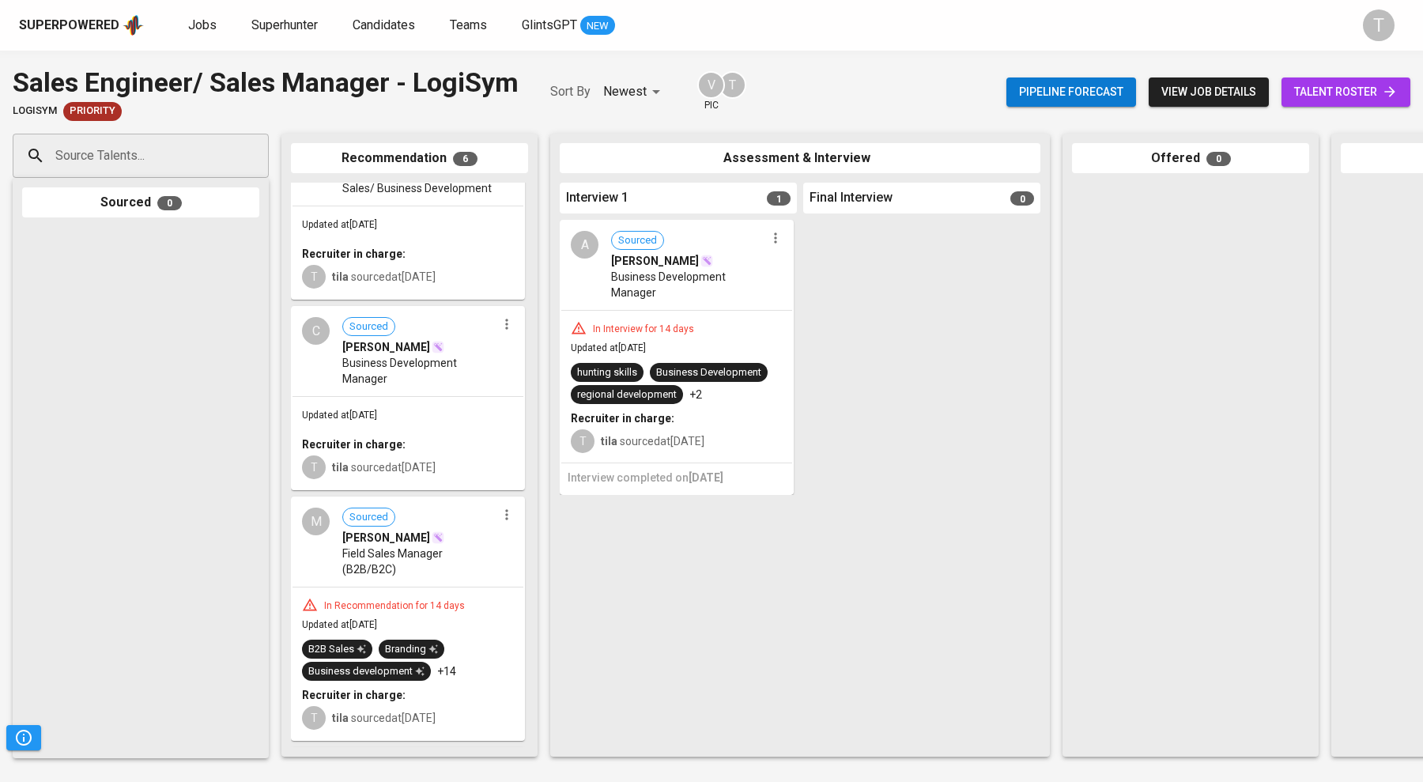
scroll to position [185, 0]
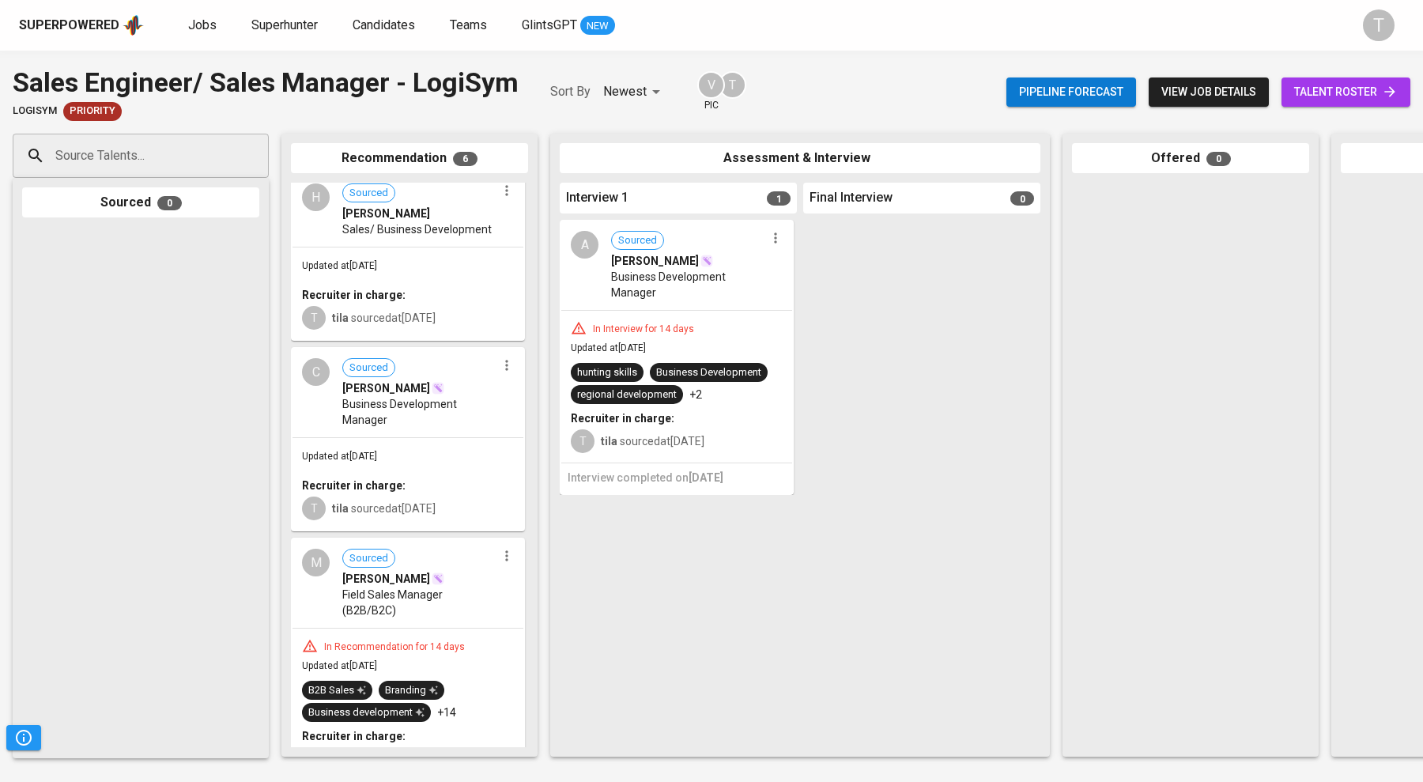
click at [351, 392] on span "[PERSON_NAME]" at bounding box center [386, 388] width 88 height 16
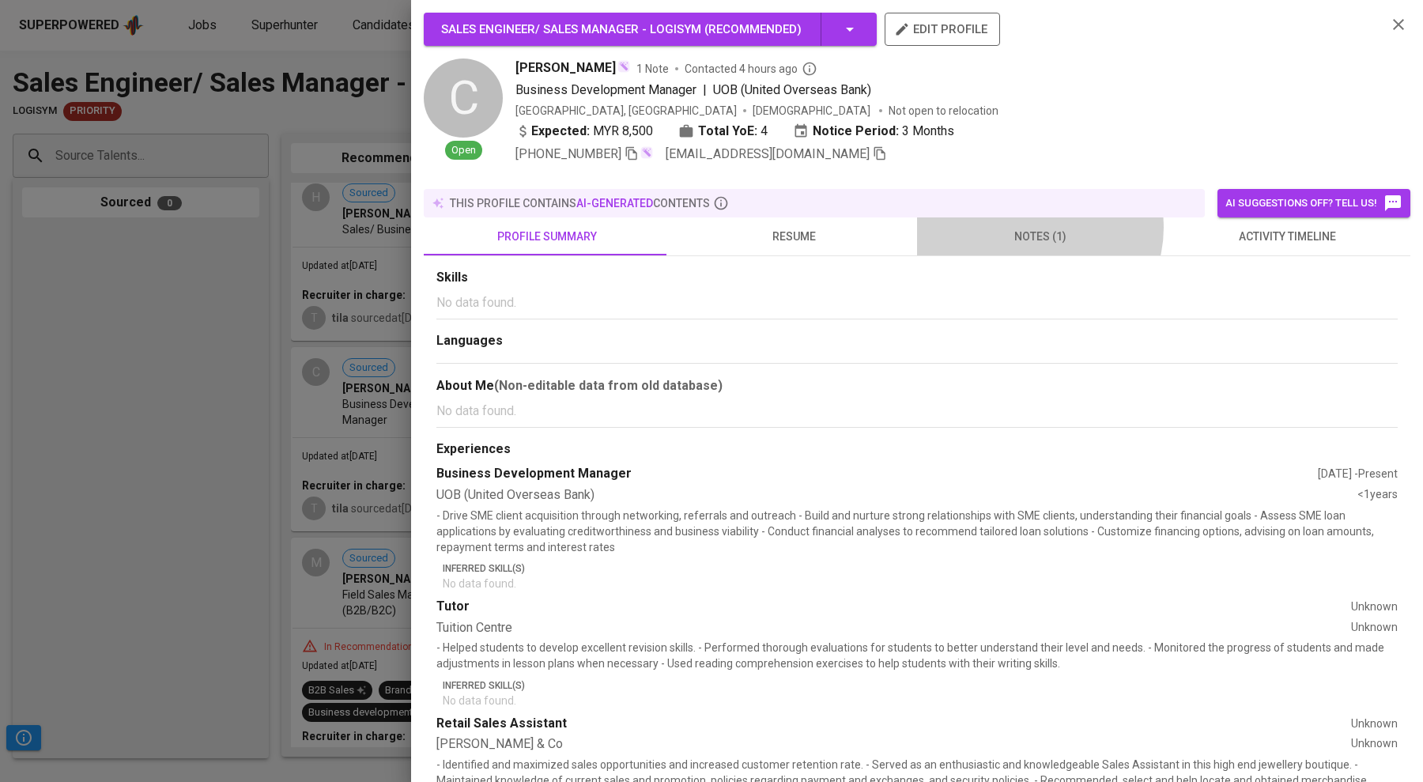
click at [1028, 227] on span "notes (1)" at bounding box center [1041, 237] width 228 height 20
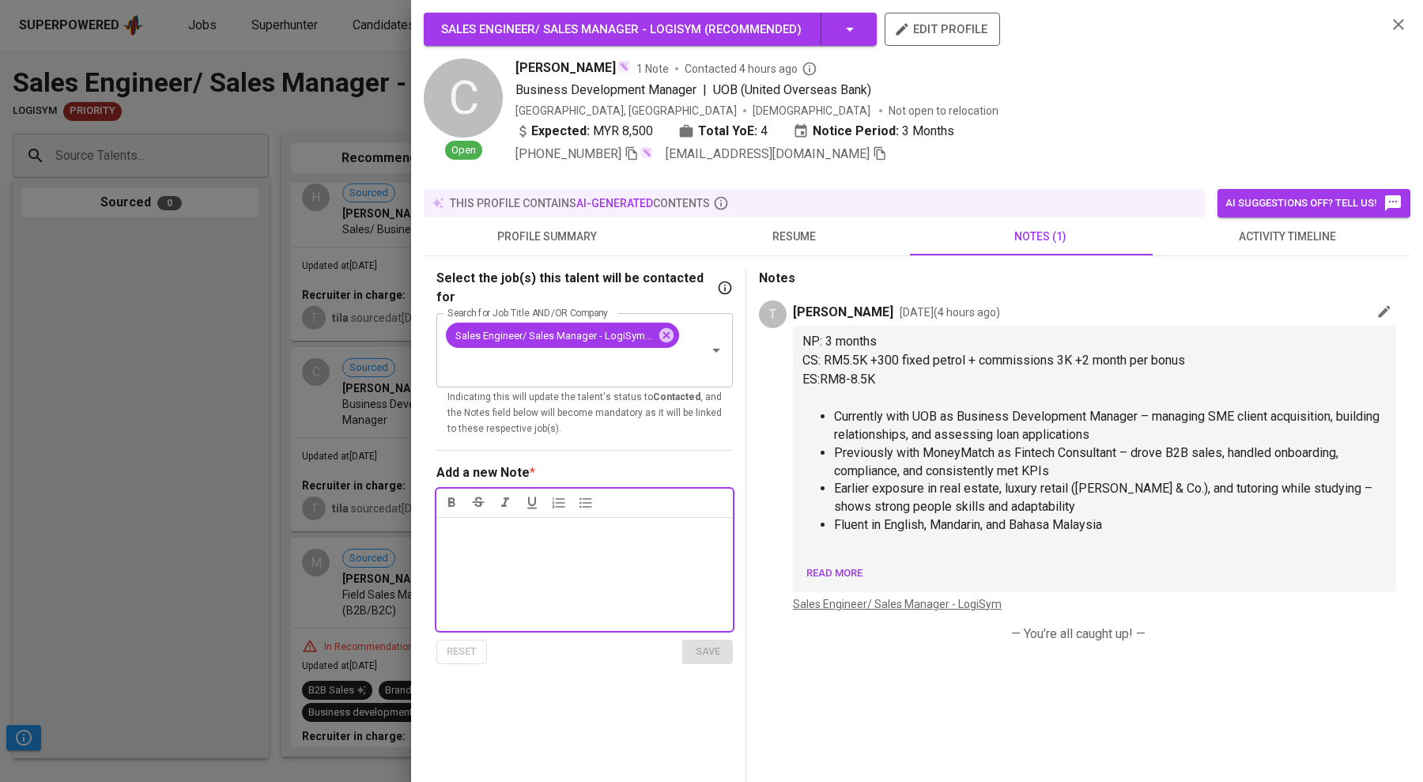
click at [157, 453] on div at bounding box center [711, 391] width 1423 height 782
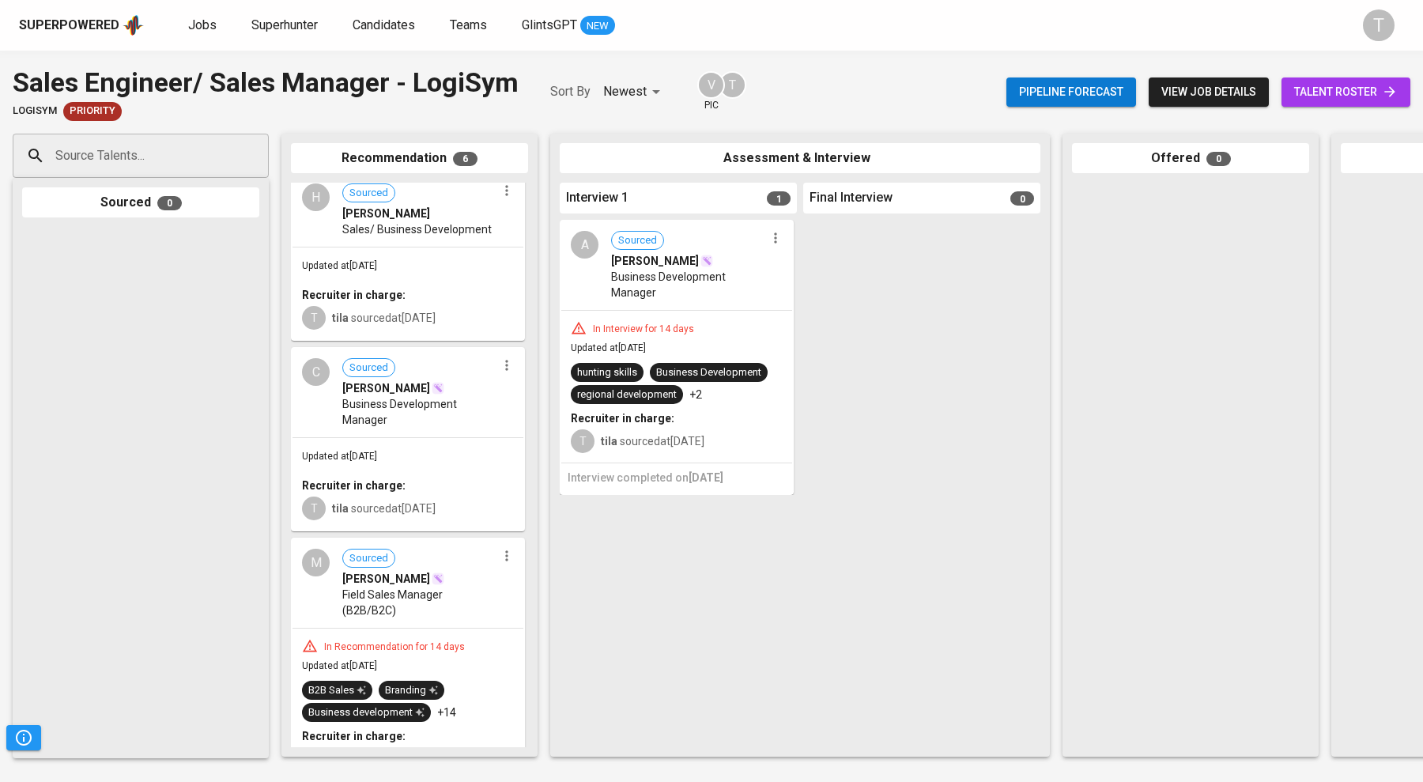
click at [392, 587] on span "Field Sales Manager (B2B/B2C)" at bounding box center [419, 603] width 154 height 32
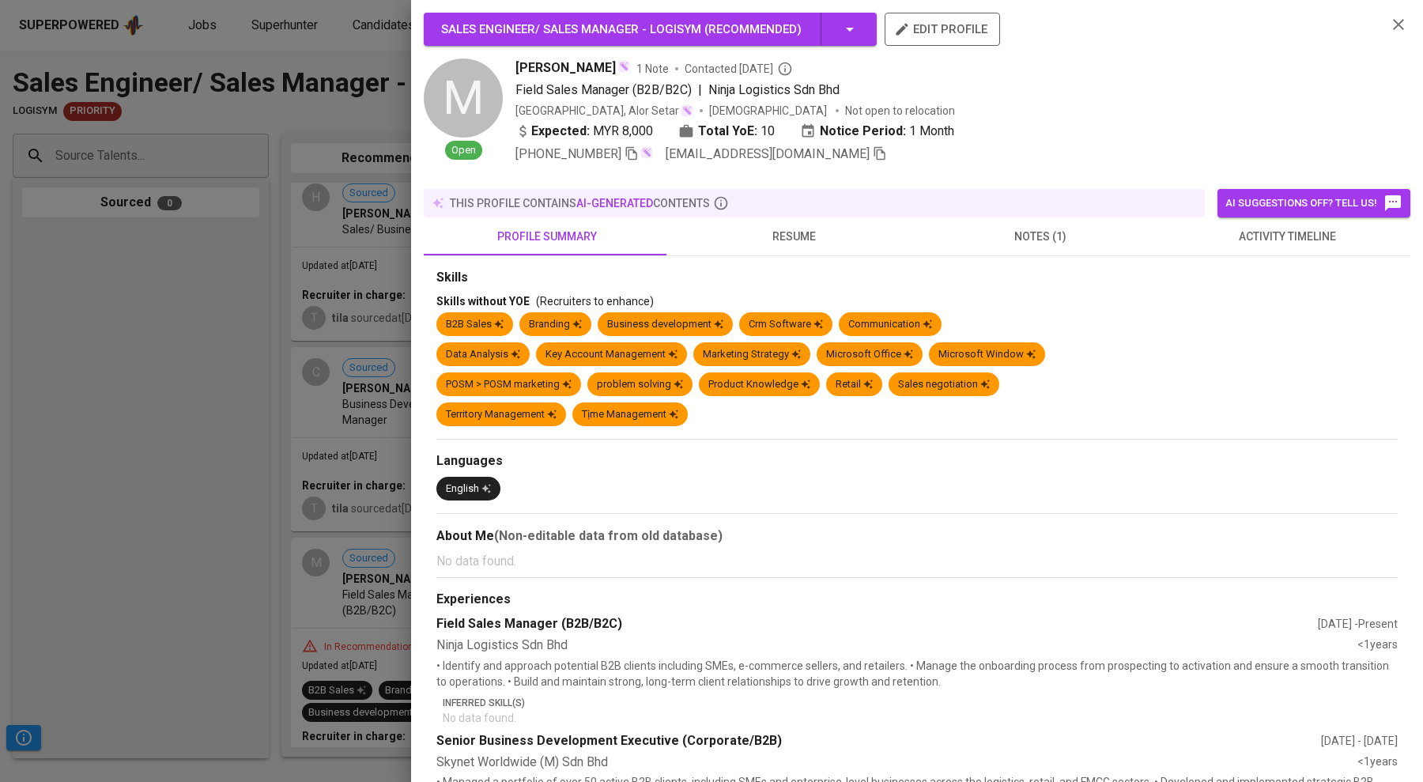
click at [130, 440] on div at bounding box center [711, 391] width 1423 height 782
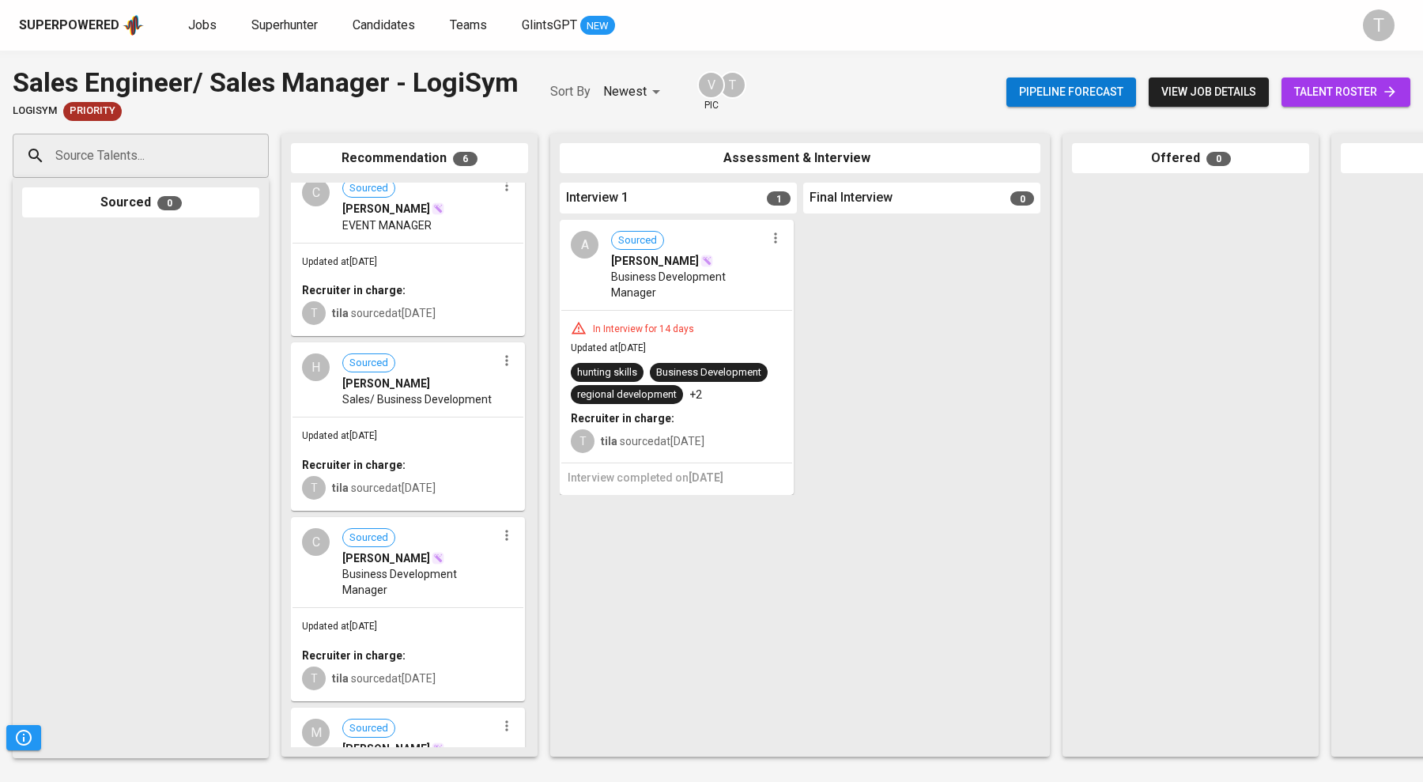
scroll to position [0, 0]
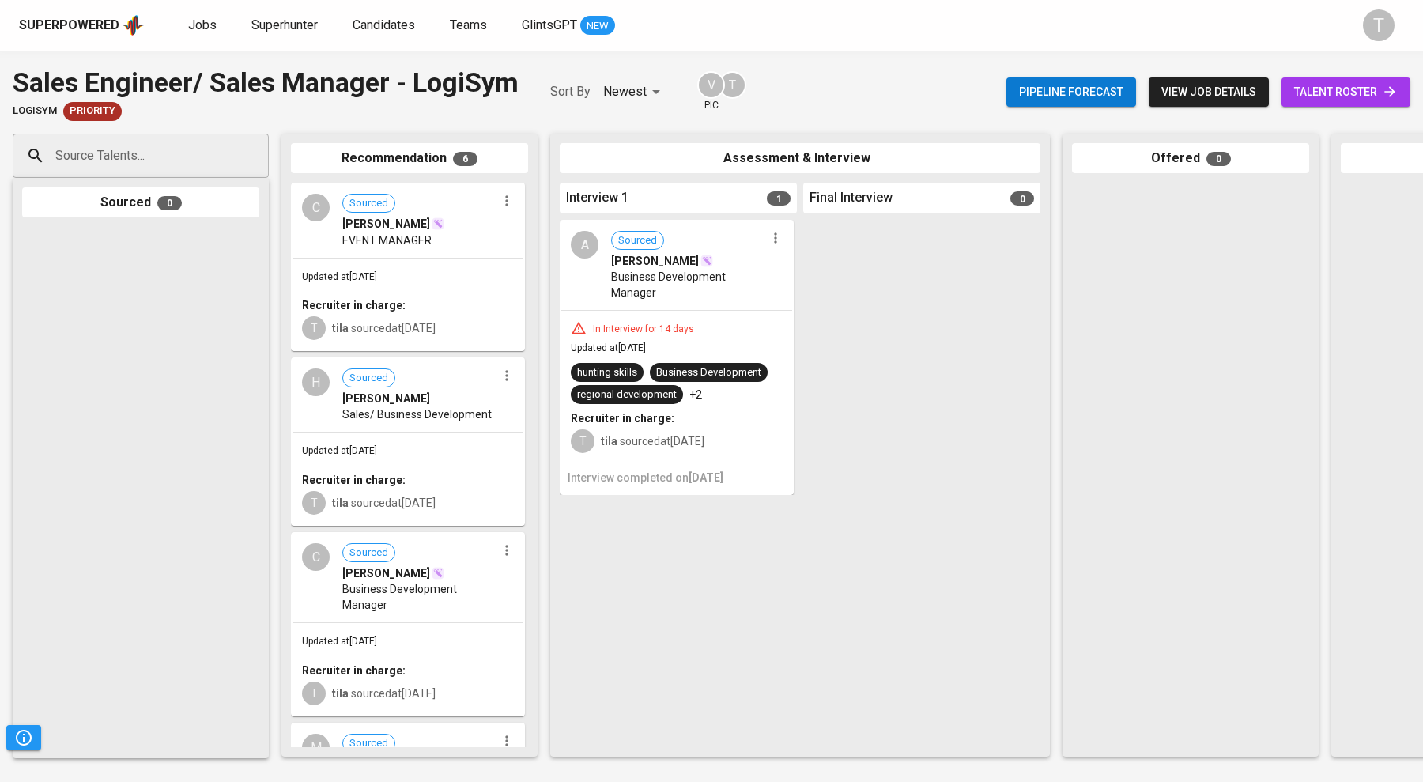
click at [387, 307] on b "Recruiter in charge:" at bounding box center [354, 305] width 104 height 13
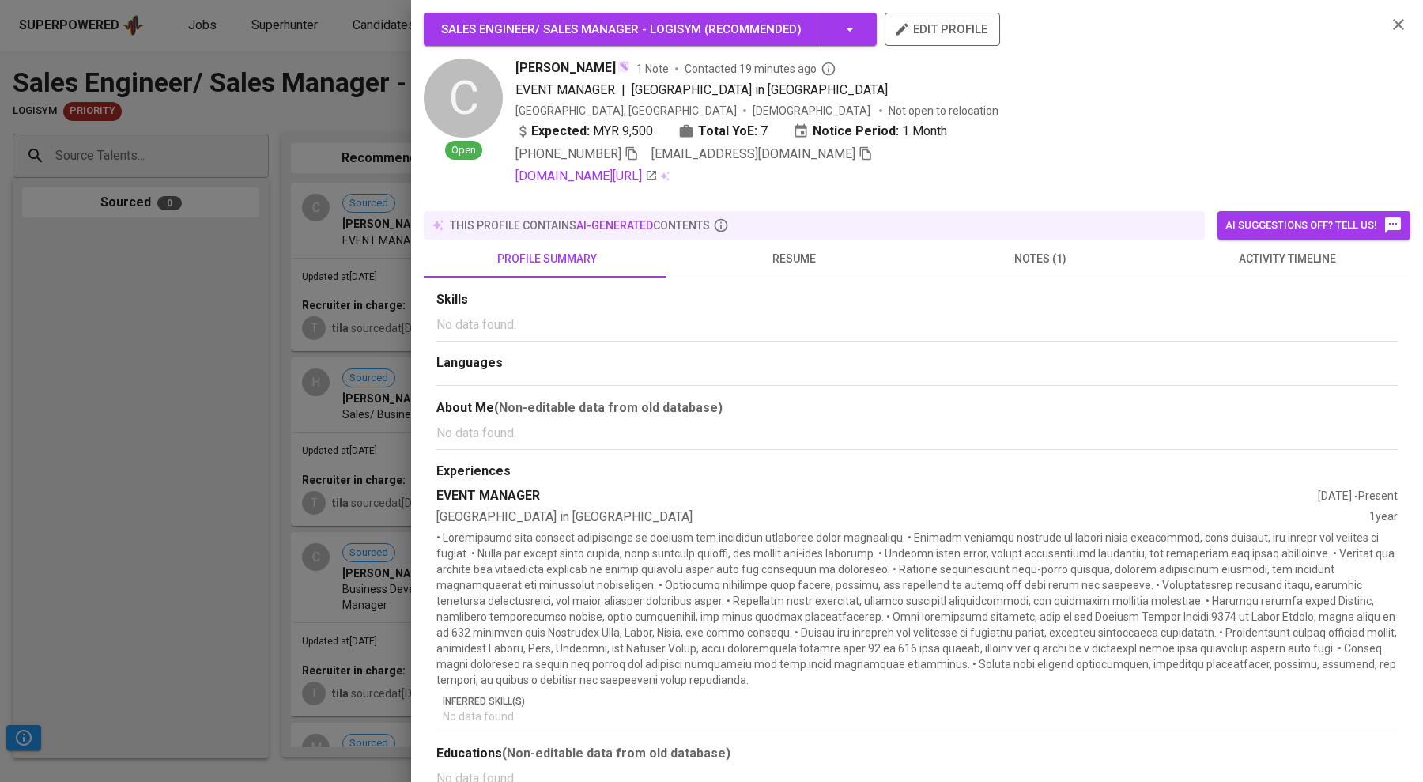
click at [161, 391] on div at bounding box center [711, 391] width 1423 height 782
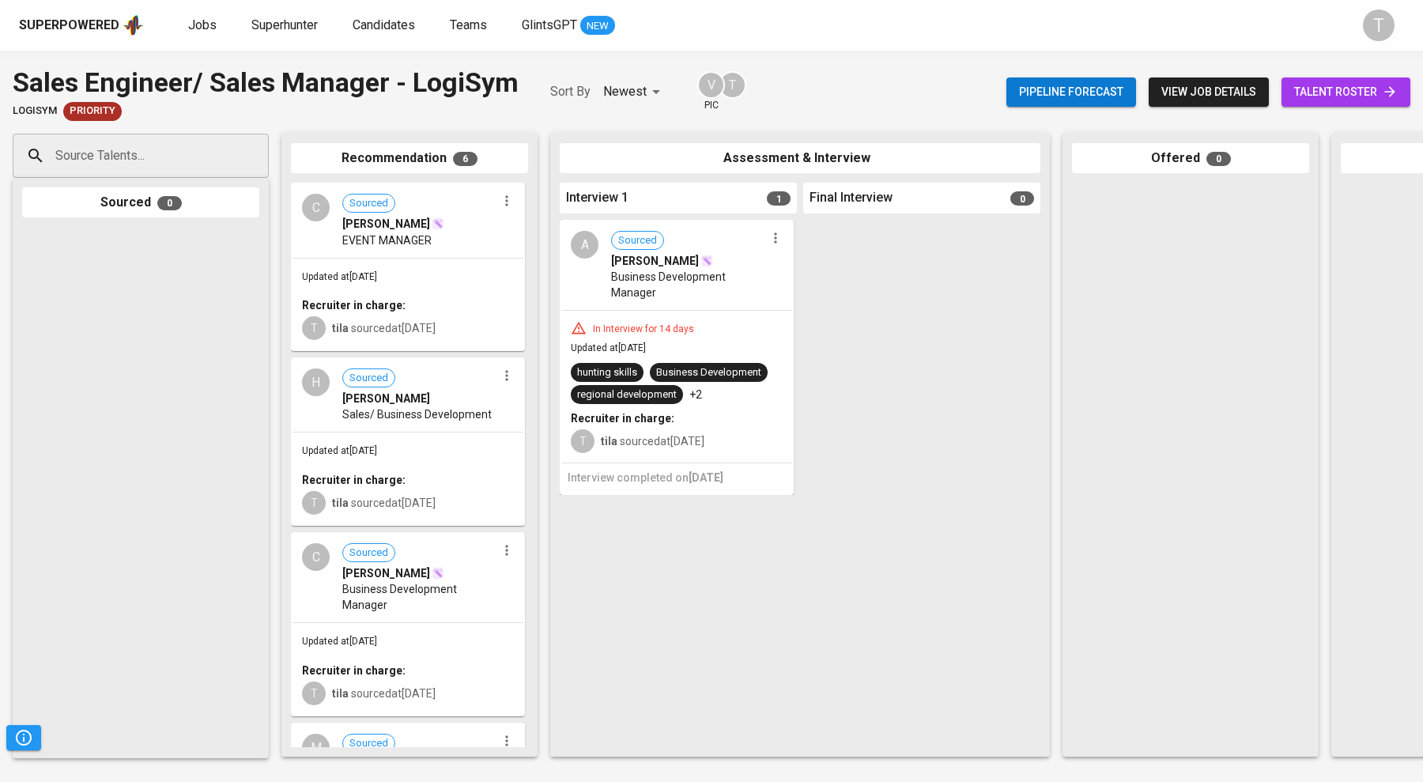
click at [377, 445] on span "Updated at Aug 27, 2025" at bounding box center [339, 450] width 75 height 11
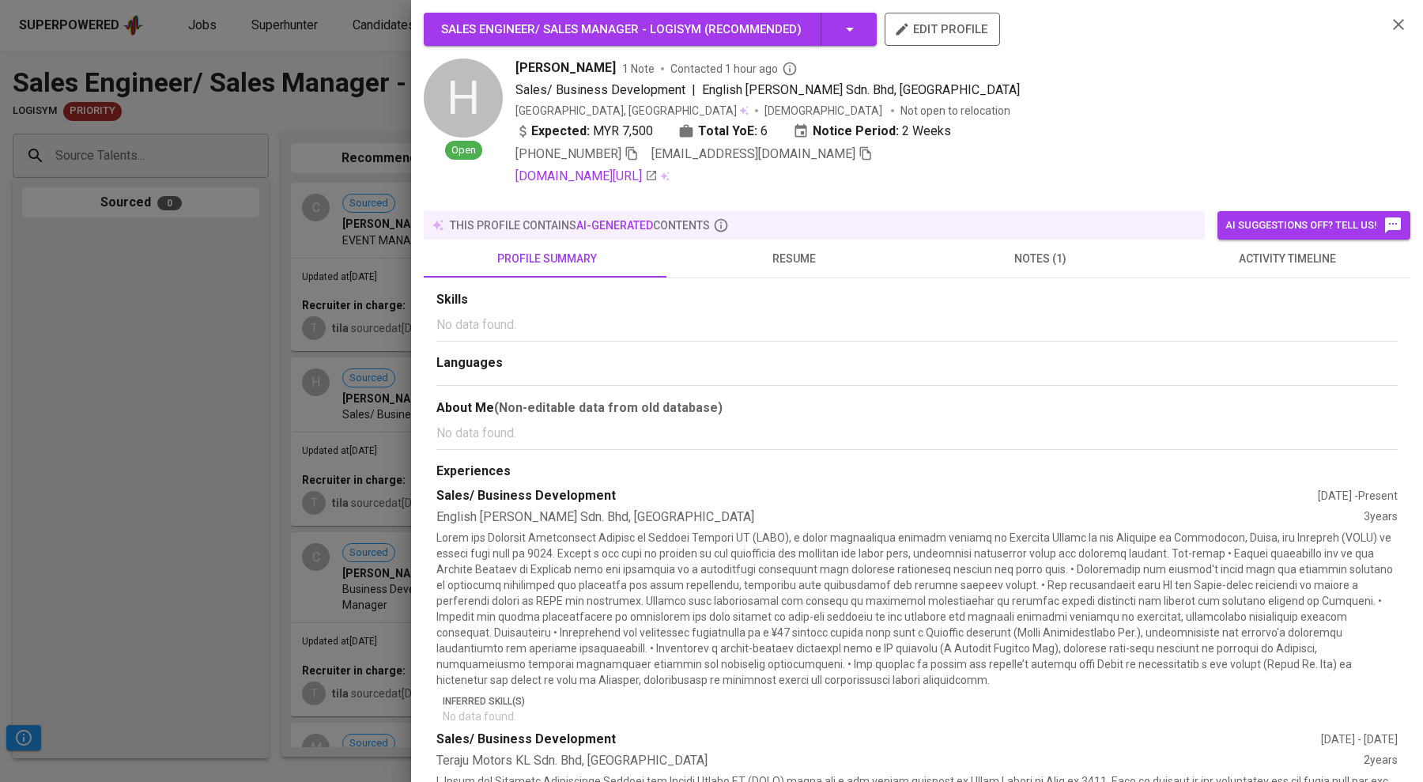
drag, startPoint x: 146, startPoint y: 412, endPoint x: 153, endPoint y: 423, distance: 12.7
click at [146, 413] on div at bounding box center [711, 391] width 1423 height 782
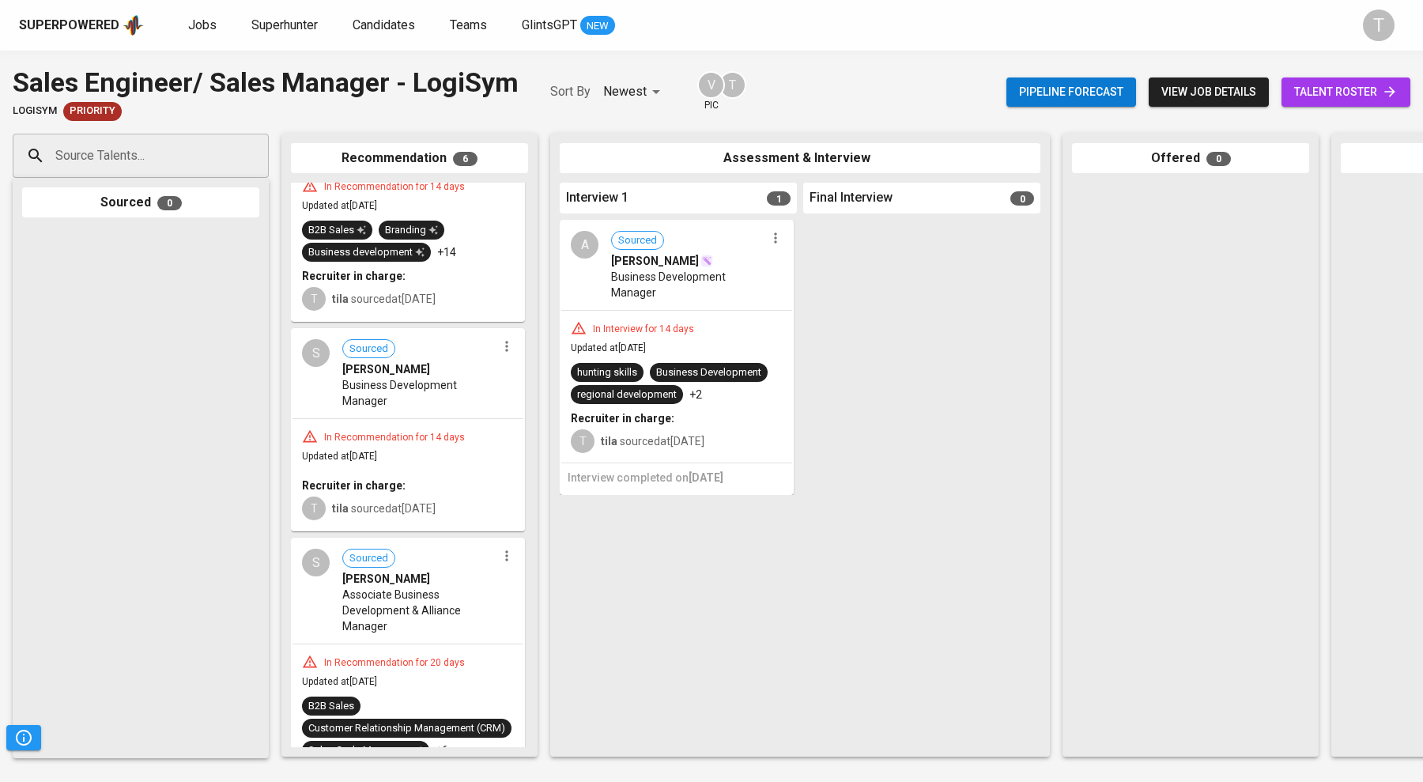
scroll to position [705, 0]
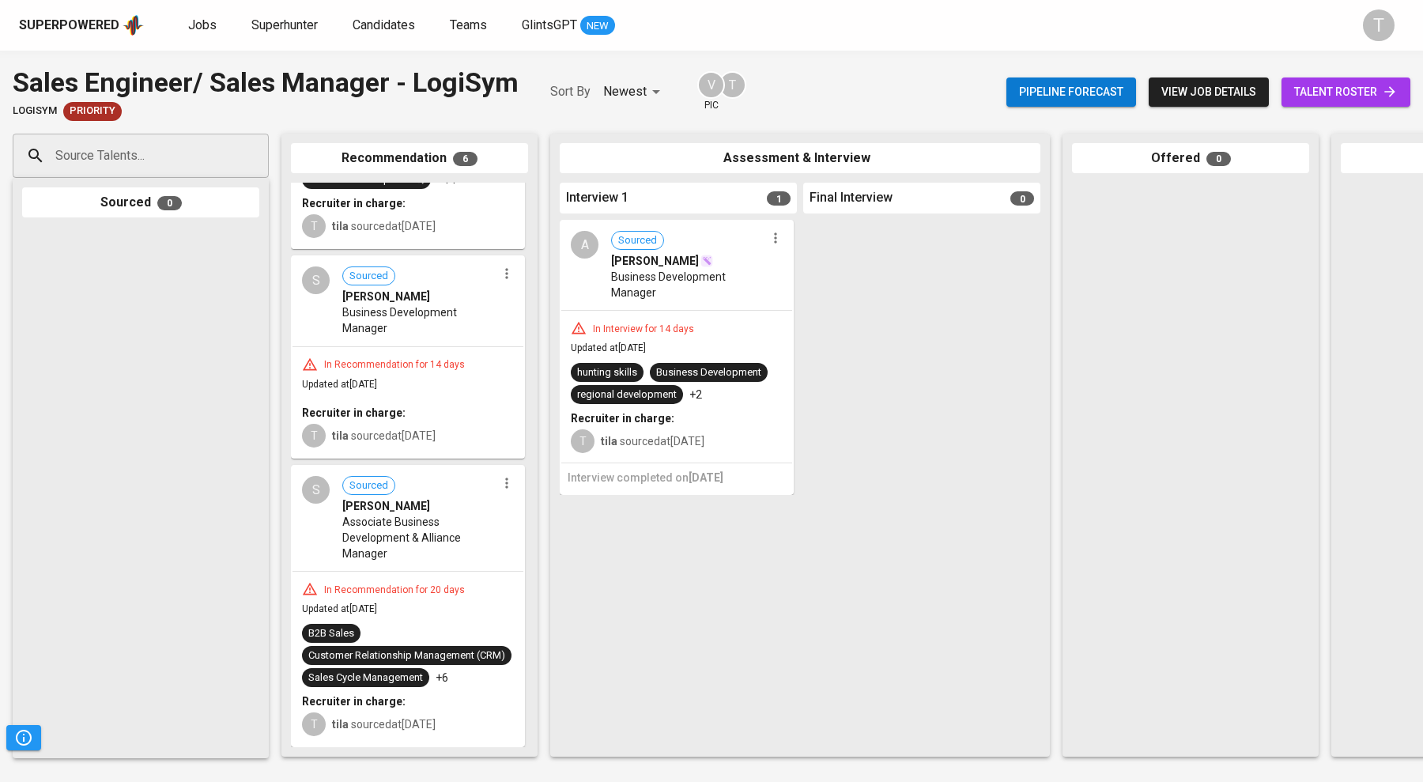
click at [420, 358] on div "In Recommendation for 14 days" at bounding box center [394, 364] width 153 height 13
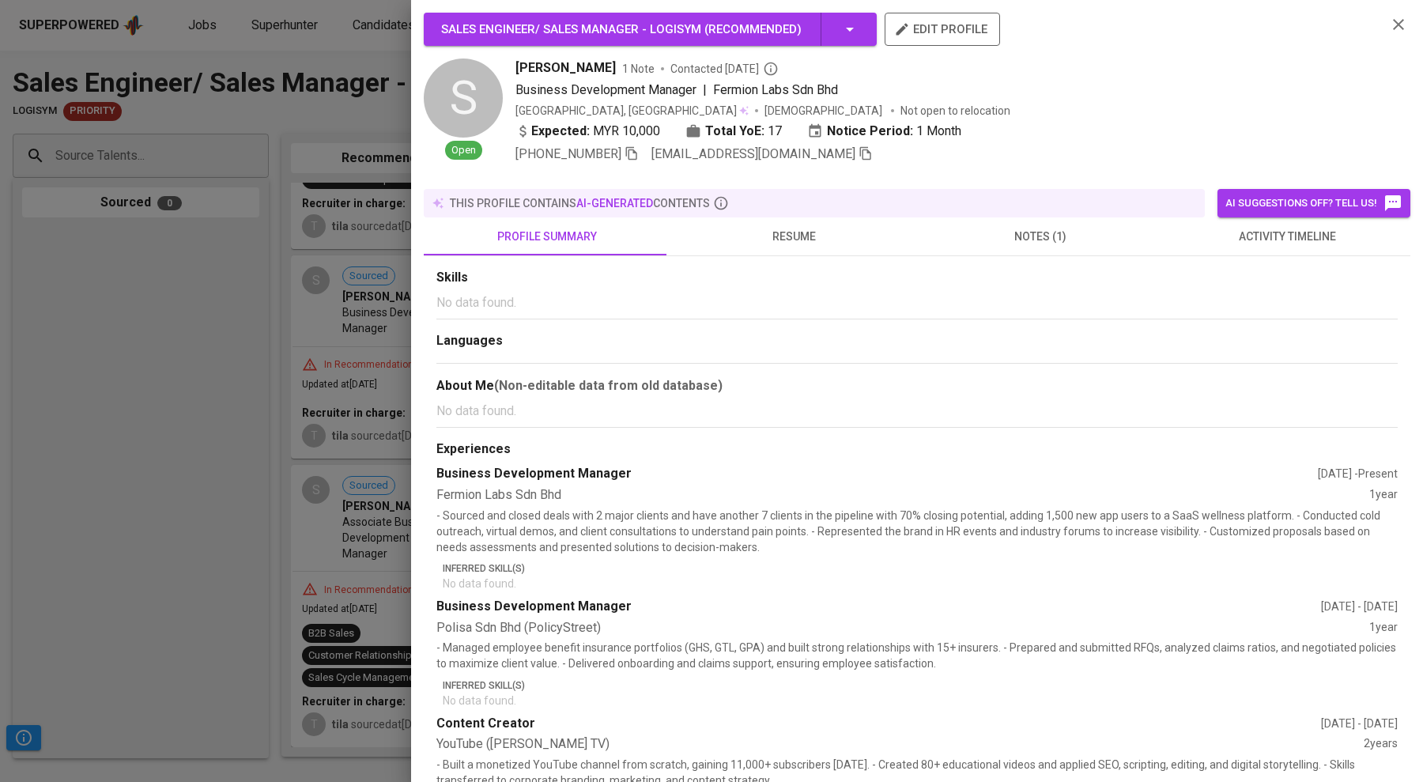
click at [1021, 227] on span "notes (1)" at bounding box center [1041, 237] width 228 height 20
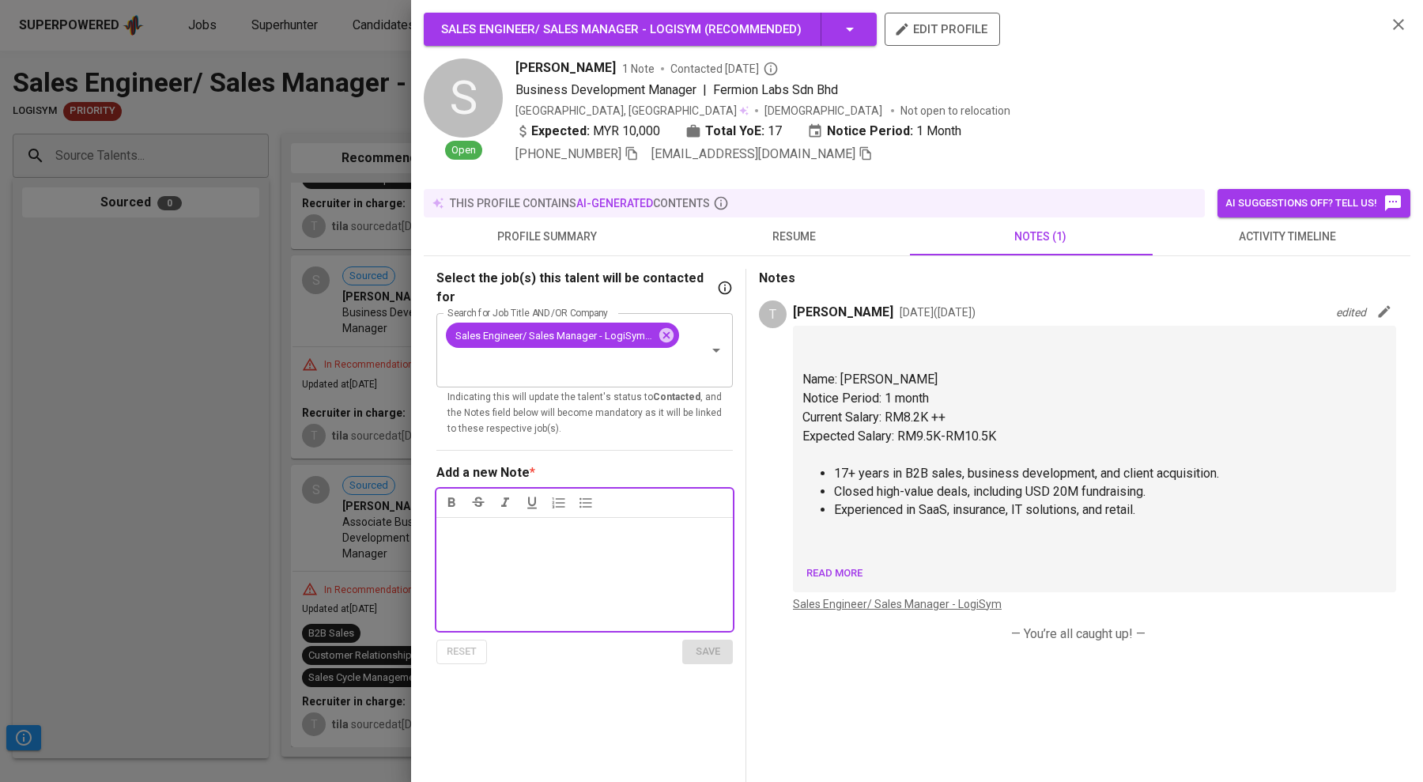
click at [121, 429] on div at bounding box center [711, 391] width 1423 height 782
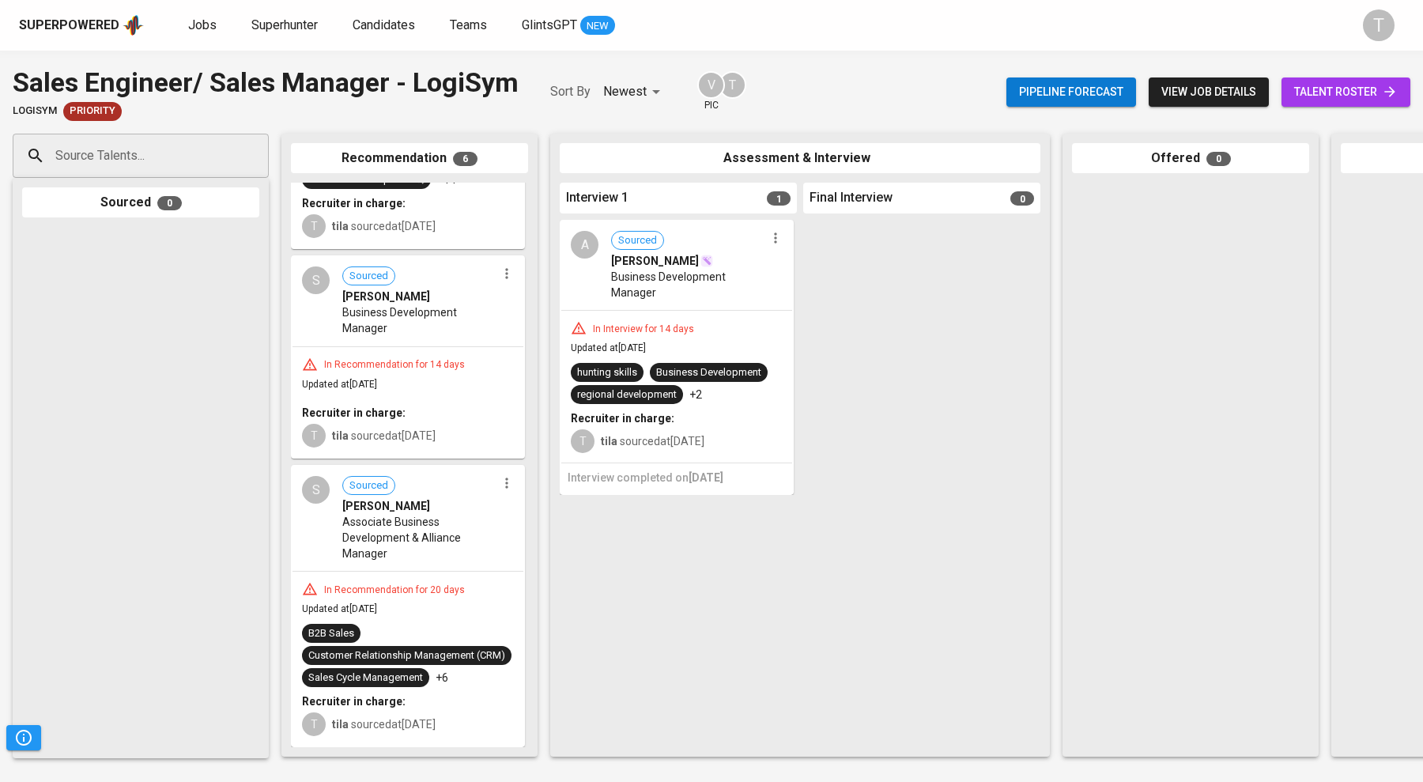
click at [402, 528] on span "Associate Business Development & Alliance Manager" at bounding box center [419, 537] width 154 height 47
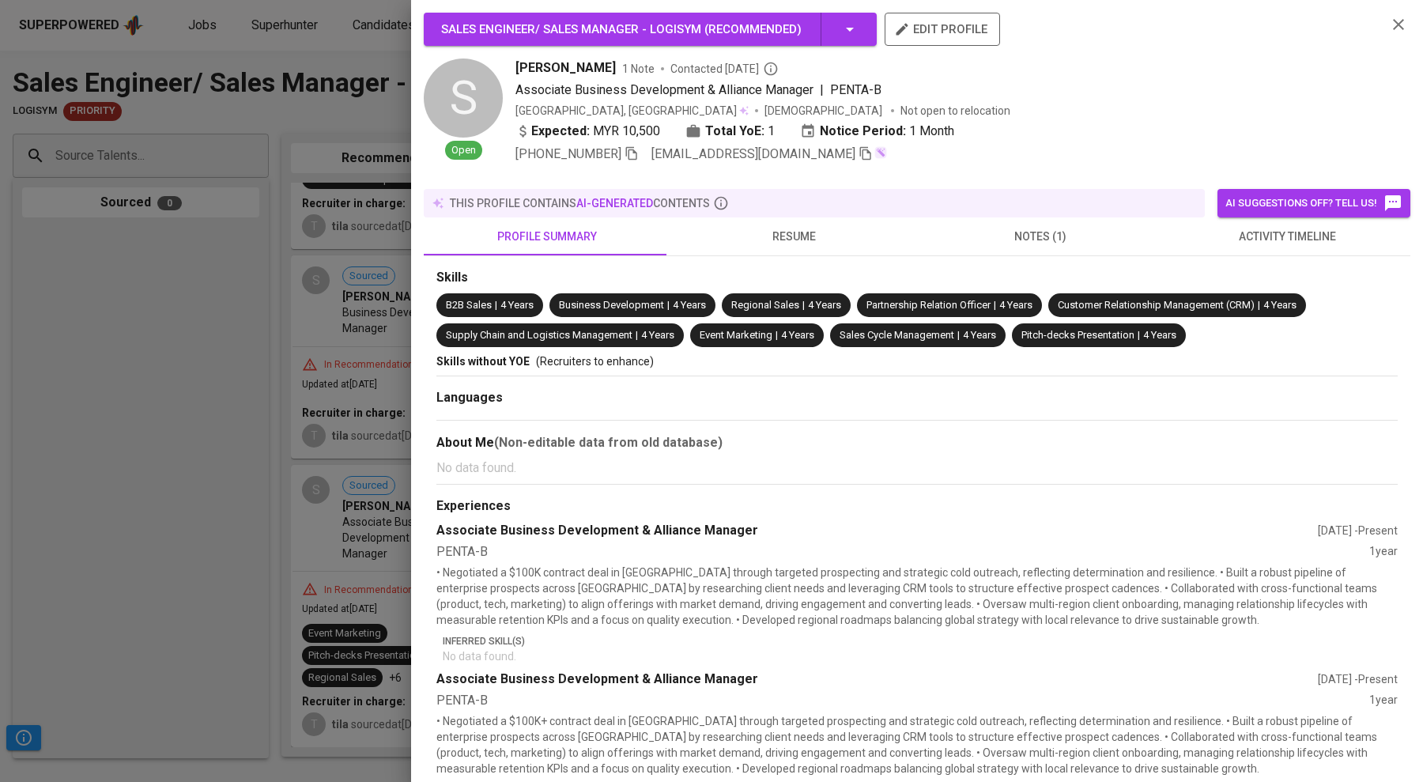
click at [1033, 195] on div "this profile contains AI-generated contents" at bounding box center [814, 203] width 769 height 16
click at [1045, 229] on span "notes (1)" at bounding box center [1041, 237] width 228 height 20
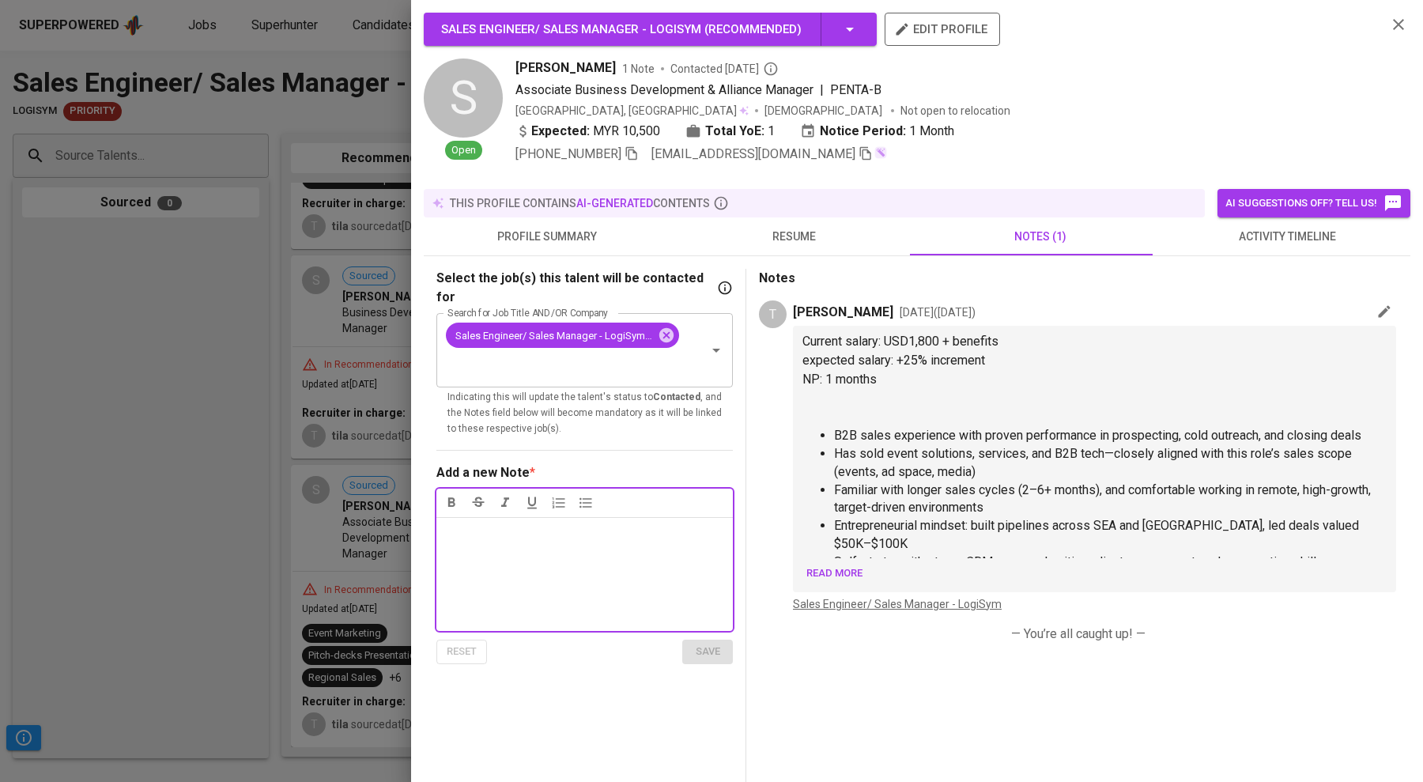
click at [153, 445] on div at bounding box center [711, 391] width 1423 height 782
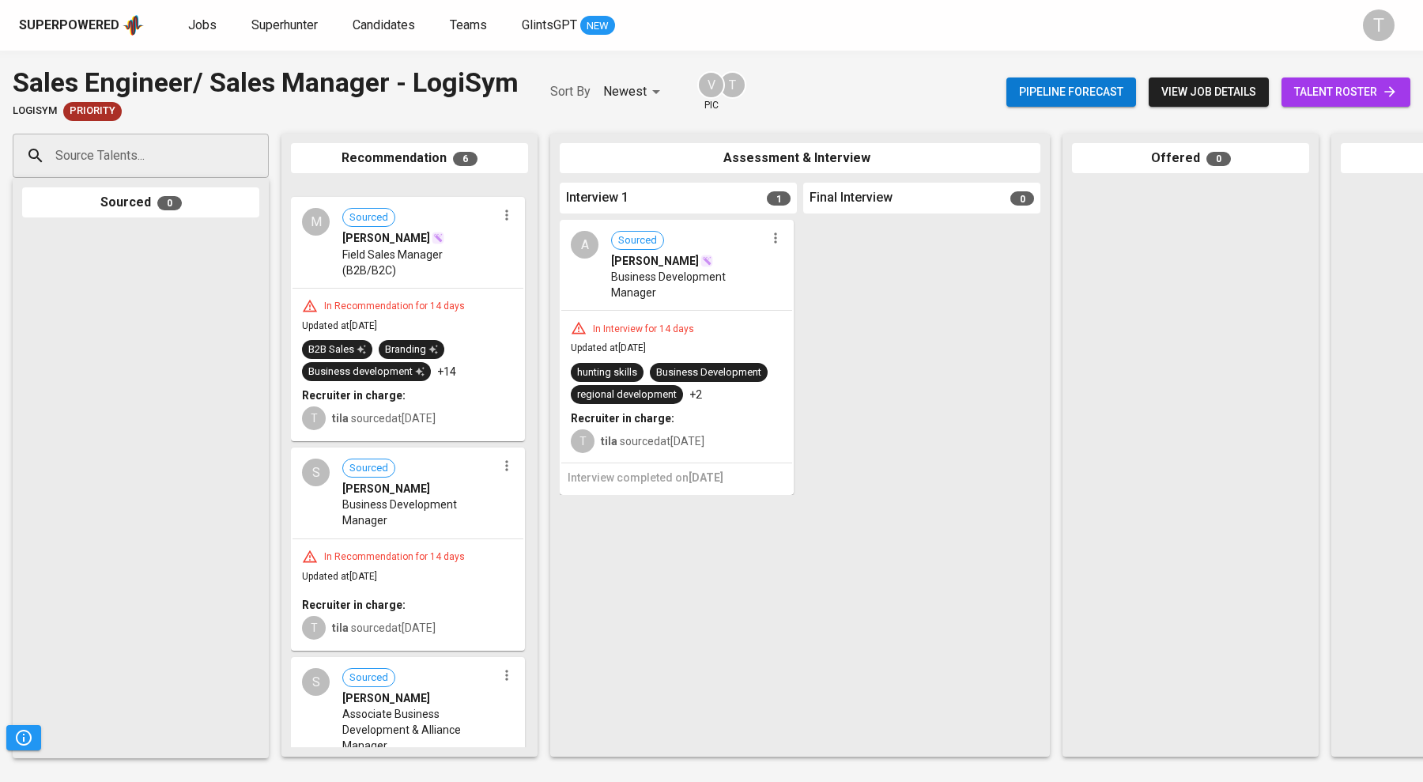
scroll to position [502, 0]
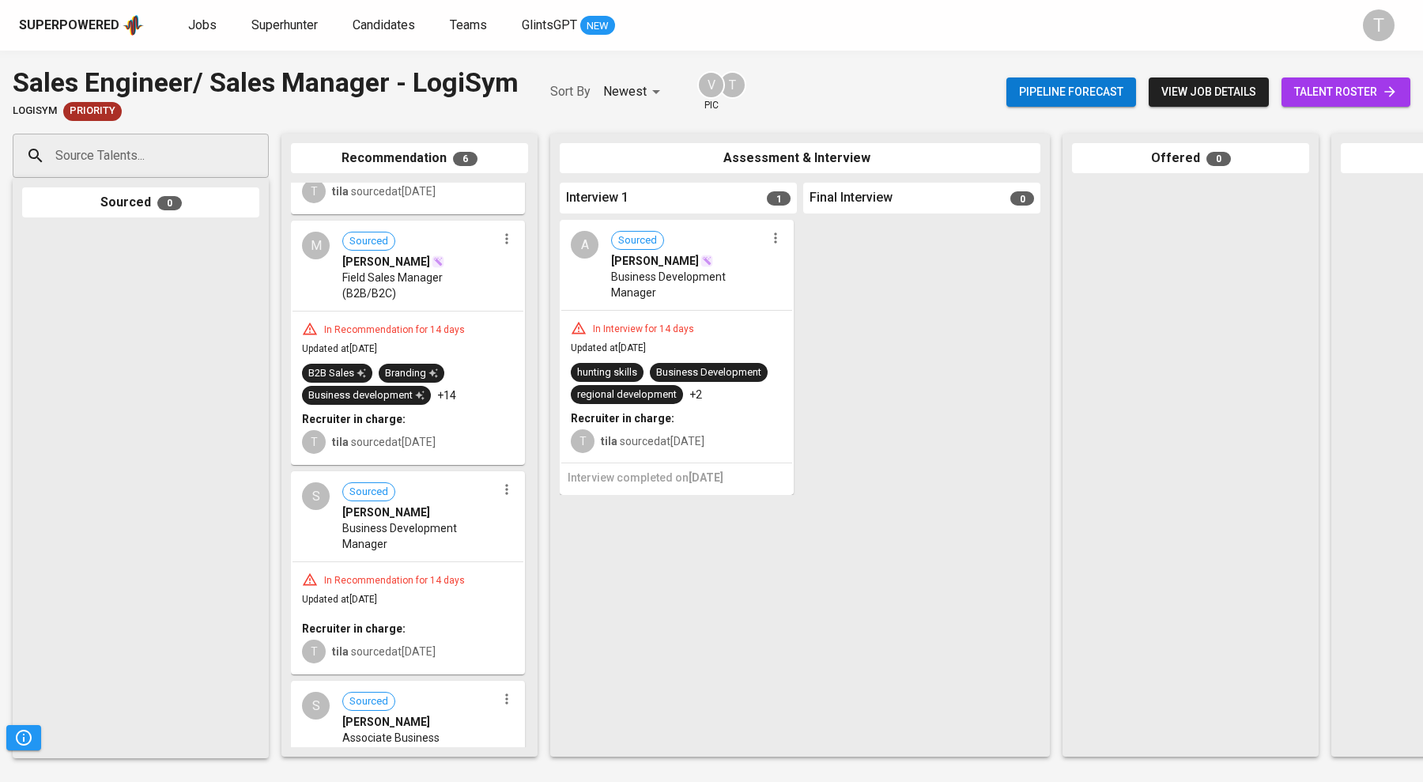
click at [436, 298] on div "M Sourced Mohd Shahril bin Yahaya Field Sales Manager (B2B/B2C)" at bounding box center [408, 266] width 231 height 89
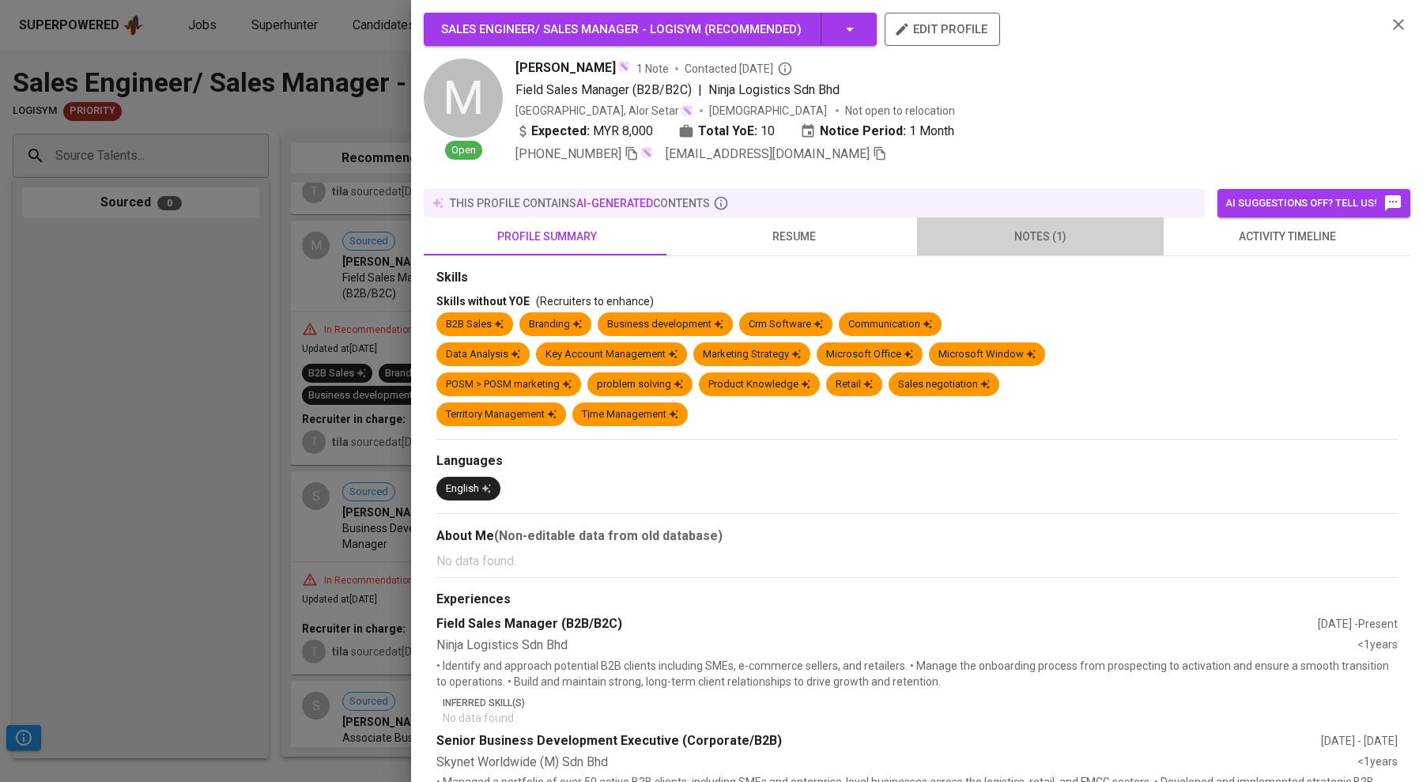
click at [1056, 227] on span "notes (1)" at bounding box center [1041, 237] width 228 height 20
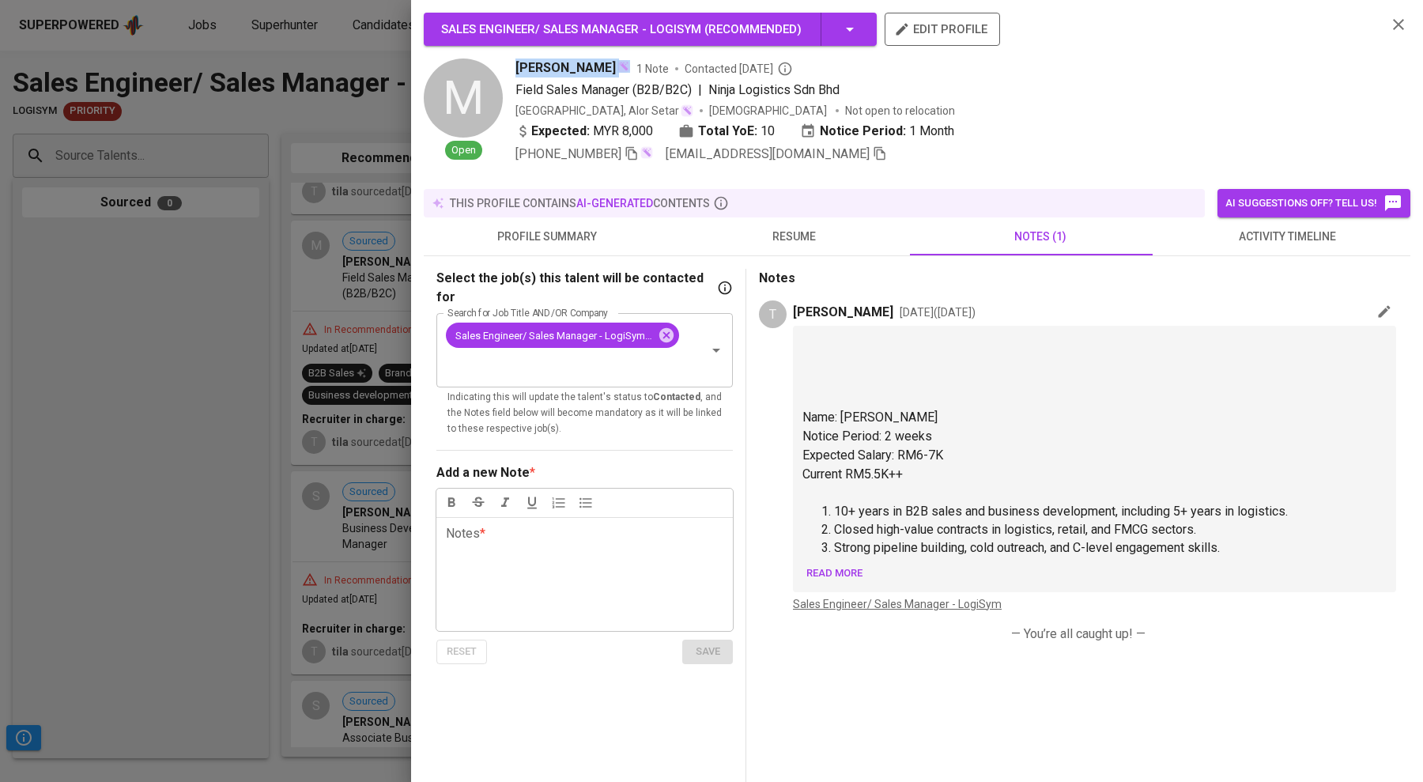
drag, startPoint x: 514, startPoint y: 66, endPoint x: 656, endPoint y: 70, distance: 142.4
click at [656, 70] on div "M Open Mohd Shahril bin Yahaya 1 Note Contacted 15 days ago Field Sales Manager…" at bounding box center [899, 111] width 950 height 105
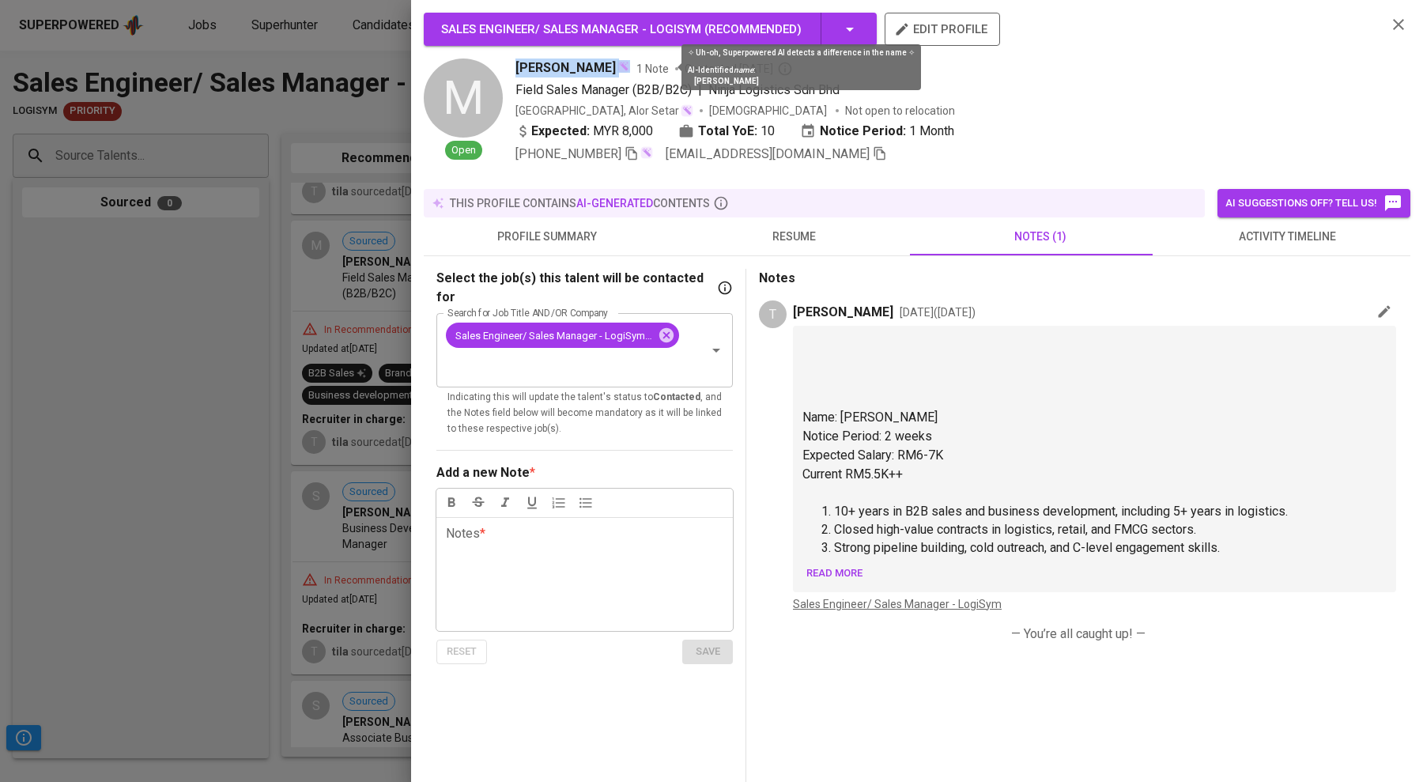
copy span "[PERSON_NAME]"
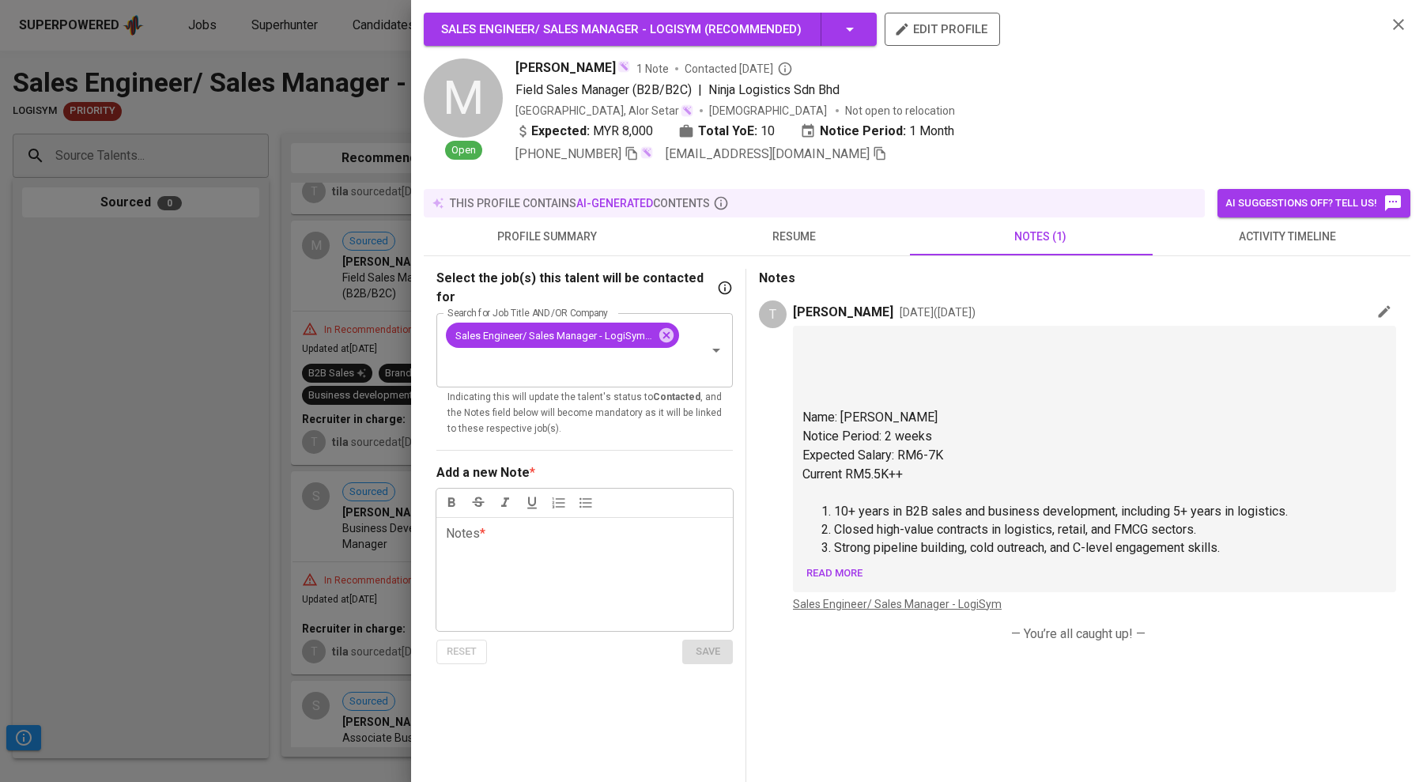
click at [146, 490] on div at bounding box center [711, 391] width 1423 height 782
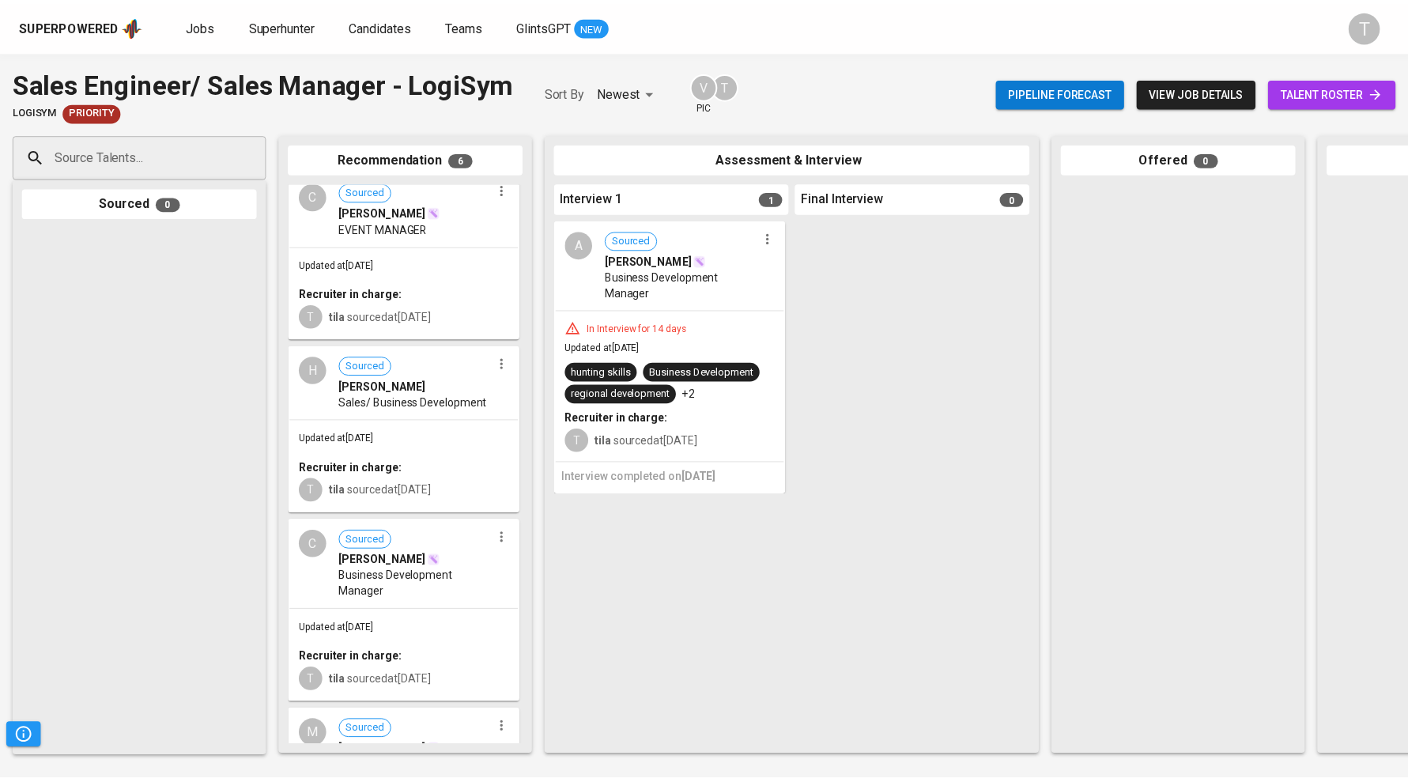
scroll to position [0, 0]
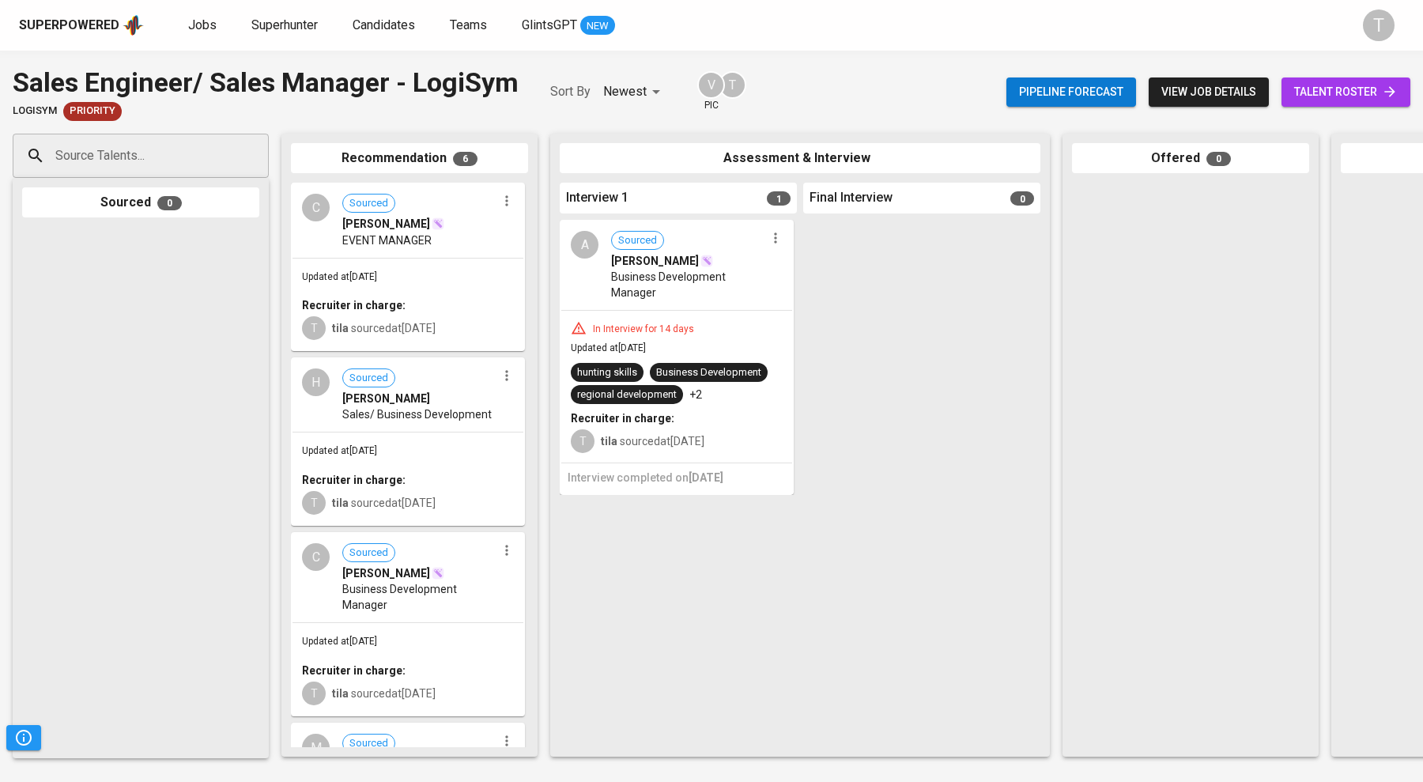
click at [433, 561] on span "Sourced CALEB KHOO" at bounding box center [419, 562] width 154 height 38
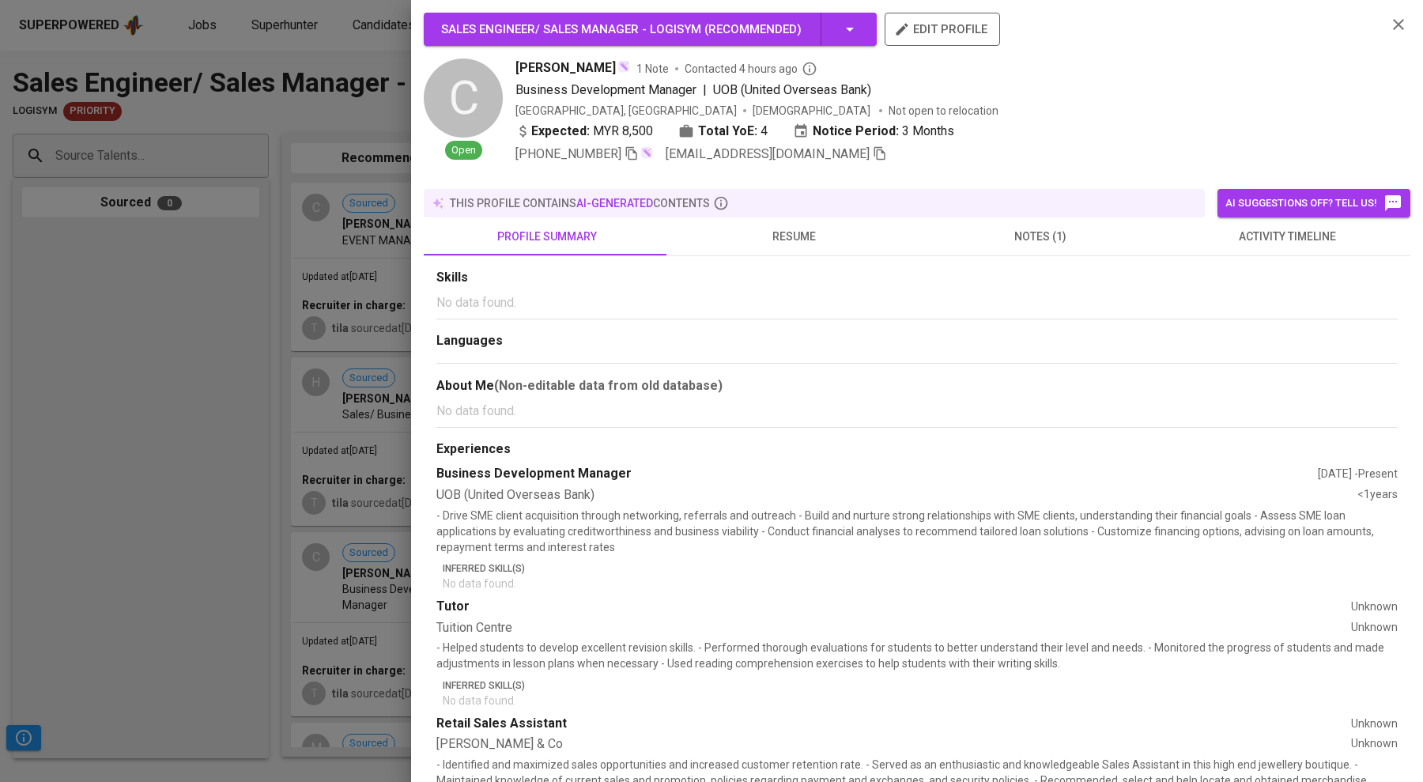
click at [807, 227] on span "resume" at bounding box center [794, 237] width 228 height 20
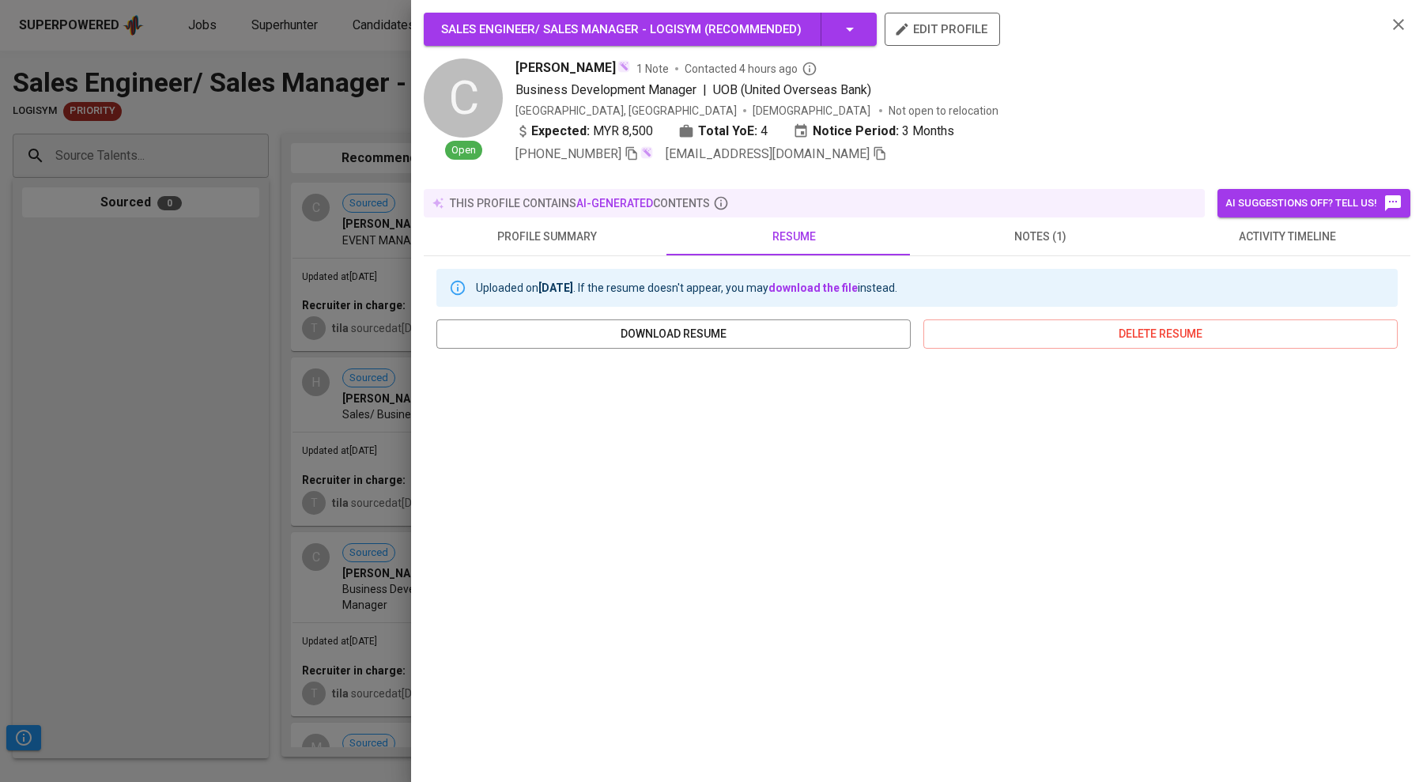
drag, startPoint x: 103, startPoint y: 288, endPoint x: 104, endPoint y: 64, distance: 223.8
click at [104, 273] on div at bounding box center [711, 391] width 1423 height 782
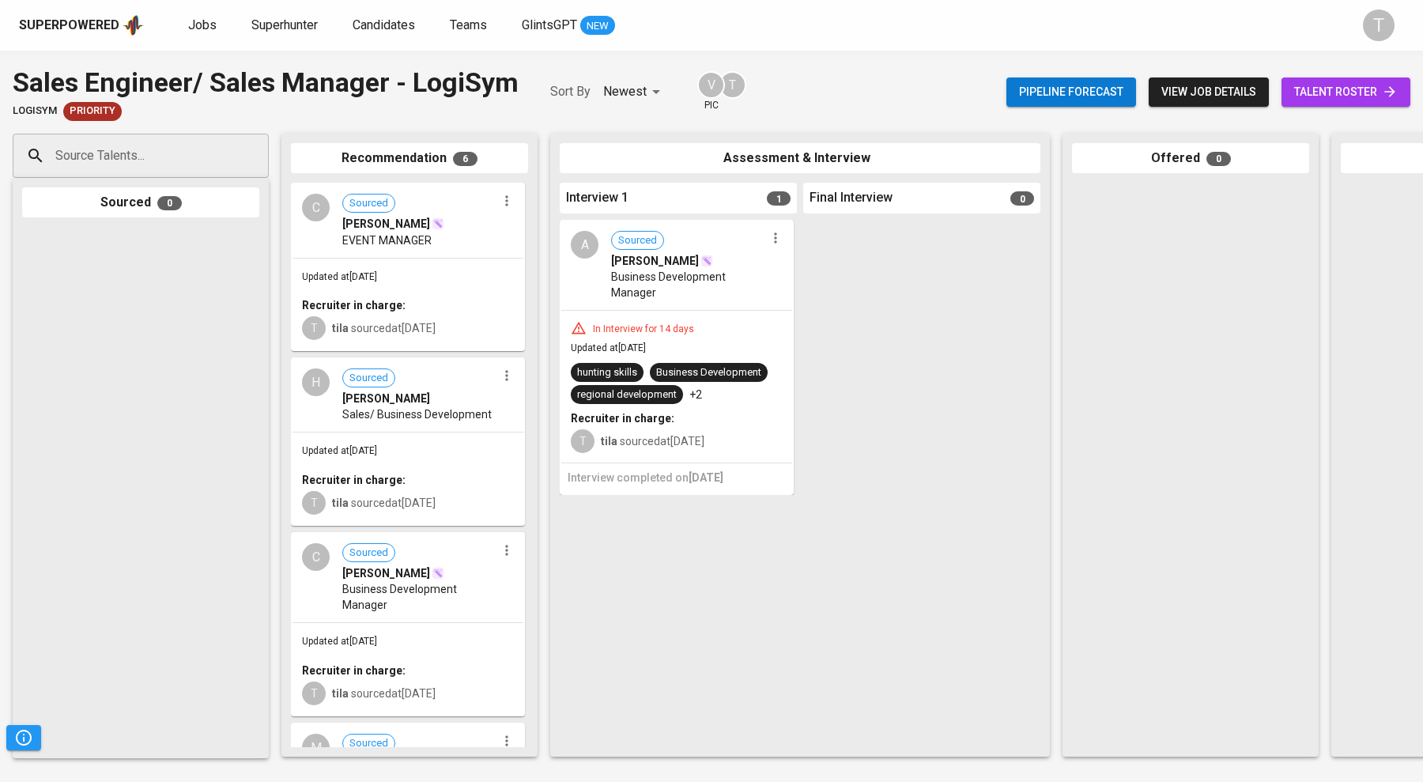
click at [206, 27] on span "Jobs" at bounding box center [202, 24] width 28 height 15
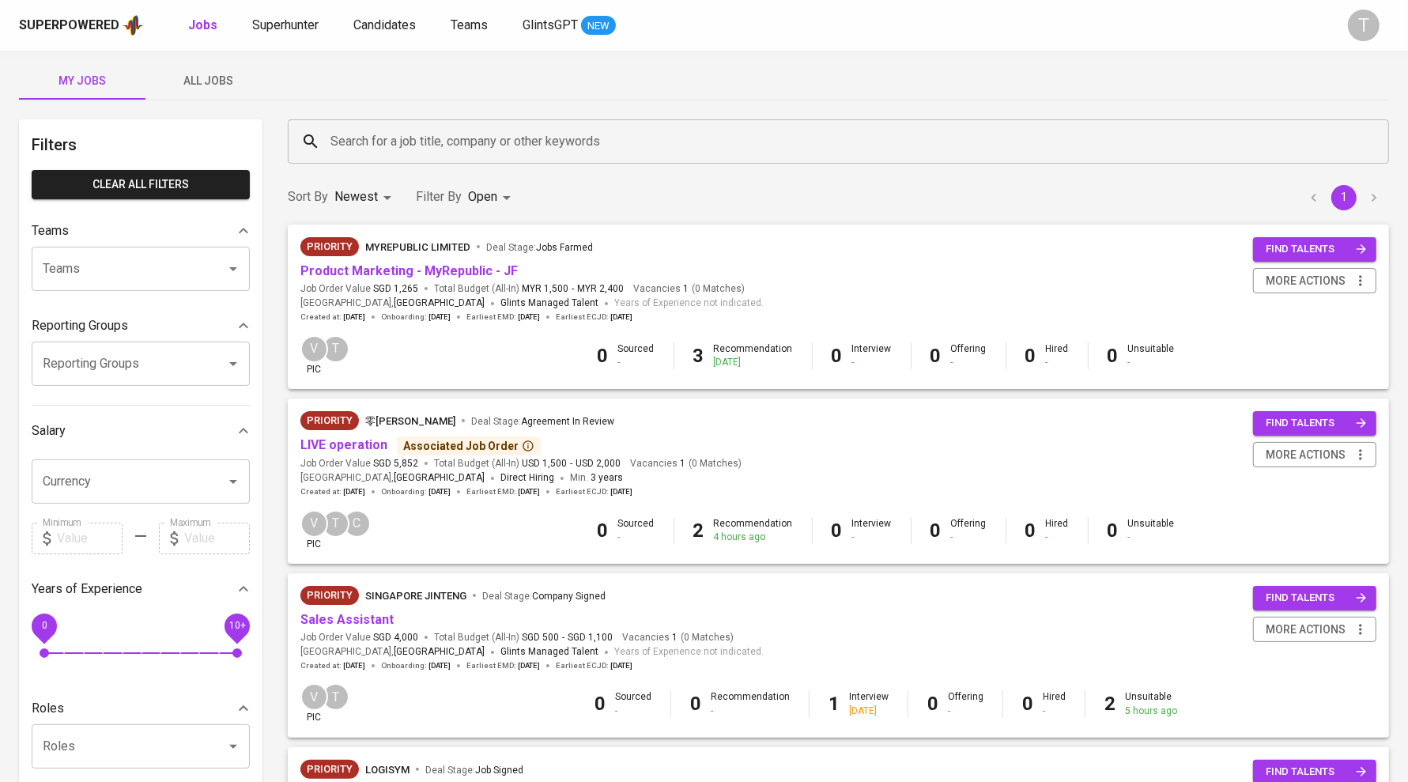
scroll to position [18, 0]
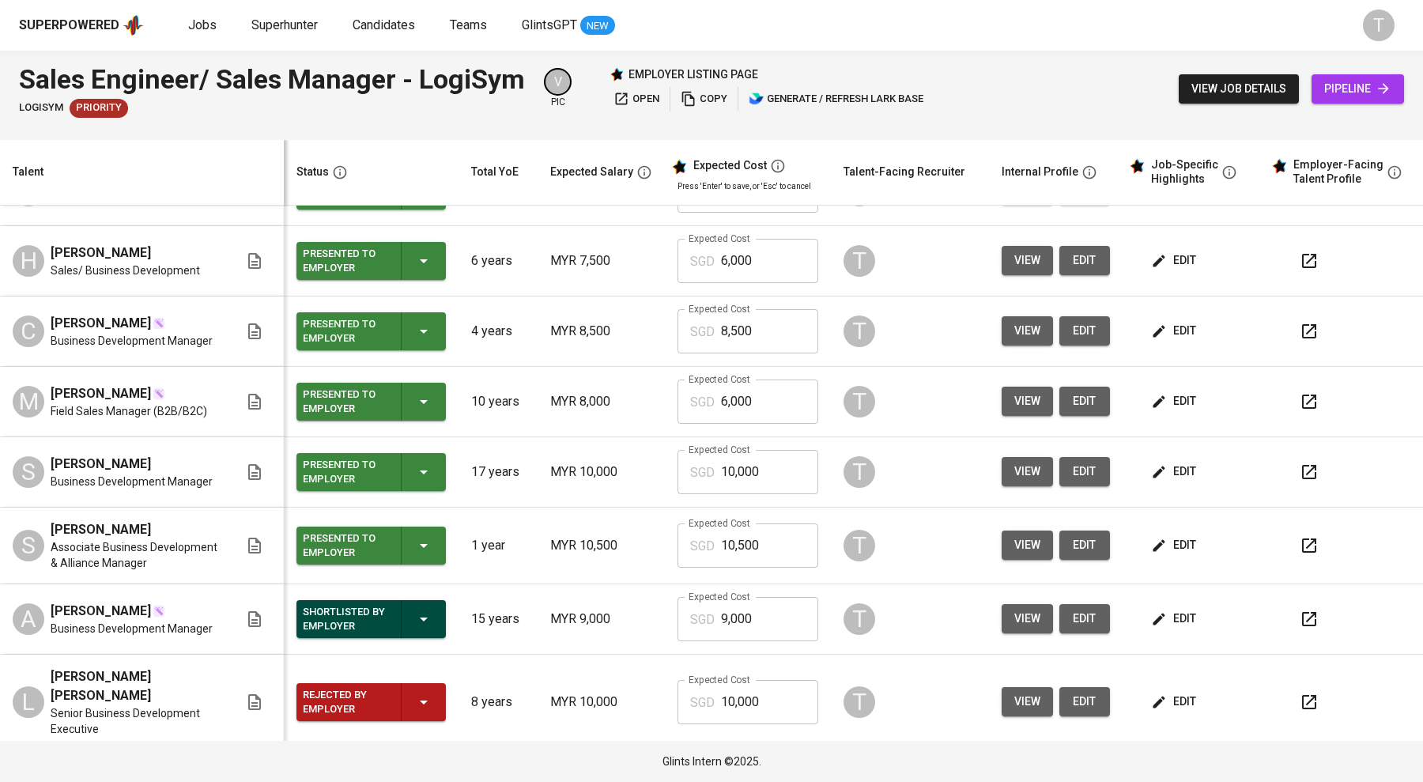
scroll to position [145, 0]
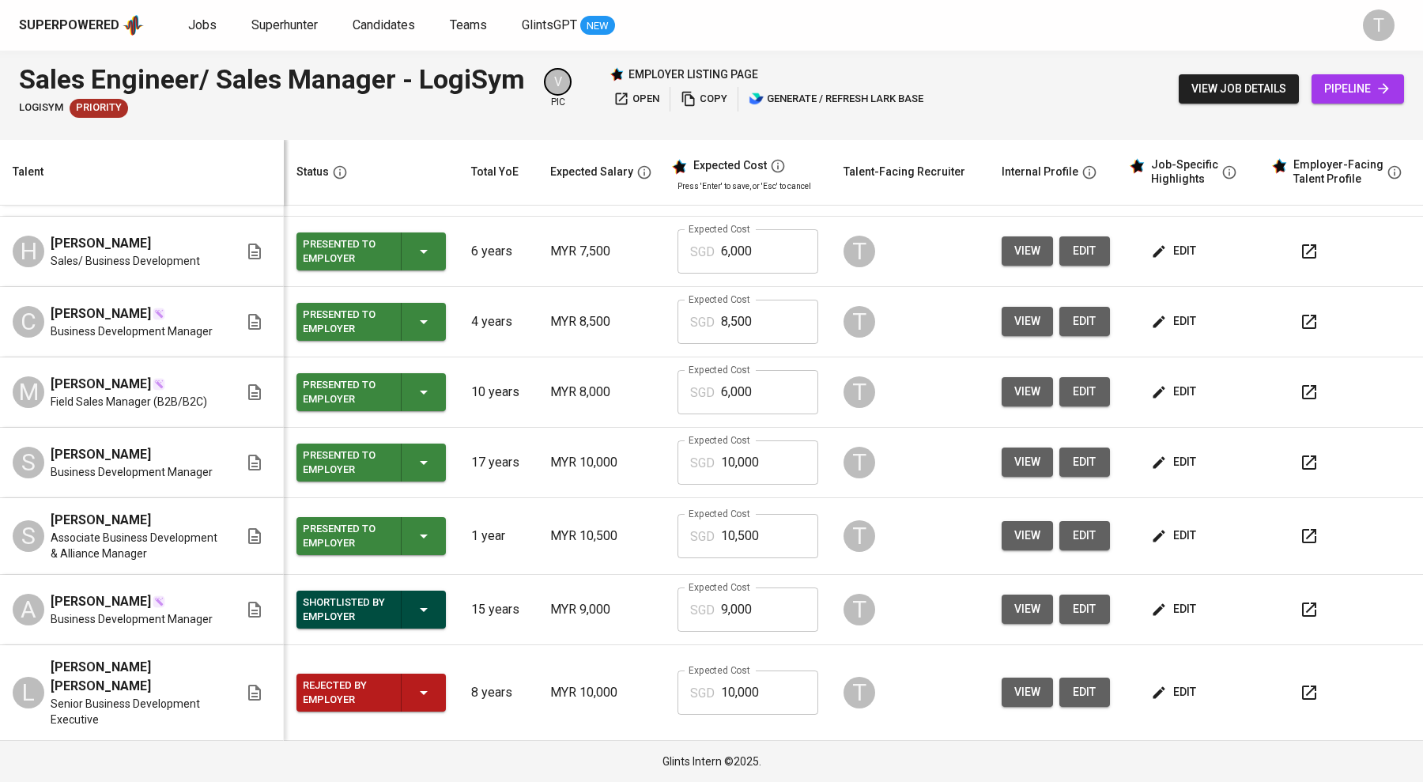
click at [1184, 477] on button "edit" at bounding box center [1175, 462] width 55 height 29
drag, startPoint x: 780, startPoint y: 479, endPoint x: 670, endPoint y: 490, distance: 110.5
click at [678, 485] on div "SGD 10,000 Expected Cost" at bounding box center [748, 462] width 141 height 44
type input "9,000"
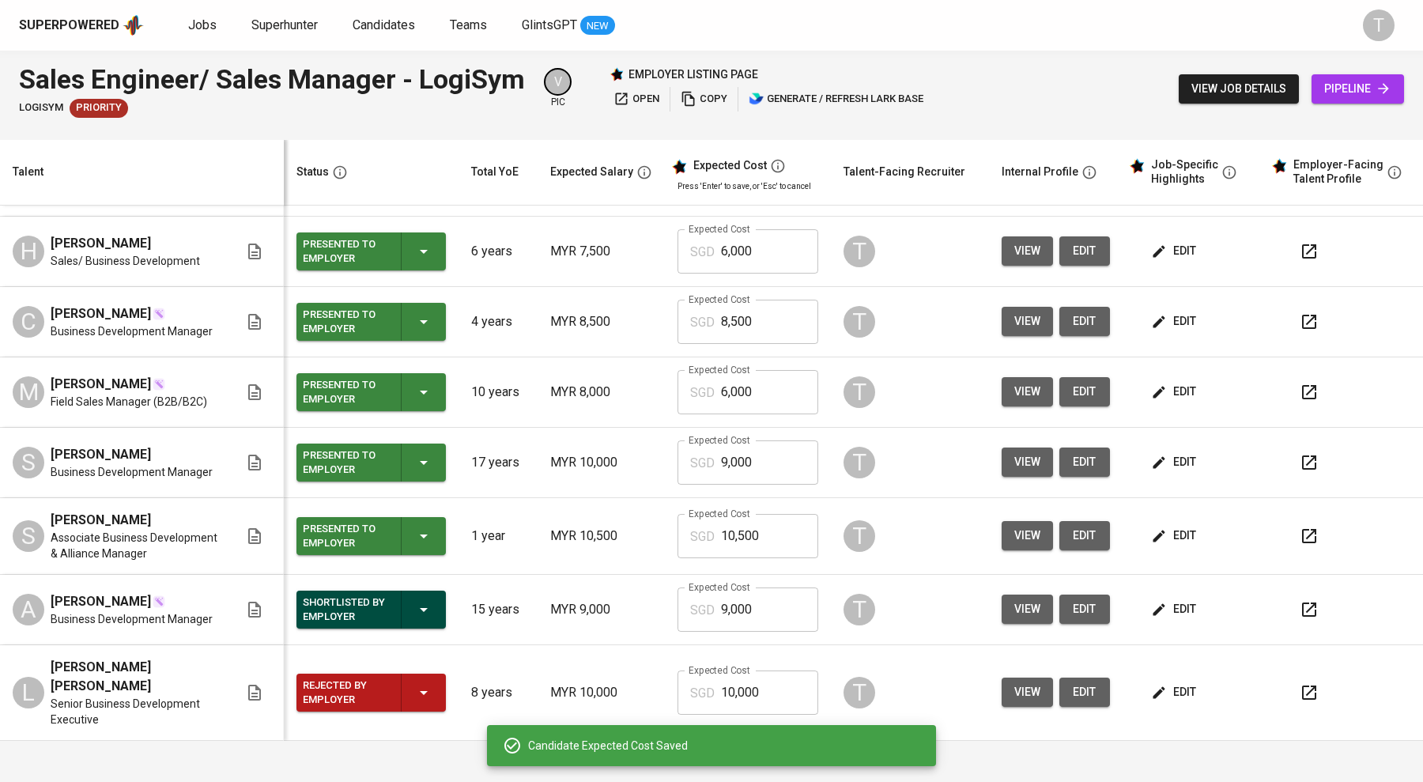
click at [1166, 472] on span "edit" at bounding box center [1175, 462] width 42 height 20
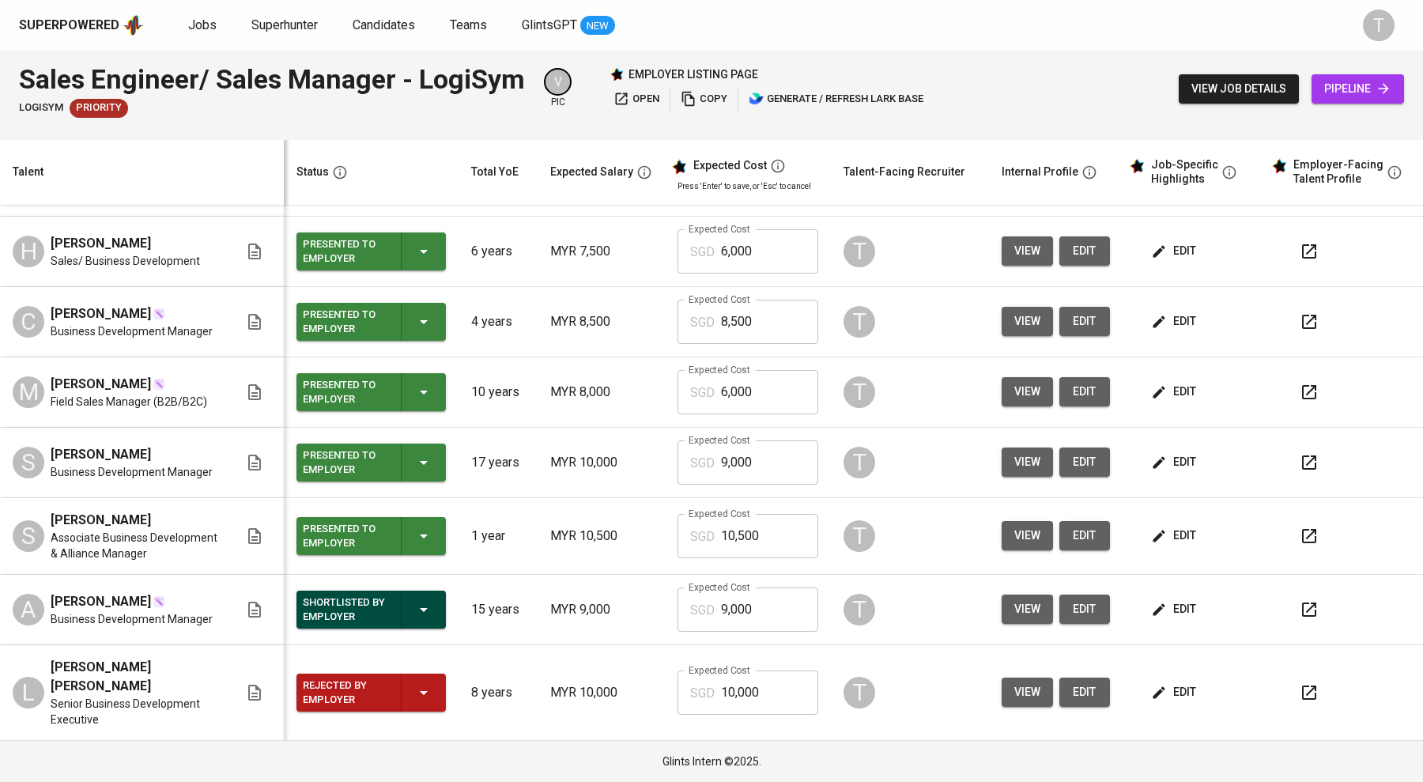
click at [1174, 546] on span "edit" at bounding box center [1175, 536] width 42 height 20
drag, startPoint x: 756, startPoint y: 562, endPoint x: 716, endPoint y: 564, distance: 39.6
click at [721, 558] on input "10,500" at bounding box center [769, 536] width 97 height 44
click at [1169, 547] on td "edit" at bounding box center [1194, 536] width 142 height 77
click at [1166, 546] on span "edit" at bounding box center [1175, 536] width 42 height 20
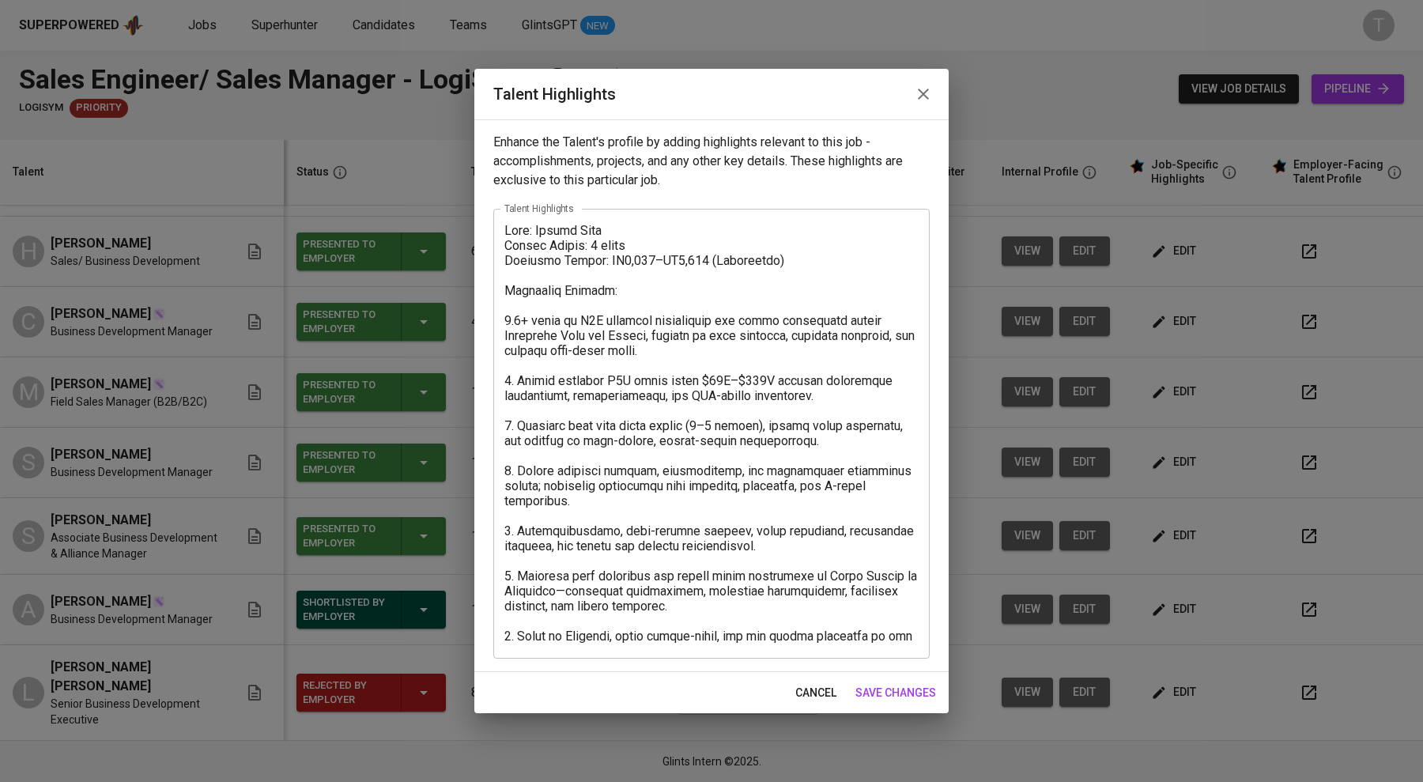
click at [922, 89] on icon "button" at bounding box center [923, 94] width 19 height 19
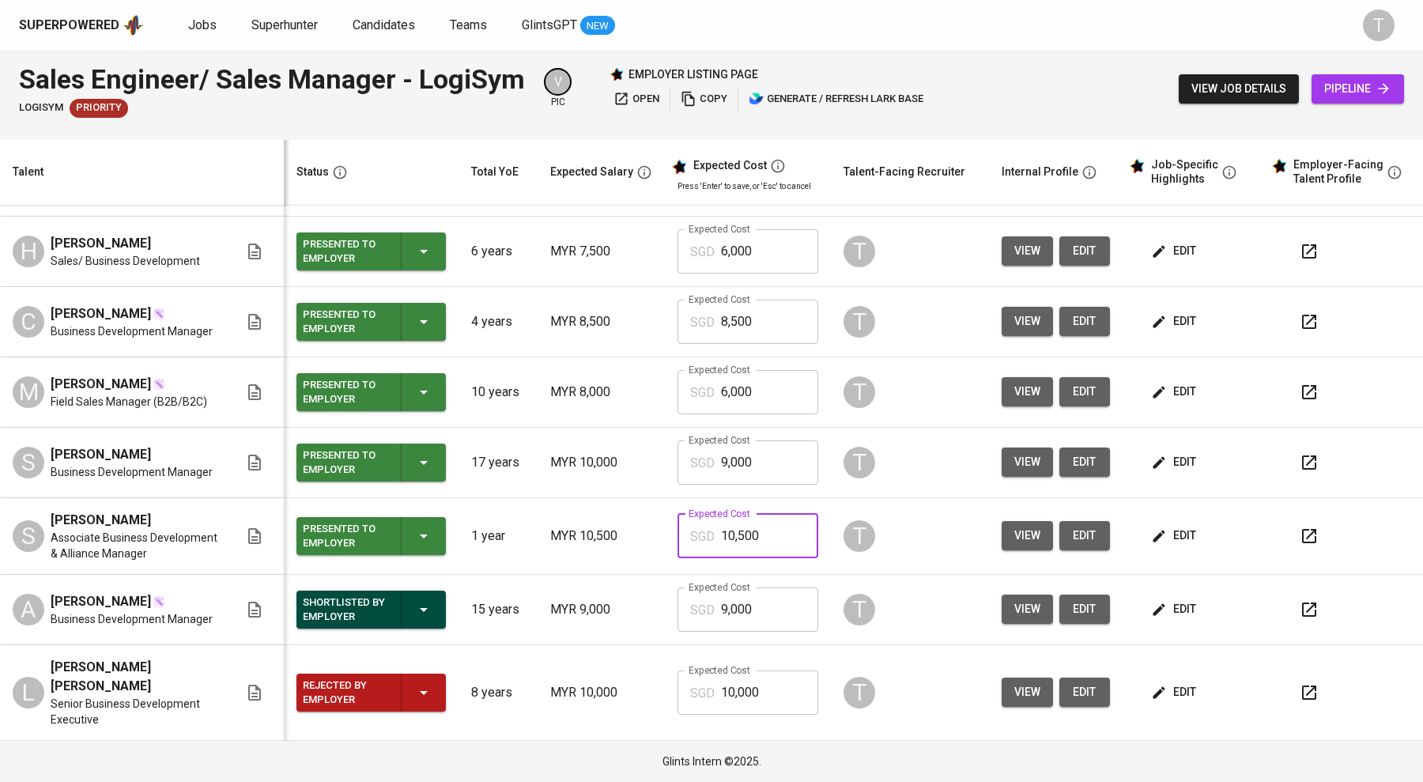
drag, startPoint x: 755, startPoint y: 564, endPoint x: 596, endPoint y: 562, distance: 158.9
click at [596, 562] on tr "S [PERSON_NAME] Associate Business Development & Alliance Manager Presented to …" at bounding box center [711, 536] width 1423 height 77
type input "8,500"
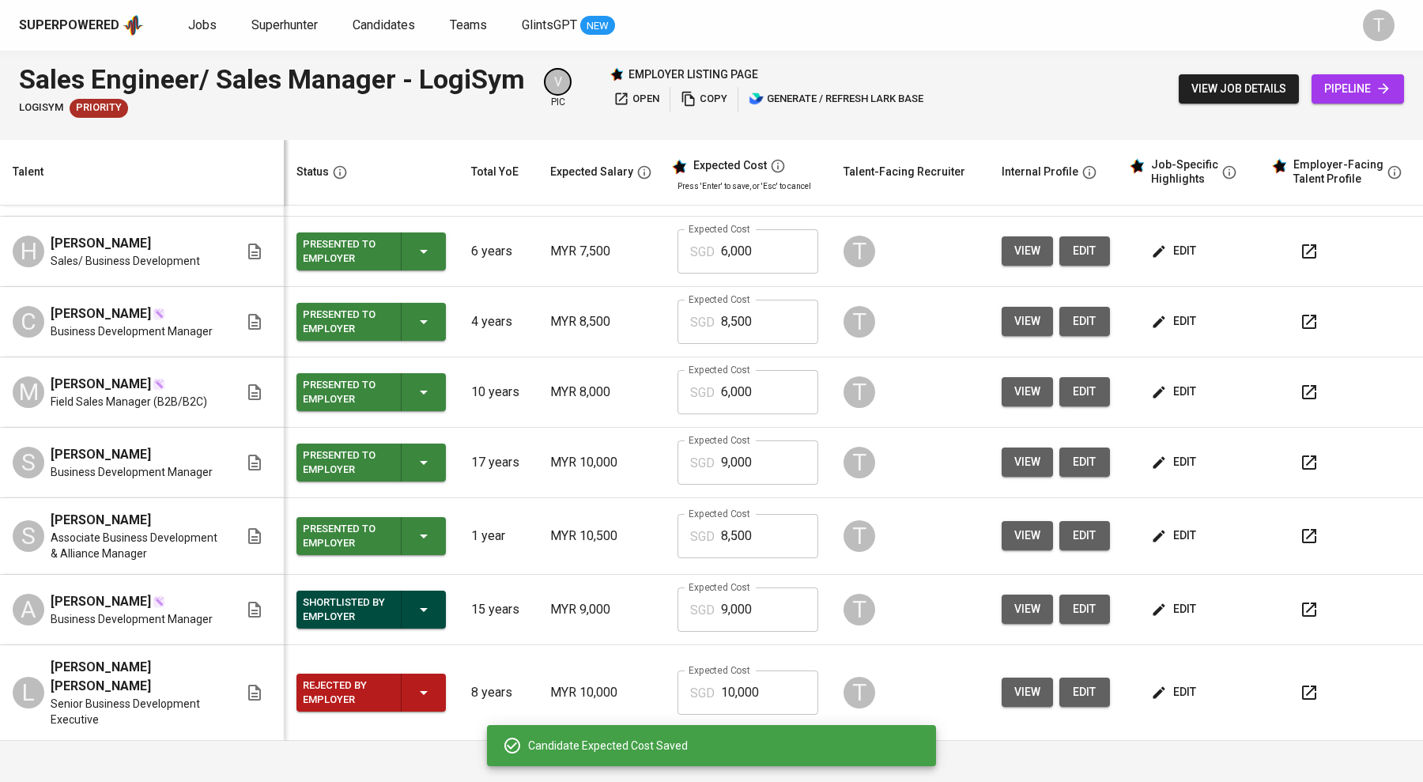
click at [1173, 473] on button "edit" at bounding box center [1175, 462] width 55 height 29
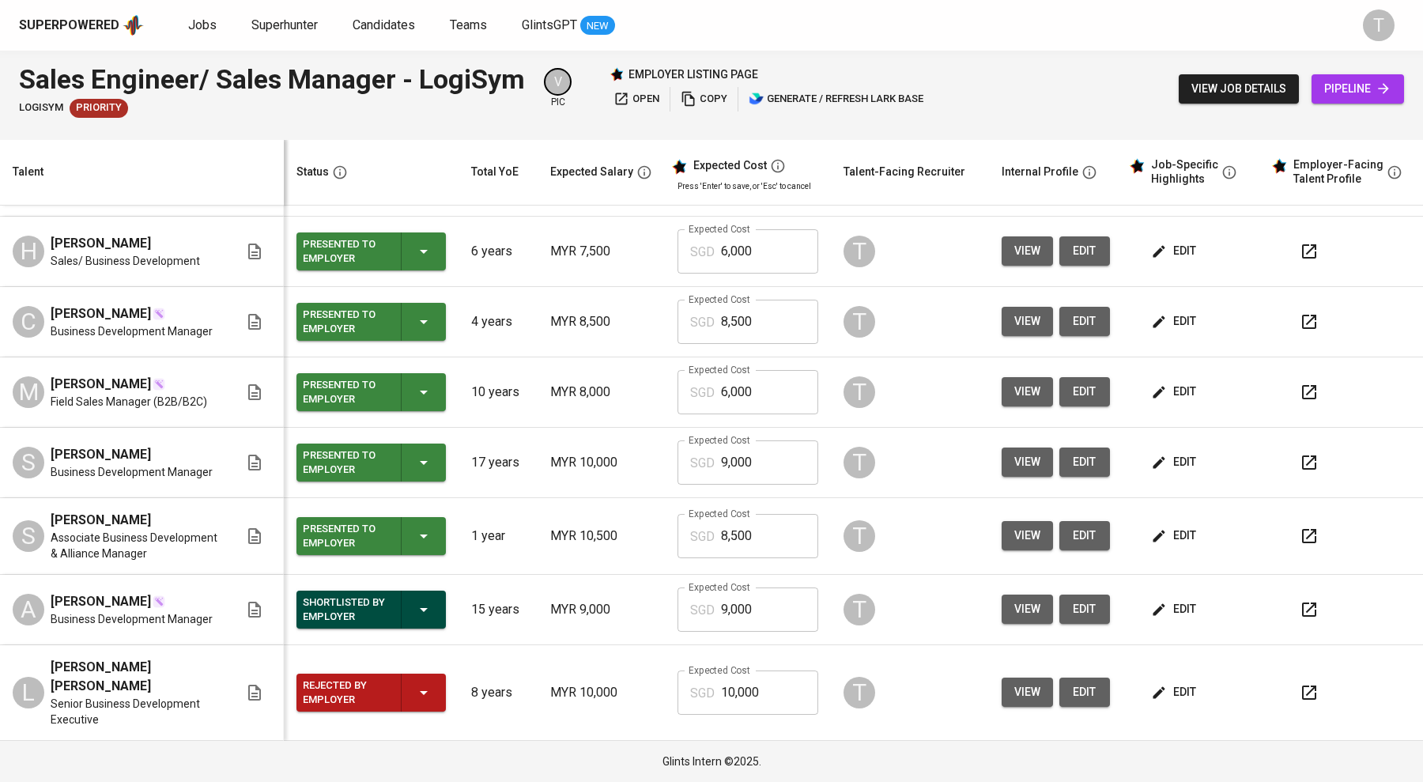
click at [1170, 388] on span "edit" at bounding box center [1175, 392] width 42 height 20
click at [1162, 390] on span "edit" at bounding box center [1175, 392] width 42 height 20
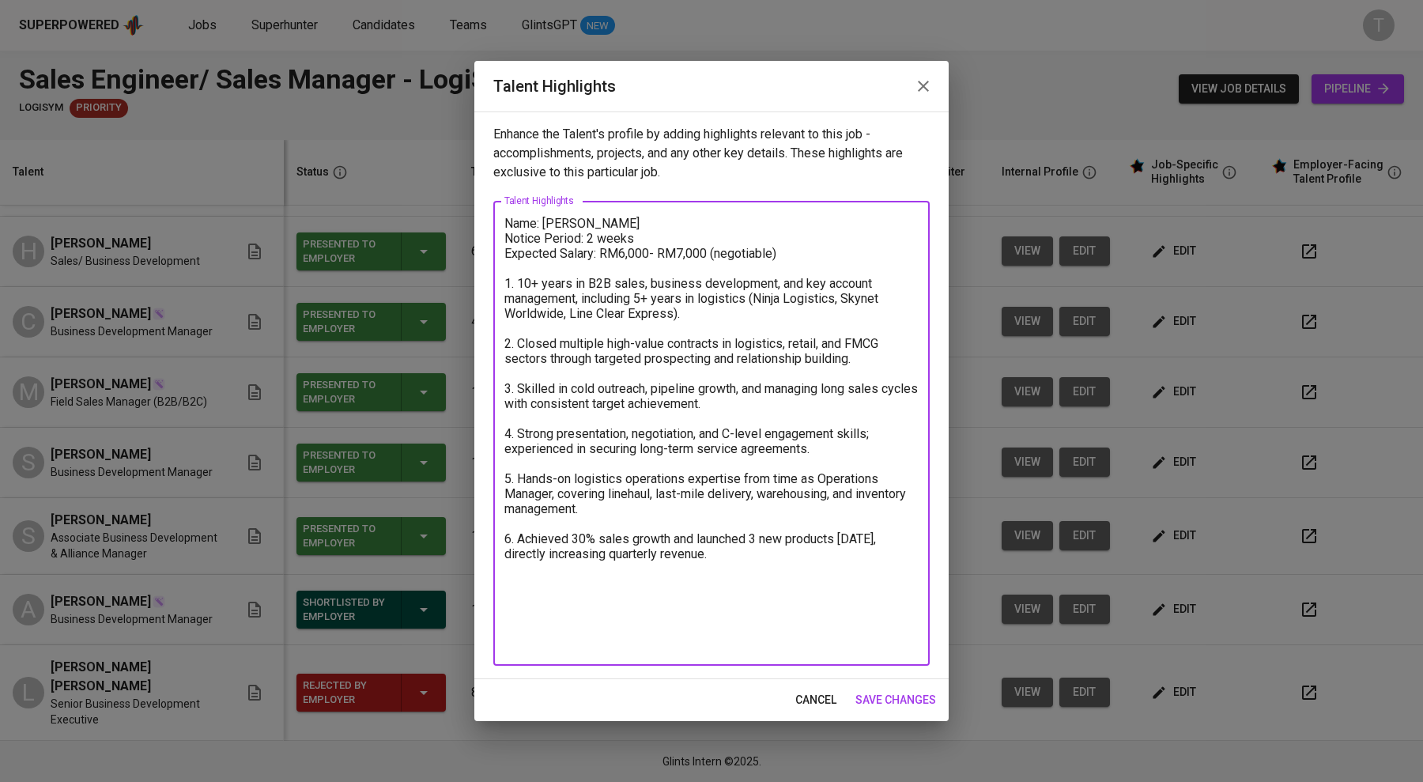
click at [635, 247] on textarea "Name: [PERSON_NAME] Notice Period: 2 weeks Expected Salary: RM6,000- RM7,000 (n…" at bounding box center [711, 434] width 414 height 436
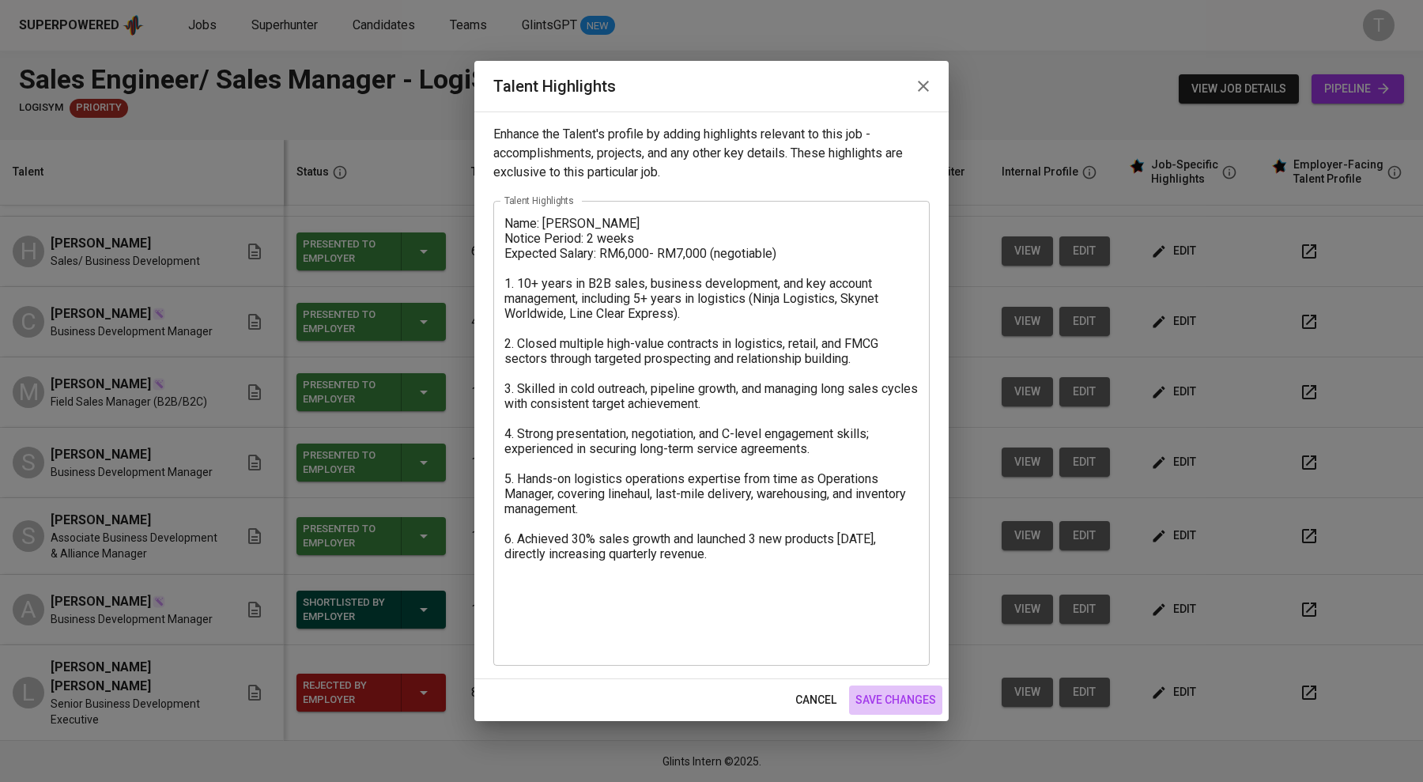
click at [908, 693] on span "save changes" at bounding box center [896, 700] width 81 height 20
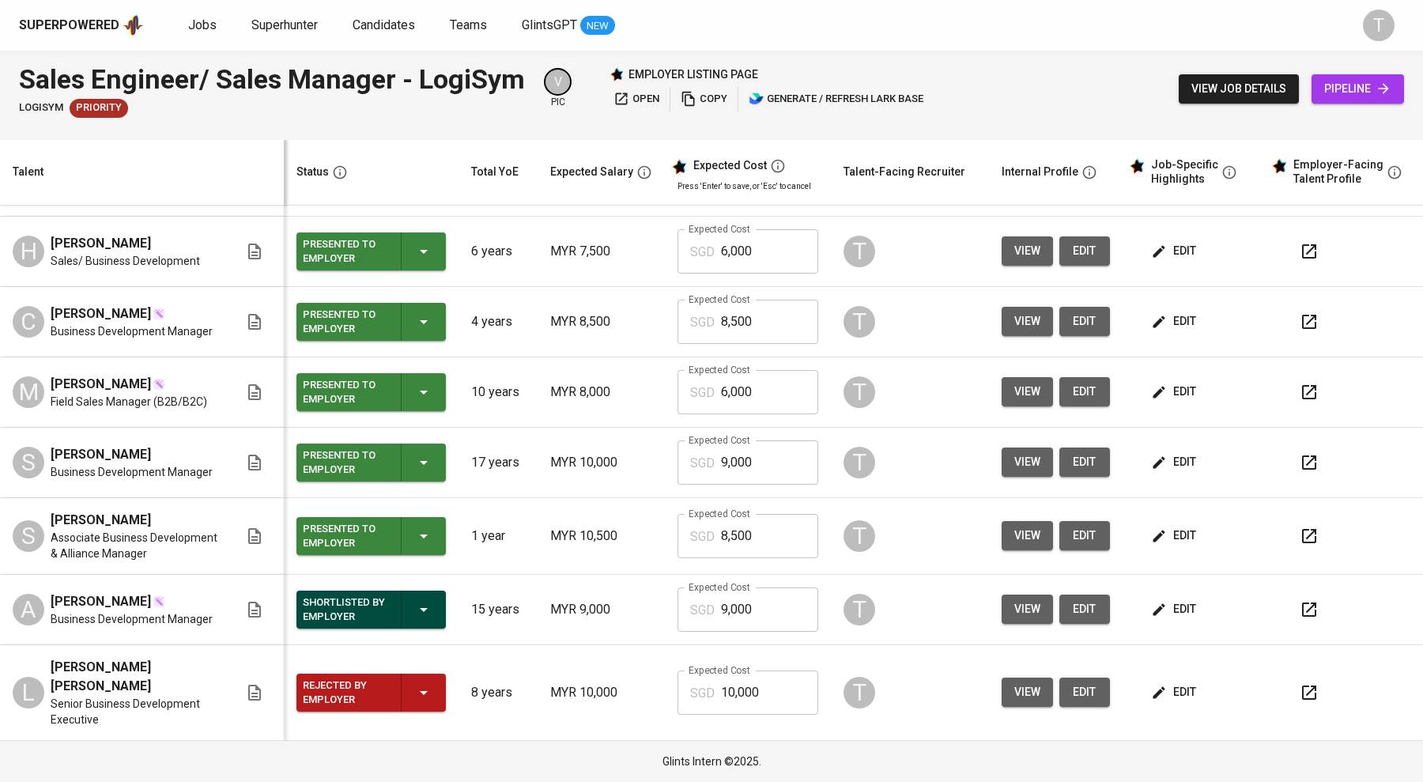
scroll to position [168, 0]
click at [1165, 534] on span "edit" at bounding box center [1175, 536] width 42 height 20
click at [1173, 452] on span "edit" at bounding box center [1175, 462] width 42 height 20
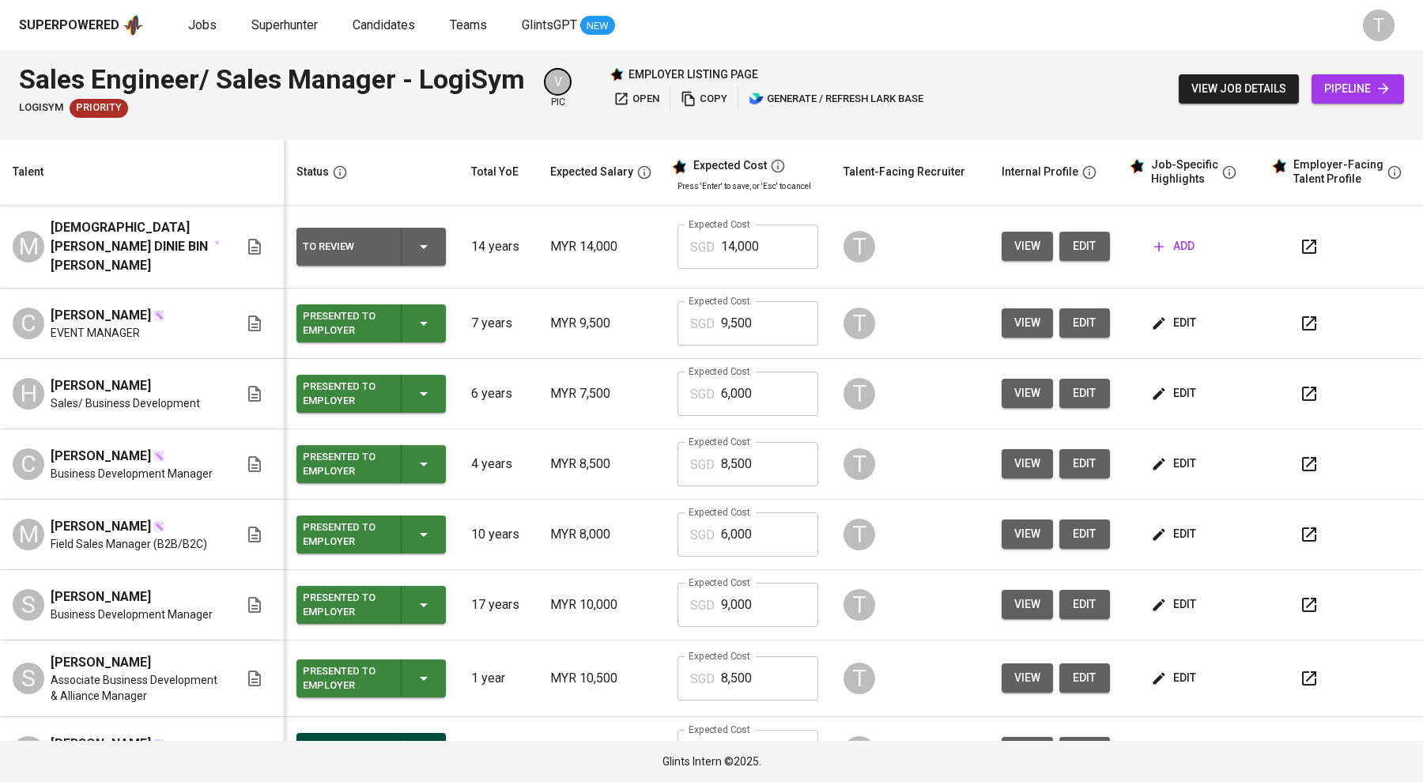
click at [1164, 313] on span "edit" at bounding box center [1175, 323] width 42 height 20
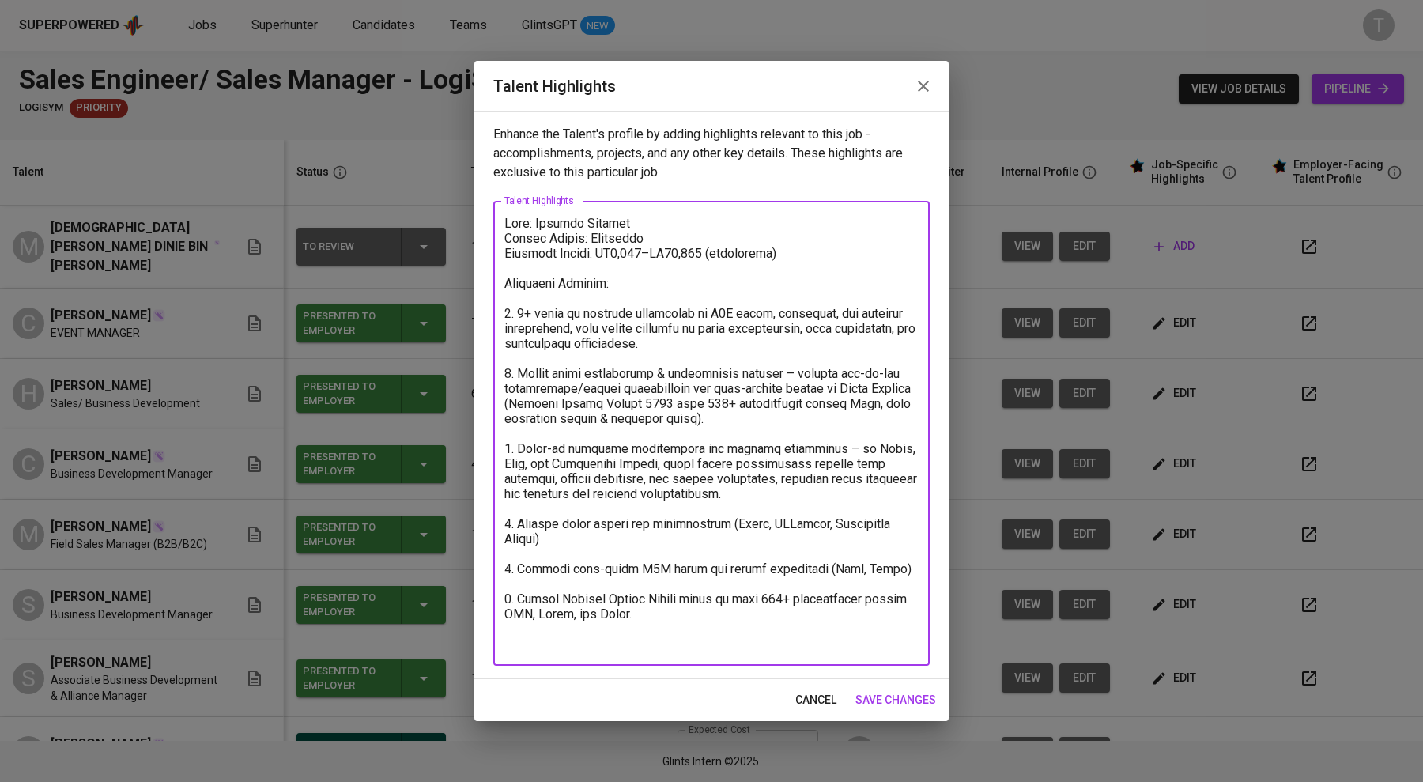
drag, startPoint x: 716, startPoint y: 312, endPoint x: 730, endPoint y: 338, distance: 30.1
click at [730, 338] on textarea at bounding box center [711, 434] width 414 height 436
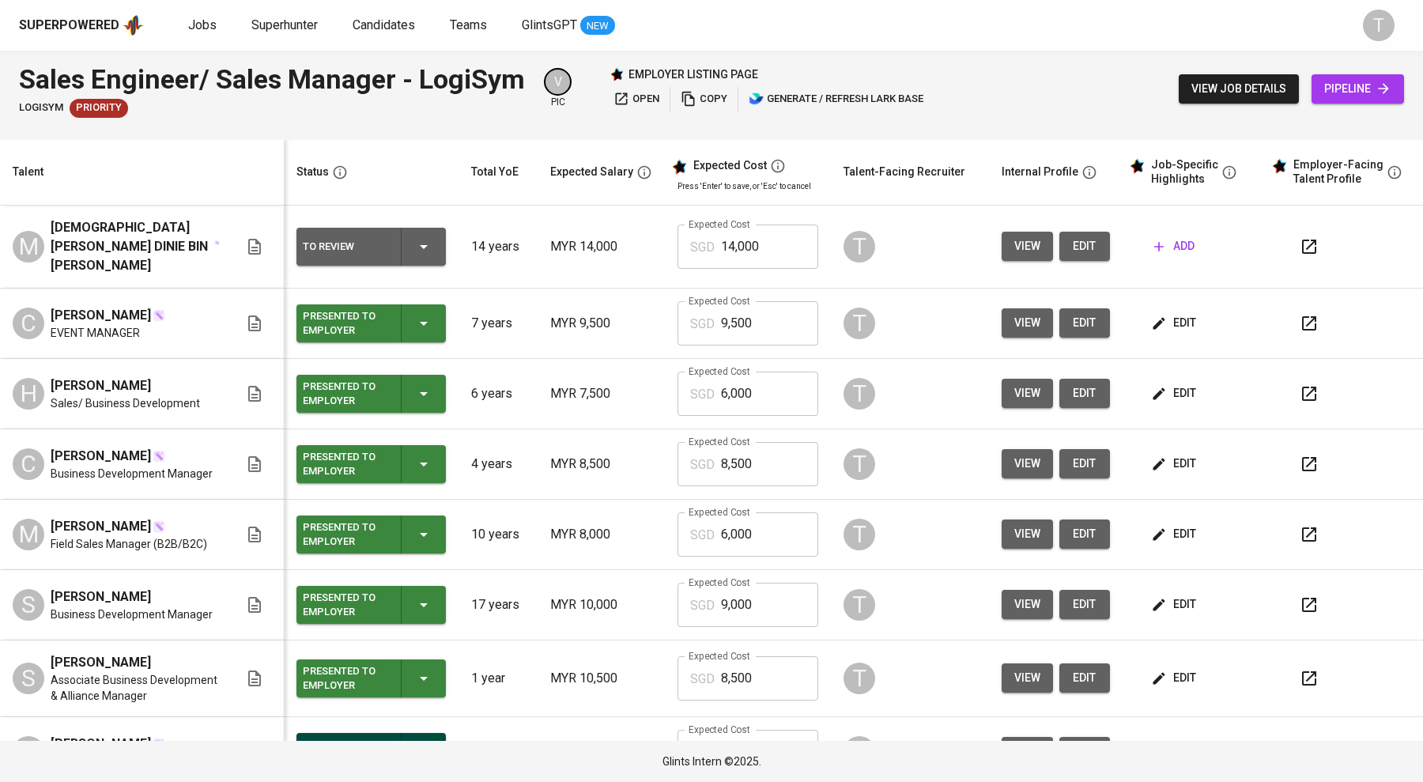
click at [1174, 459] on span "edit" at bounding box center [1175, 464] width 42 height 20
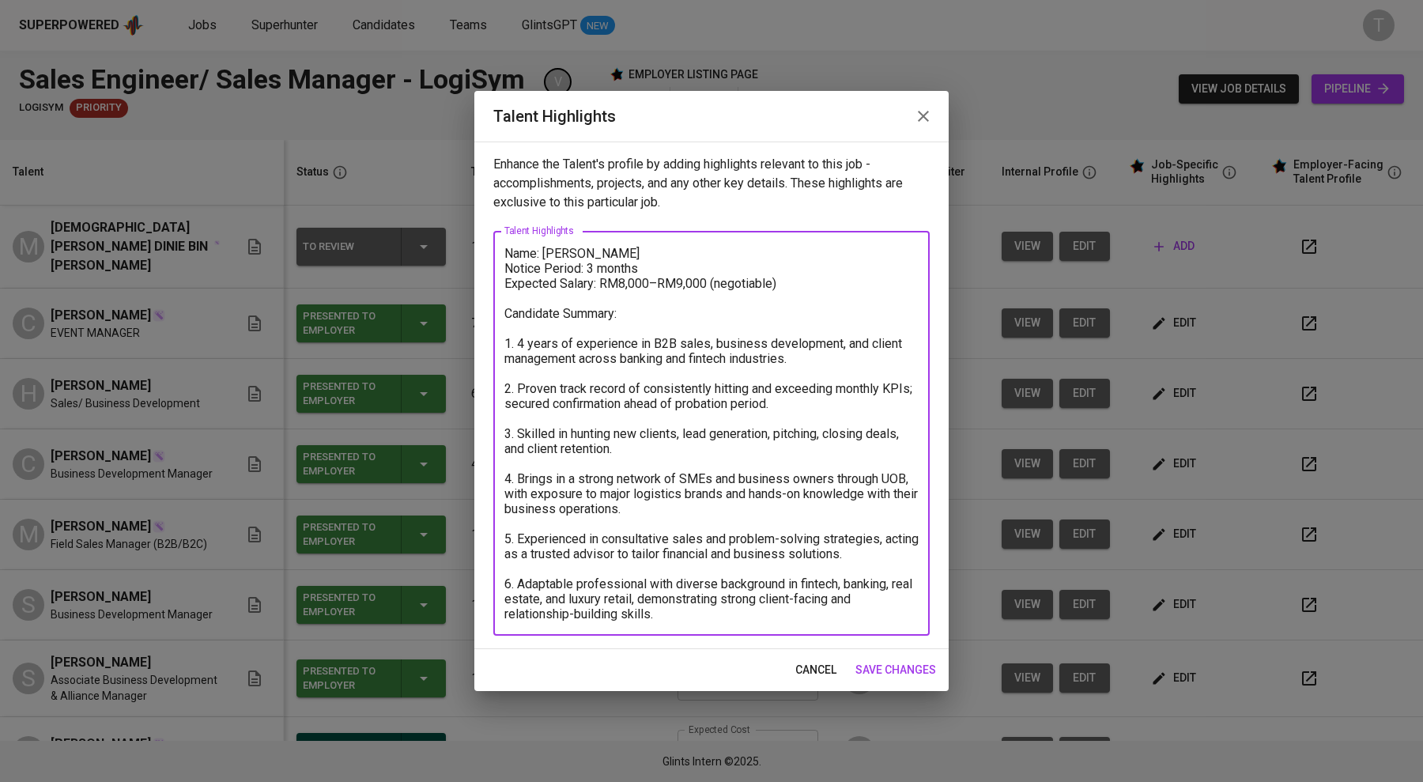
drag, startPoint x: 516, startPoint y: 339, endPoint x: 831, endPoint y: 367, distance: 315.9
click at [831, 367] on textarea "Name: Caleb Khoo Notice Period: 3 months Expected Salary: RM8,000–RM9,000 (nego…" at bounding box center [711, 434] width 414 height 376
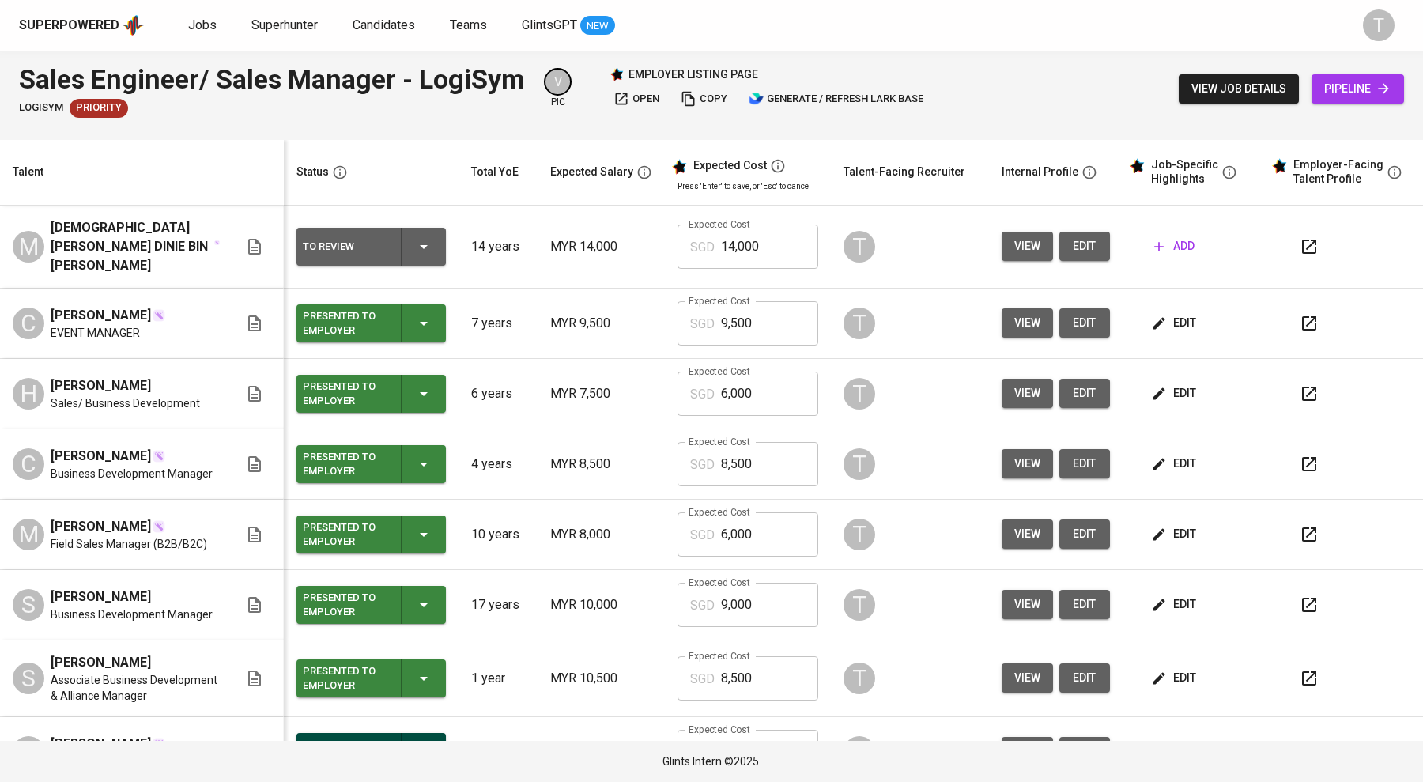
click at [1162, 383] on span "edit" at bounding box center [1175, 393] width 42 height 20
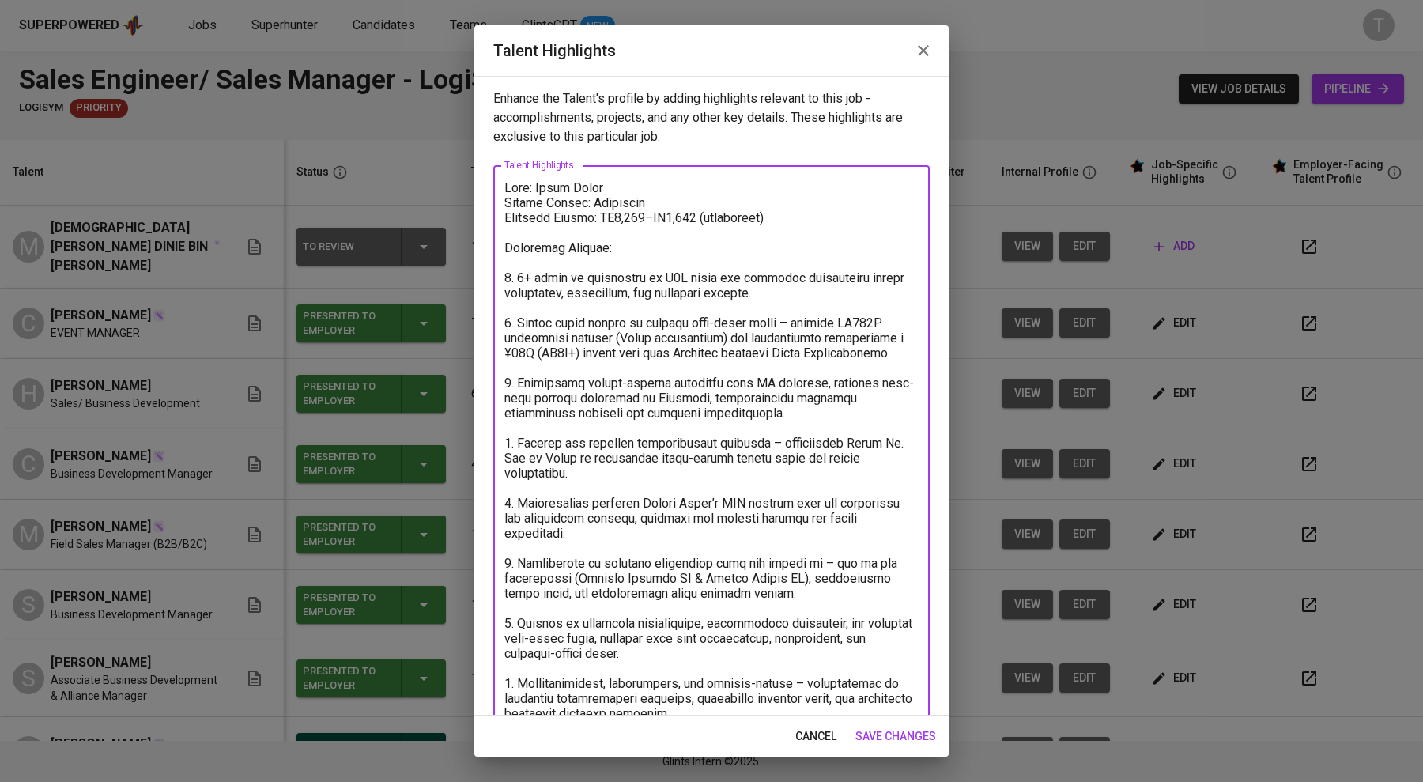
drag, startPoint x: 518, startPoint y: 274, endPoint x: 818, endPoint y: 304, distance: 302.0
click at [818, 304] on textarea at bounding box center [711, 450] width 414 height 541
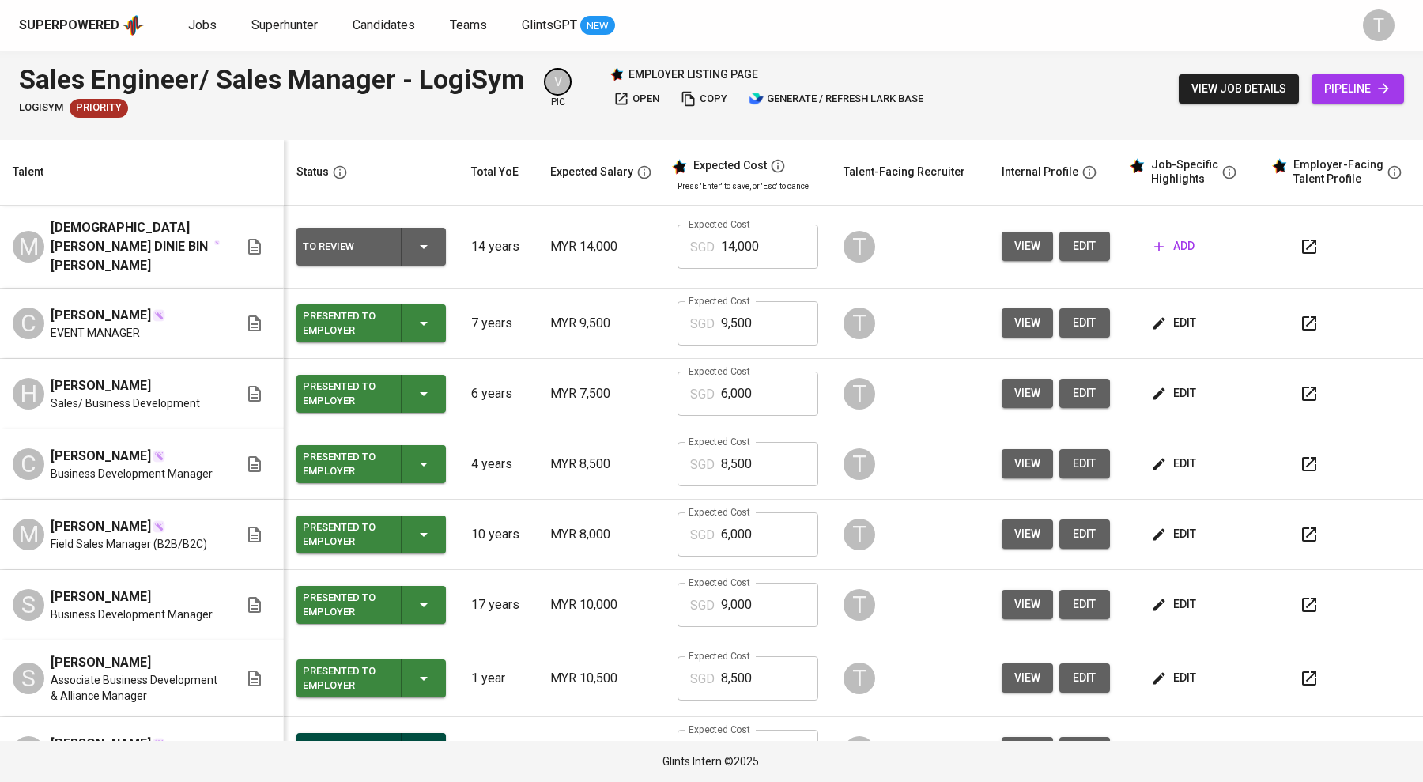
click at [711, 94] on span "copy" at bounding box center [704, 99] width 47 height 18
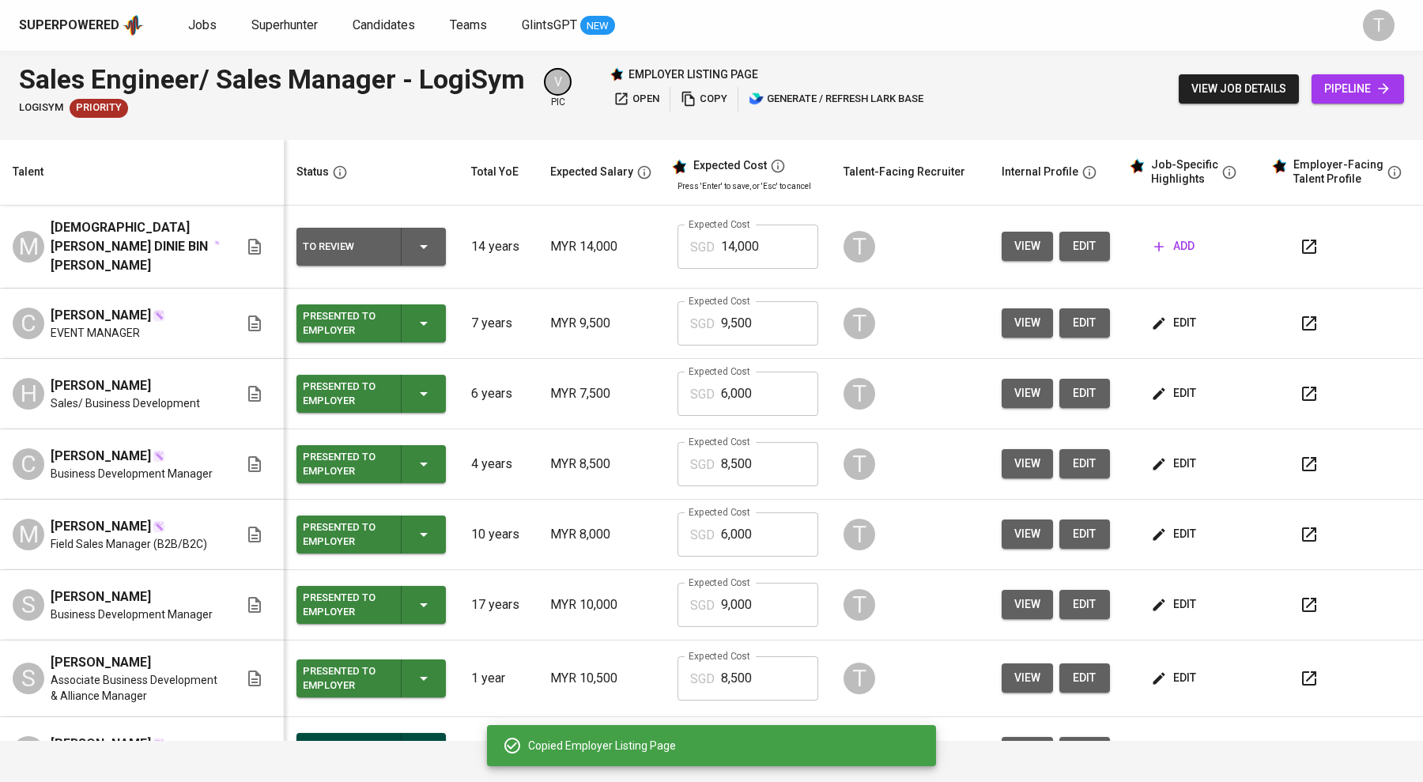
click at [696, 100] on icon "button" at bounding box center [689, 99] width 16 height 16
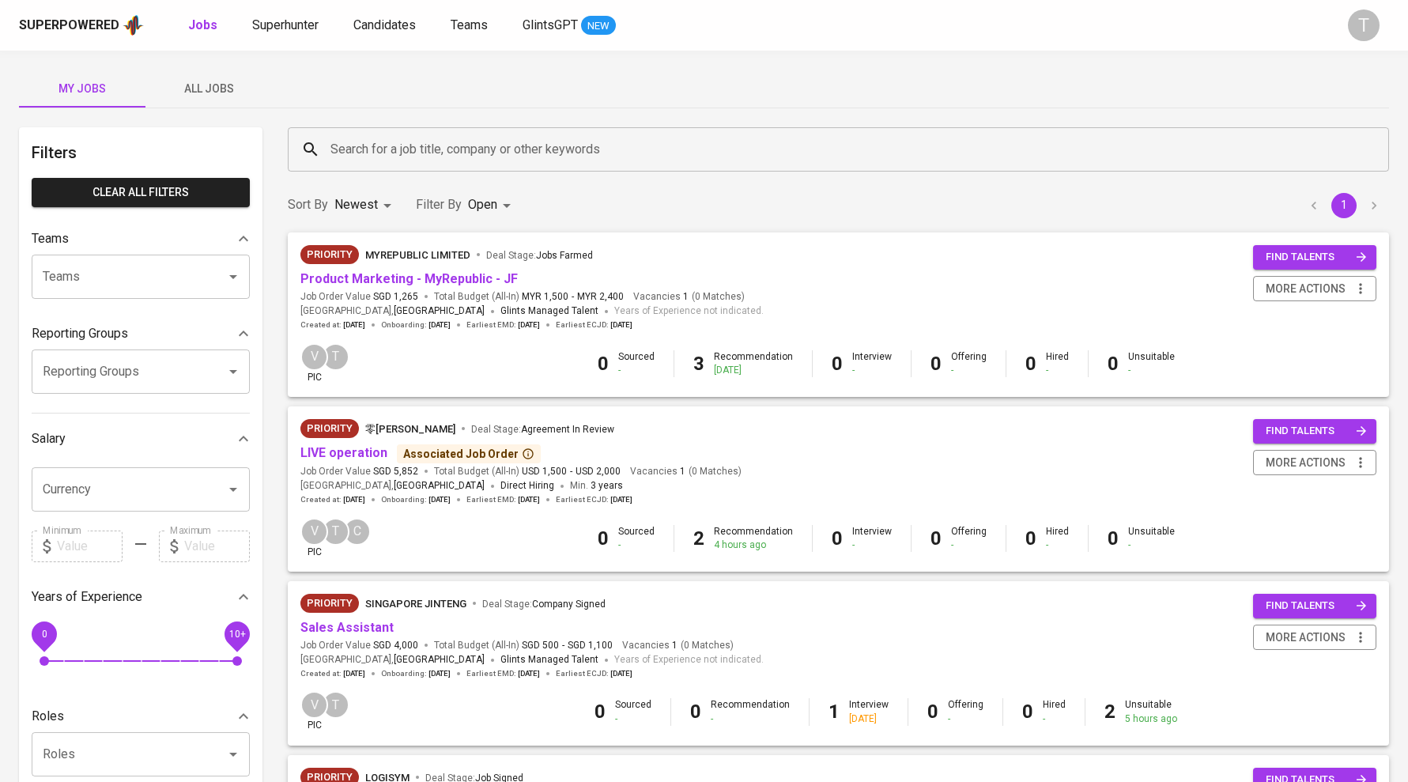
scroll to position [18, 0]
